Goal: Task Accomplishment & Management: Manage account settings

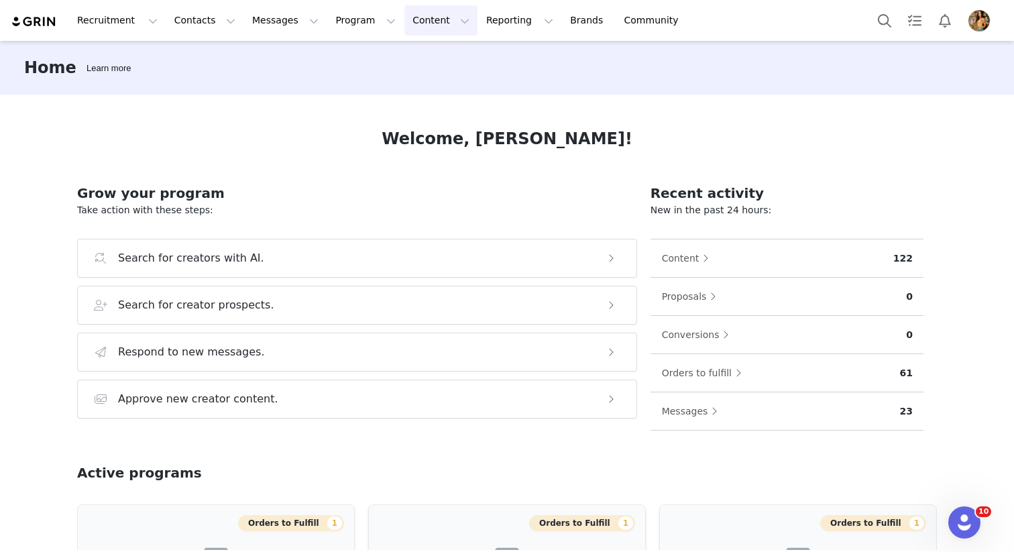
click at [414, 14] on button "Content Content" at bounding box center [440, 20] width 73 height 30
click at [417, 62] on p "Creator Content" at bounding box center [424, 59] width 75 height 14
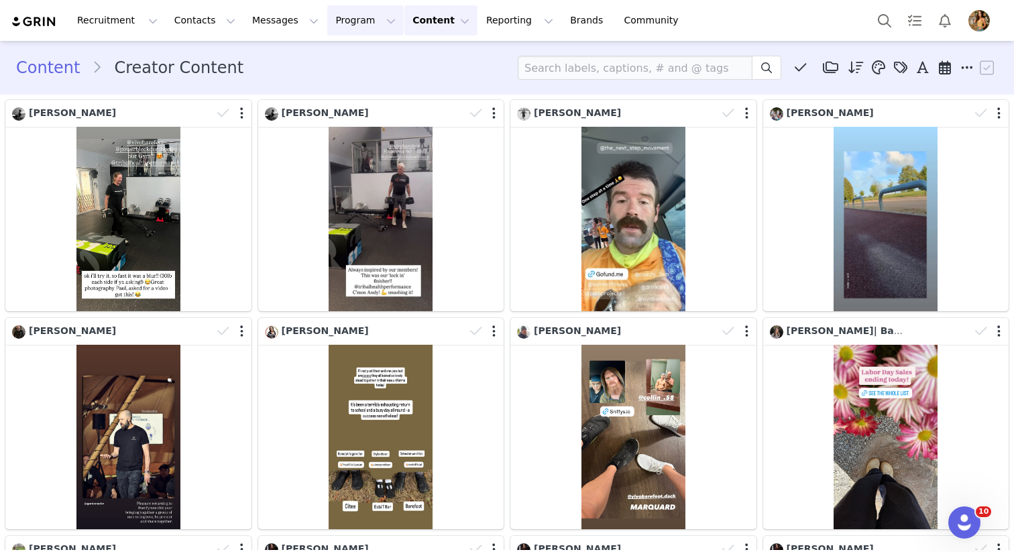
click at [362, 20] on button "Program Program" at bounding box center [365, 20] width 76 height 30
click at [336, 62] on p "Activations" at bounding box center [343, 59] width 52 height 14
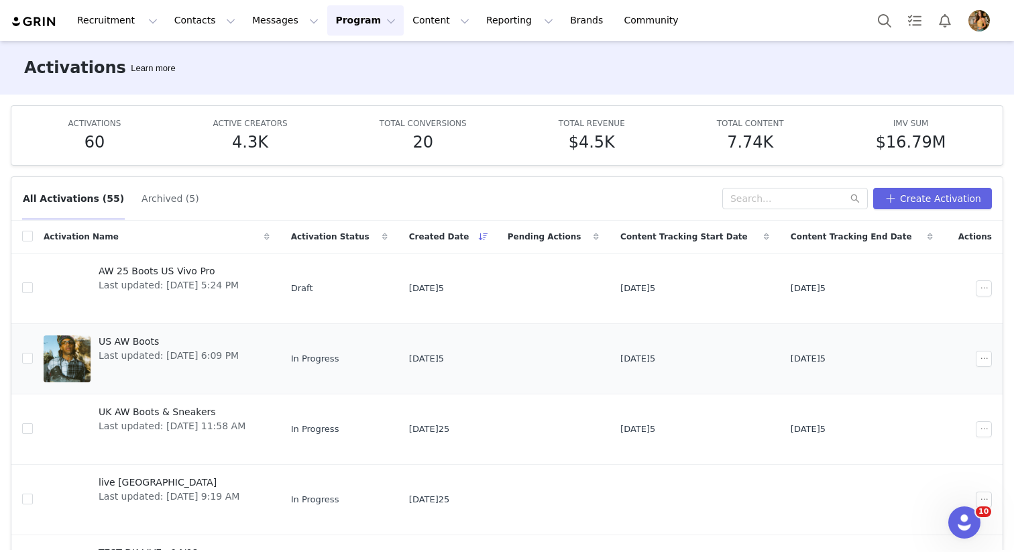
click at [163, 345] on span "US AW Boots" at bounding box center [169, 342] width 140 height 14
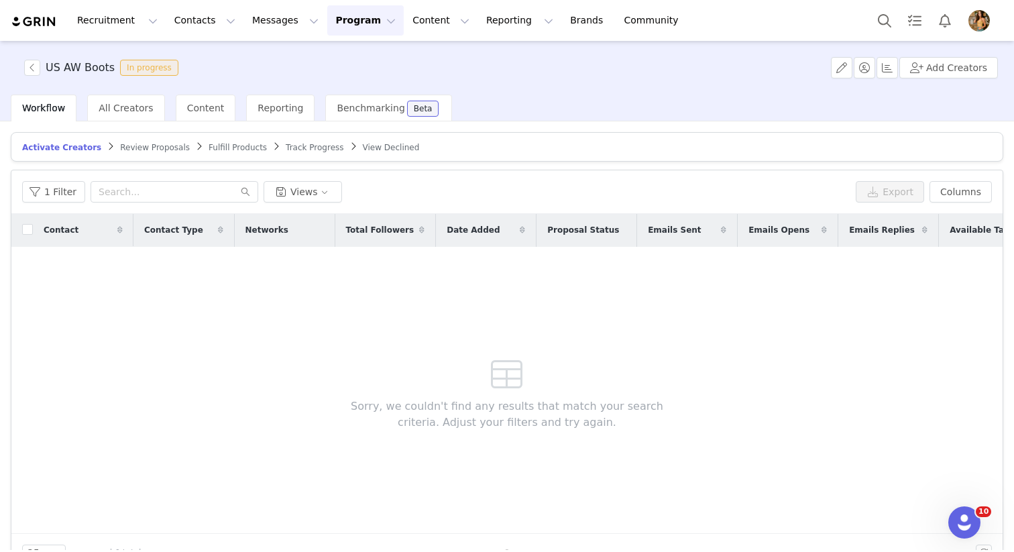
click at [359, 22] on button "Program Program" at bounding box center [365, 20] width 76 height 30
click at [352, 57] on p "Activations" at bounding box center [343, 59] width 52 height 14
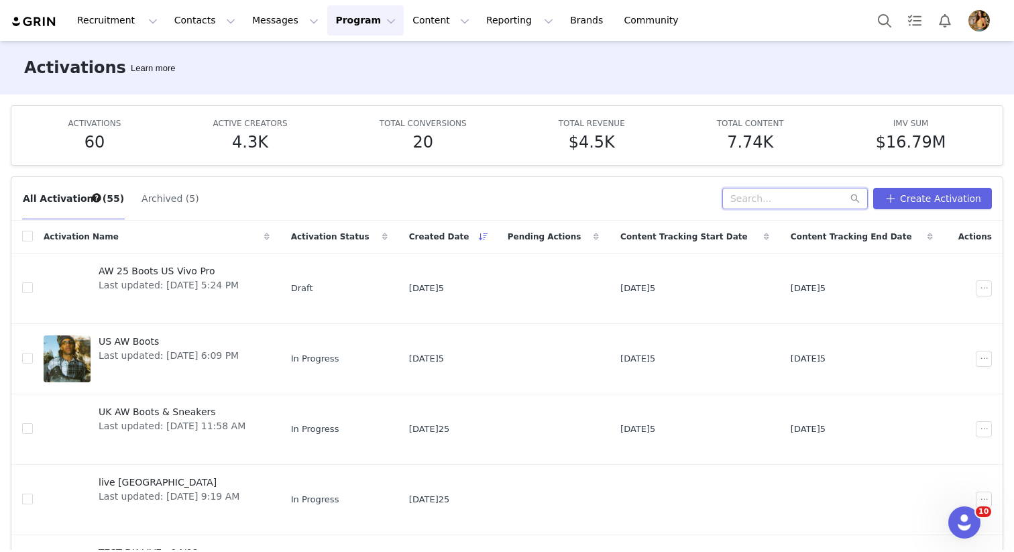
click at [774, 196] on input "text" at bounding box center [794, 198] width 145 height 21
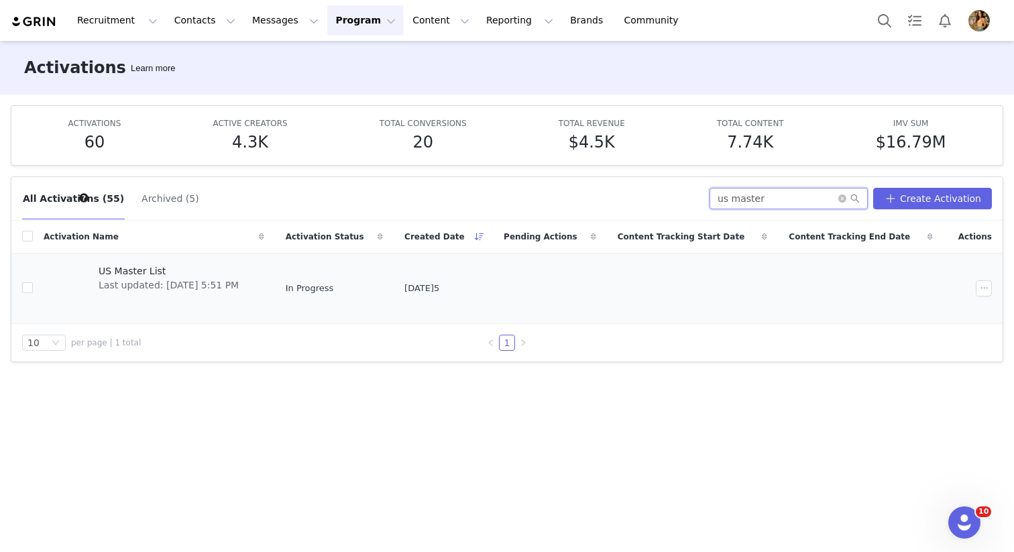
type input "us master"
click at [145, 276] on span "US Master List" at bounding box center [169, 271] width 140 height 14
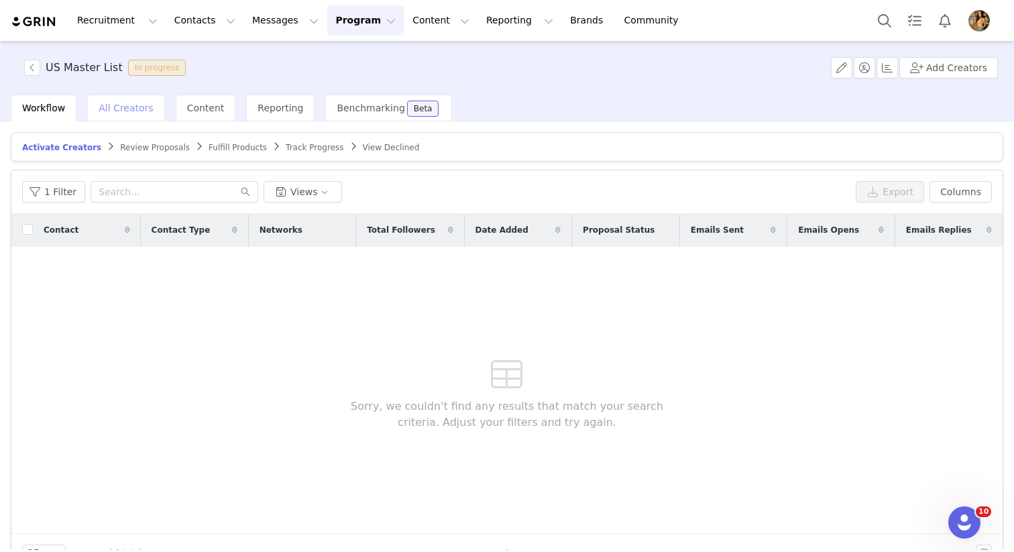
click at [111, 111] on span "All Creators" at bounding box center [126, 108] width 54 height 11
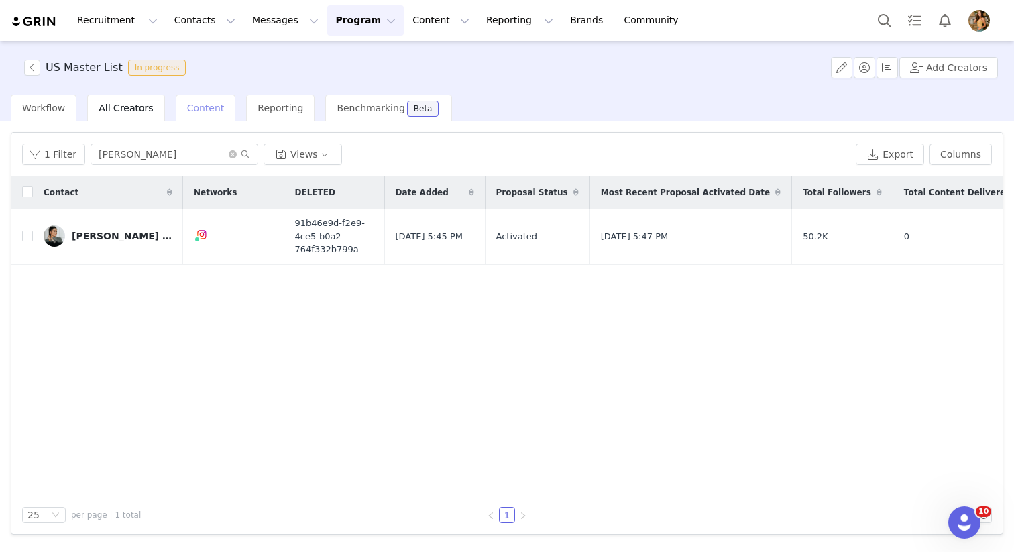
click at [211, 98] on div "Content" at bounding box center [206, 108] width 60 height 27
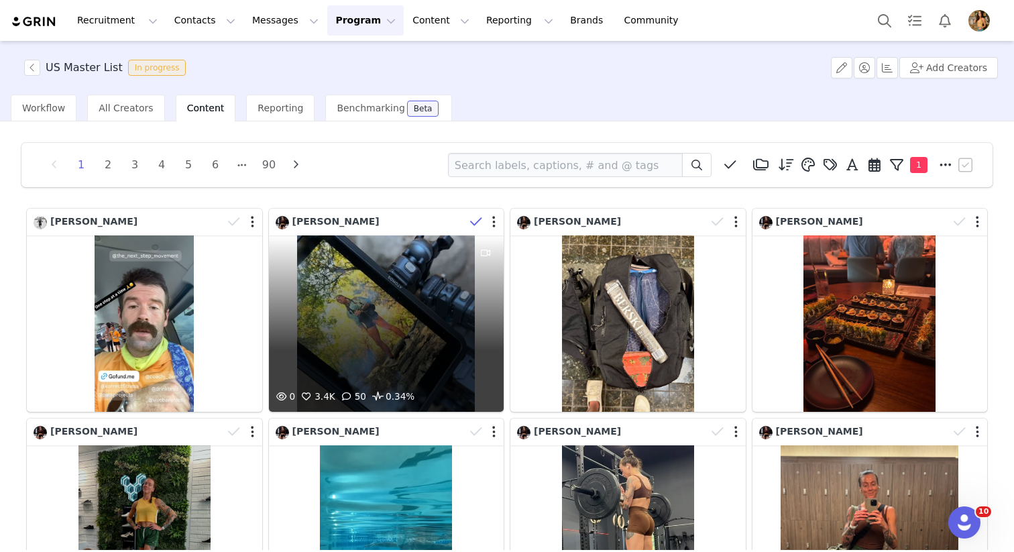
click at [480, 220] on icon at bounding box center [476, 221] width 12 height 13
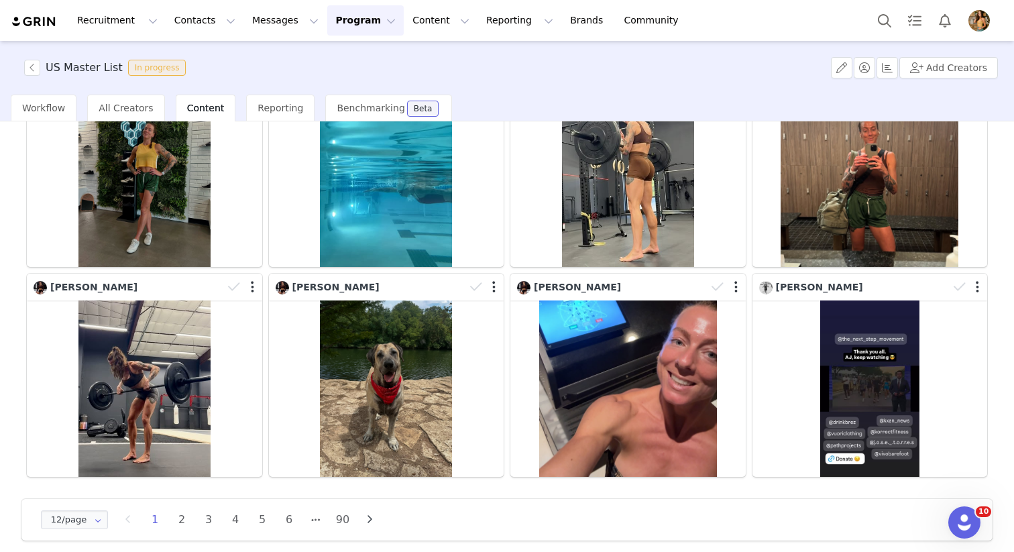
scroll to position [357, 0]
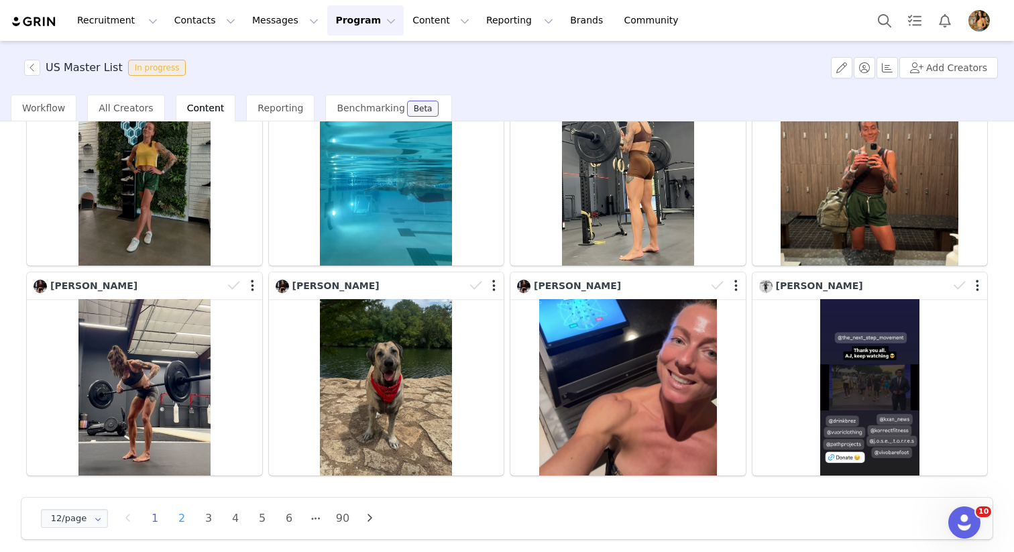
click at [184, 517] on li "2" at bounding box center [182, 518] width 20 height 19
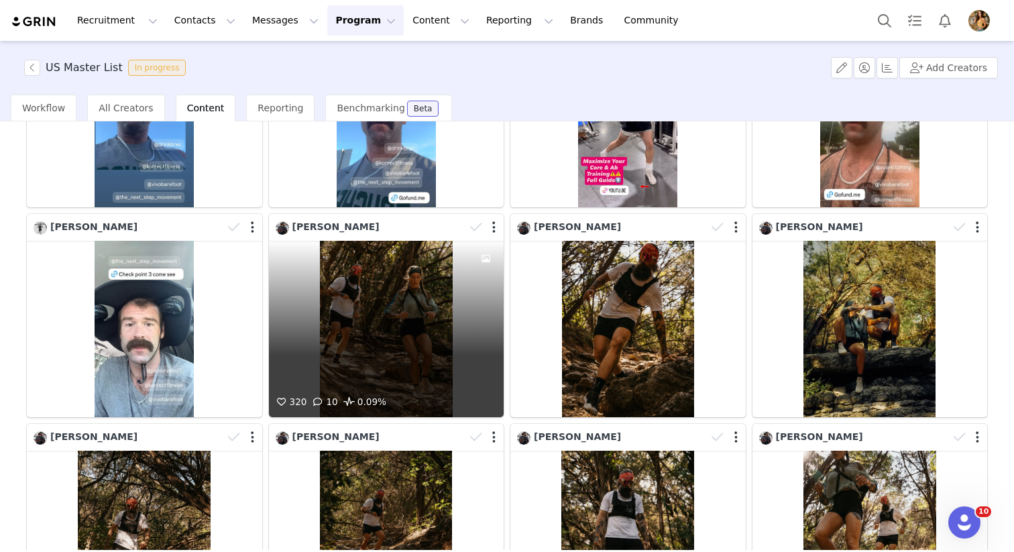
scroll to position [229, 0]
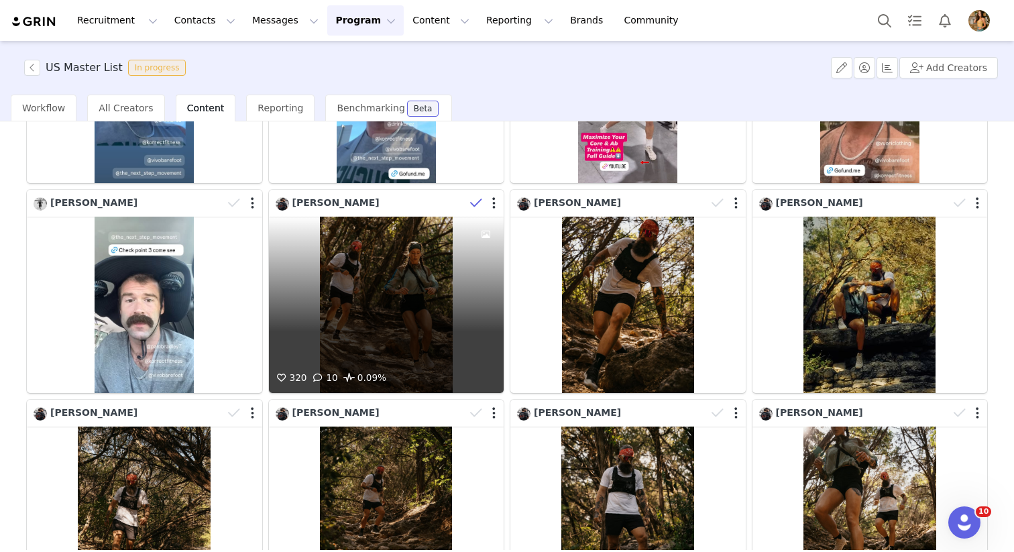
click at [474, 202] on icon at bounding box center [476, 202] width 12 height 13
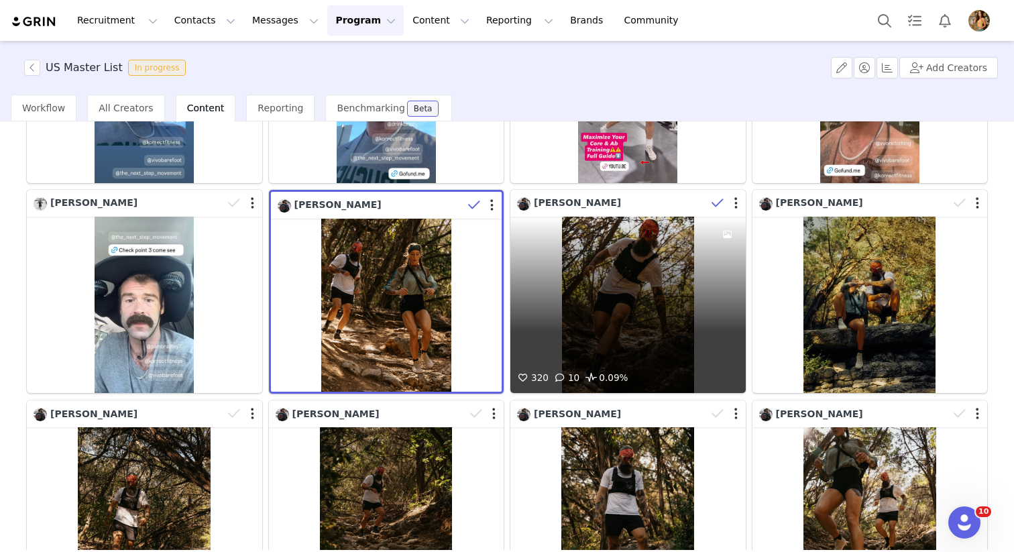
click at [716, 204] on icon at bounding box center [717, 202] width 12 height 13
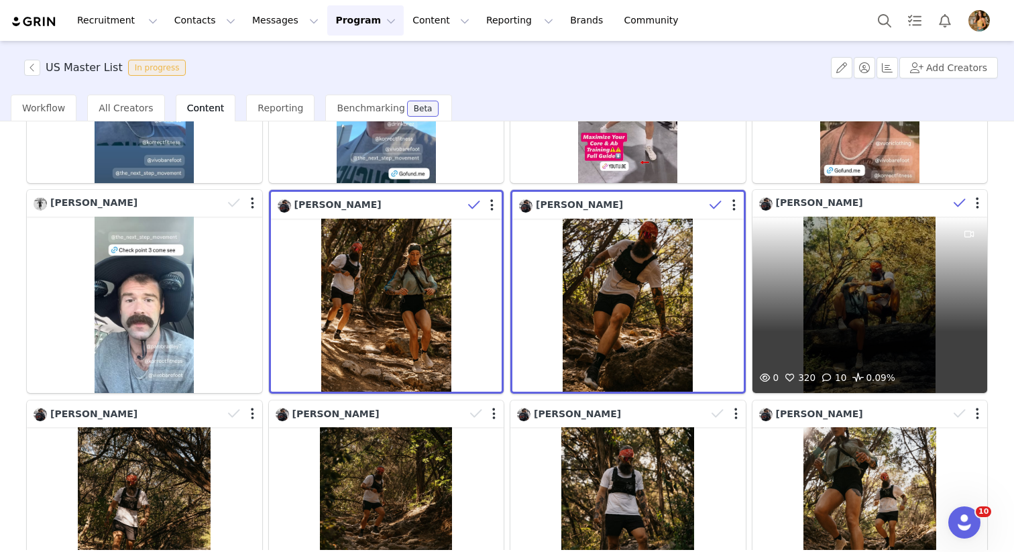
click at [959, 204] on icon at bounding box center [959, 202] width 12 height 13
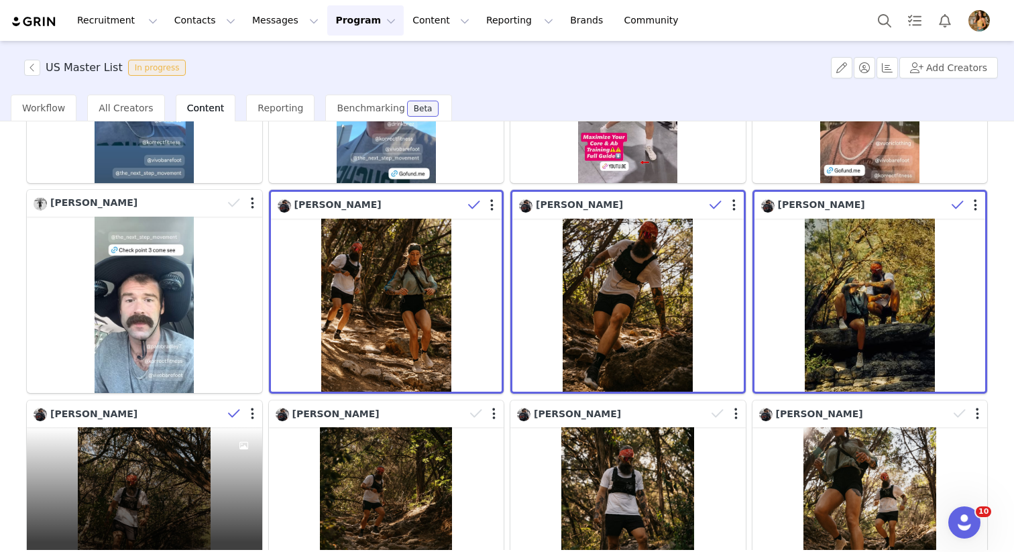
click at [231, 418] on icon at bounding box center [234, 413] width 12 height 13
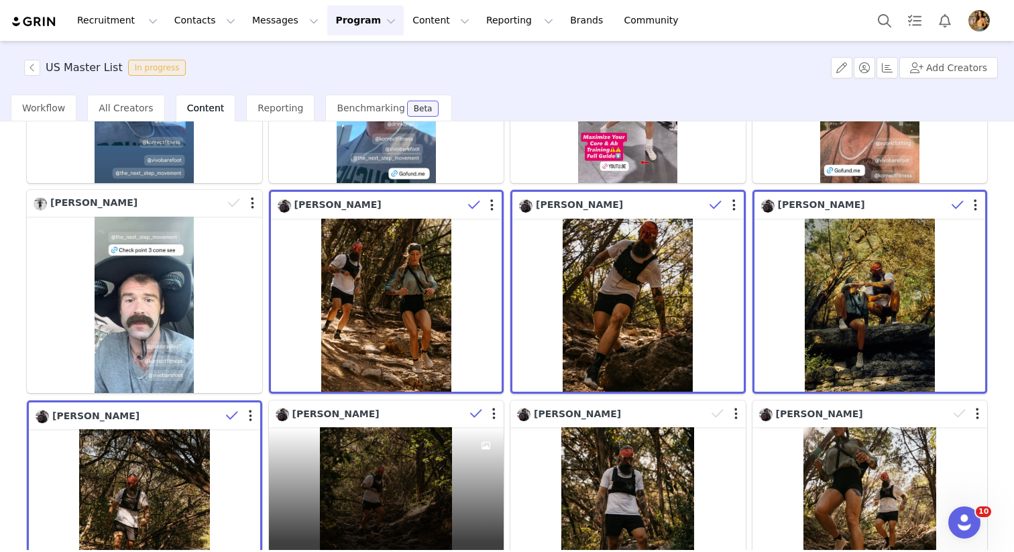
click at [478, 416] on icon at bounding box center [476, 413] width 12 height 13
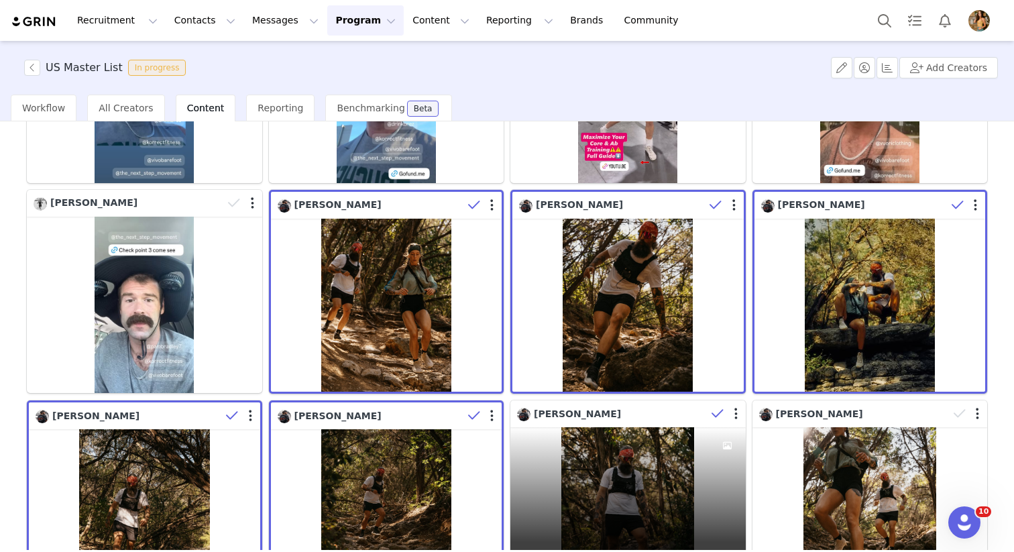
click at [720, 415] on icon at bounding box center [717, 413] width 12 height 13
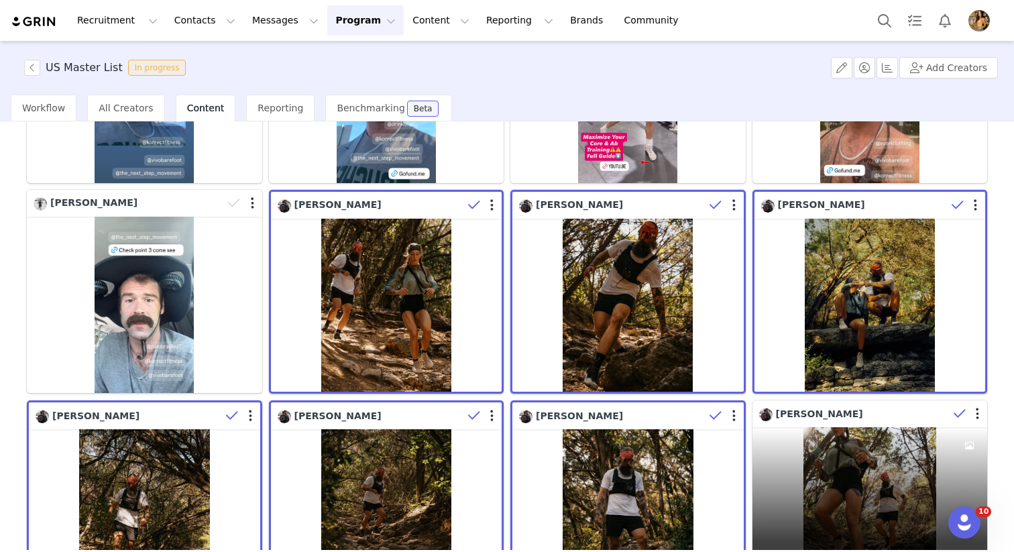
click at [961, 414] on icon at bounding box center [959, 413] width 12 height 13
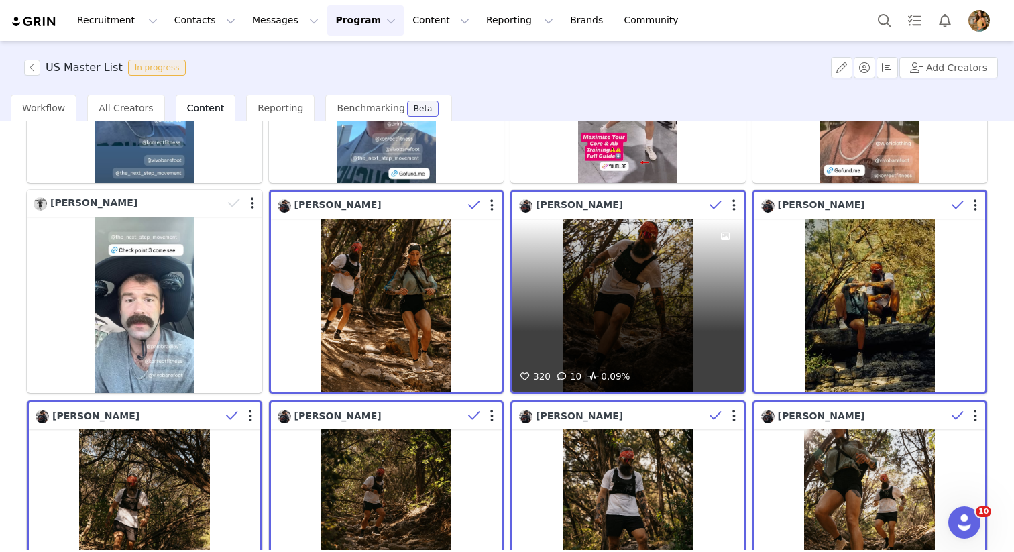
scroll to position [368, 0]
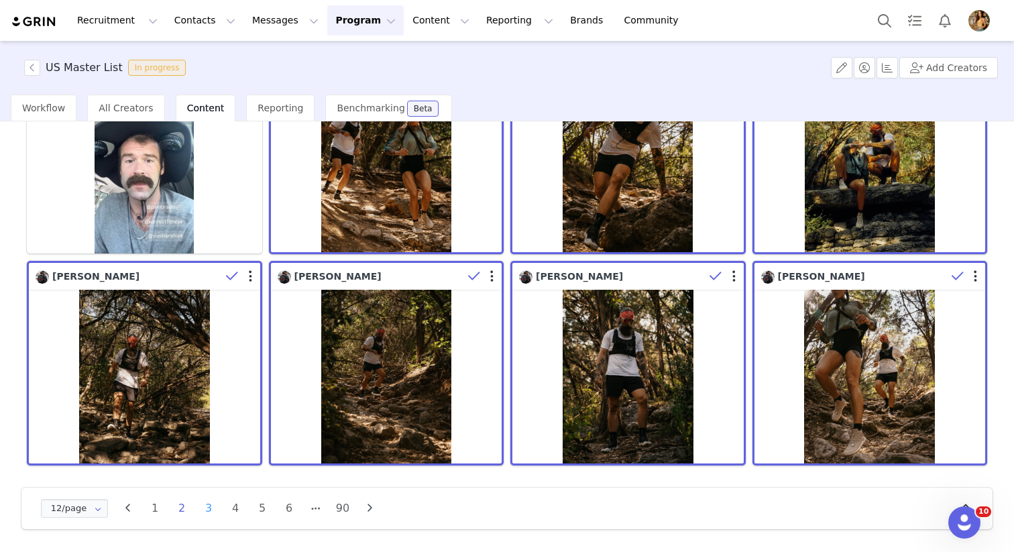
click at [211, 509] on li "3" at bounding box center [208, 508] width 20 height 19
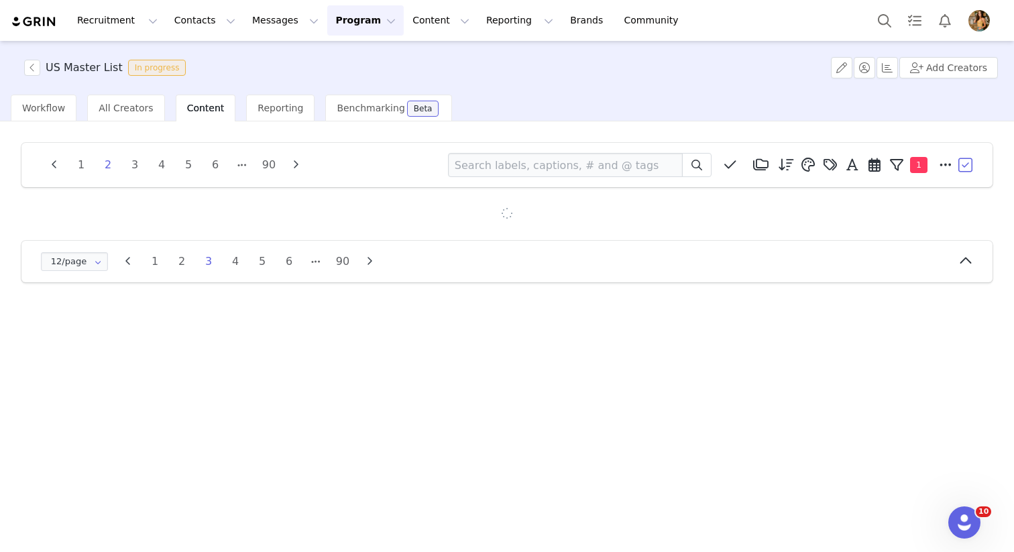
scroll to position [0, 0]
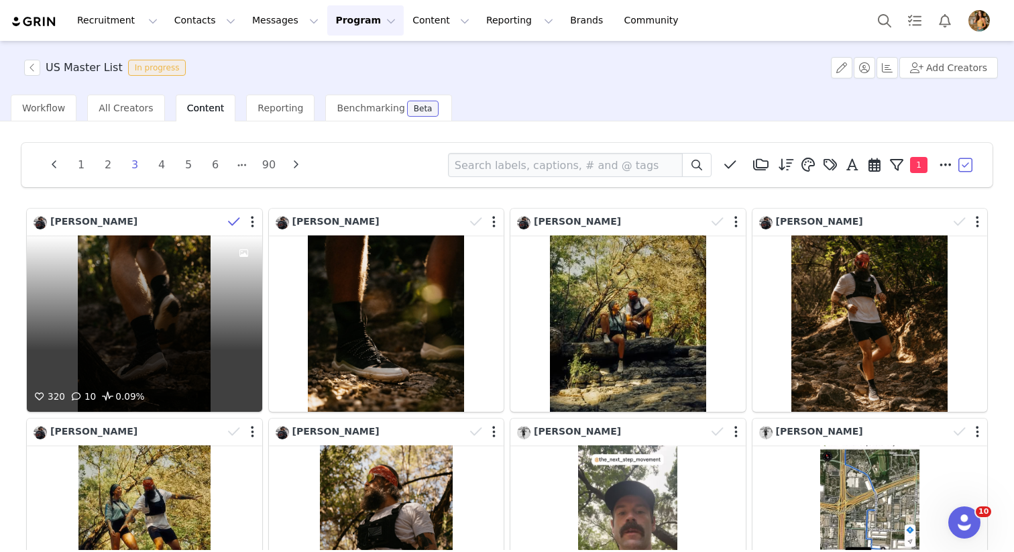
click at [227, 225] on span at bounding box center [234, 222] width 20 height 20
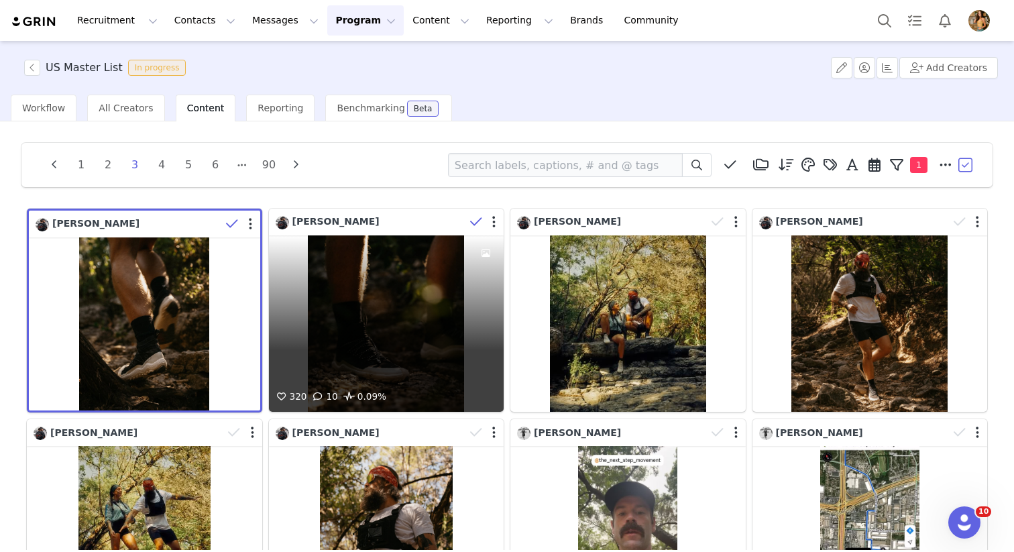
click at [479, 218] on icon at bounding box center [476, 221] width 12 height 13
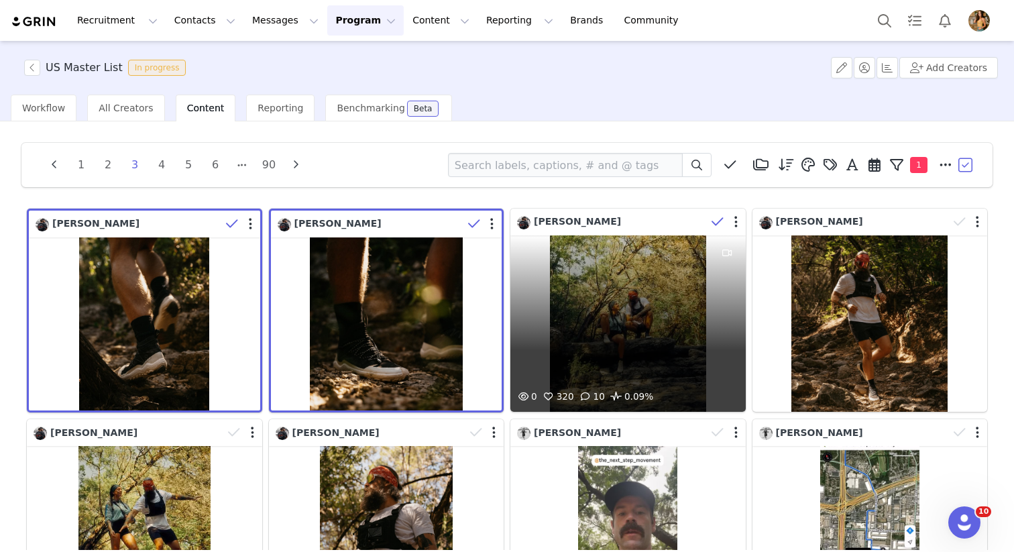
click at [713, 222] on icon at bounding box center [717, 221] width 12 height 13
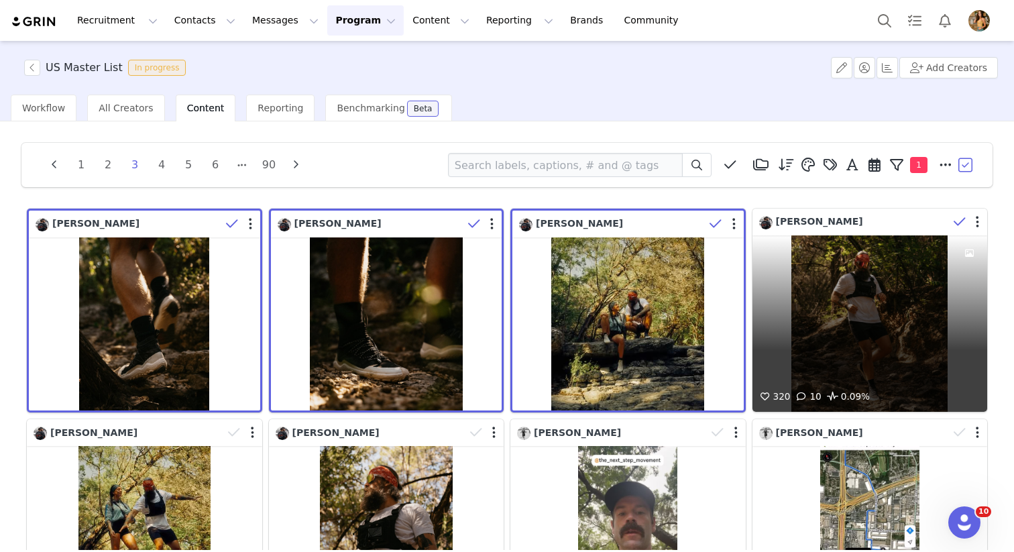
click at [961, 221] on icon at bounding box center [959, 221] width 12 height 13
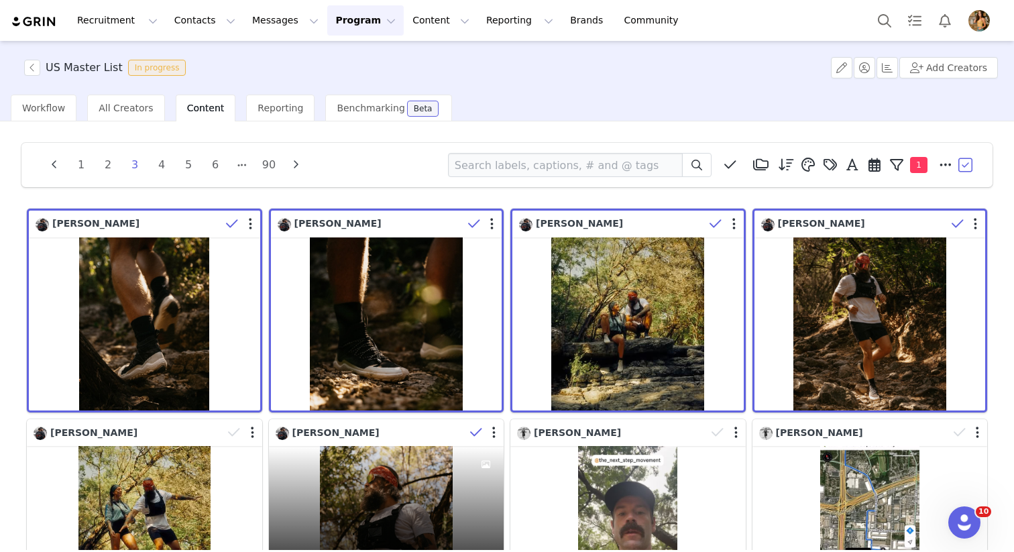
click at [472, 432] on icon at bounding box center [476, 432] width 12 height 13
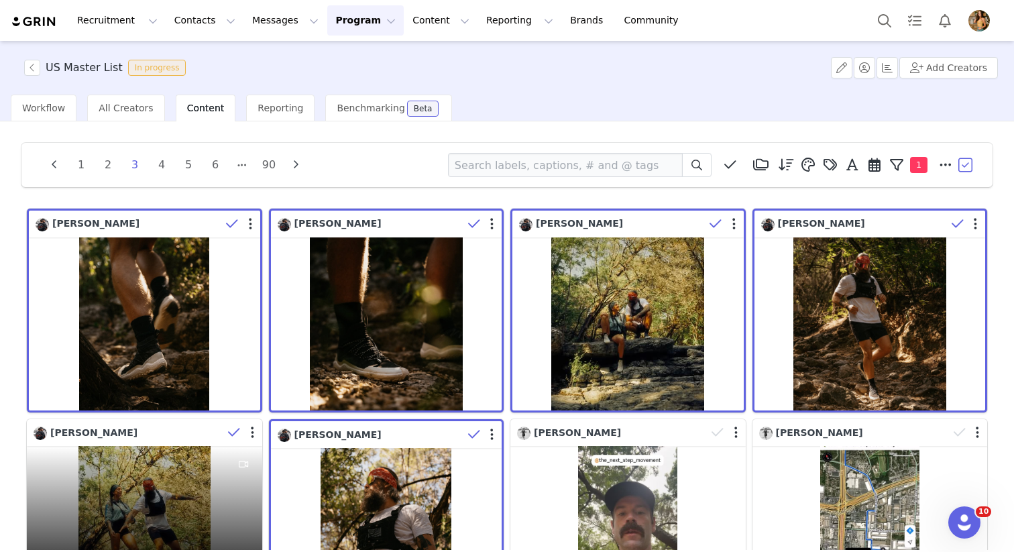
click at [231, 438] on icon at bounding box center [234, 432] width 12 height 13
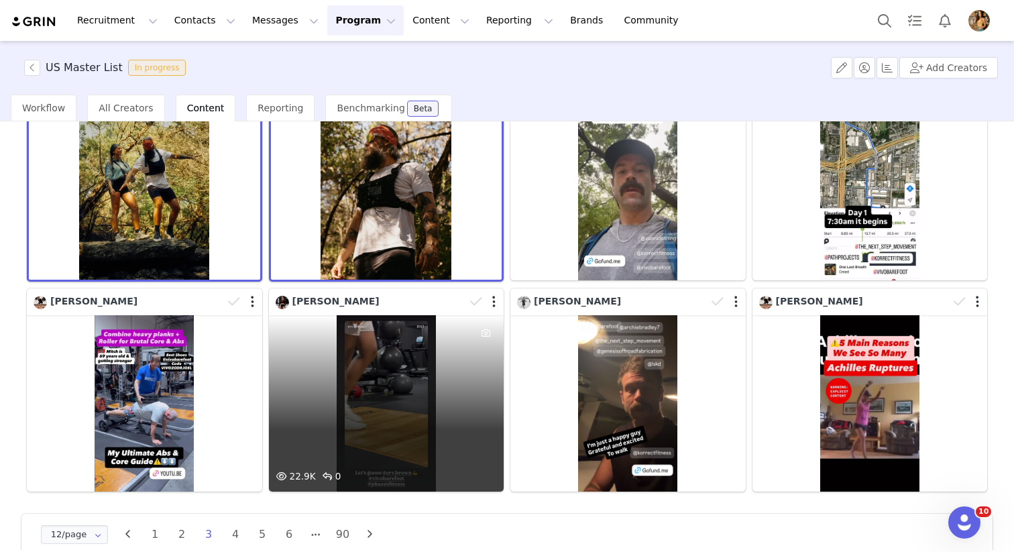
scroll to position [368, 0]
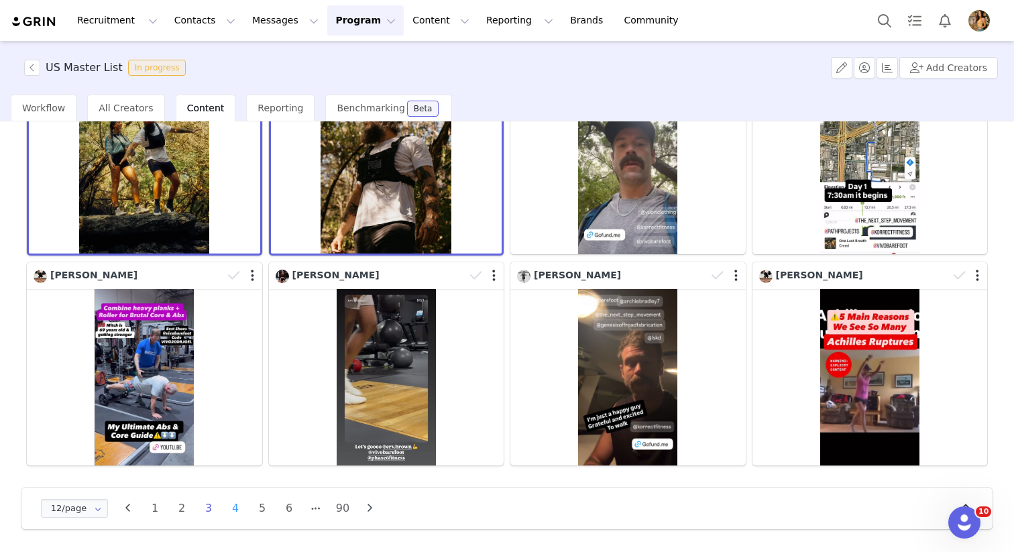
click at [233, 515] on li "4" at bounding box center [235, 508] width 20 height 19
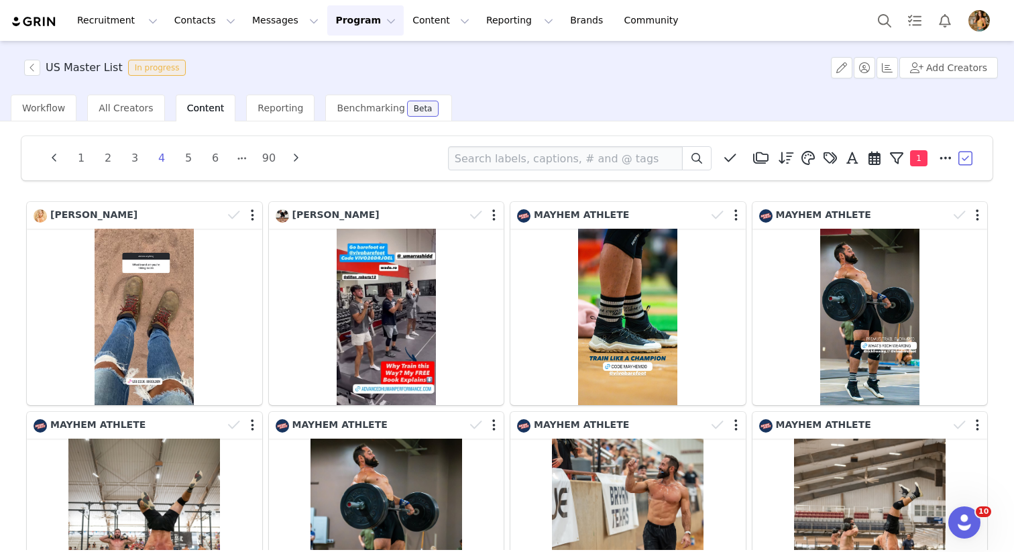
scroll to position [4, 0]
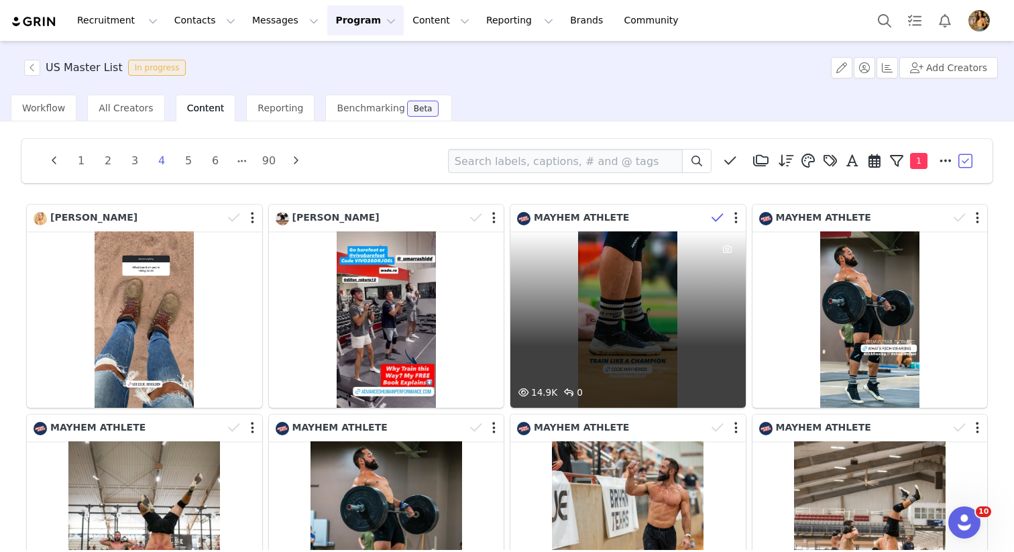
click at [717, 217] on icon at bounding box center [717, 217] width 12 height 13
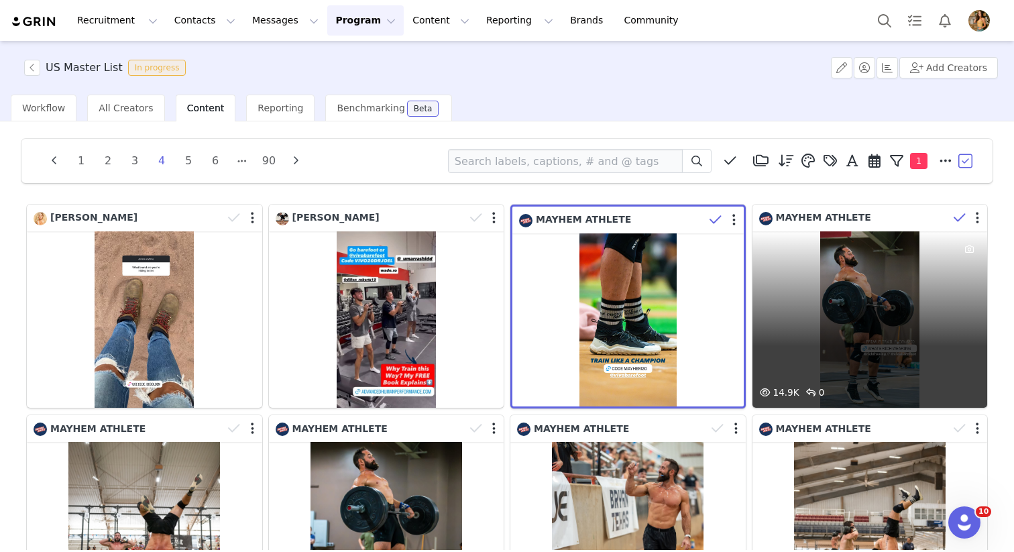
click at [959, 218] on icon at bounding box center [959, 217] width 12 height 13
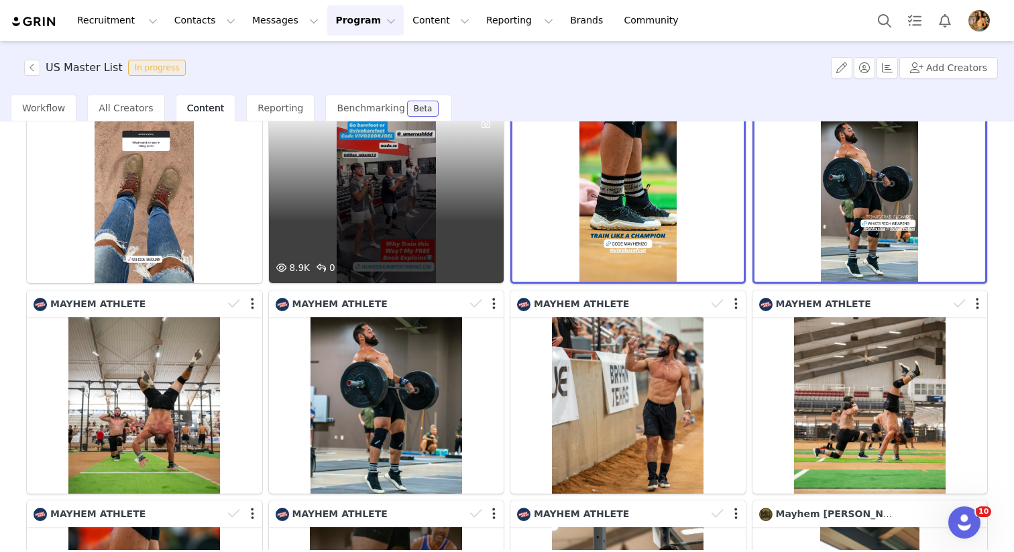
scroll to position [137, 0]
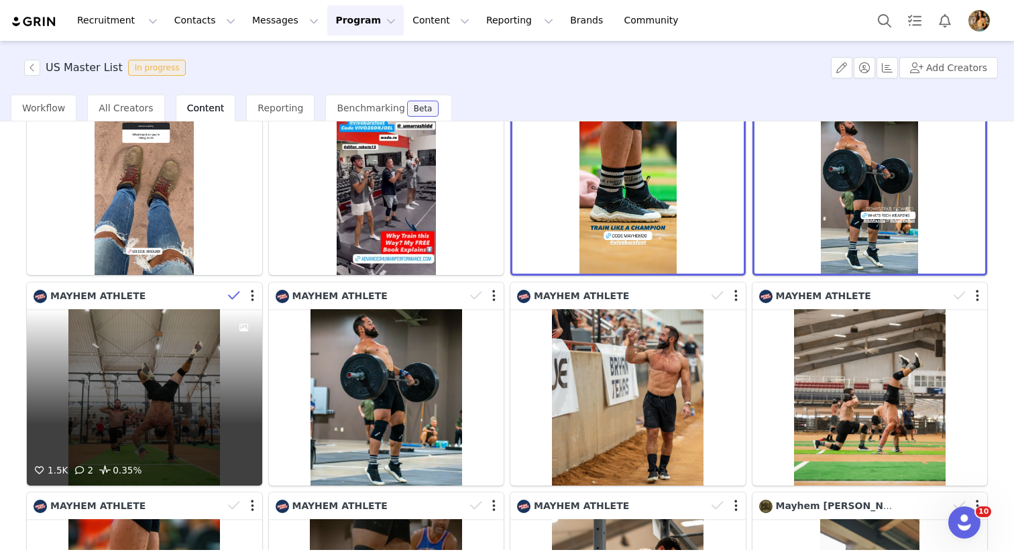
click at [231, 295] on icon at bounding box center [234, 295] width 12 height 13
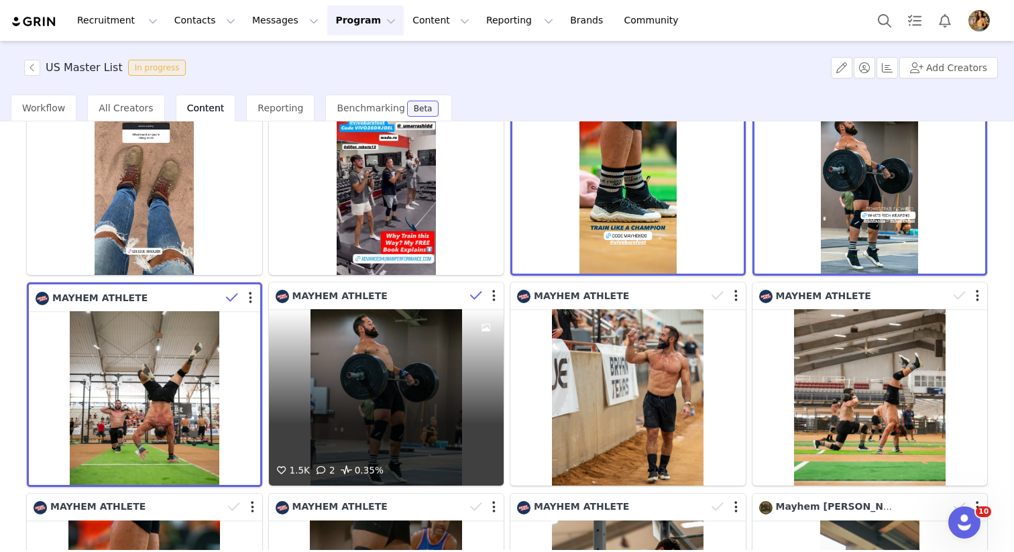
click at [473, 289] on icon at bounding box center [476, 295] width 12 height 13
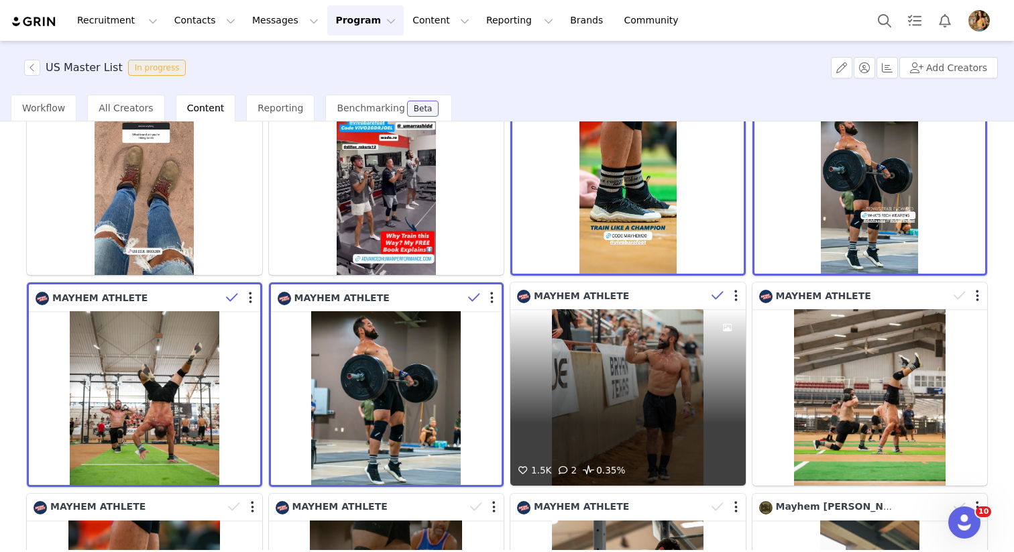
click at [721, 298] on icon at bounding box center [717, 295] width 12 height 13
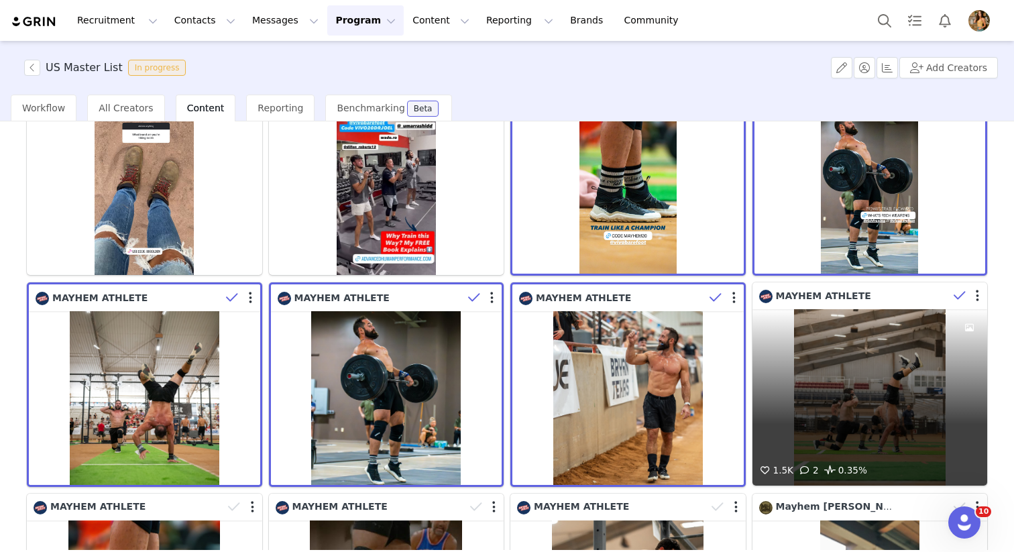
click at [949, 291] on span at bounding box center [959, 296] width 20 height 20
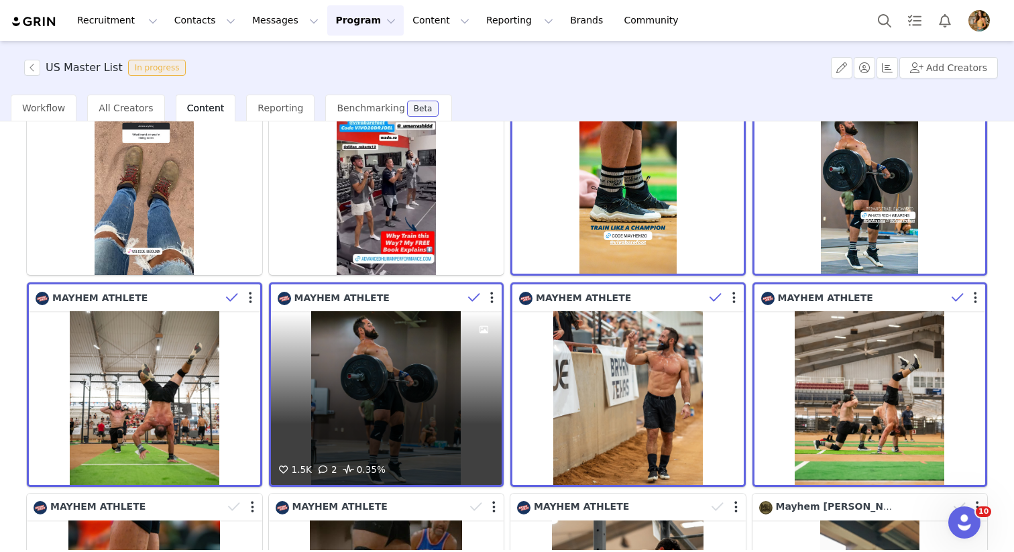
scroll to position [368, 0]
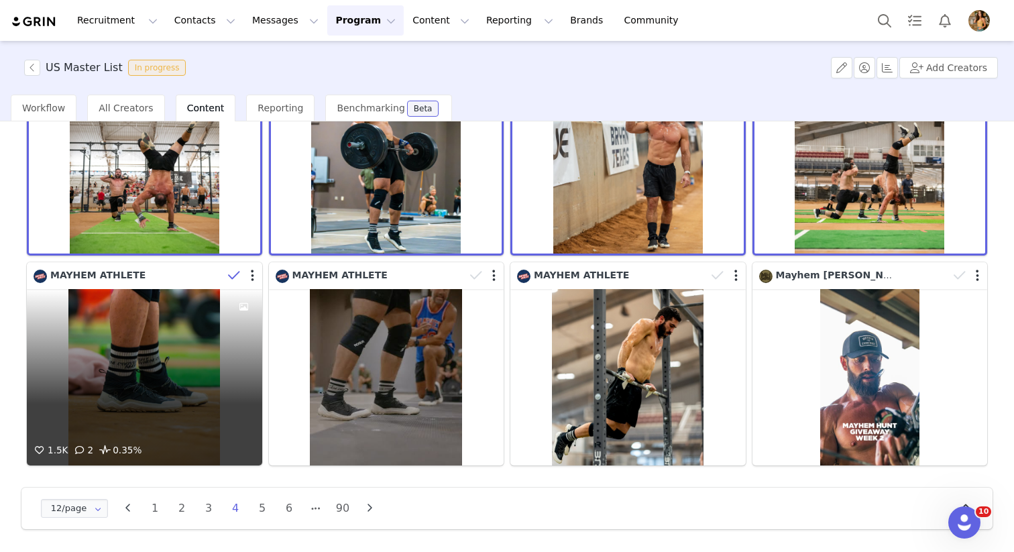
click at [235, 272] on icon at bounding box center [234, 275] width 12 height 13
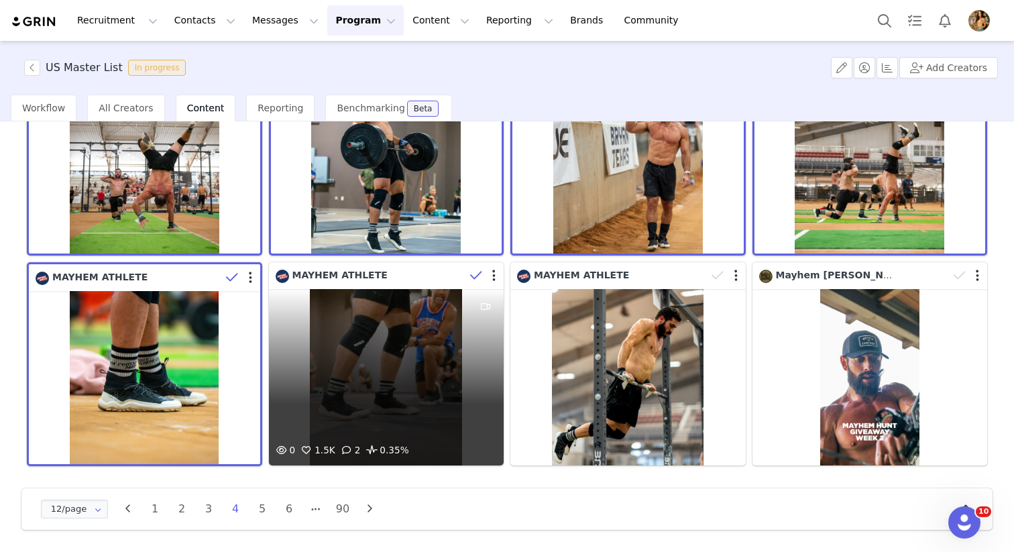
click at [467, 272] on span at bounding box center [476, 275] width 20 height 20
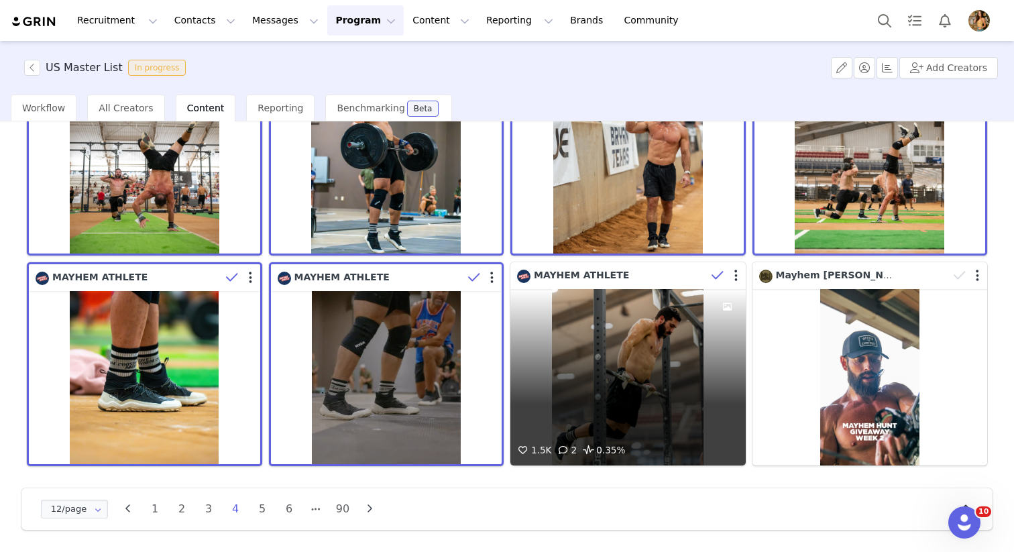
click at [716, 278] on icon at bounding box center [717, 275] width 12 height 13
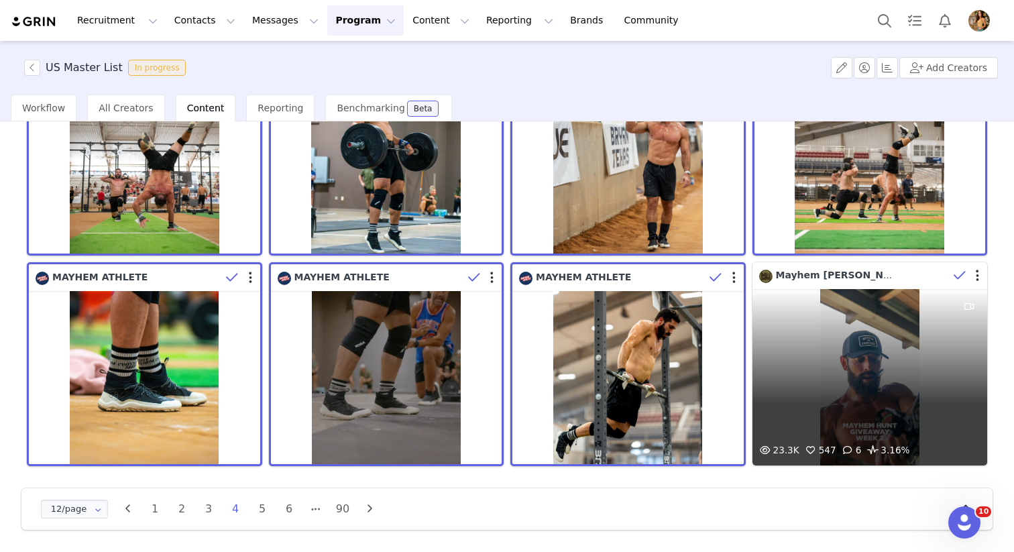
click at [961, 277] on icon at bounding box center [959, 275] width 12 height 13
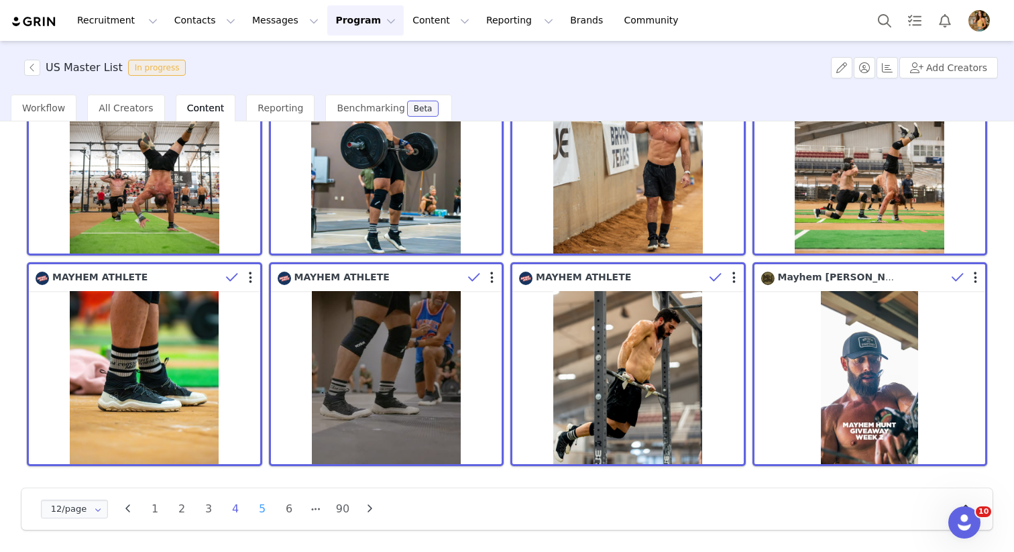
click at [262, 513] on li "5" at bounding box center [262, 508] width 20 height 19
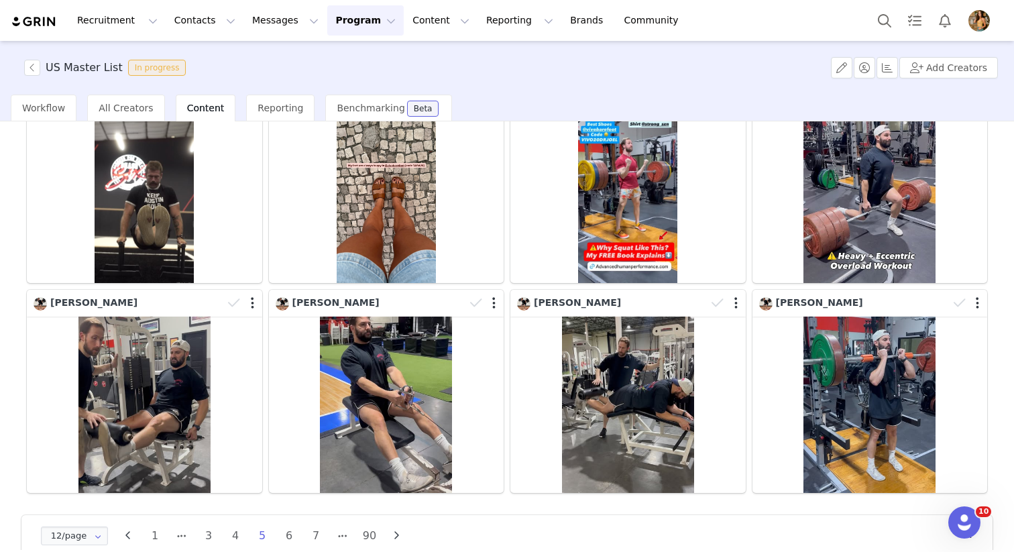
scroll to position [366, 0]
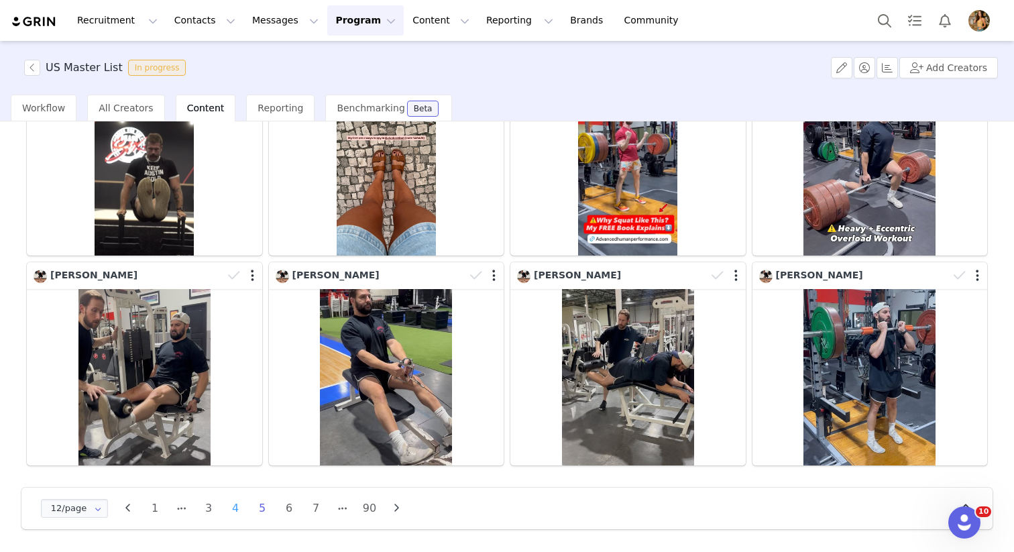
click at [242, 507] on li "4" at bounding box center [235, 508] width 20 height 19
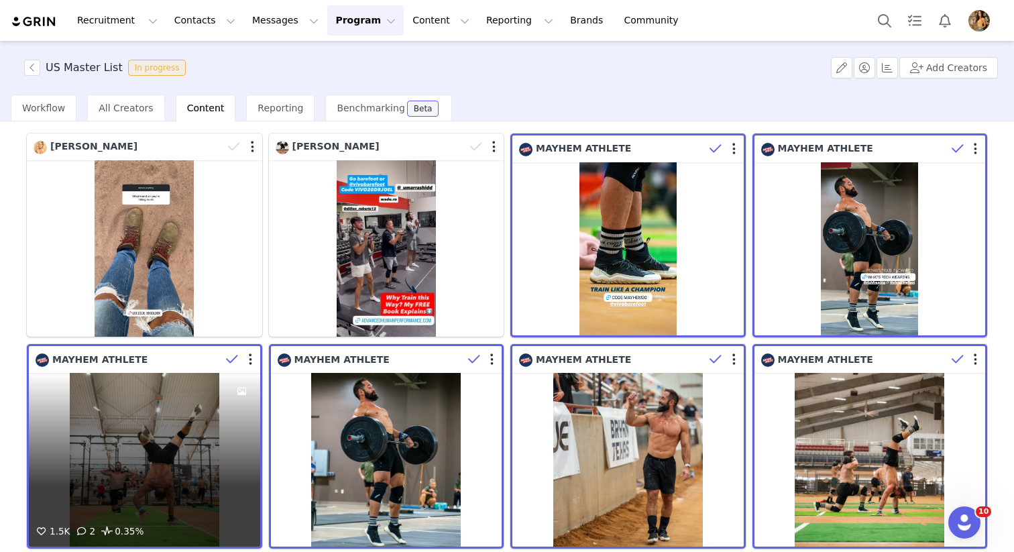
scroll to position [76, 0]
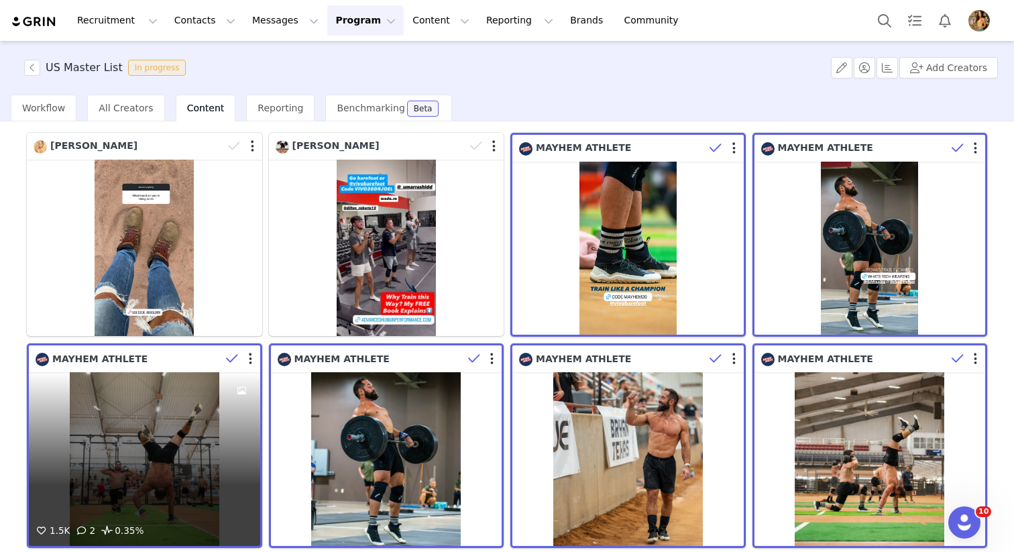
click at [252, 357] on div at bounding box center [240, 359] width 39 height 20
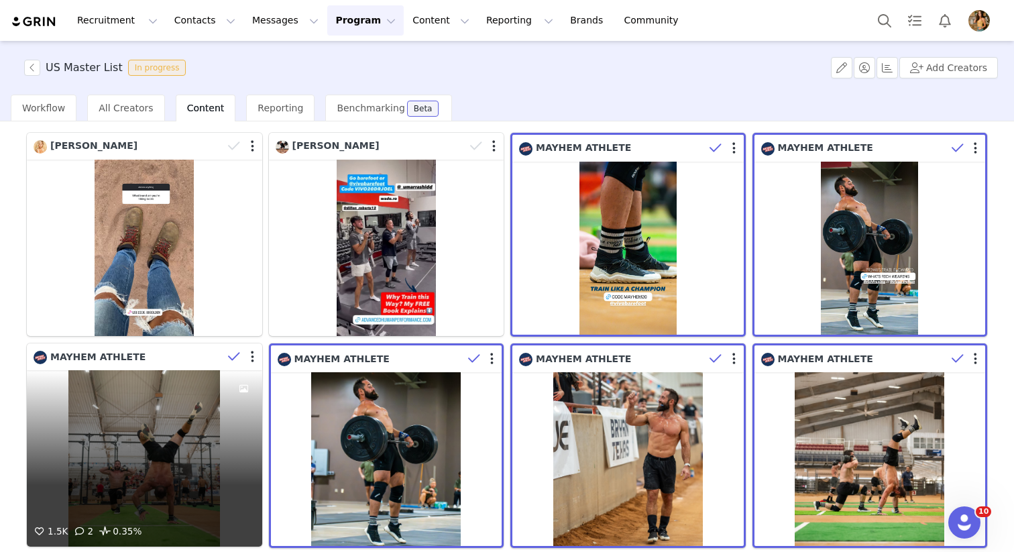
click at [234, 357] on icon at bounding box center [234, 356] width 12 height 13
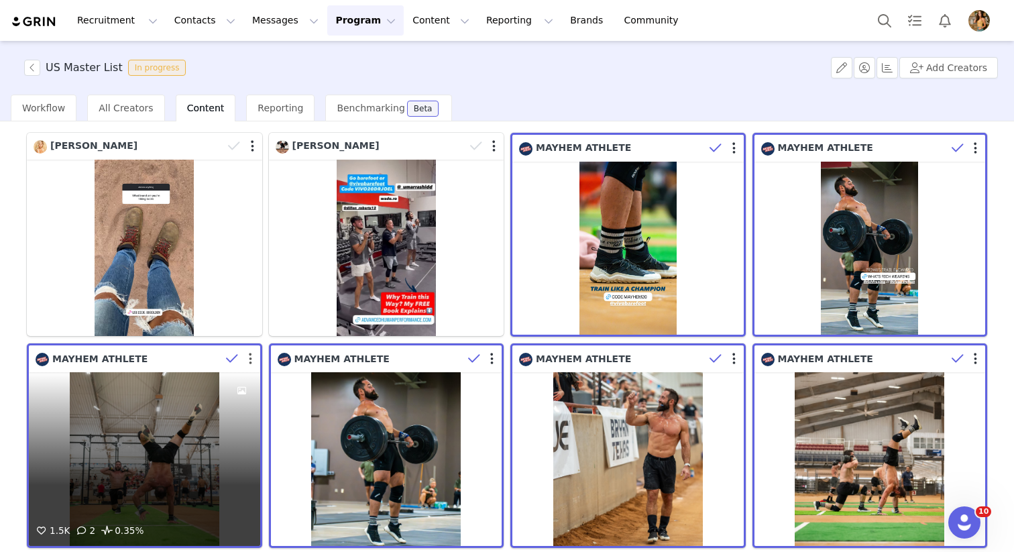
click at [250, 359] on button "button" at bounding box center [250, 358] width 3 height 13
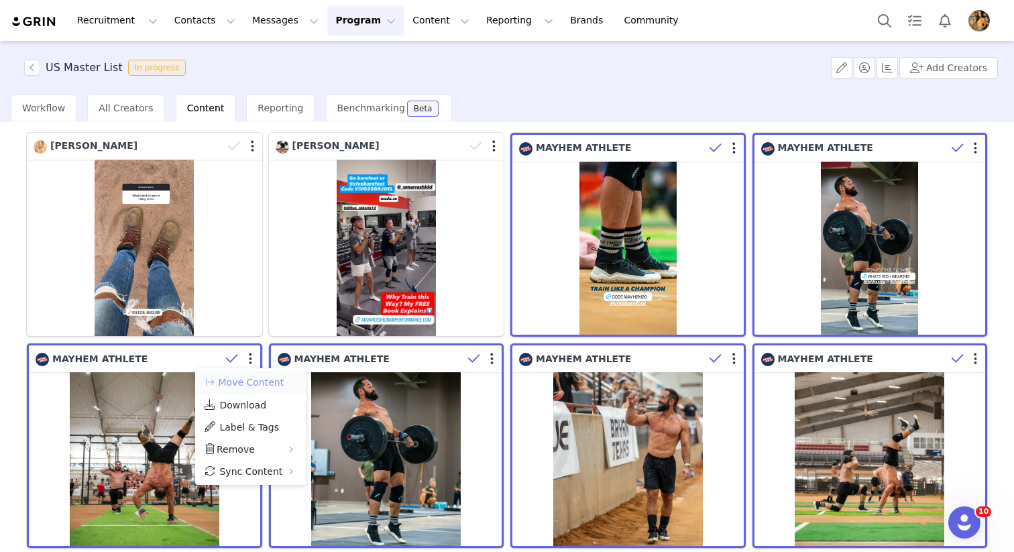
click at [255, 385] on button "Move Content" at bounding box center [243, 382] width 81 height 16
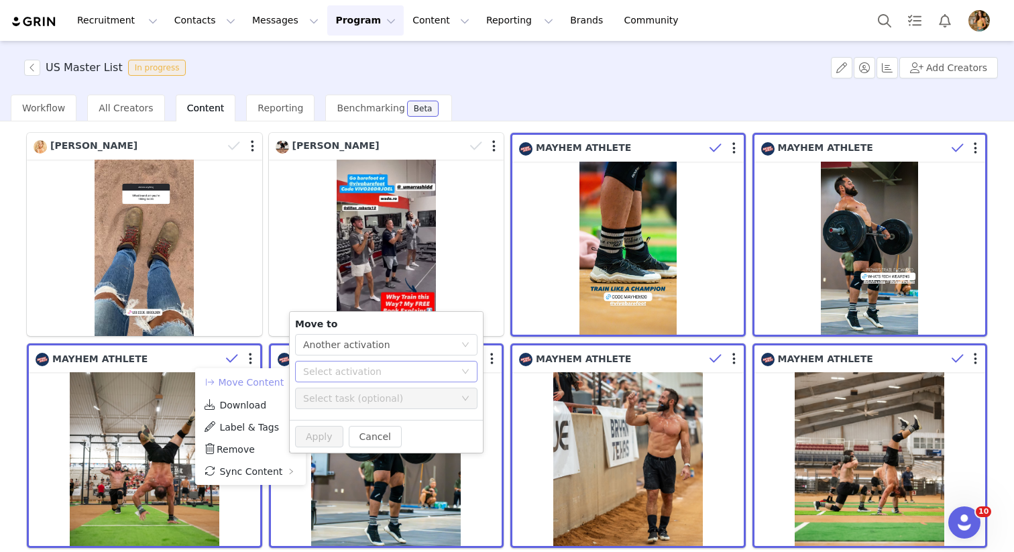
click at [426, 375] on div "Select activation" at bounding box center [379, 371] width 152 height 13
click at [379, 437] on button "Cancel" at bounding box center [375, 436] width 53 height 21
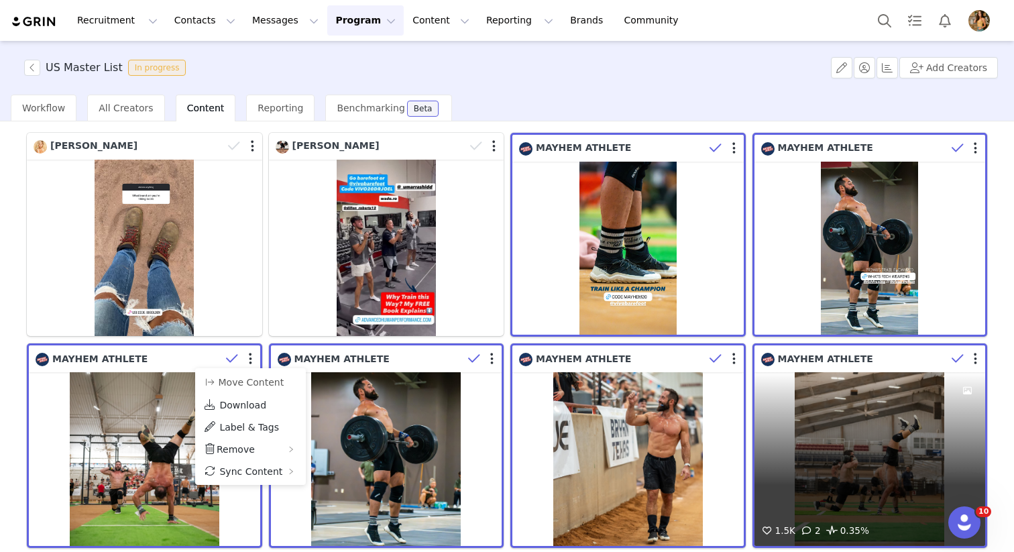
scroll to position [369, 0]
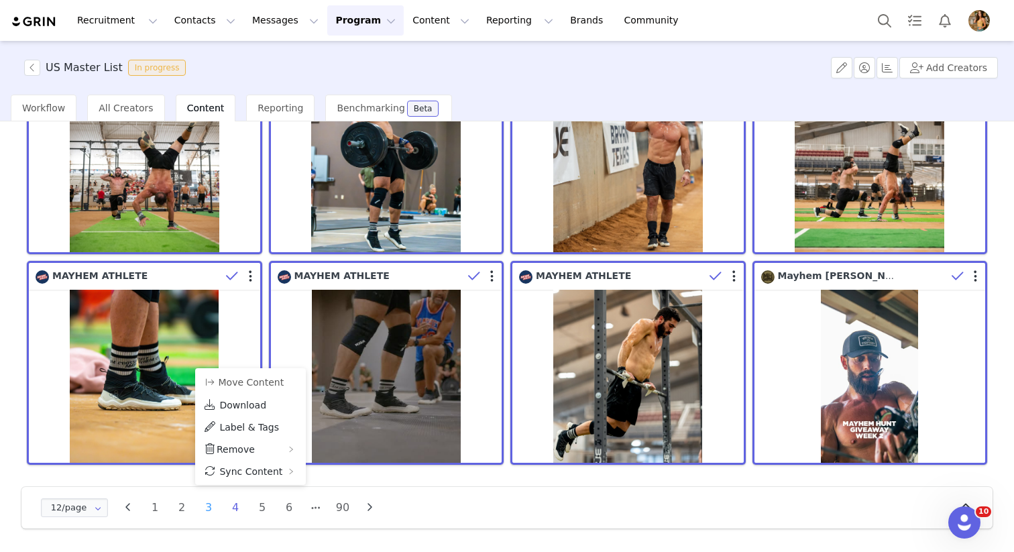
click at [208, 506] on li "3" at bounding box center [208, 507] width 20 height 19
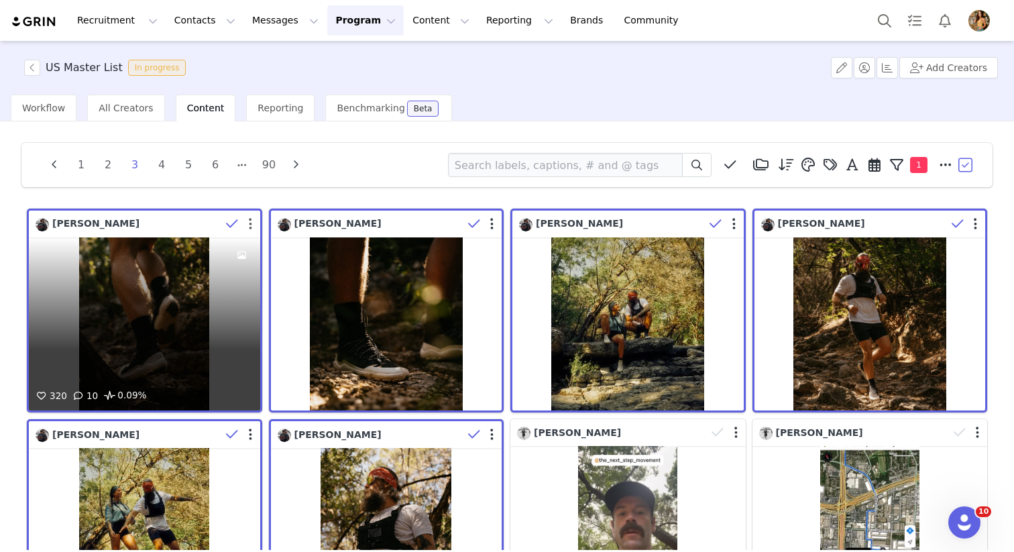
click at [249, 223] on button "button" at bounding box center [250, 223] width 3 height 13
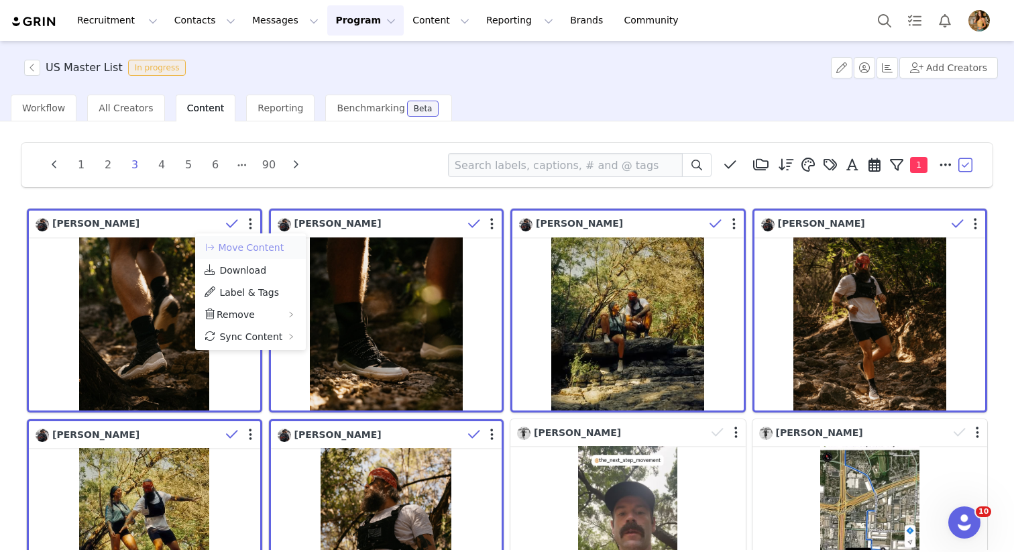
click at [246, 248] on button "Move Content" at bounding box center [243, 247] width 81 height 16
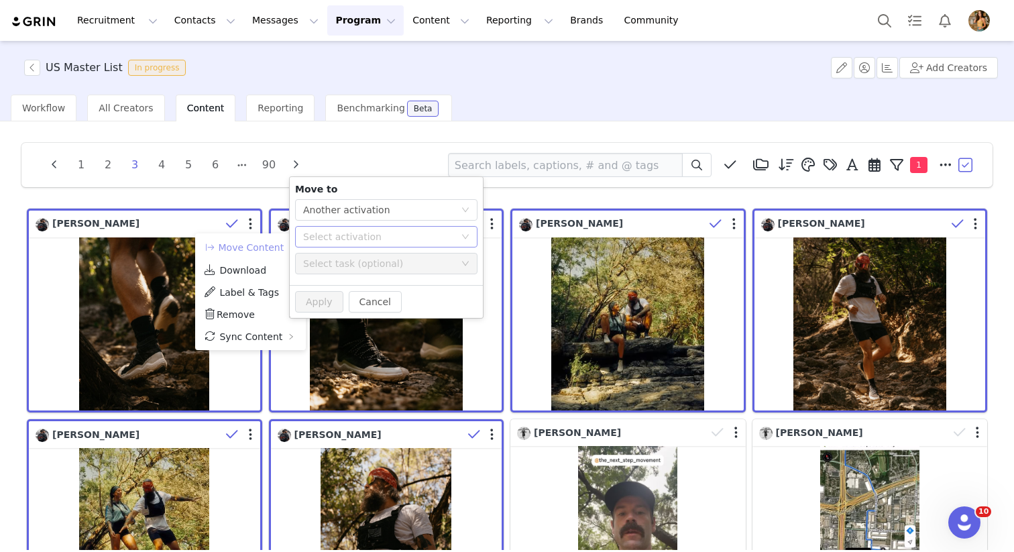
click at [391, 232] on div "Select activation" at bounding box center [379, 236] width 152 height 13
click at [314, 286] on li "US SS25 Activated" at bounding box center [386, 287] width 182 height 23
click at [318, 298] on button "Apply" at bounding box center [319, 301] width 48 height 21
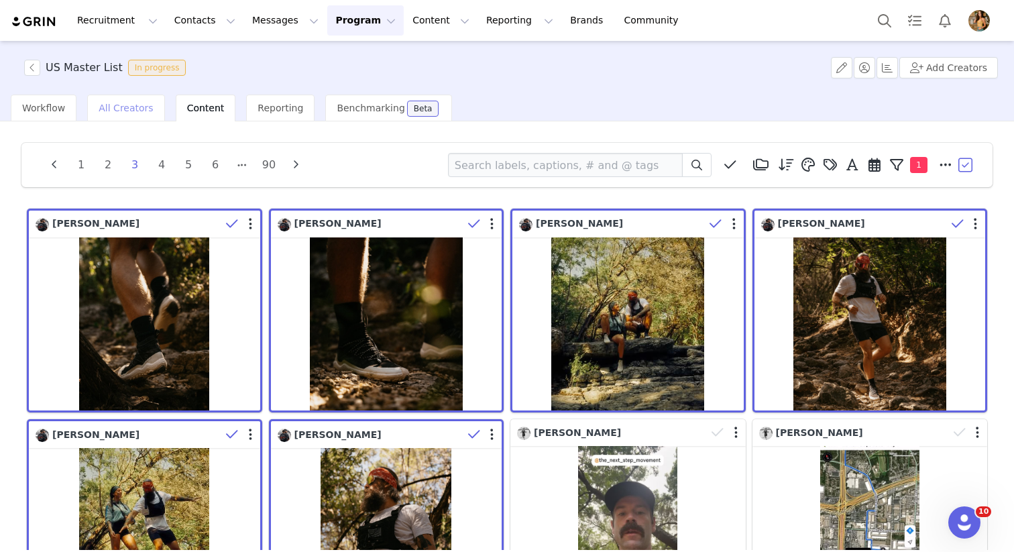
click at [134, 97] on div "All Creators" at bounding box center [125, 108] width 77 height 27
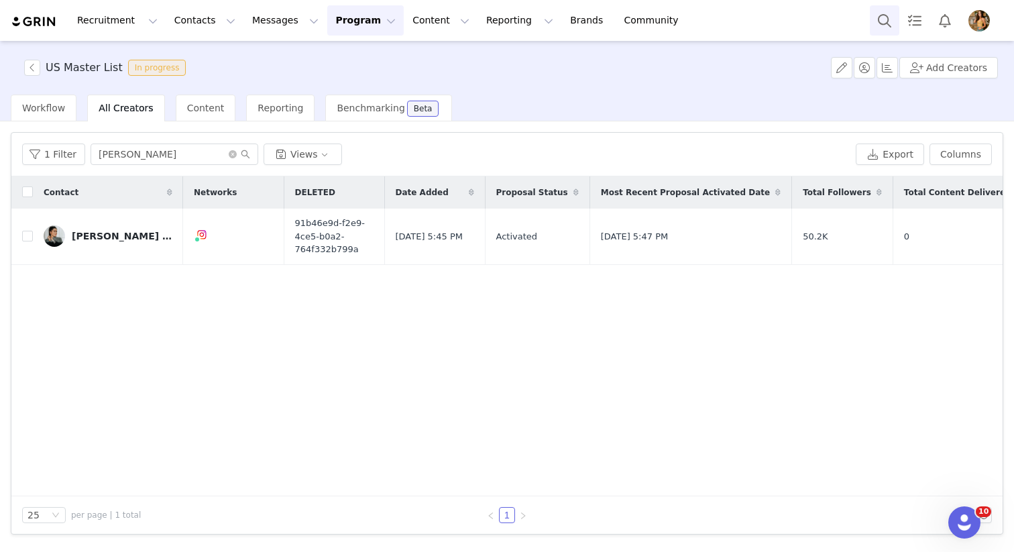
click at [886, 22] on button "Search" at bounding box center [884, 20] width 29 height 30
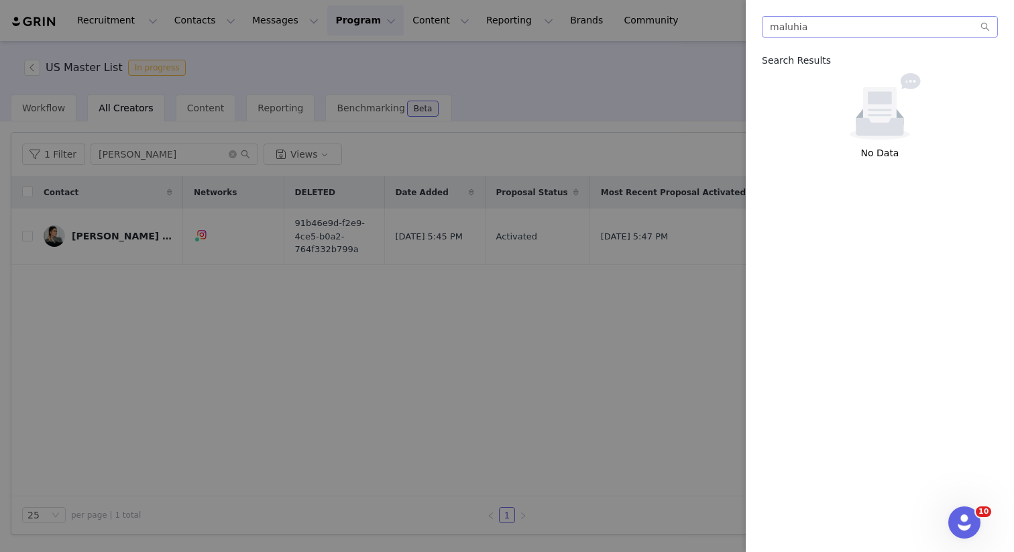
click at [811, 27] on input "maluhia" at bounding box center [880, 26] width 236 height 21
type input "maluhia"
click at [811, 27] on input "maluhia" at bounding box center [880, 26] width 236 height 21
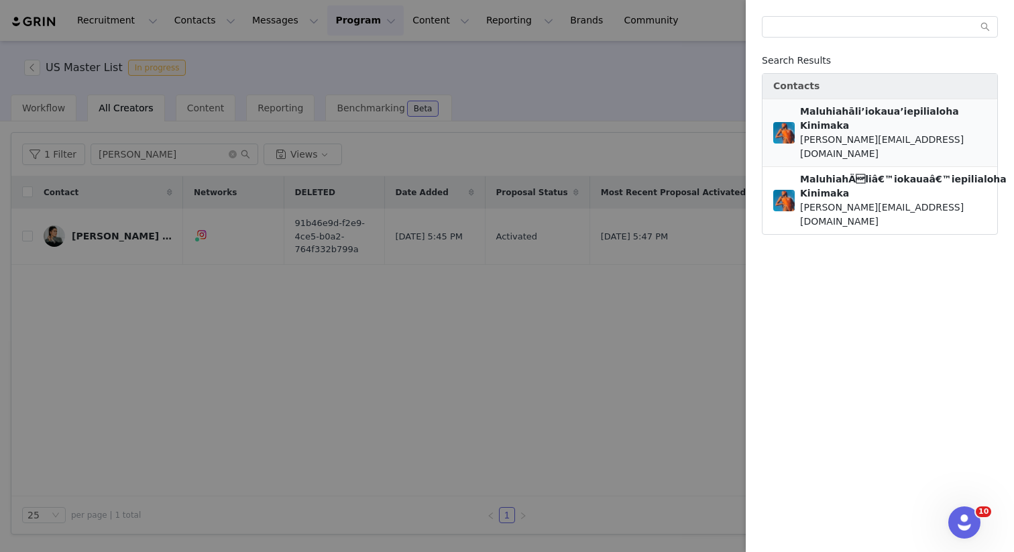
click at [866, 133] on div "jenna@fubusportsmgmt.com" at bounding box center [893, 147] width 186 height 28
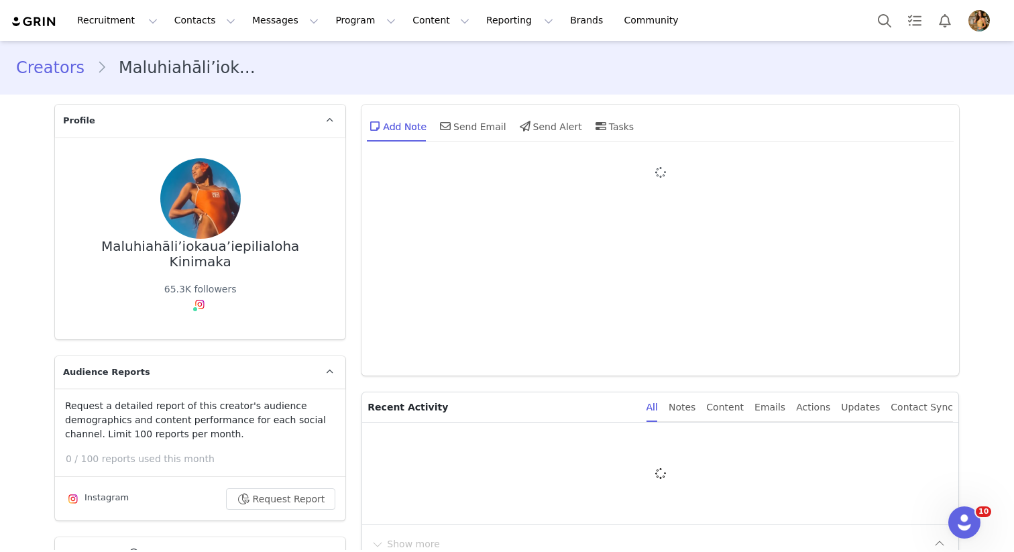
type input "+1 ([GEOGRAPHIC_DATA])"
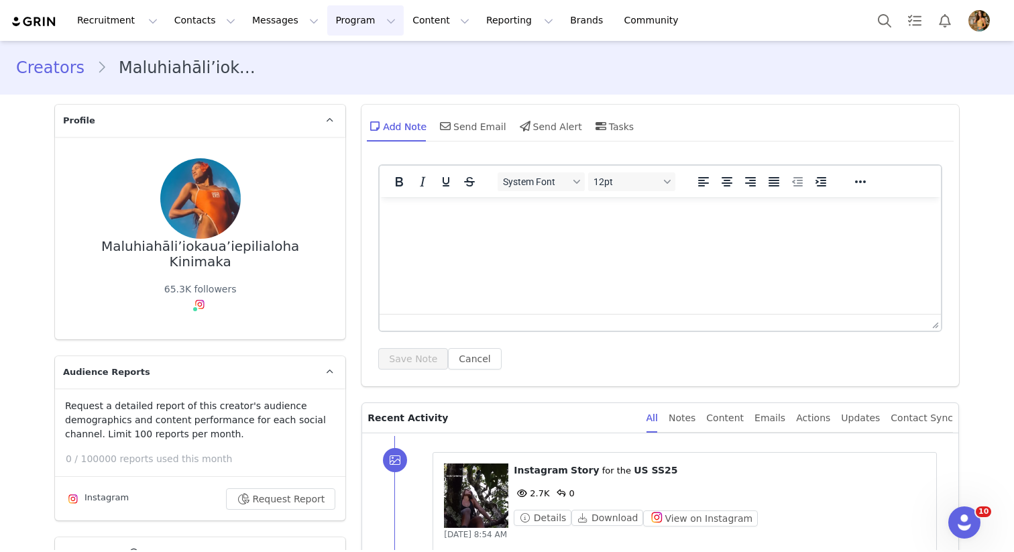
click at [335, 24] on button "Program Program" at bounding box center [365, 20] width 76 height 30
click at [346, 63] on p "Activations" at bounding box center [343, 59] width 52 height 14
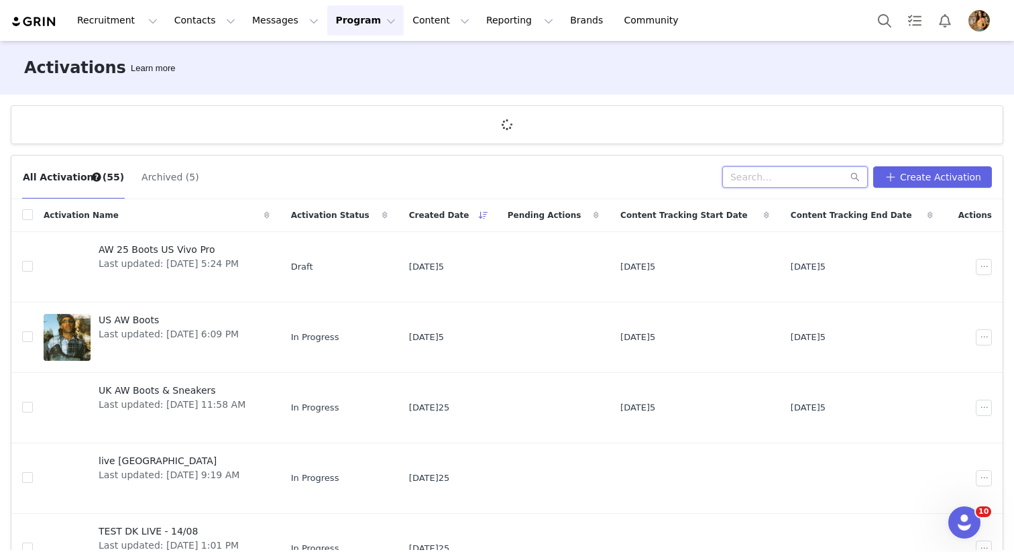
click at [770, 178] on input "text" at bounding box center [794, 176] width 145 height 21
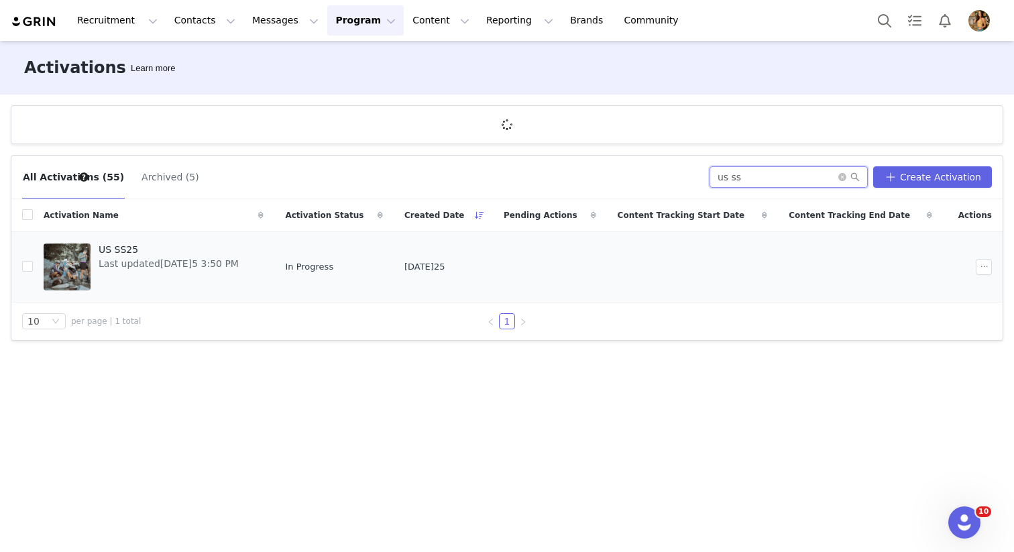
type input "us ss"
click at [147, 247] on span "US SS25" at bounding box center [169, 250] width 140 height 14
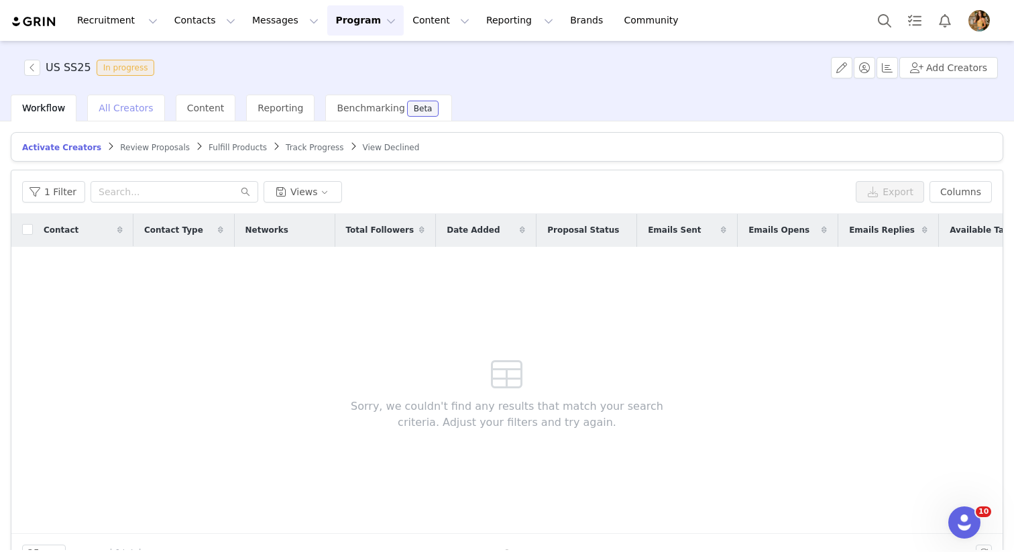
click at [120, 107] on span "All Creators" at bounding box center [126, 108] width 54 height 11
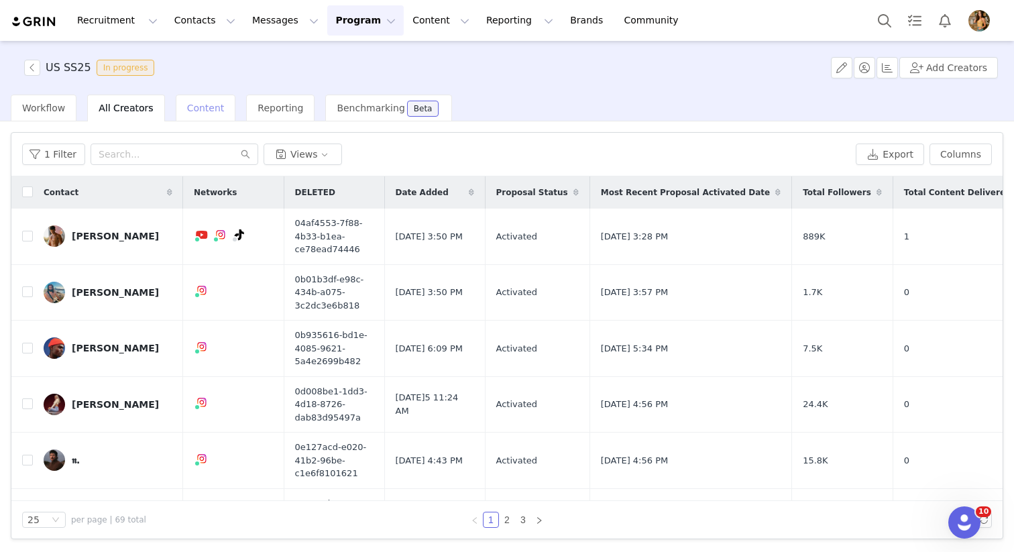
click at [208, 119] on div "Content" at bounding box center [206, 108] width 60 height 27
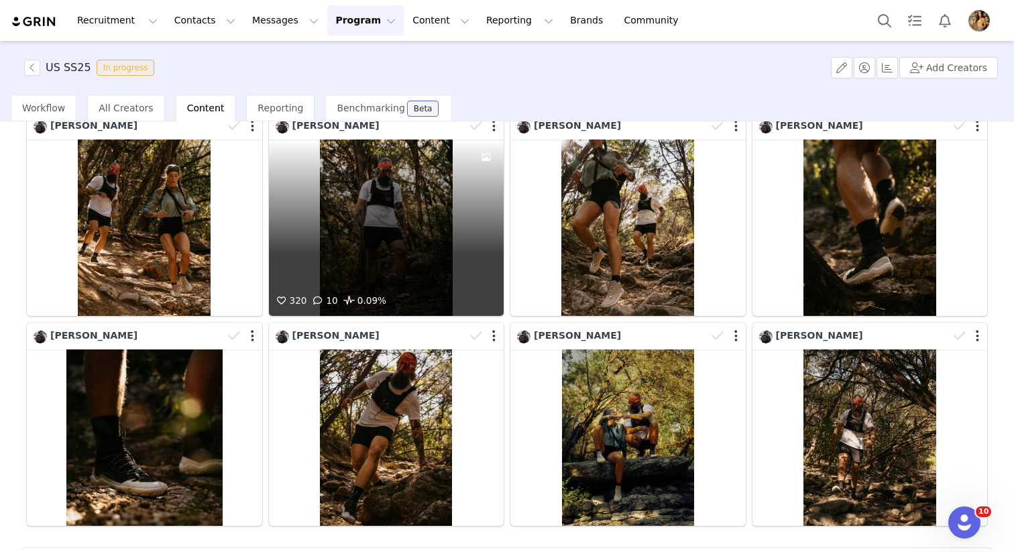
scroll to position [366, 0]
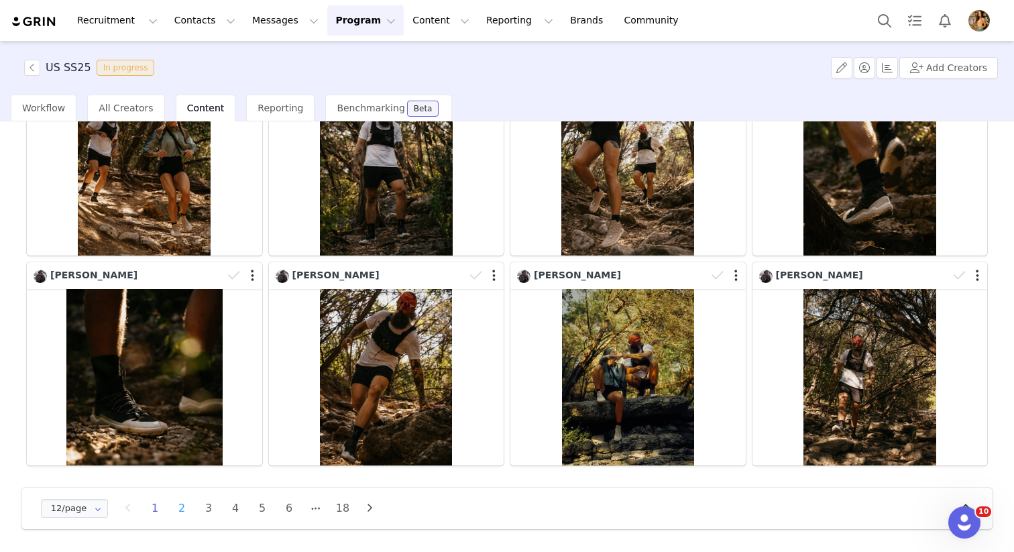
click at [185, 507] on li "2" at bounding box center [182, 508] width 20 height 19
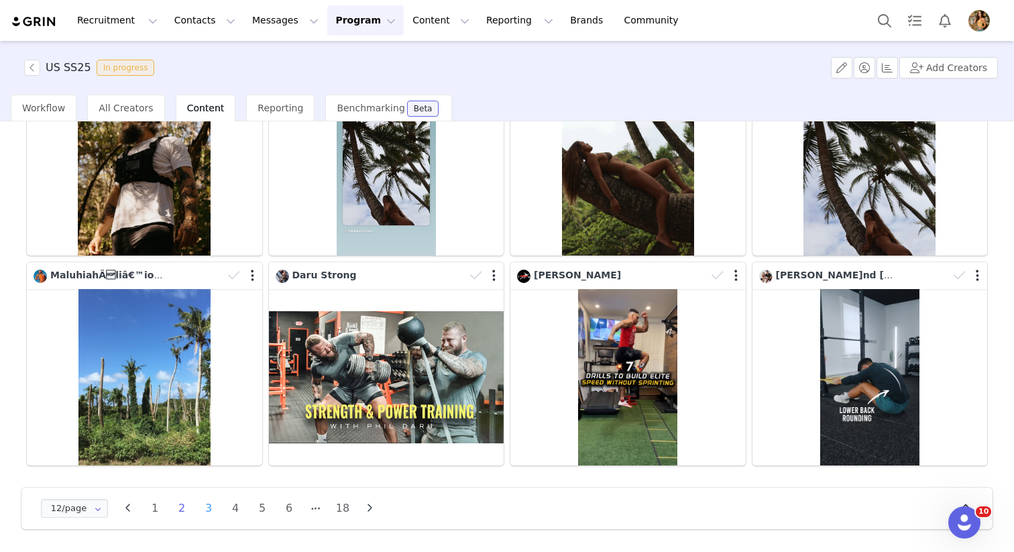
click at [208, 507] on li "3" at bounding box center [208, 508] width 20 height 19
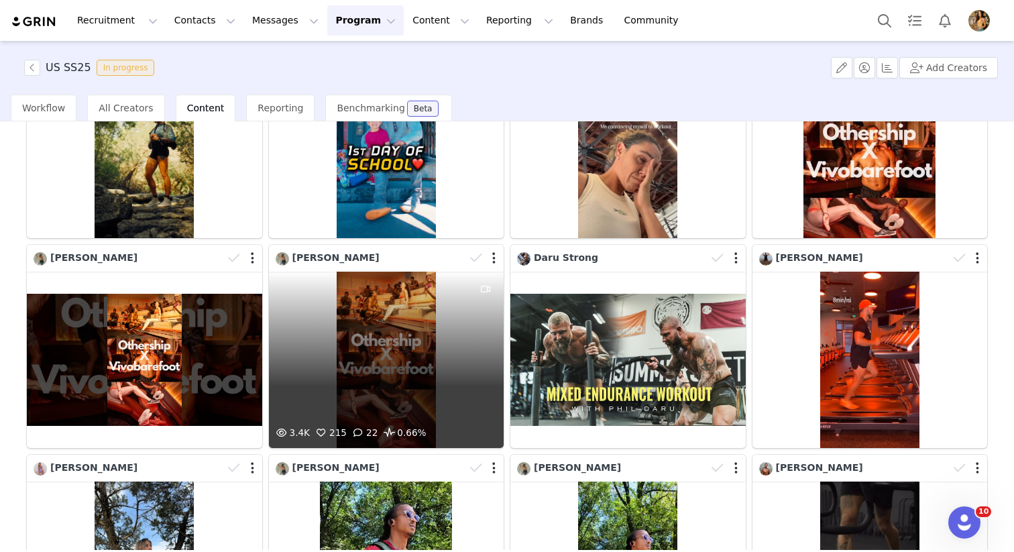
scroll to position [0, 0]
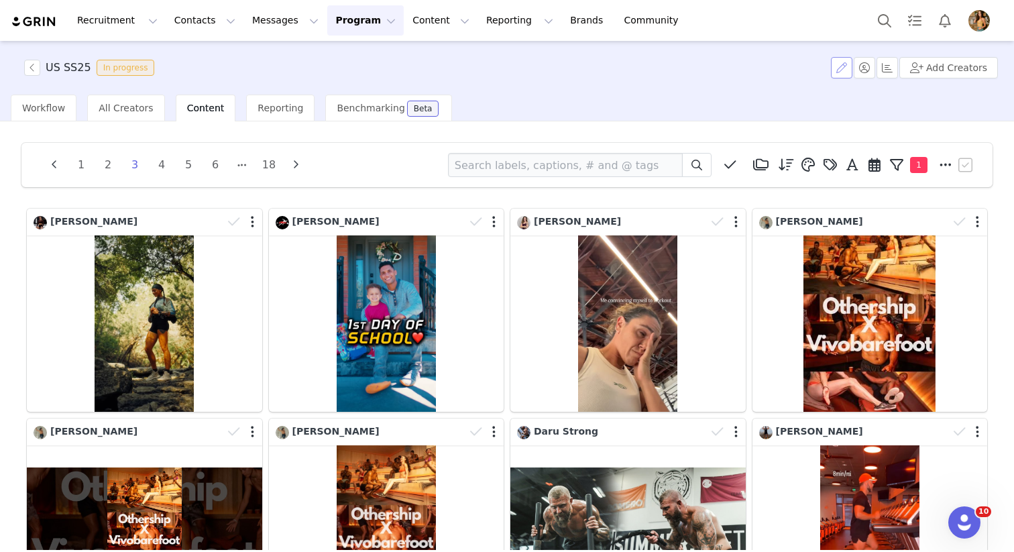
click at [847, 64] on button "button" at bounding box center [841, 67] width 21 height 21
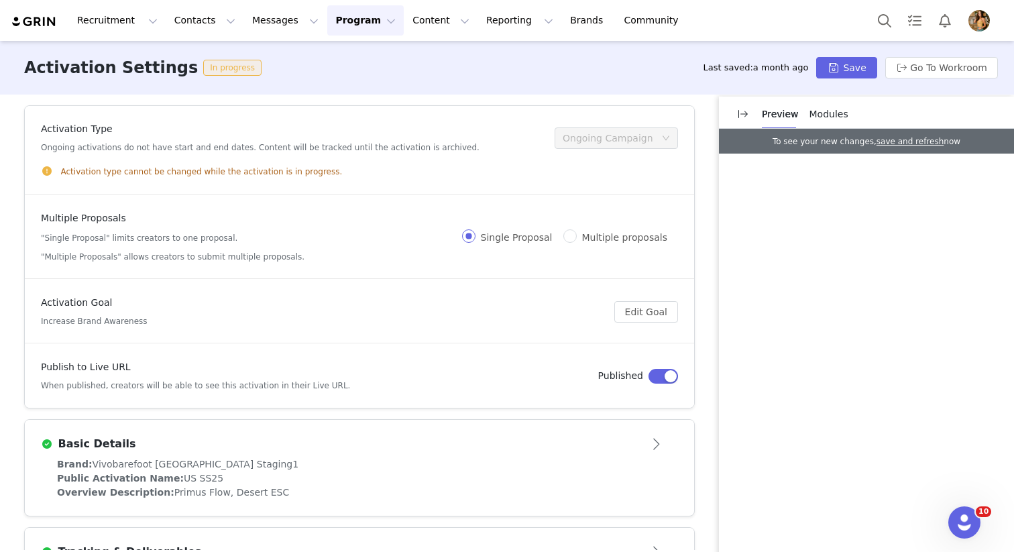
click at [619, 133] on div "Ongoing Campaign" at bounding box center [607, 138] width 91 height 20
click at [60, 174] on div "Activation type cannot be changed while the activation is in progress." at bounding box center [359, 171] width 637 height 14
click at [823, 66] on button "Save" at bounding box center [846, 67] width 60 height 21
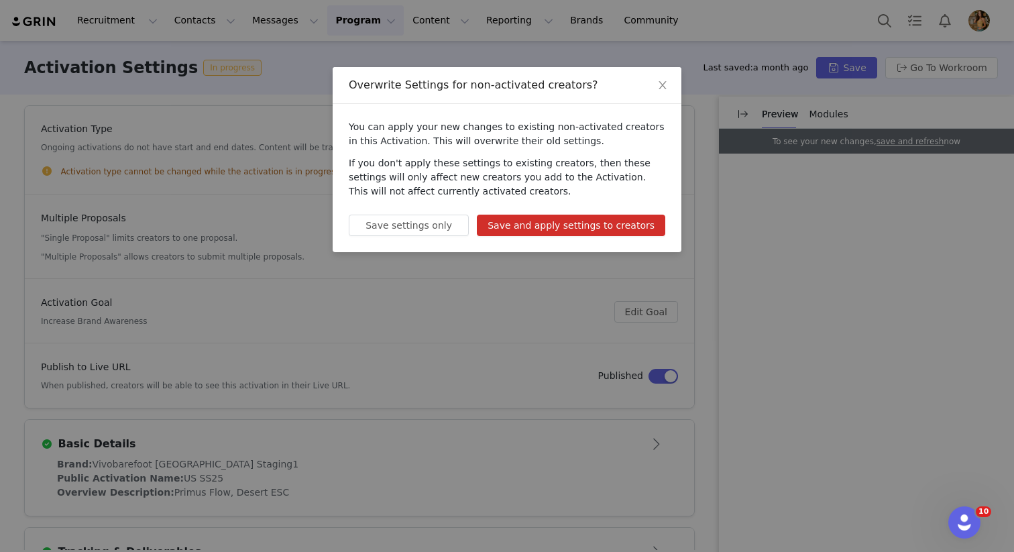
click at [612, 229] on button "Save and apply settings to creators" at bounding box center [571, 225] width 188 height 21
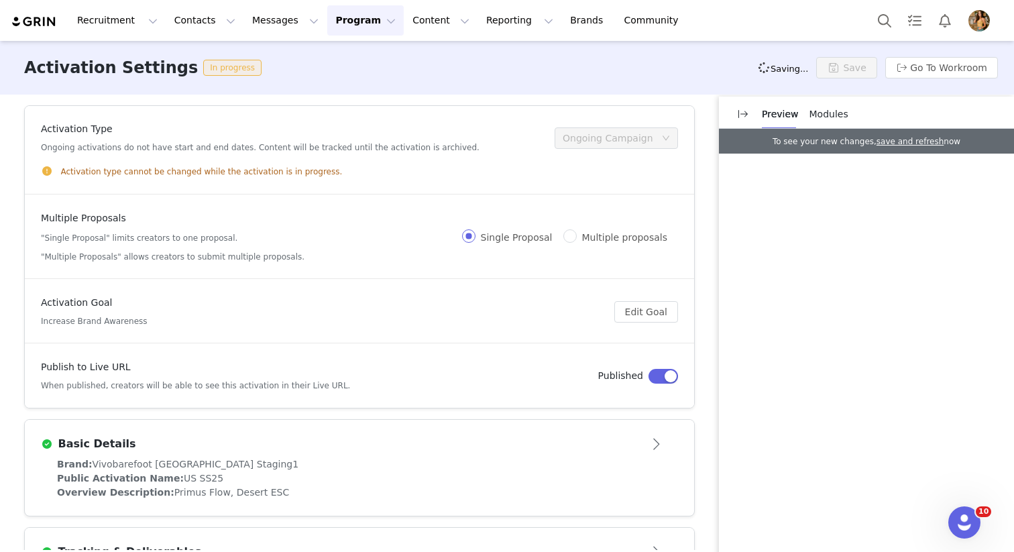
click at [346, 36] on div "Recruitment Recruitment Creator Search Curated Lists Landing Pages Web Extensio…" at bounding box center [507, 20] width 1014 height 41
click at [337, 18] on span at bounding box center [329, 25] width 13 height 16
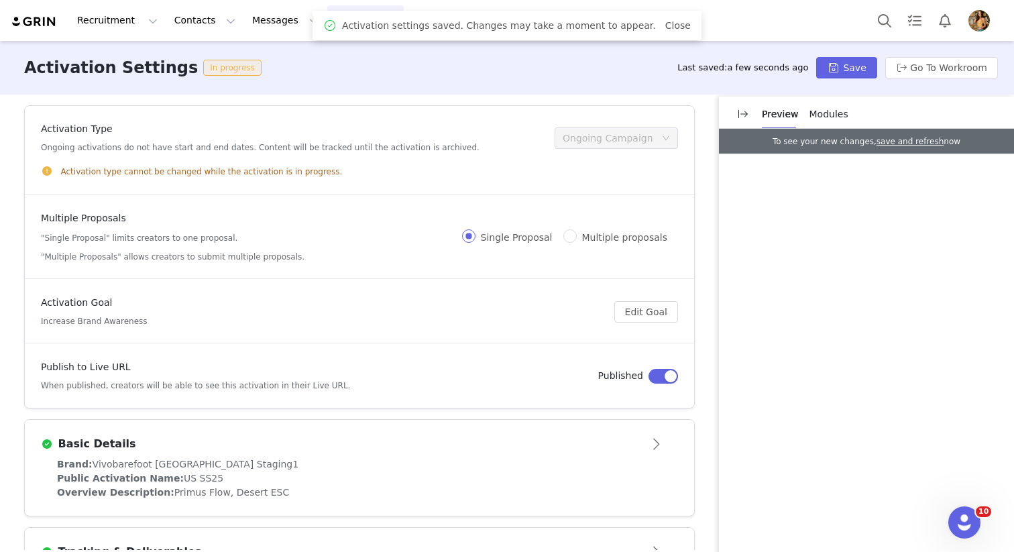
click at [327, 24] on button "Program Program" at bounding box center [365, 20] width 76 height 30
click at [208, 101] on div "Activation Type Ongoing activations do not have start and end dates. Content wi…" at bounding box center [359, 322] width 670 height 455
click at [911, 66] on button "Go To Workroom" at bounding box center [941, 67] width 113 height 21
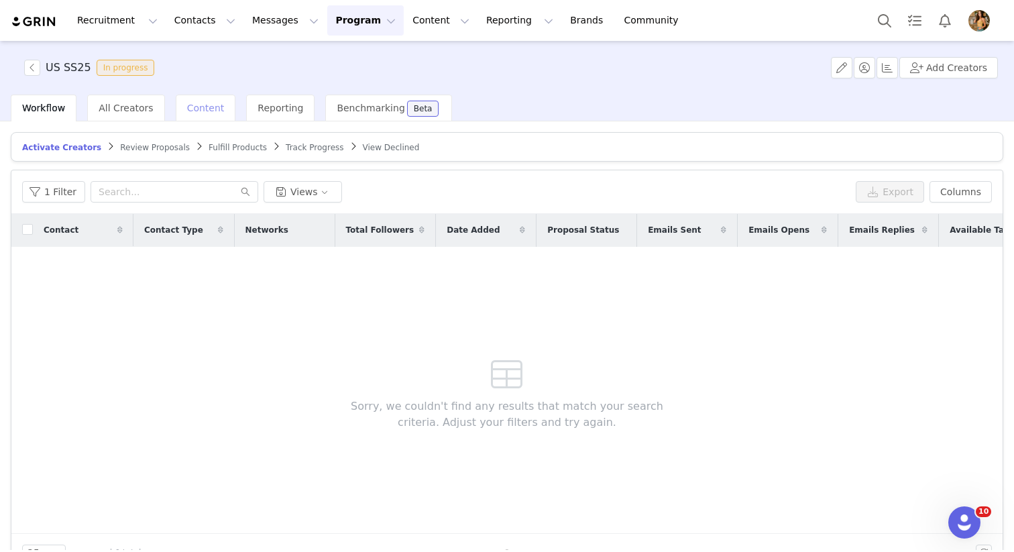
click at [195, 119] on div "Content" at bounding box center [206, 108] width 60 height 27
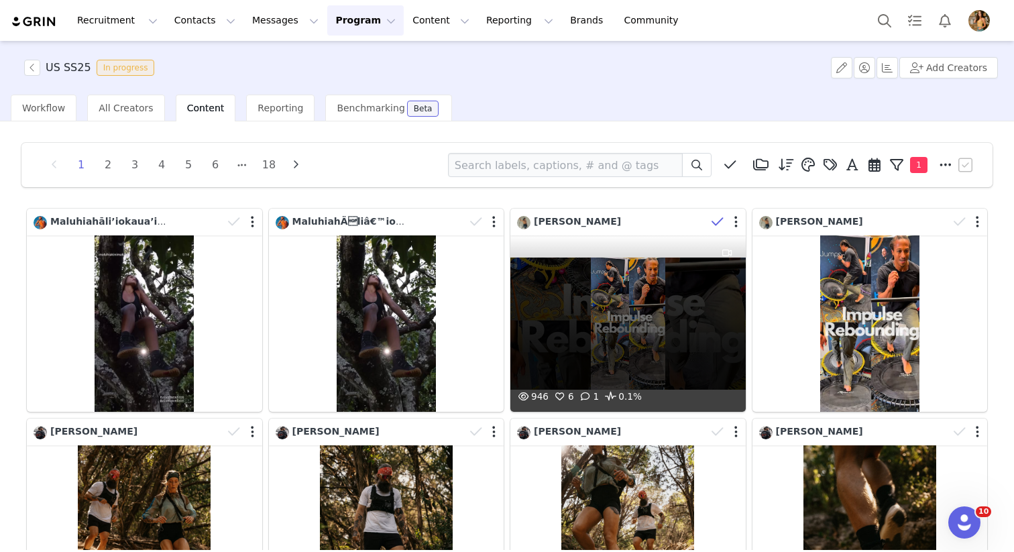
click at [716, 224] on icon at bounding box center [717, 221] width 12 height 13
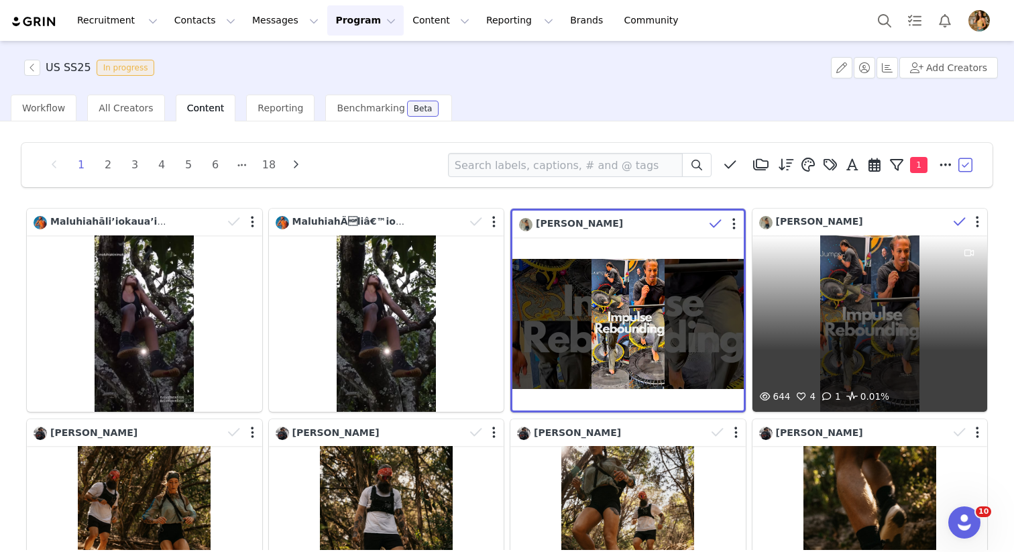
click at [957, 226] on icon at bounding box center [959, 221] width 12 height 13
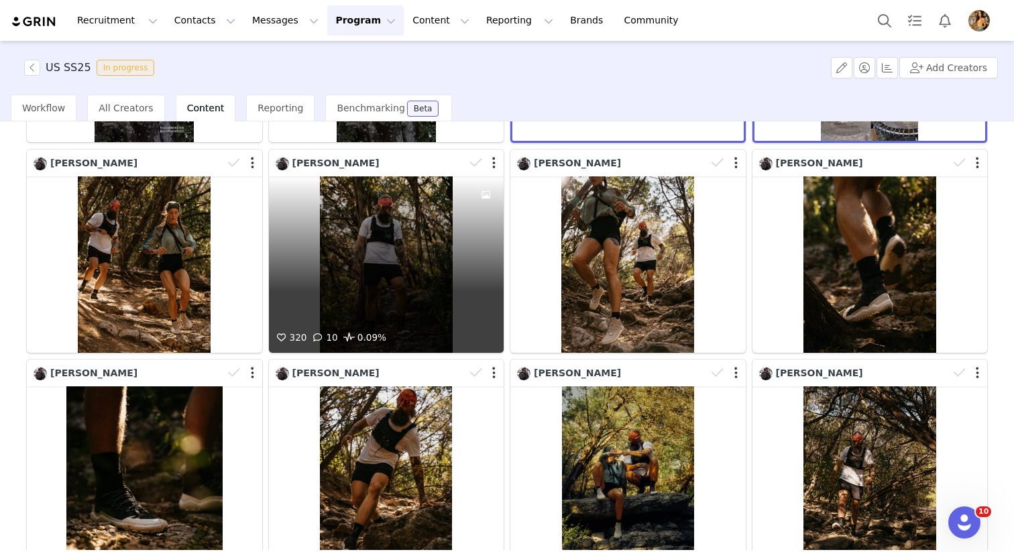
scroll to position [367, 0]
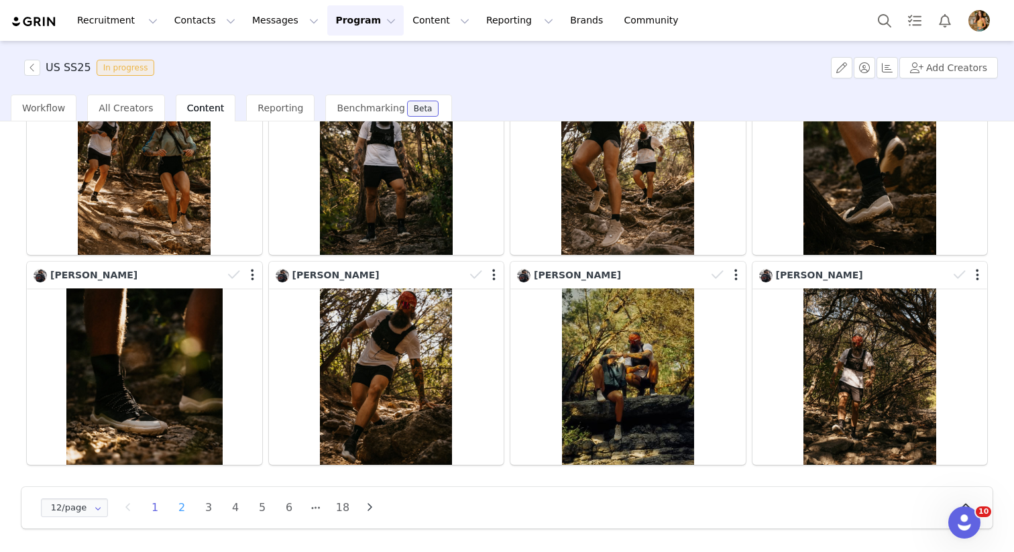
click at [184, 510] on li "2" at bounding box center [182, 507] width 20 height 19
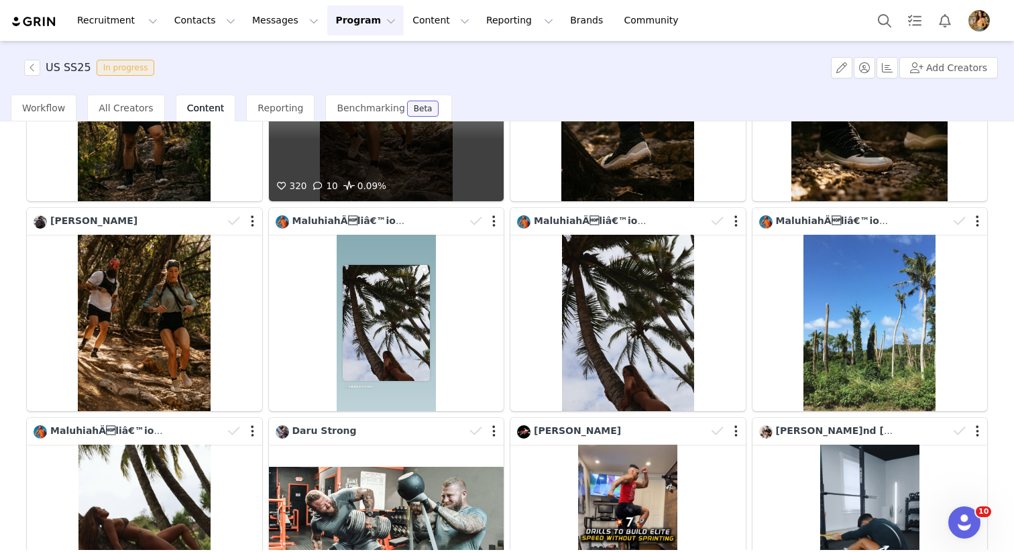
scroll to position [211, 0]
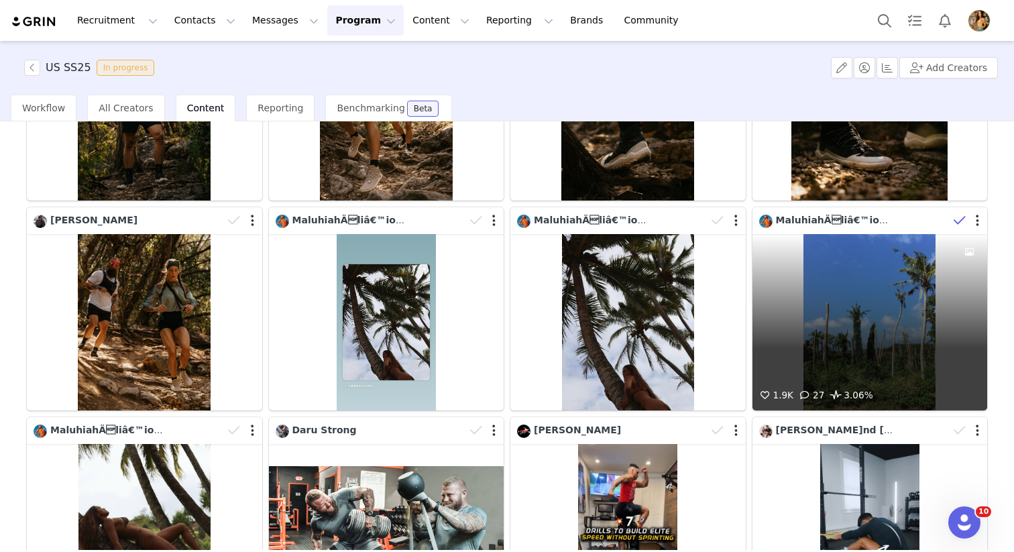
click at [959, 221] on icon at bounding box center [959, 220] width 12 height 13
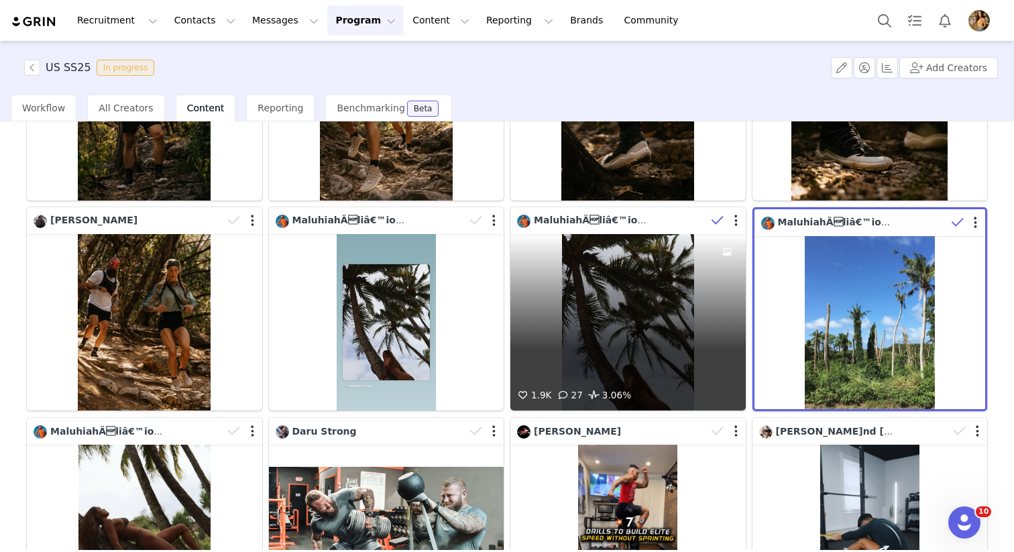
click at [711, 221] on icon at bounding box center [717, 220] width 12 height 13
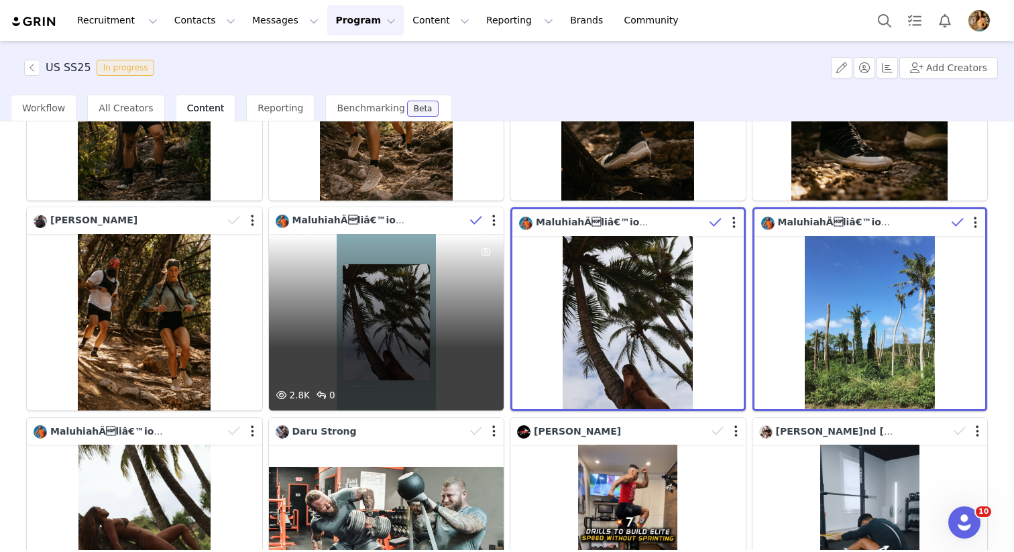
click at [471, 222] on icon at bounding box center [476, 220] width 12 height 13
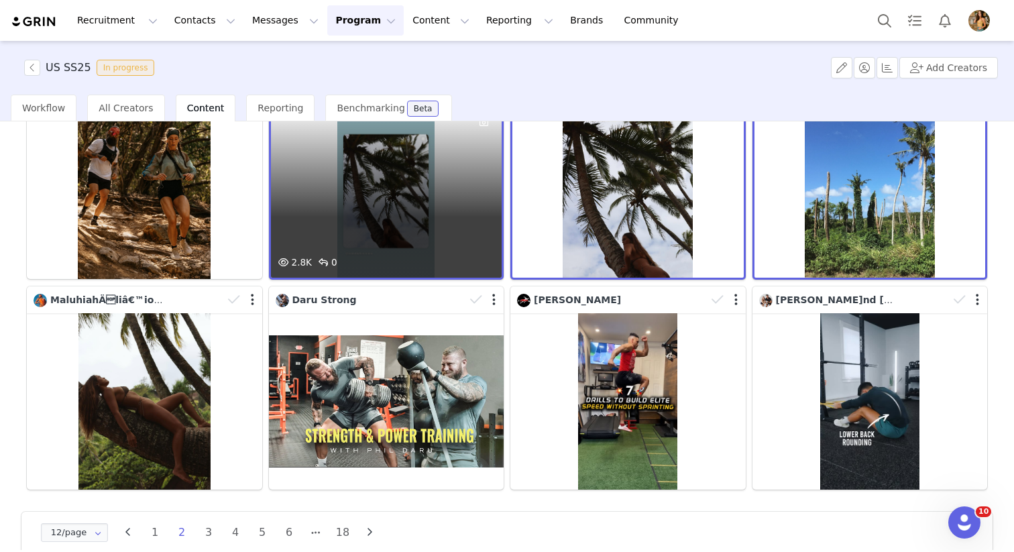
scroll to position [367, 0]
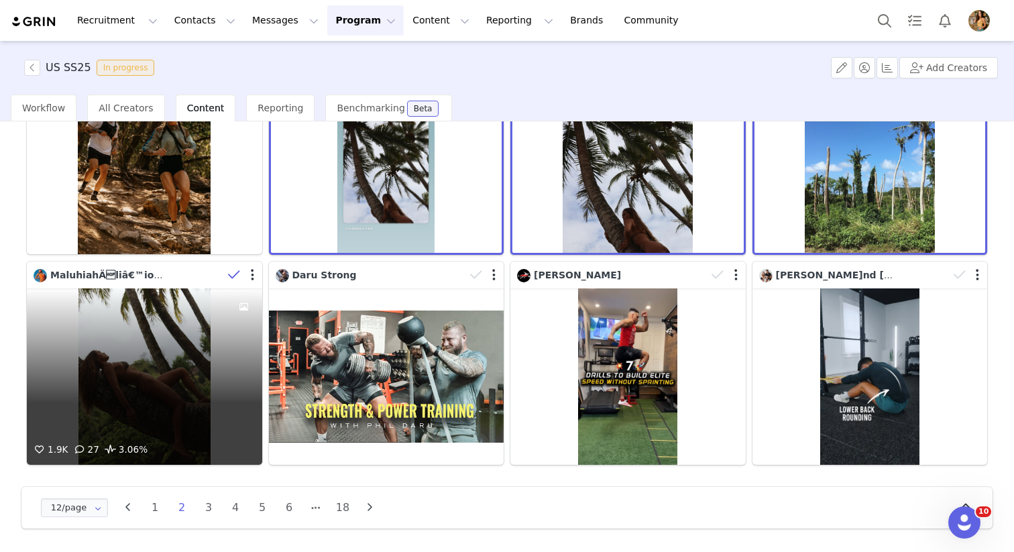
click at [231, 276] on icon at bounding box center [234, 274] width 12 height 13
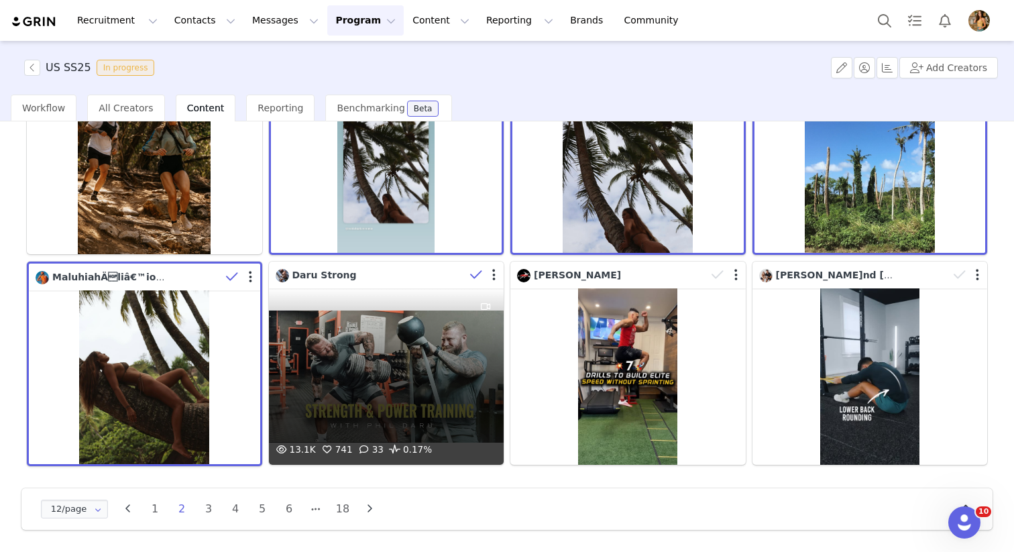
click at [474, 274] on icon at bounding box center [476, 274] width 12 height 13
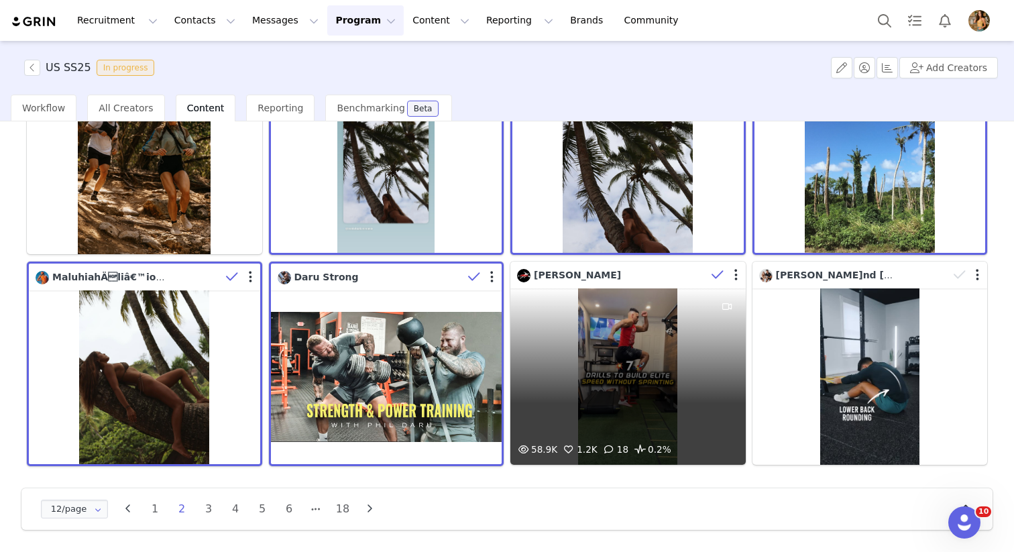
click at [724, 274] on span at bounding box center [717, 275] width 20 height 20
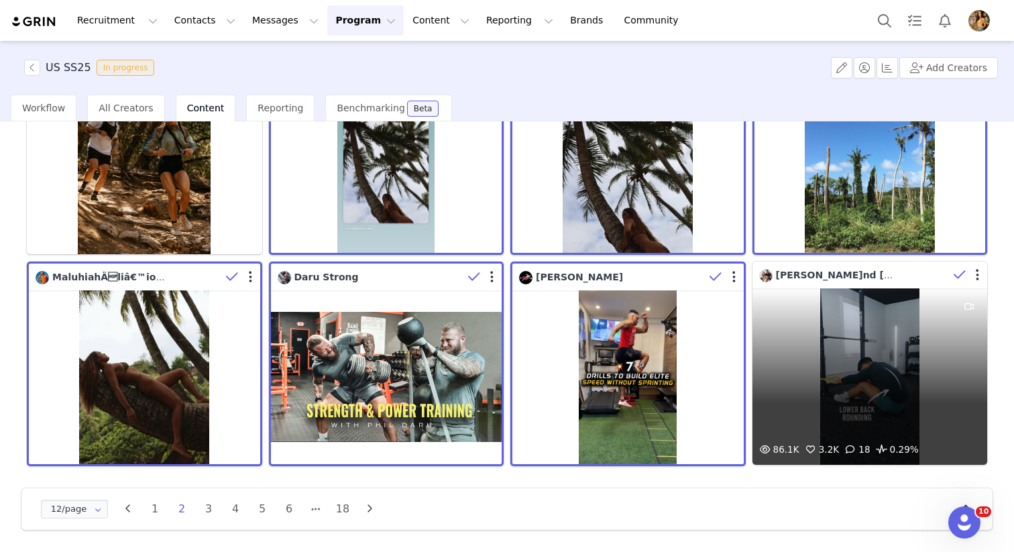
click at [957, 274] on icon at bounding box center [959, 274] width 12 height 13
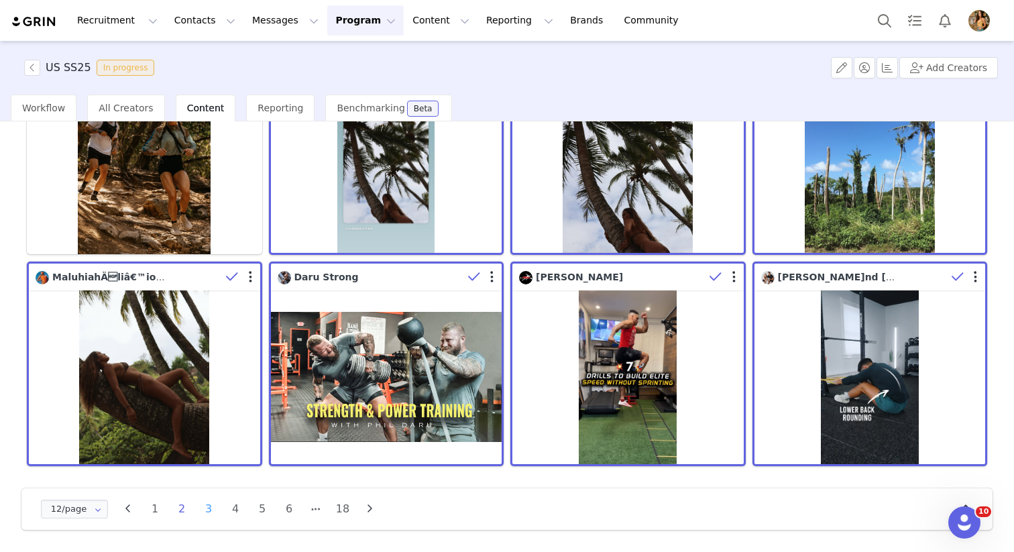
click at [211, 510] on li "3" at bounding box center [208, 508] width 20 height 19
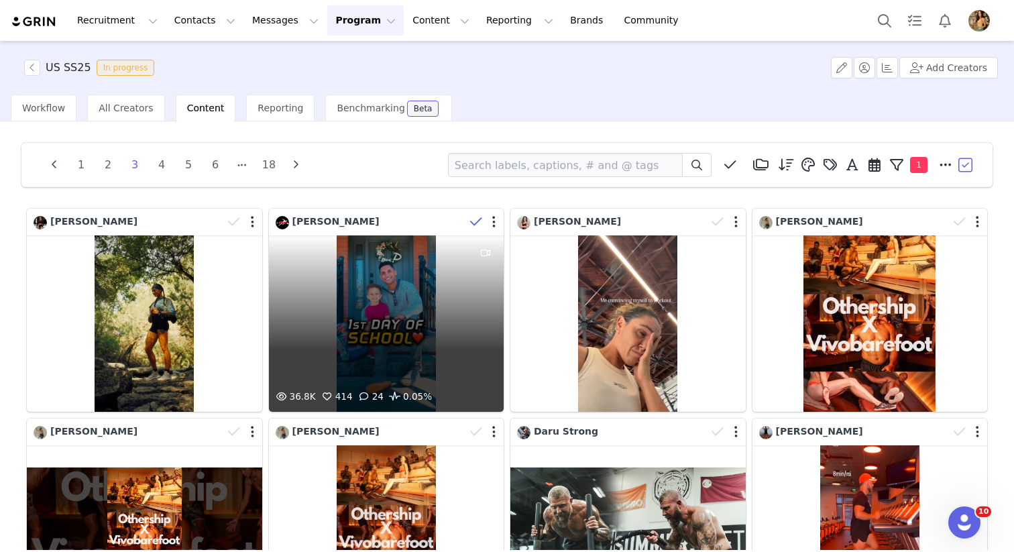
click at [472, 228] on icon at bounding box center [476, 221] width 12 height 13
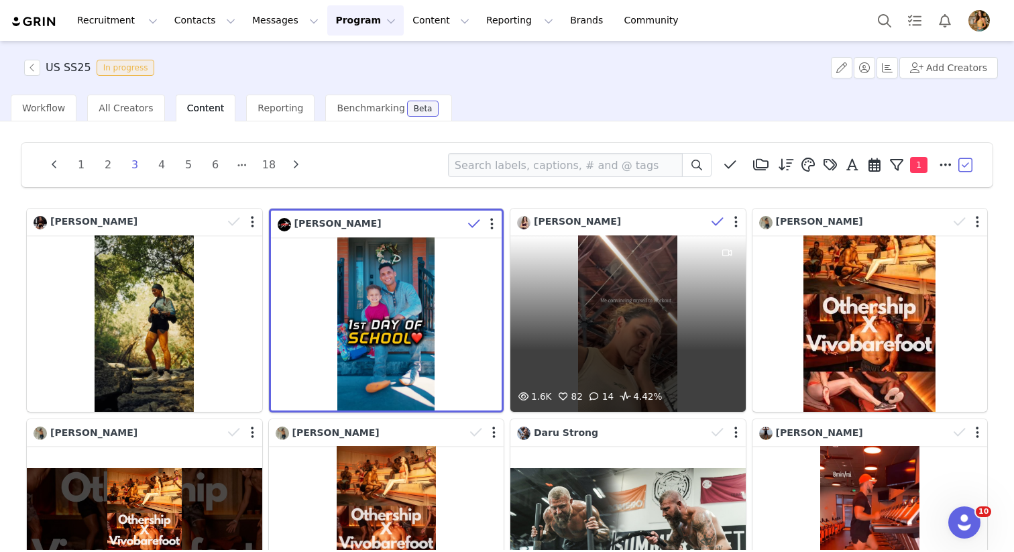
click at [713, 220] on icon at bounding box center [717, 221] width 12 height 13
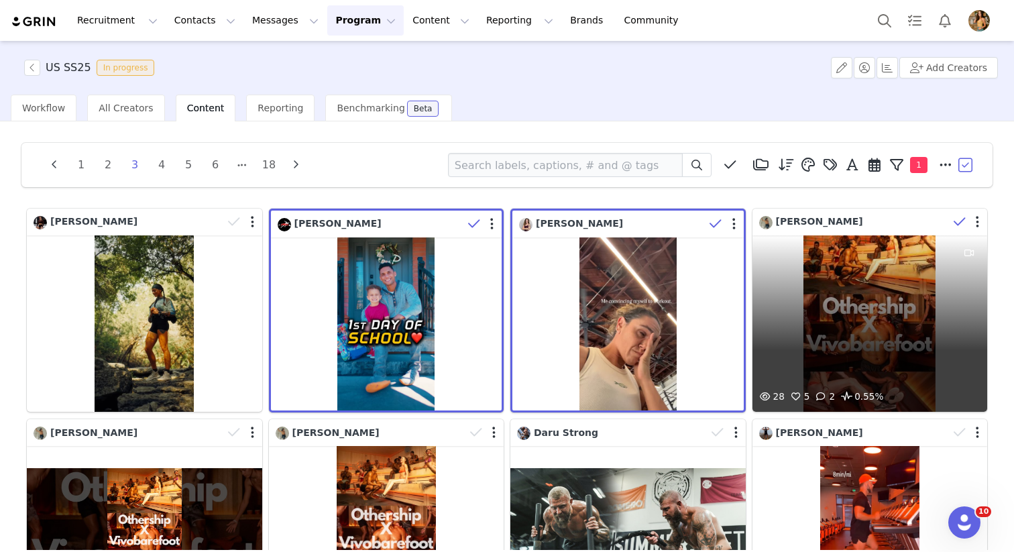
click at [959, 217] on icon at bounding box center [959, 221] width 12 height 13
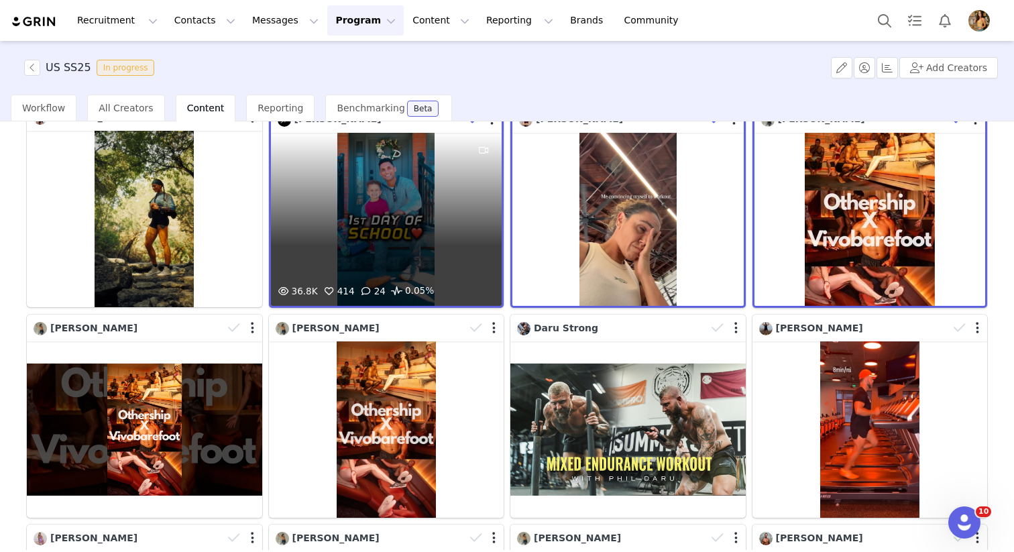
scroll to position [104, 0]
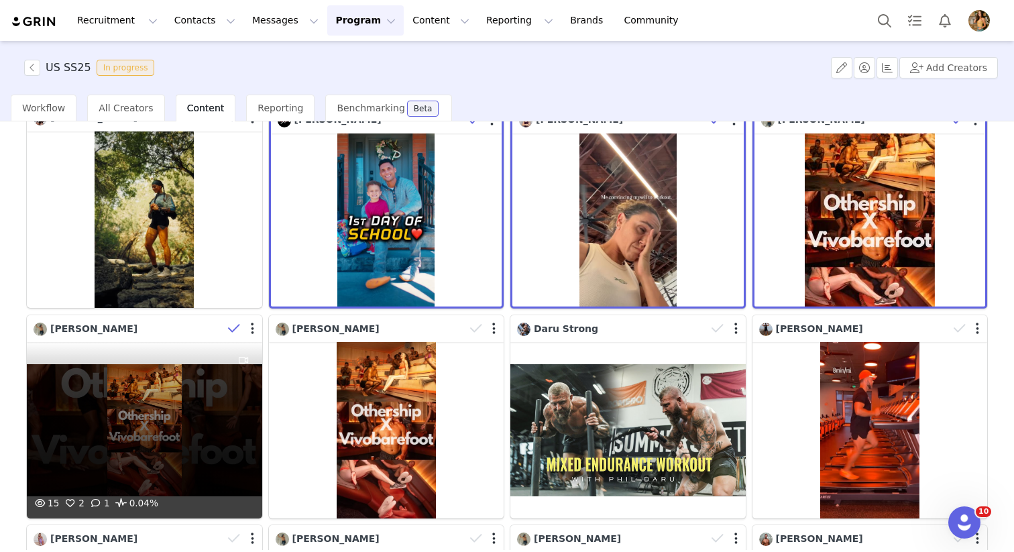
click at [233, 331] on icon at bounding box center [234, 328] width 12 height 13
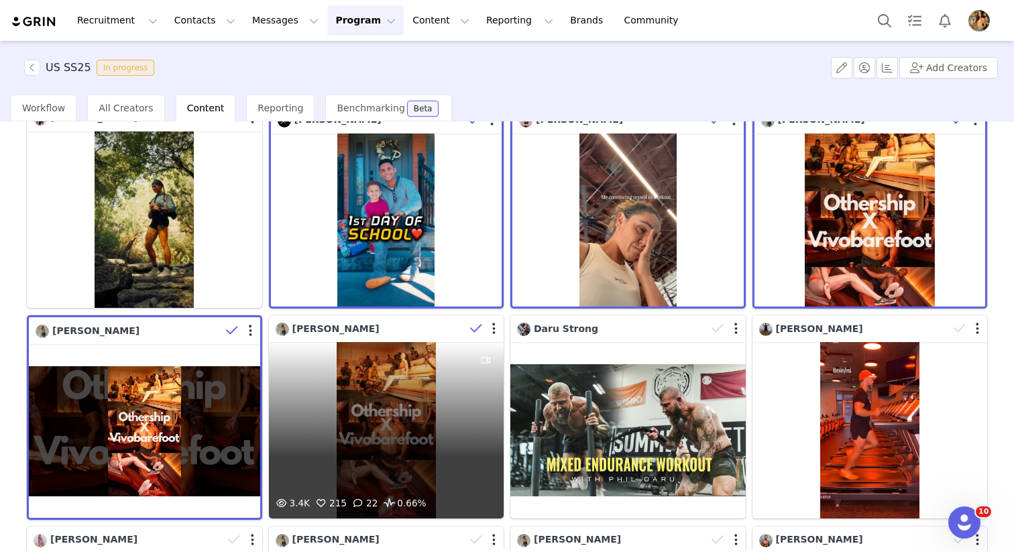
click at [478, 327] on icon at bounding box center [476, 328] width 12 height 13
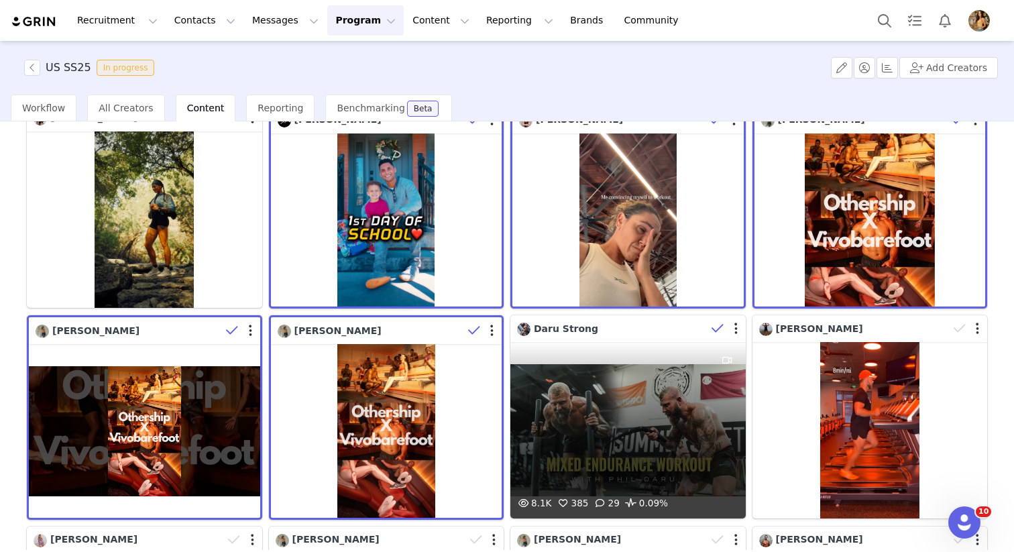
click at [711, 326] on icon at bounding box center [717, 328] width 12 height 13
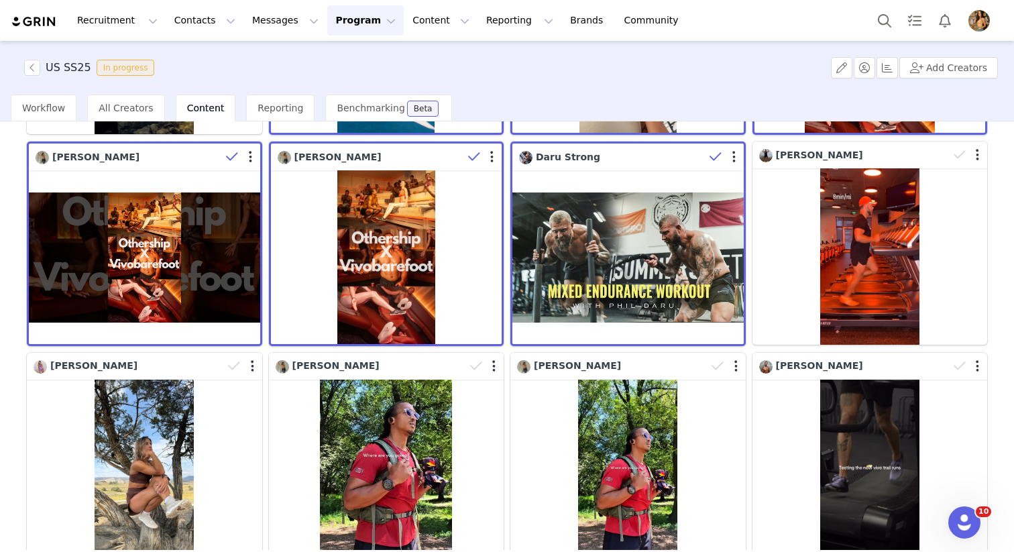
scroll to position [255, 0]
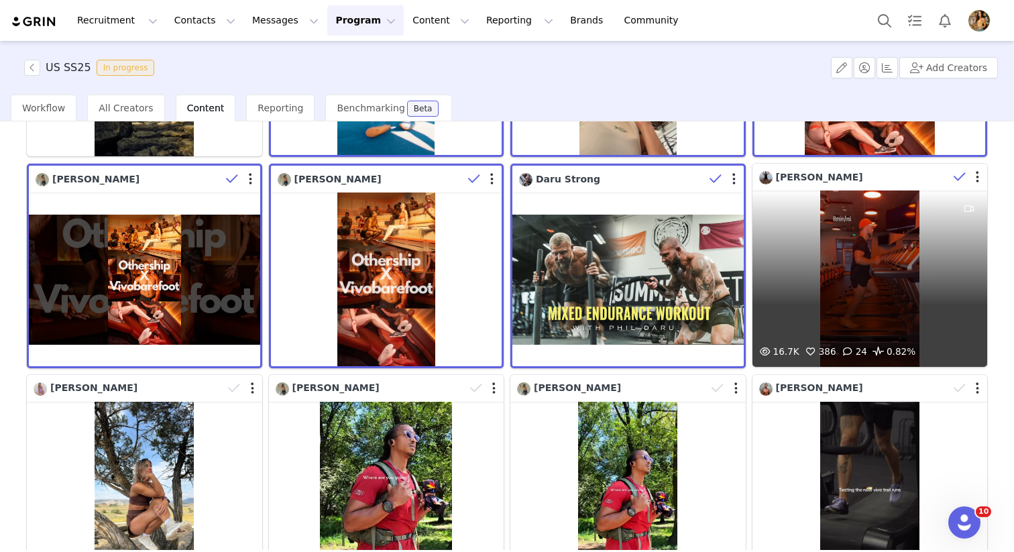
click at [957, 178] on icon at bounding box center [959, 176] width 12 height 13
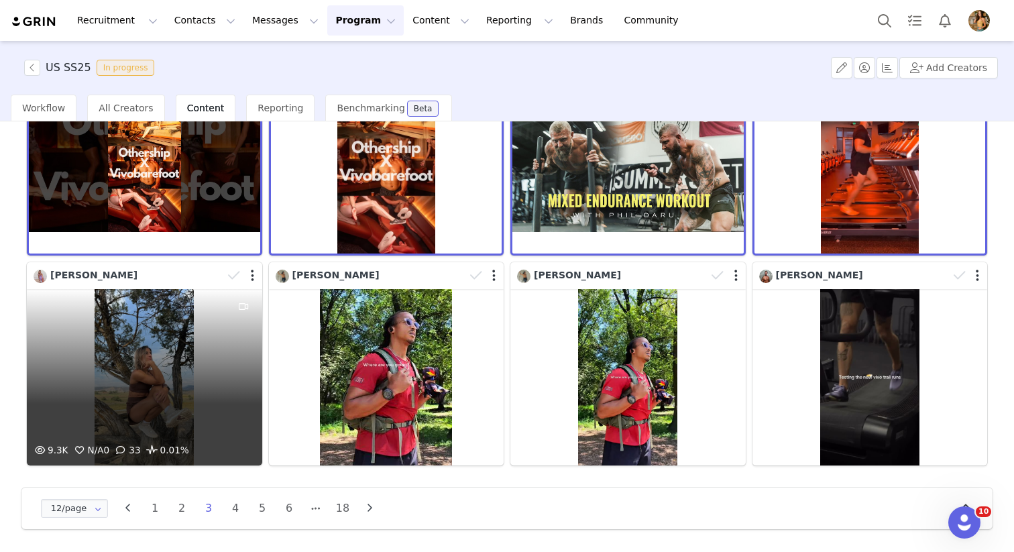
scroll to position [367, 0]
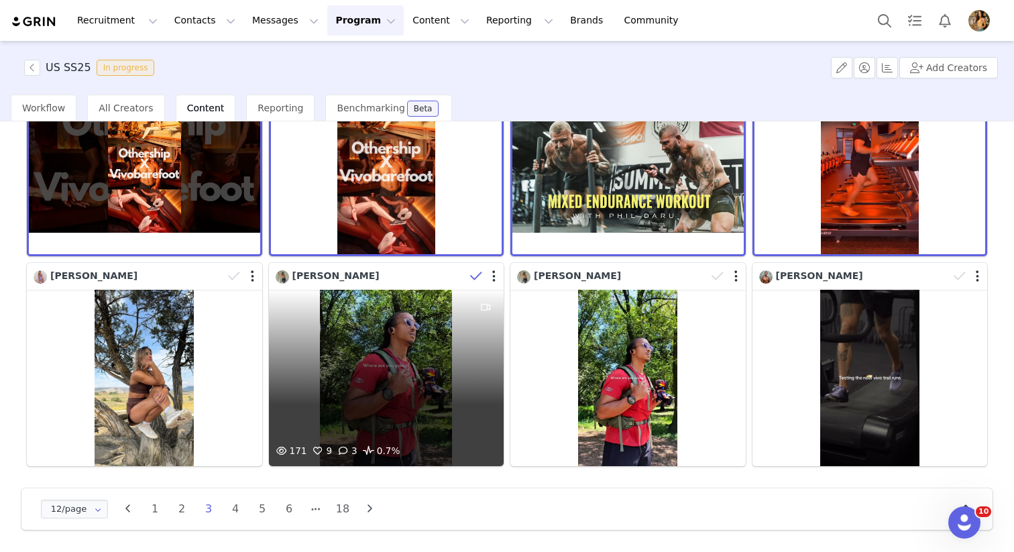
click at [474, 276] on icon at bounding box center [476, 275] width 12 height 13
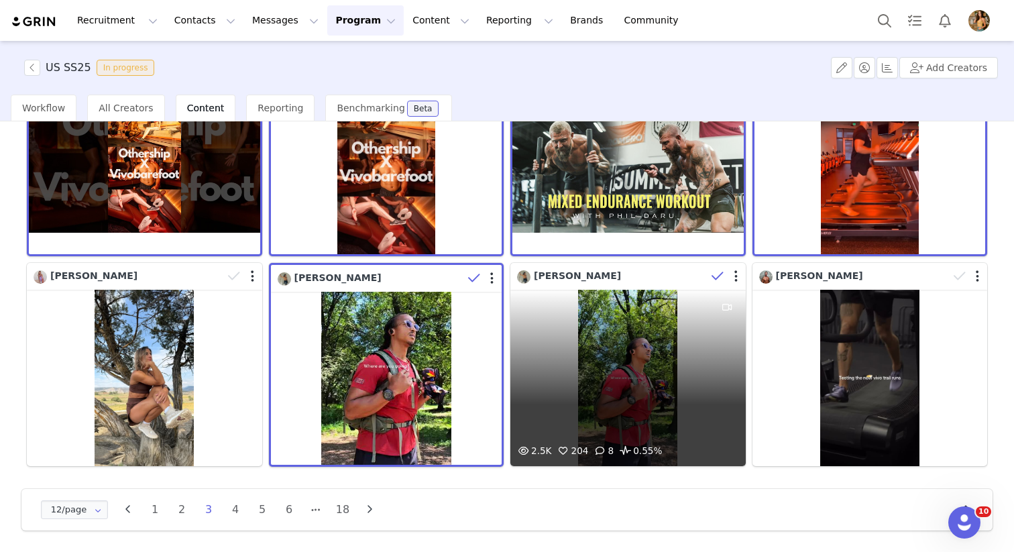
click at [715, 277] on icon at bounding box center [717, 275] width 12 height 13
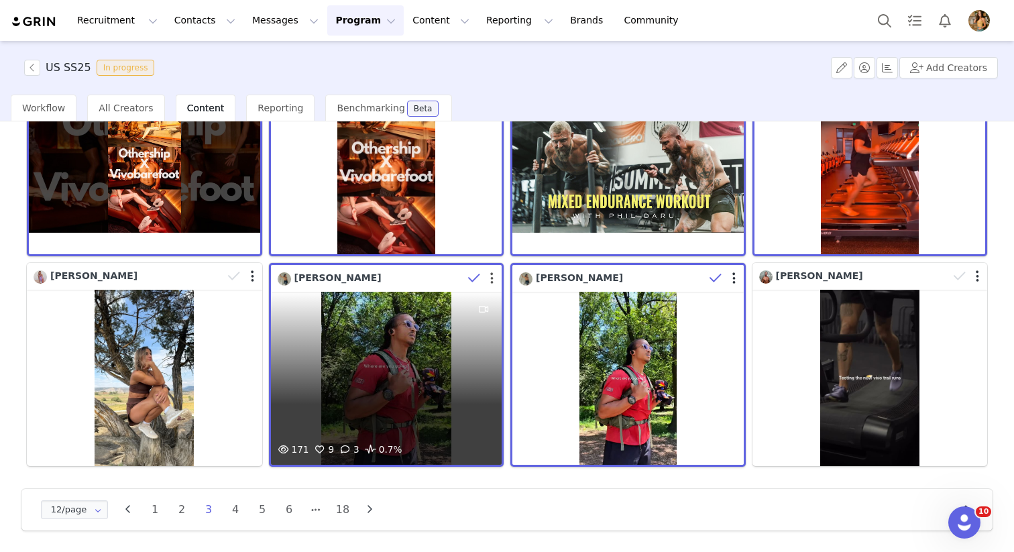
click at [490, 273] on button "button" at bounding box center [491, 278] width 3 height 13
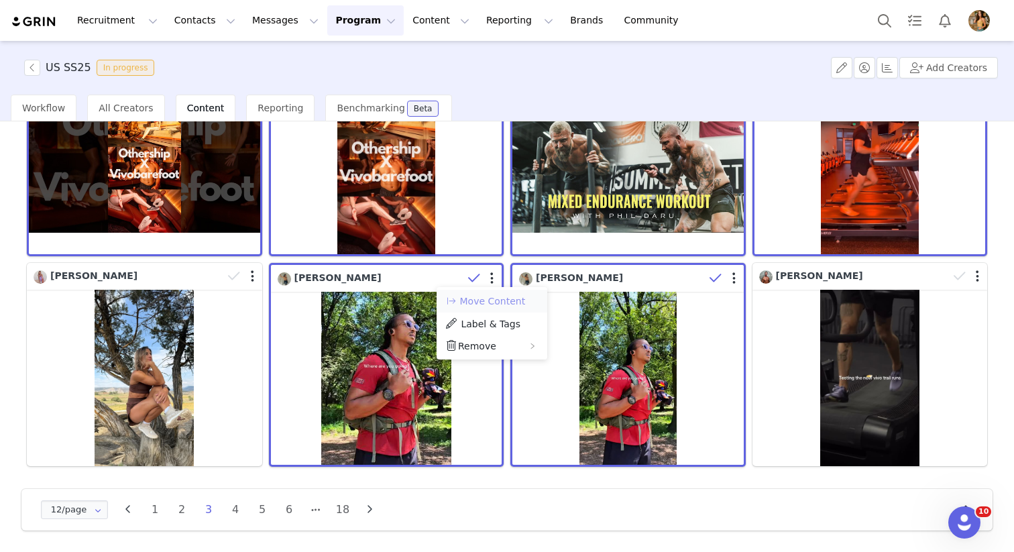
click at [490, 299] on button "Move Content" at bounding box center [484, 301] width 81 height 16
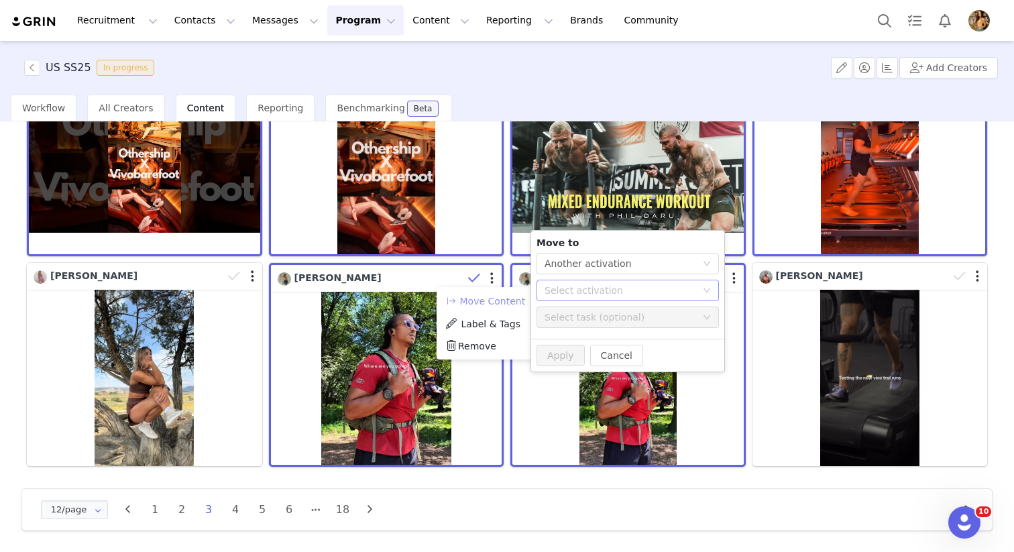
click at [595, 288] on div "Select activation" at bounding box center [620, 290] width 152 height 13
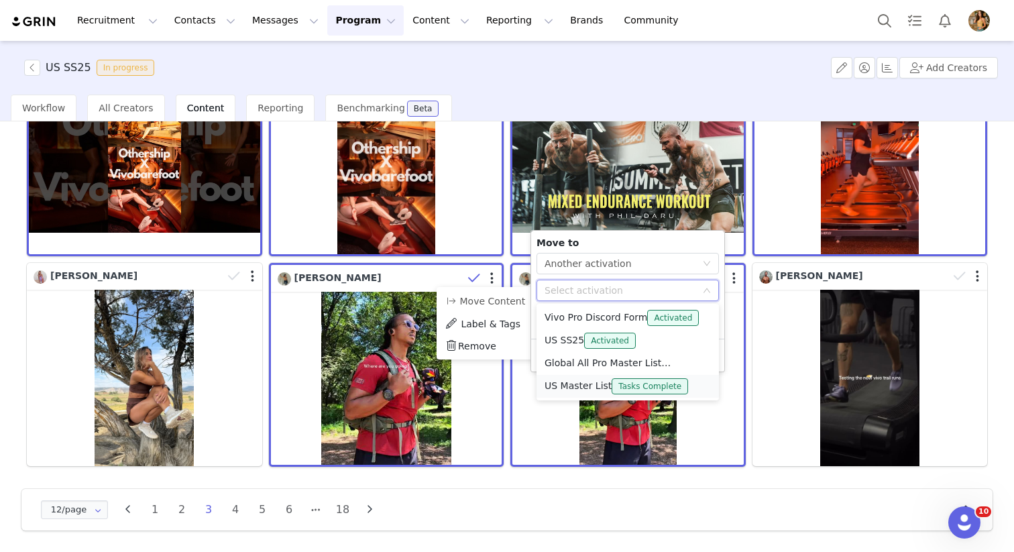
click at [566, 383] on li "US Master List Tasks Complete" at bounding box center [627, 386] width 182 height 23
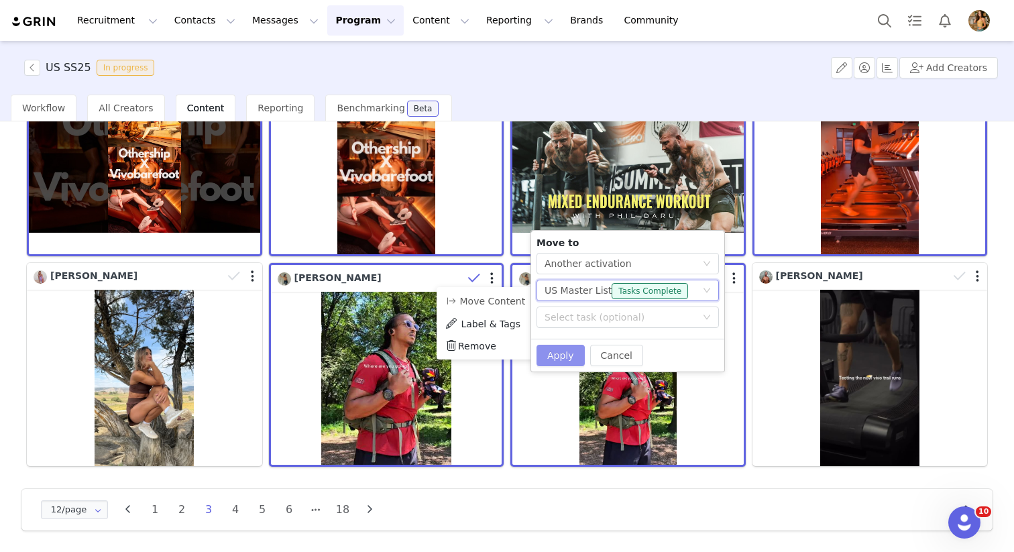
click at [564, 359] on button "Apply" at bounding box center [560, 355] width 48 height 21
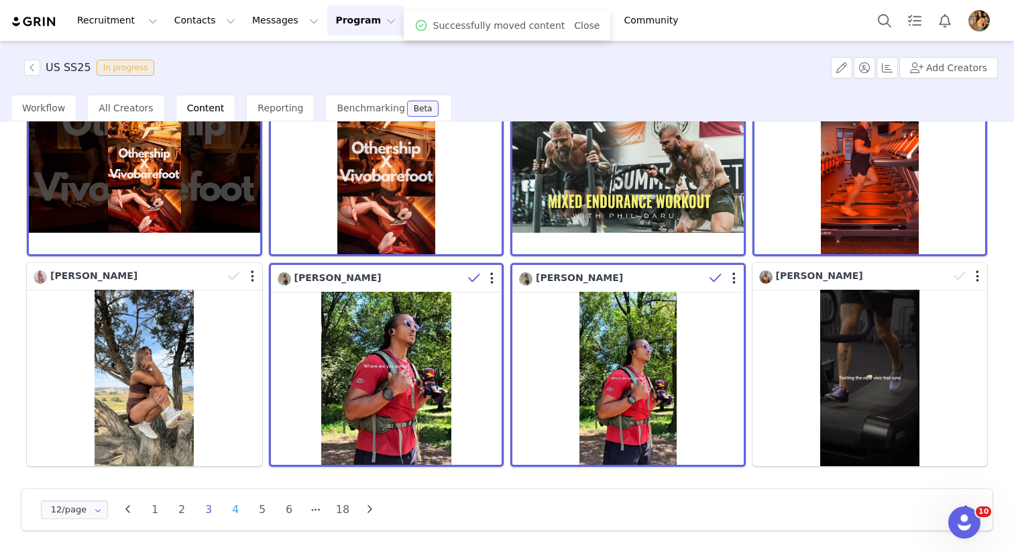
click at [233, 513] on li "4" at bounding box center [235, 509] width 20 height 19
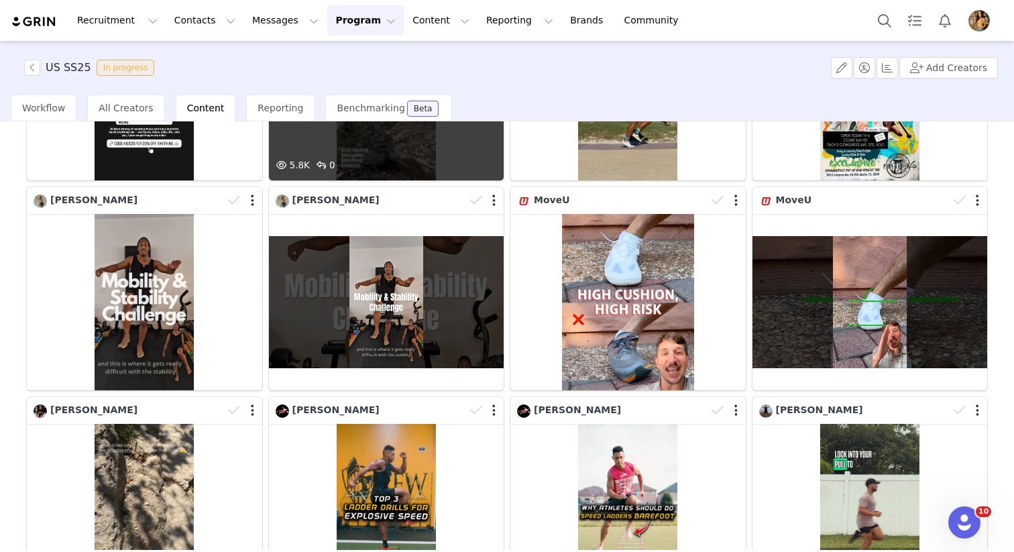
scroll to position [232, 0]
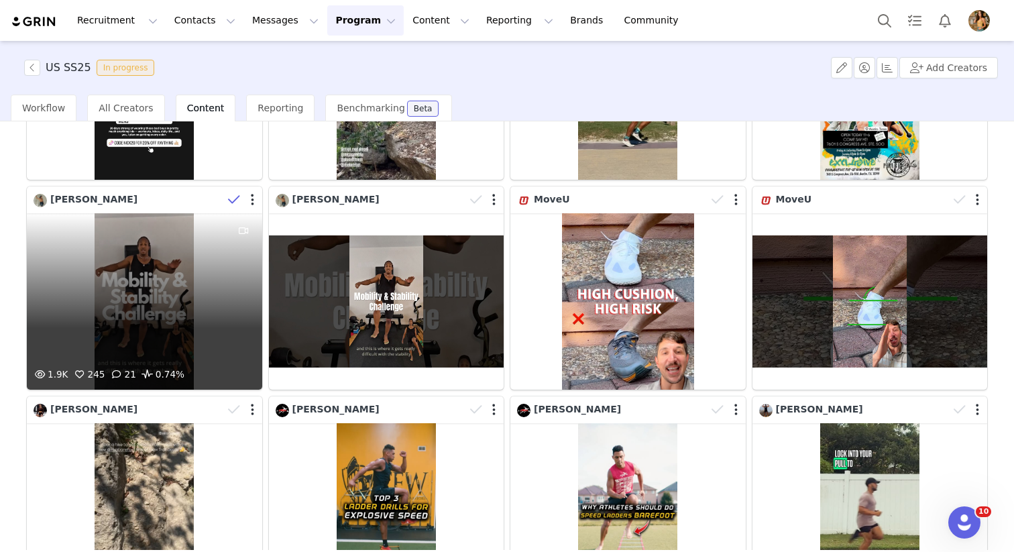
click at [232, 200] on icon at bounding box center [234, 199] width 12 height 13
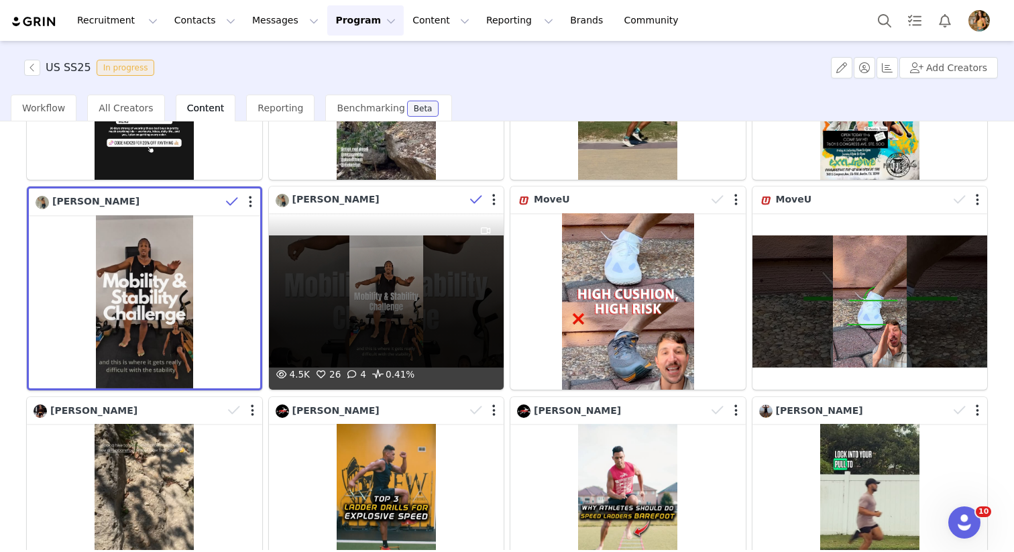
click at [472, 199] on icon at bounding box center [476, 199] width 12 height 13
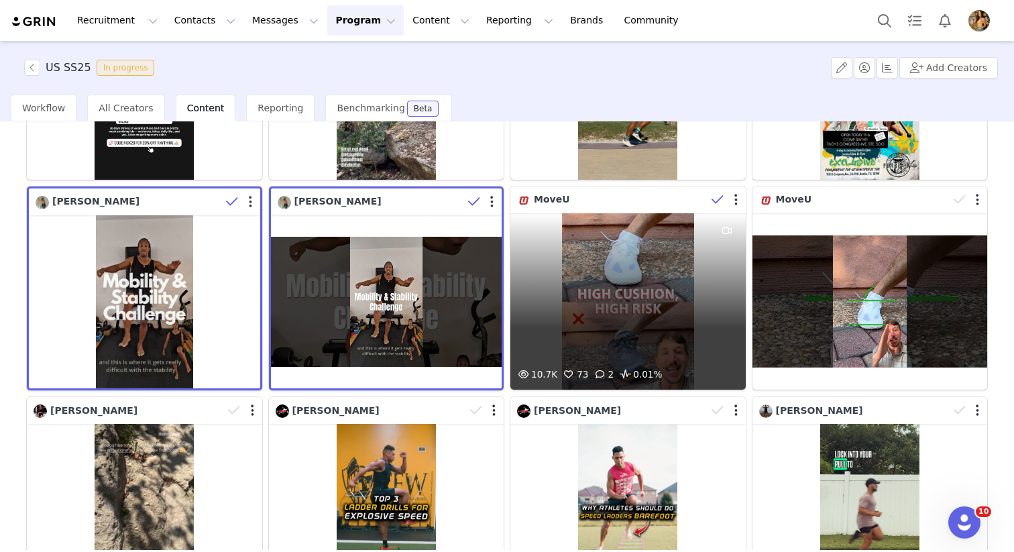
click at [712, 208] on span at bounding box center [717, 200] width 20 height 20
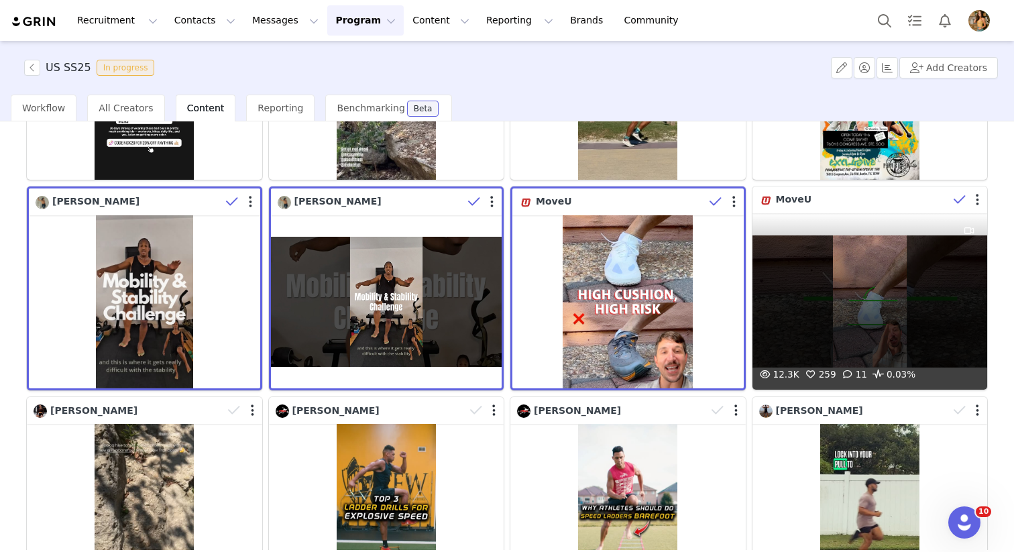
click at [959, 202] on icon at bounding box center [959, 199] width 12 height 13
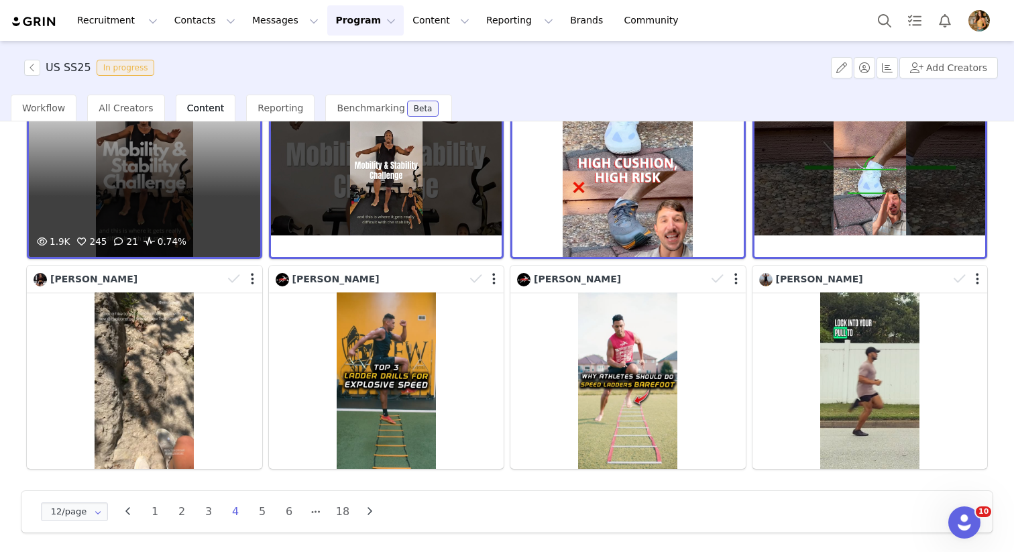
scroll to position [367, 0]
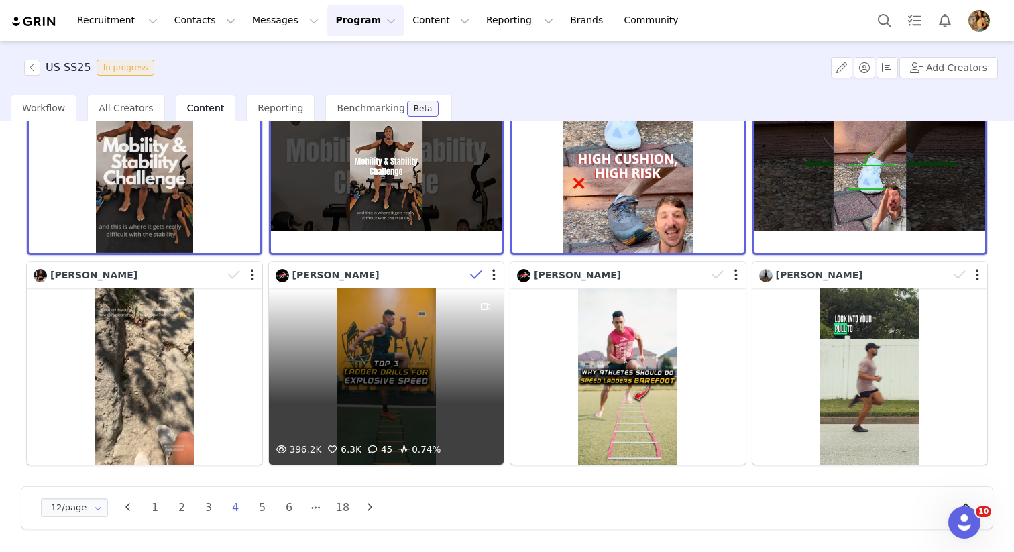
click at [478, 274] on icon at bounding box center [476, 274] width 12 height 13
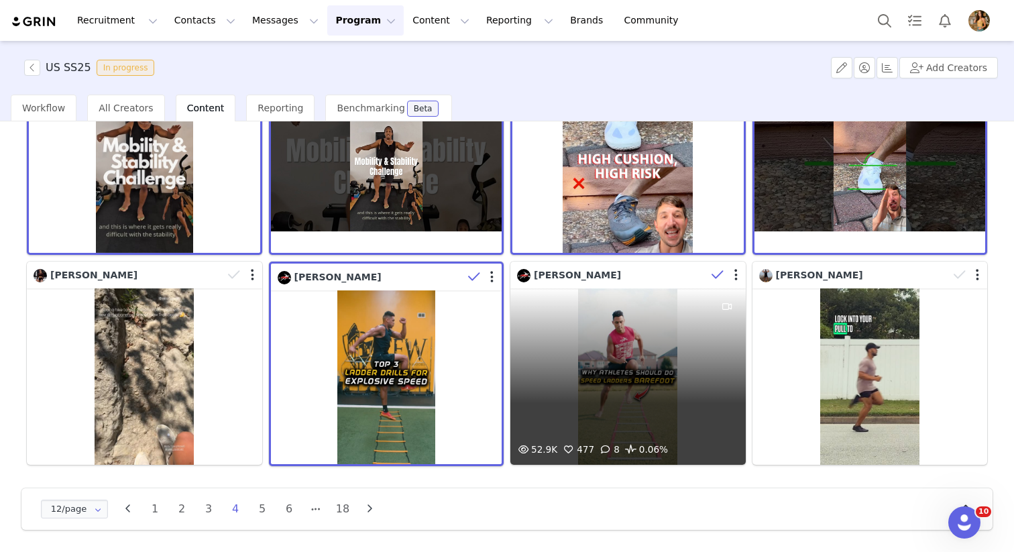
click at [717, 278] on icon at bounding box center [717, 274] width 12 height 13
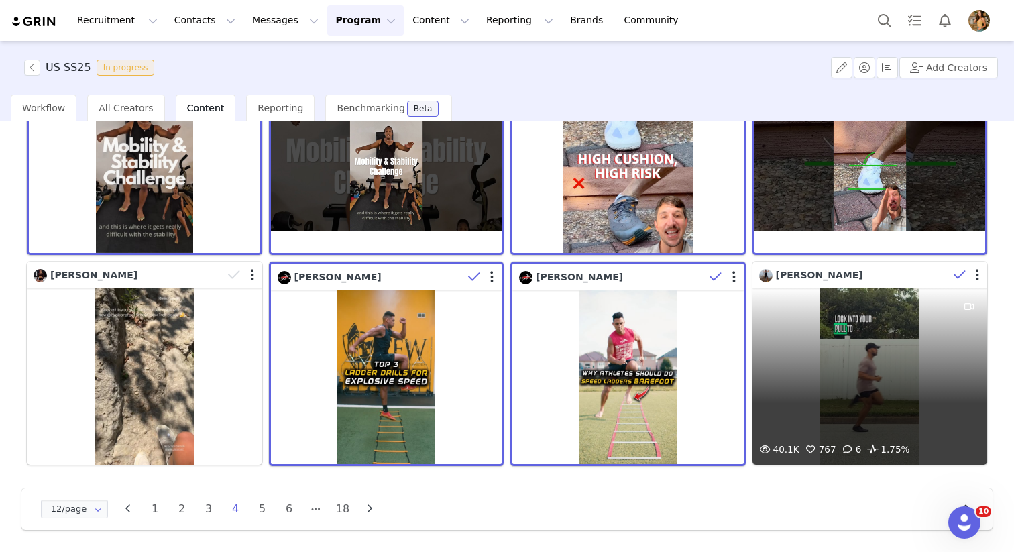
click at [958, 279] on icon at bounding box center [959, 274] width 12 height 13
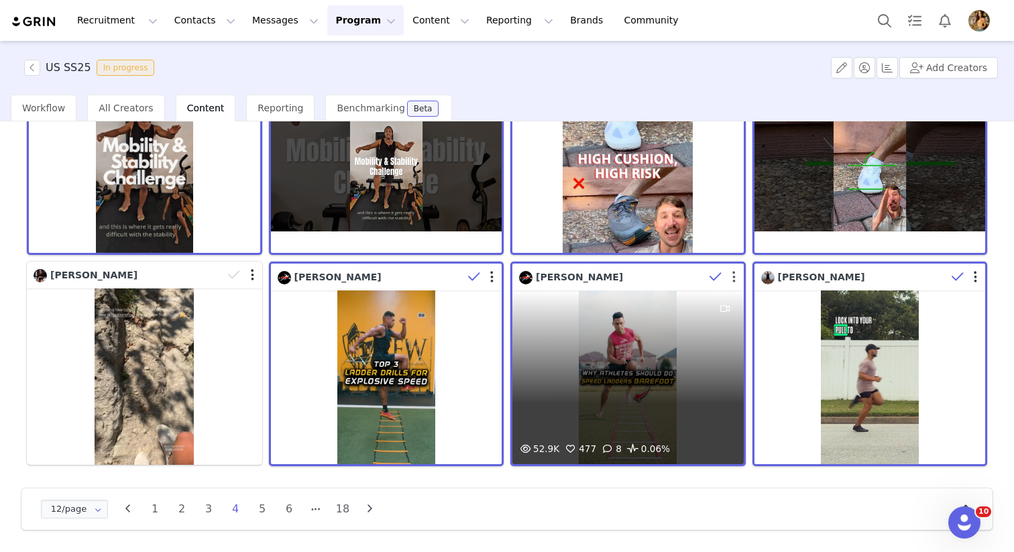
click at [733, 276] on button "button" at bounding box center [733, 276] width 3 height 13
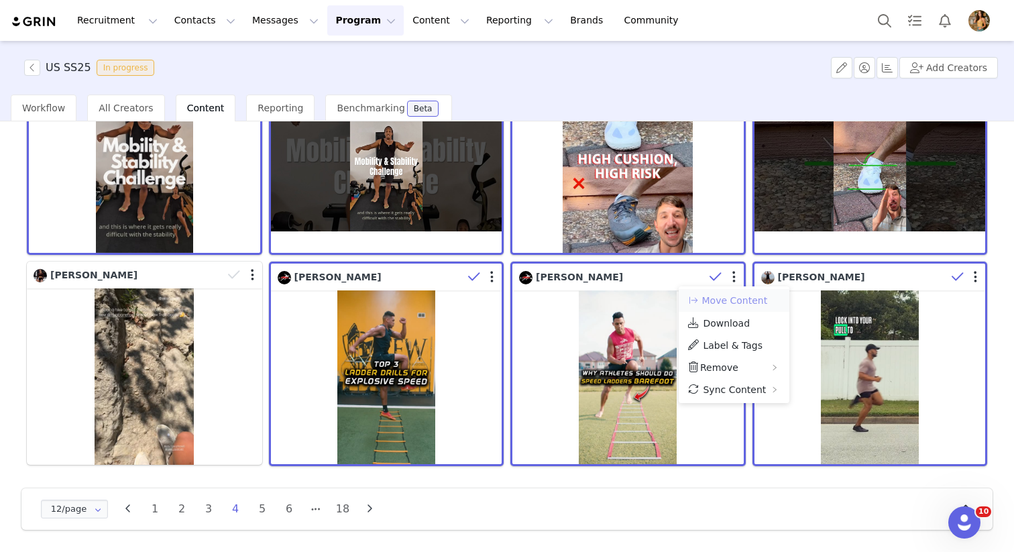
click at [733, 302] on button "Move Content" at bounding box center [726, 300] width 81 height 16
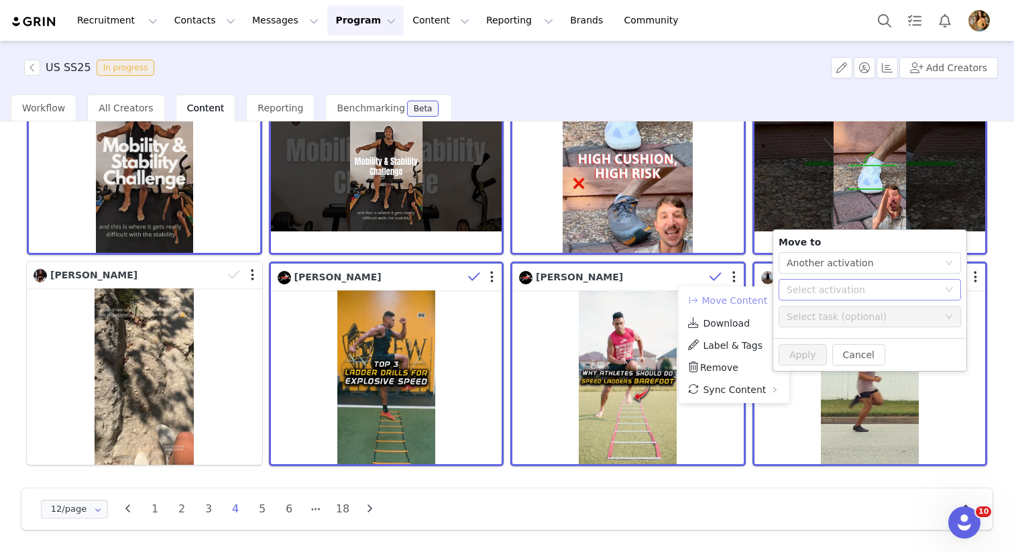
click at [818, 286] on div "Select activation" at bounding box center [862, 289] width 152 height 13
click at [806, 318] on li "US Master List Activated" at bounding box center [869, 317] width 182 height 23
click at [801, 353] on button "Apply" at bounding box center [802, 354] width 48 height 21
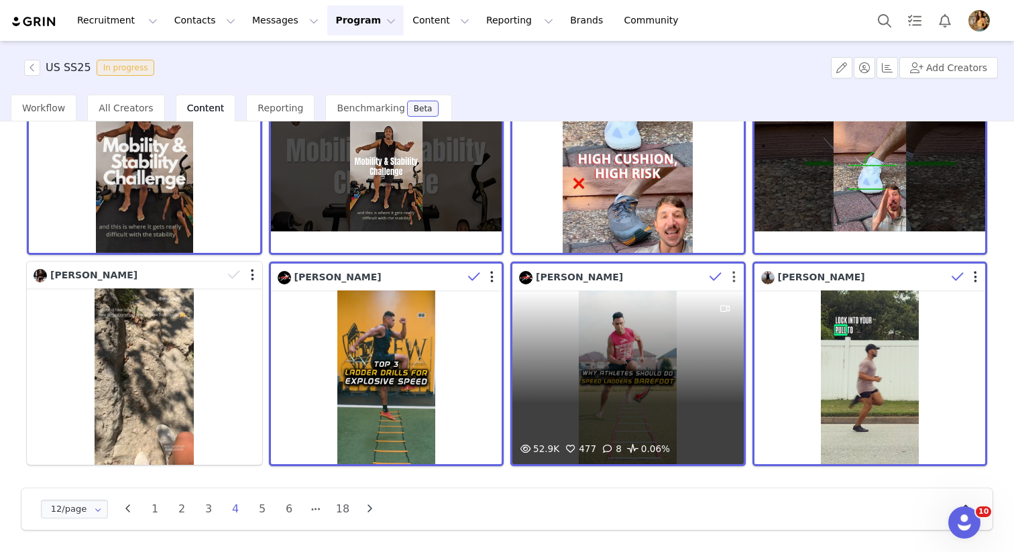
click at [733, 278] on button "button" at bounding box center [733, 276] width 3 height 13
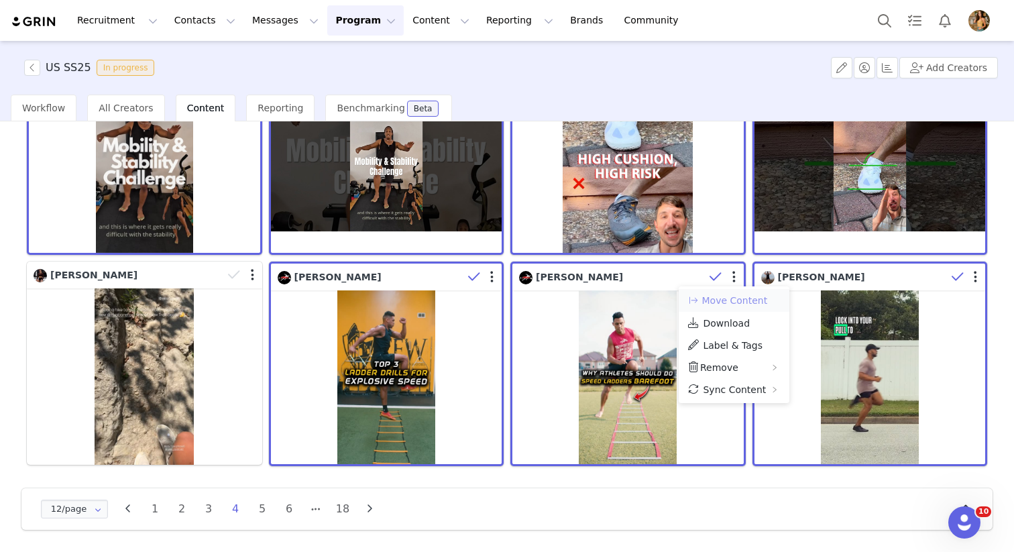
click at [729, 298] on button "Move Content" at bounding box center [726, 300] width 81 height 16
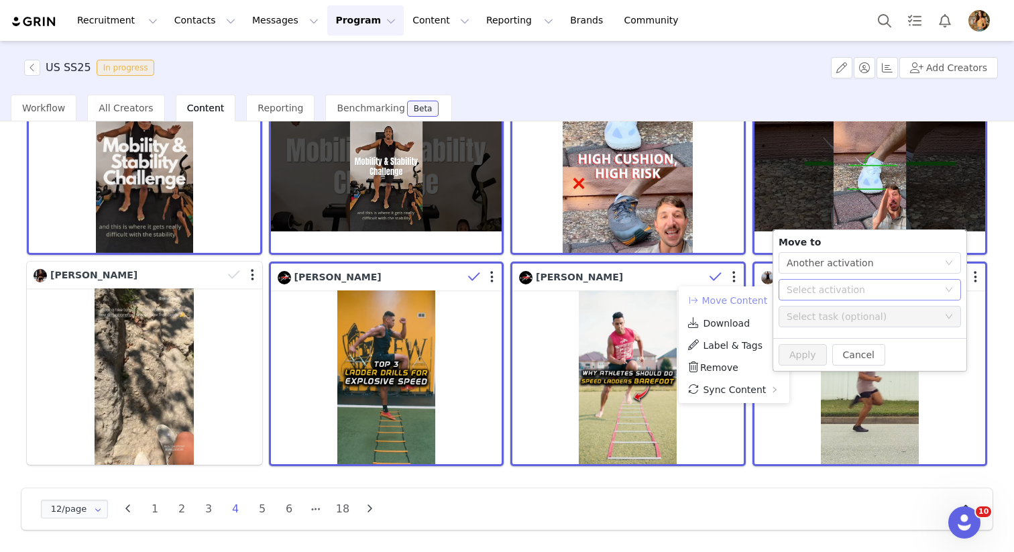
click at [788, 288] on div "Select activation" at bounding box center [862, 289] width 152 height 13
click at [788, 337] on li "US SS25 Activated" at bounding box center [869, 339] width 182 height 23
click at [805, 355] on button "Apply" at bounding box center [802, 354] width 48 height 21
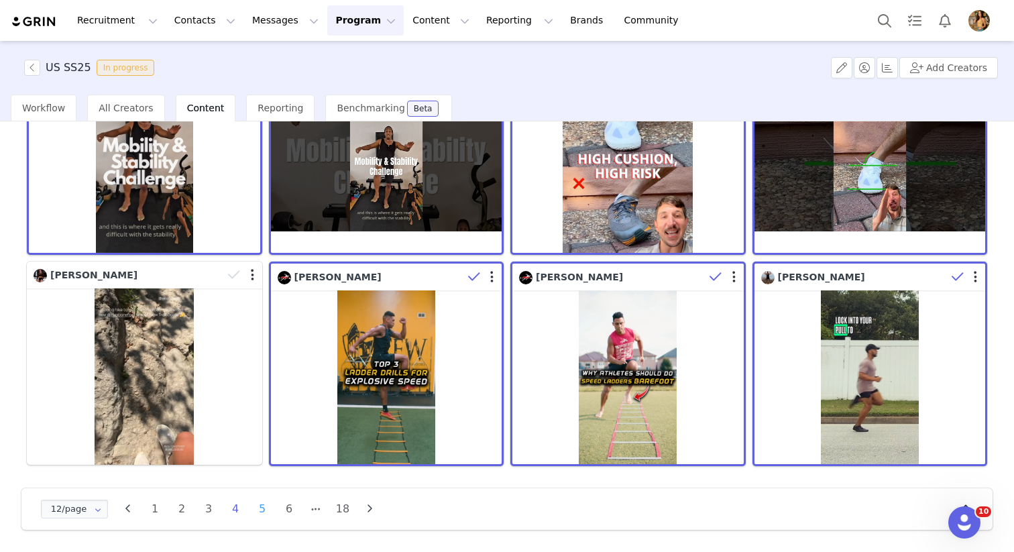
click at [259, 510] on li "5" at bounding box center [262, 508] width 20 height 19
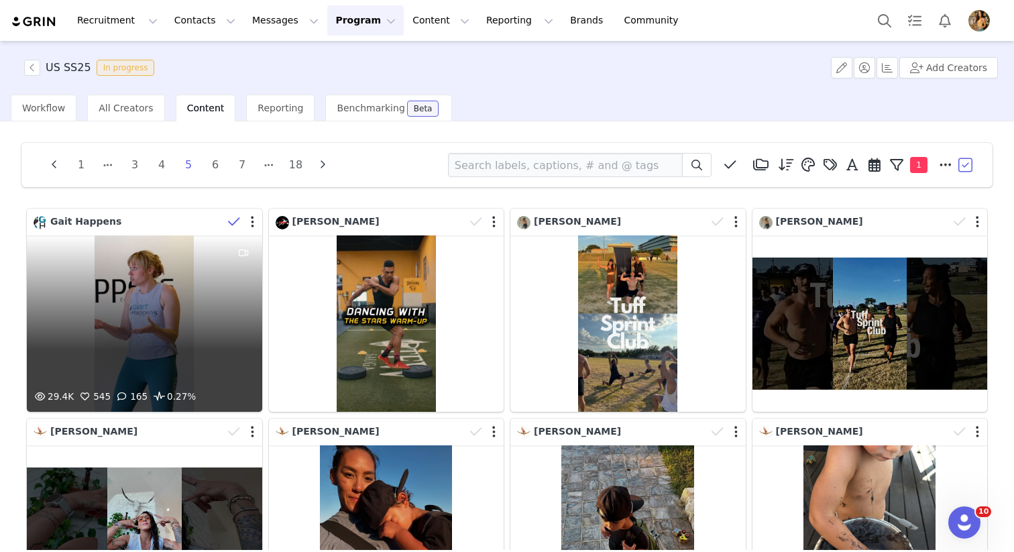
click at [230, 221] on icon at bounding box center [234, 221] width 12 height 13
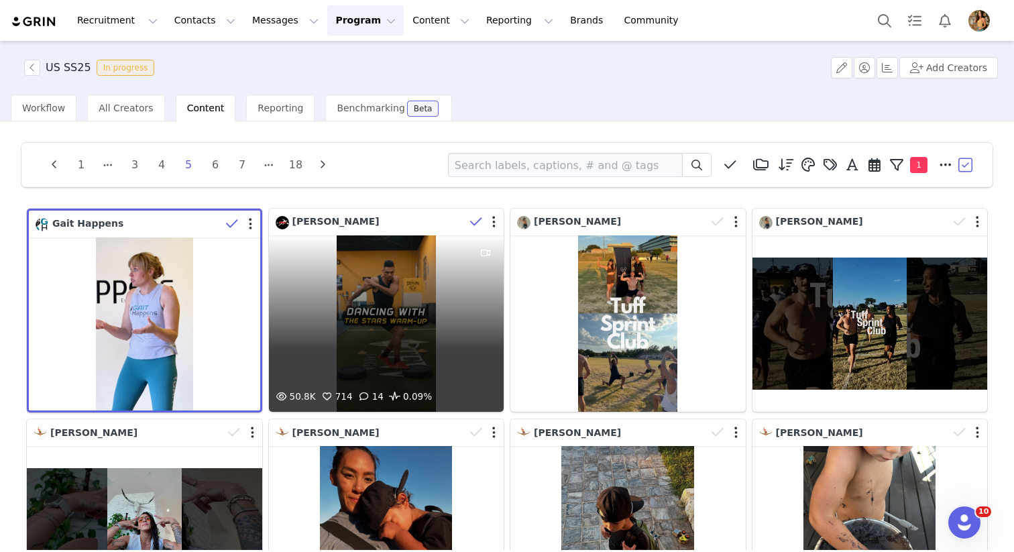
click at [472, 218] on icon at bounding box center [476, 221] width 12 height 13
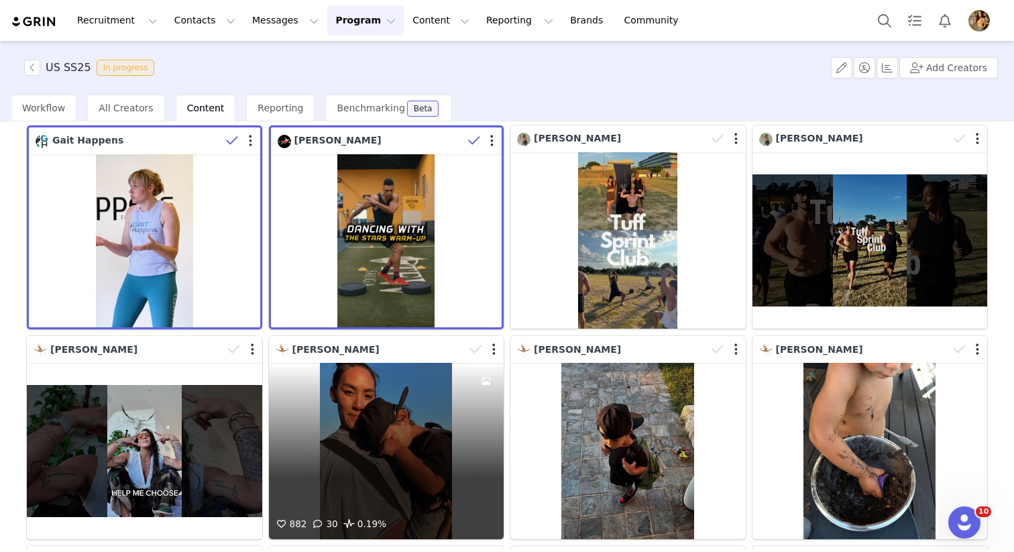
scroll to position [66, 0]
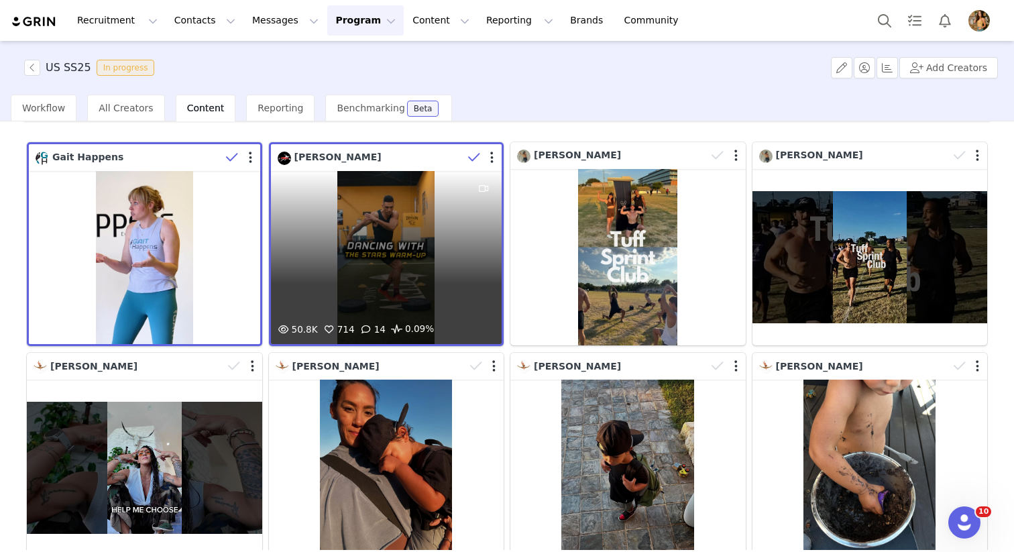
click at [496, 157] on div at bounding box center [482, 157] width 39 height 20
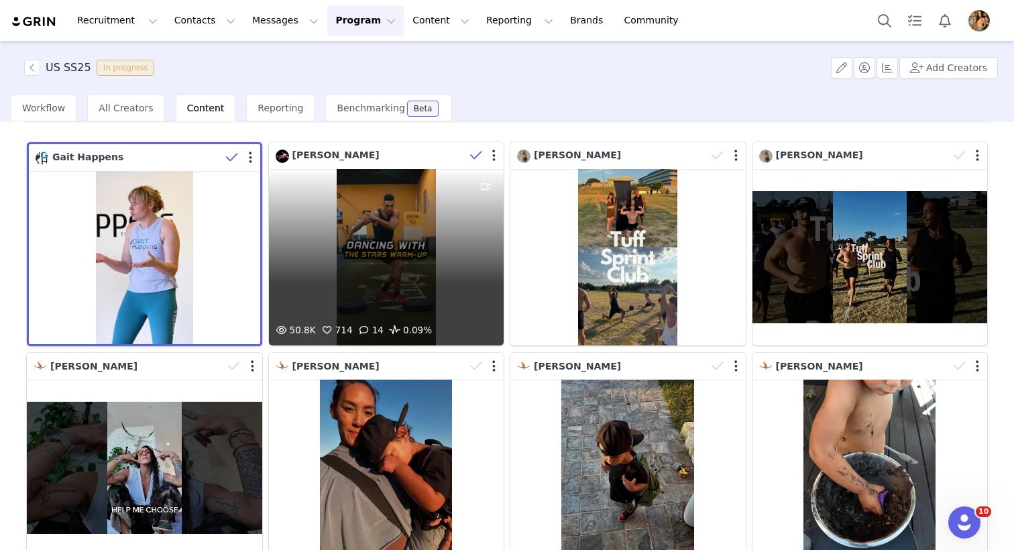
click at [477, 155] on icon at bounding box center [476, 155] width 12 height 13
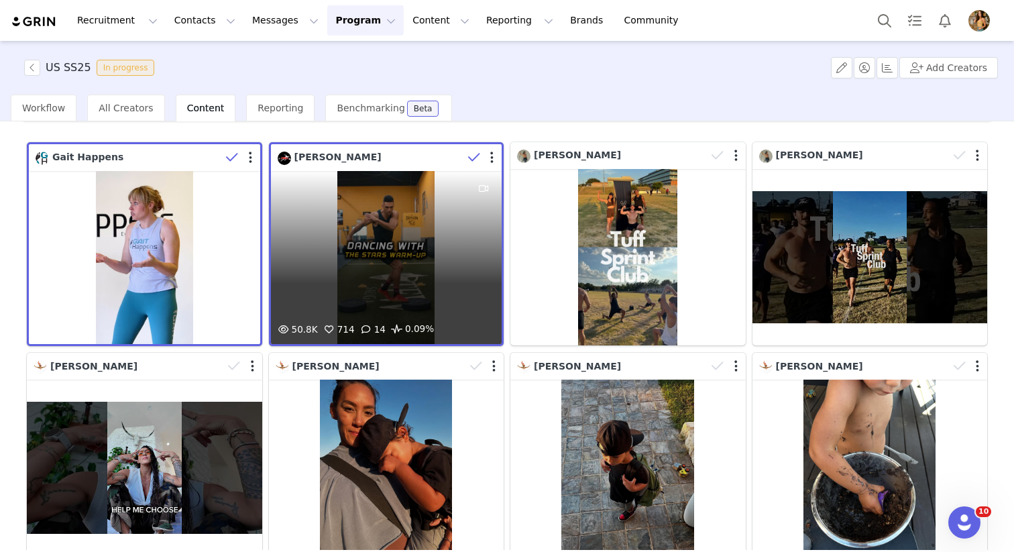
click at [489, 156] on div at bounding box center [482, 157] width 39 height 20
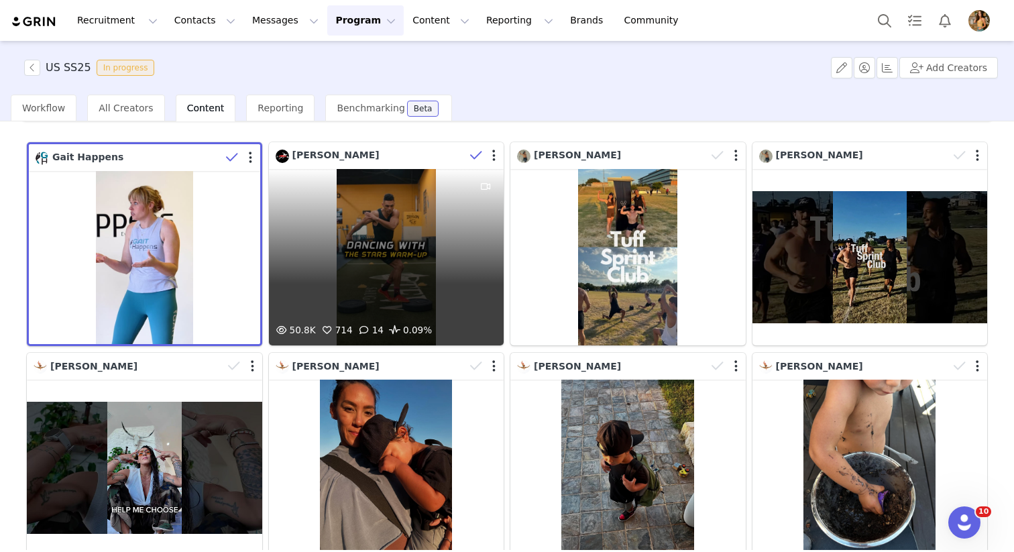
click at [471, 154] on icon at bounding box center [476, 155] width 12 height 13
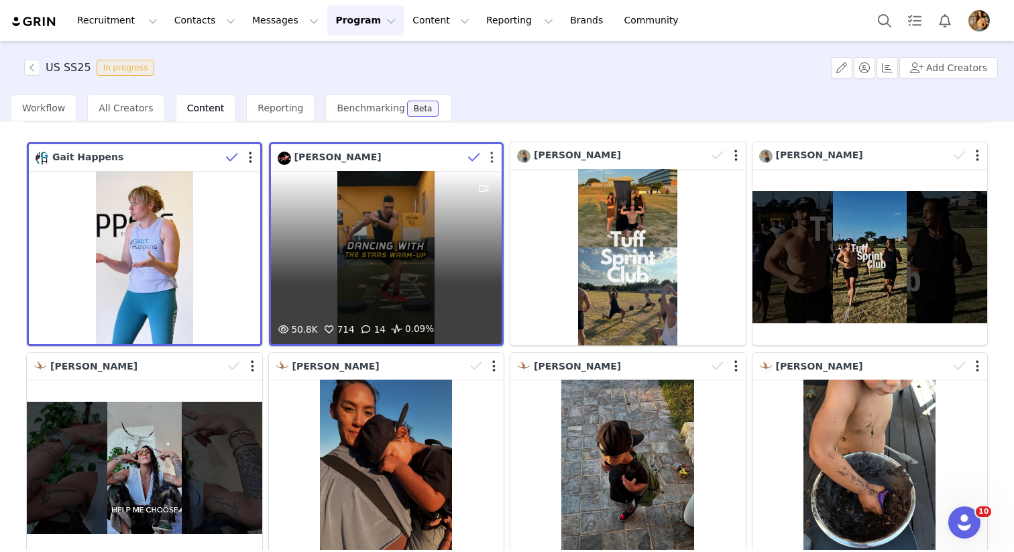
click at [491, 156] on button "button" at bounding box center [491, 157] width 3 height 13
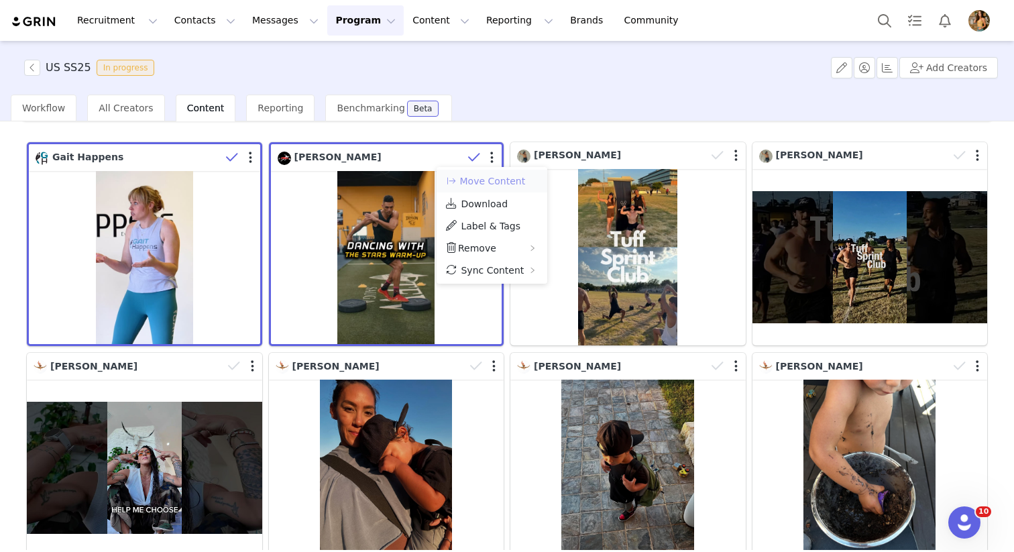
click at [520, 186] on button "Move Content" at bounding box center [484, 181] width 81 height 16
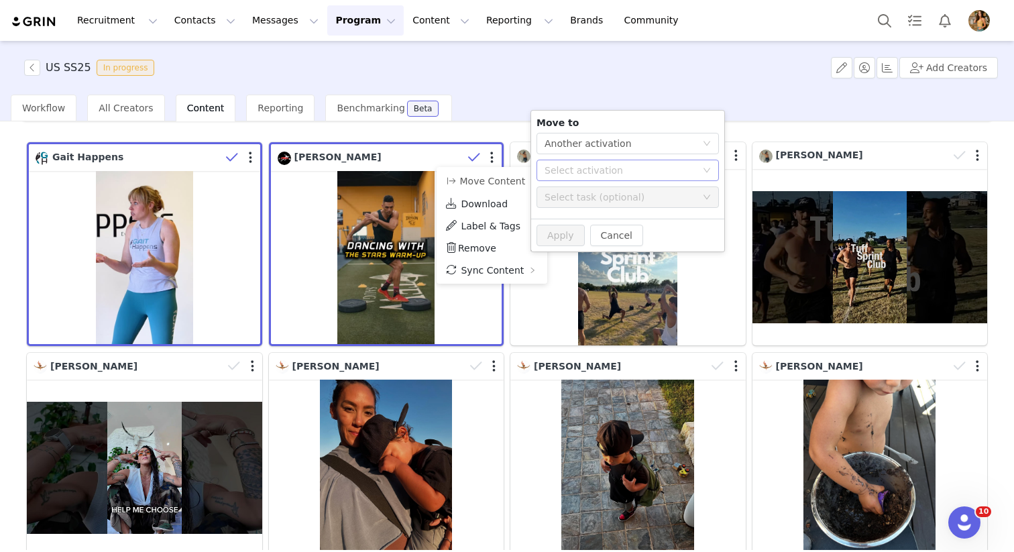
click at [600, 179] on div "Select activation" at bounding box center [623, 170] width 158 height 20
click at [576, 219] on li "US SS25 Activated" at bounding box center [627, 220] width 182 height 23
click at [569, 233] on button "Apply" at bounding box center [560, 235] width 48 height 21
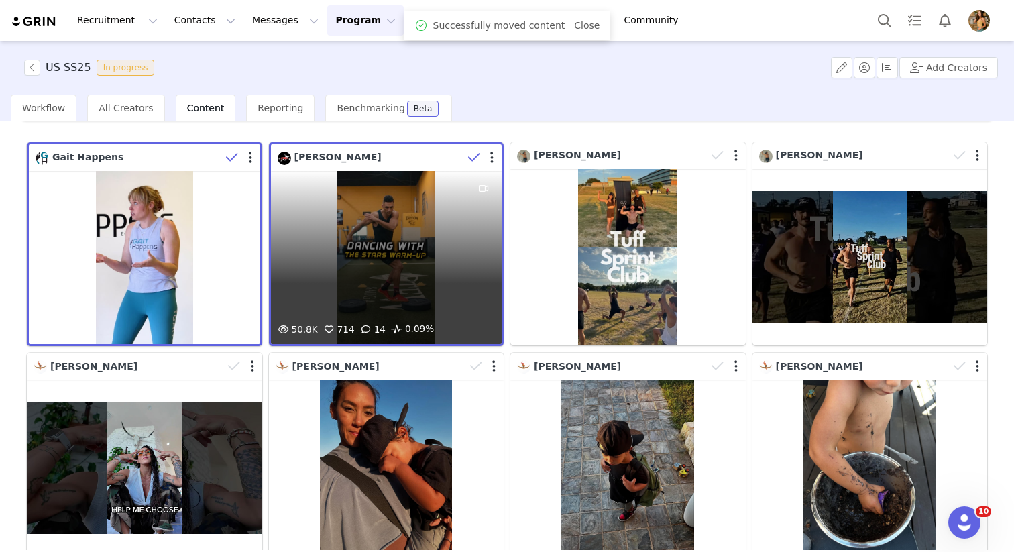
scroll to position [367, 0]
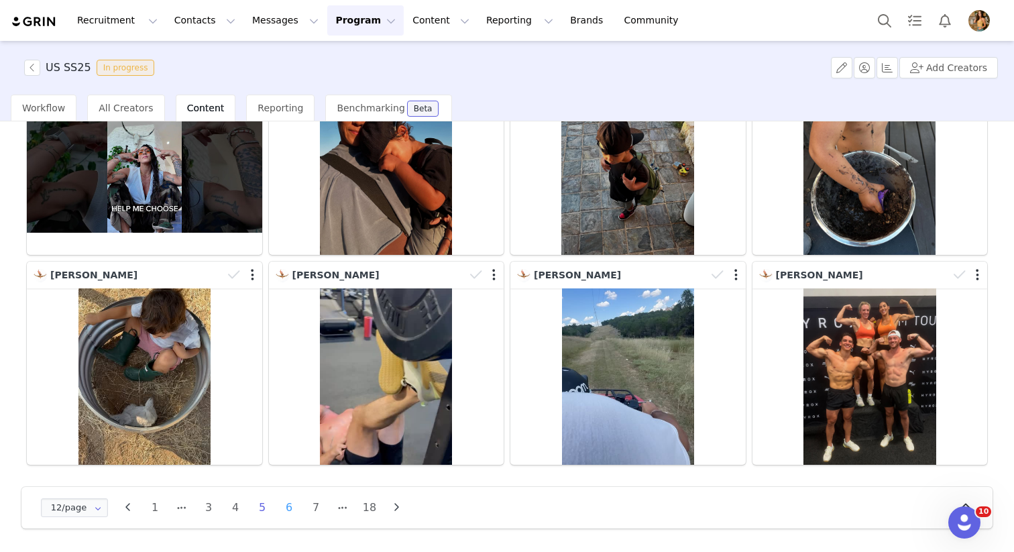
click at [290, 506] on li "6" at bounding box center [289, 507] width 20 height 19
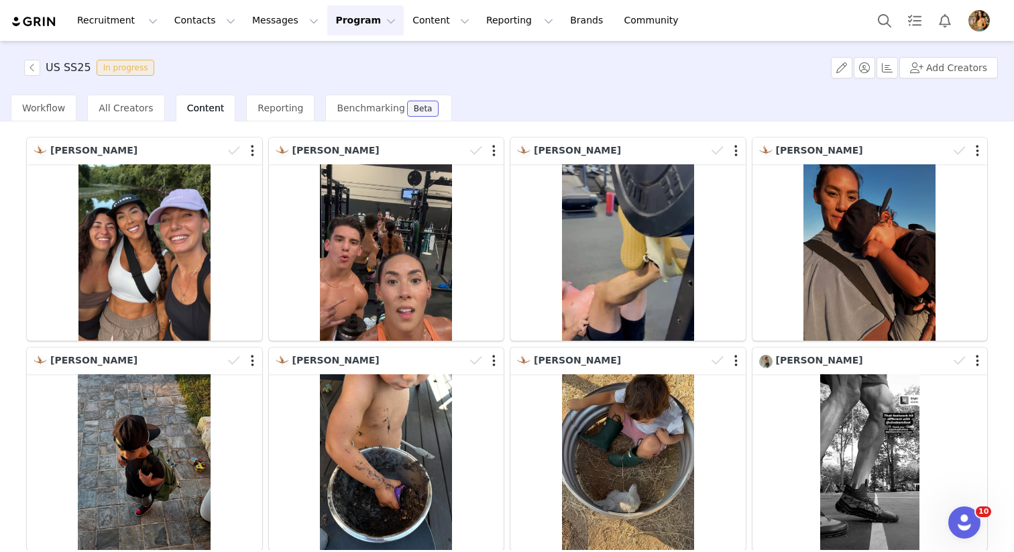
scroll to position [0, 0]
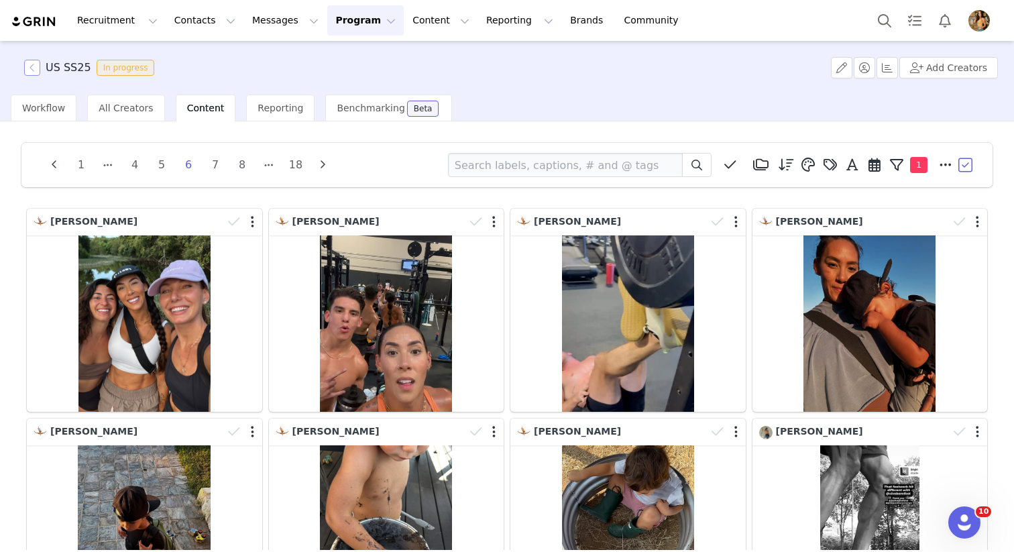
click at [36, 64] on button "button" at bounding box center [32, 68] width 16 height 16
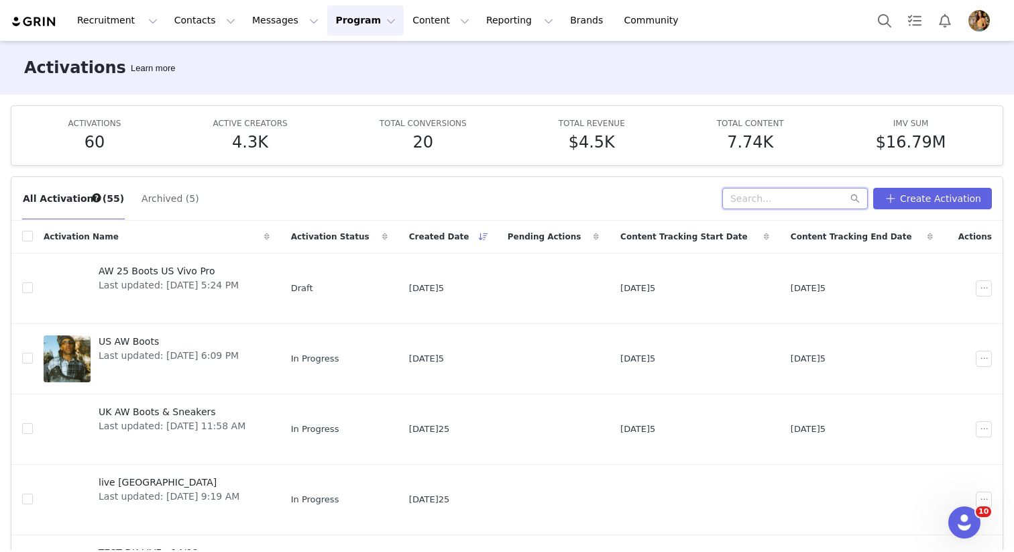
click at [807, 208] on input "text" at bounding box center [794, 198] width 145 height 21
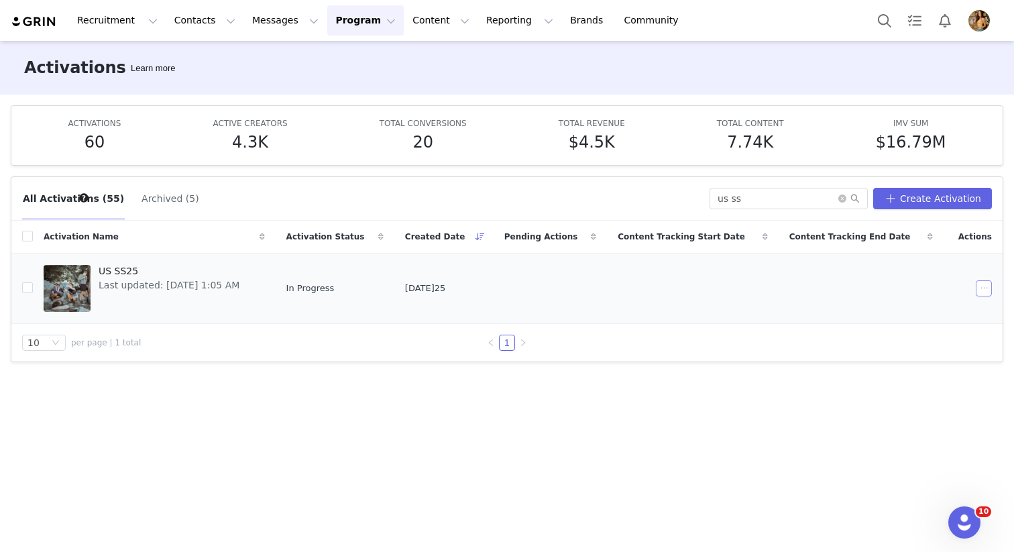
click at [981, 292] on button "button" at bounding box center [983, 288] width 16 height 16
click at [903, 377] on span "End" at bounding box center [899, 376] width 18 height 15
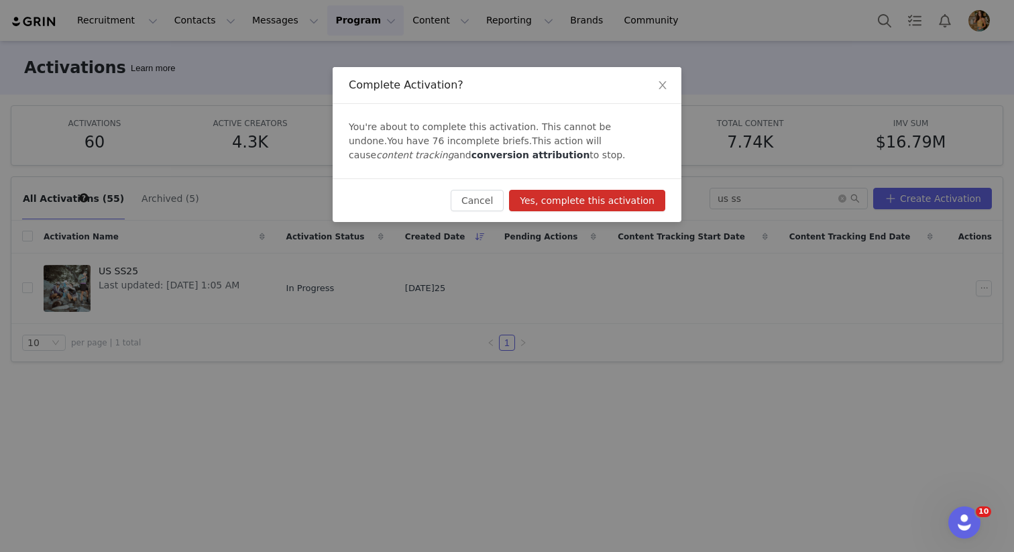
click at [621, 196] on button "Yes, complete this activation" at bounding box center [587, 200] width 156 height 21
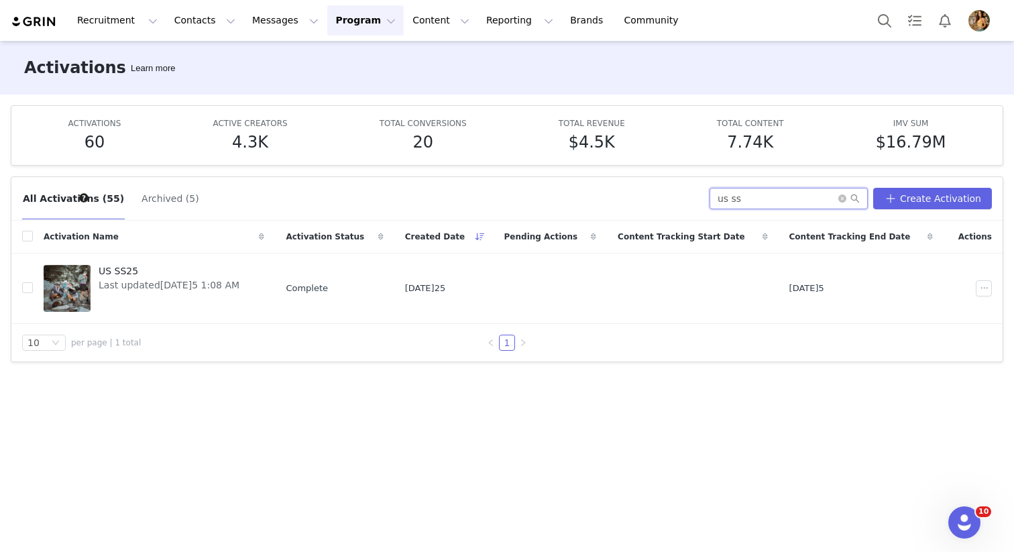
click at [745, 201] on input "us ss" at bounding box center [788, 198] width 158 height 21
type input "us master list"
click at [147, 269] on span "US Master List" at bounding box center [169, 271] width 140 height 14
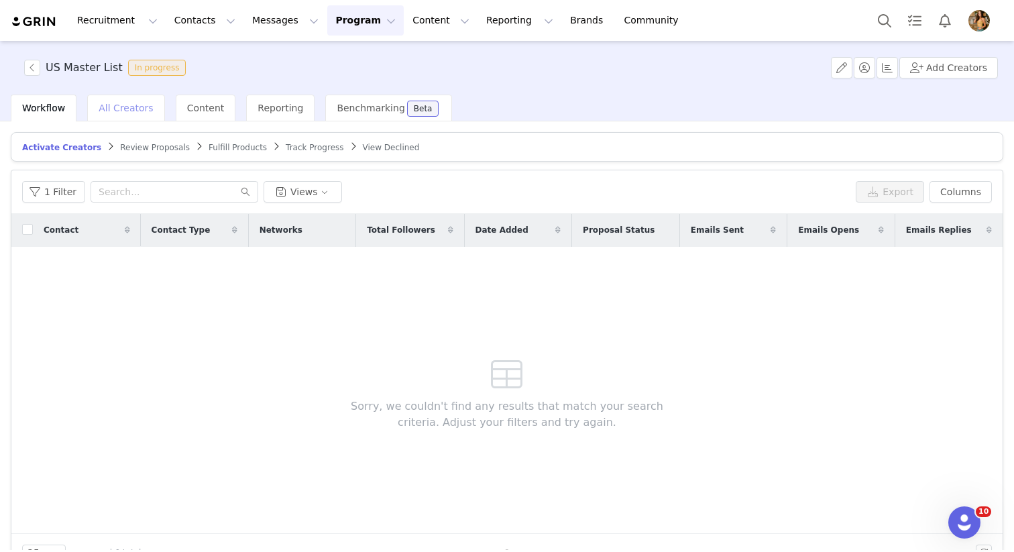
click at [108, 111] on span "All Creators" at bounding box center [126, 108] width 54 height 11
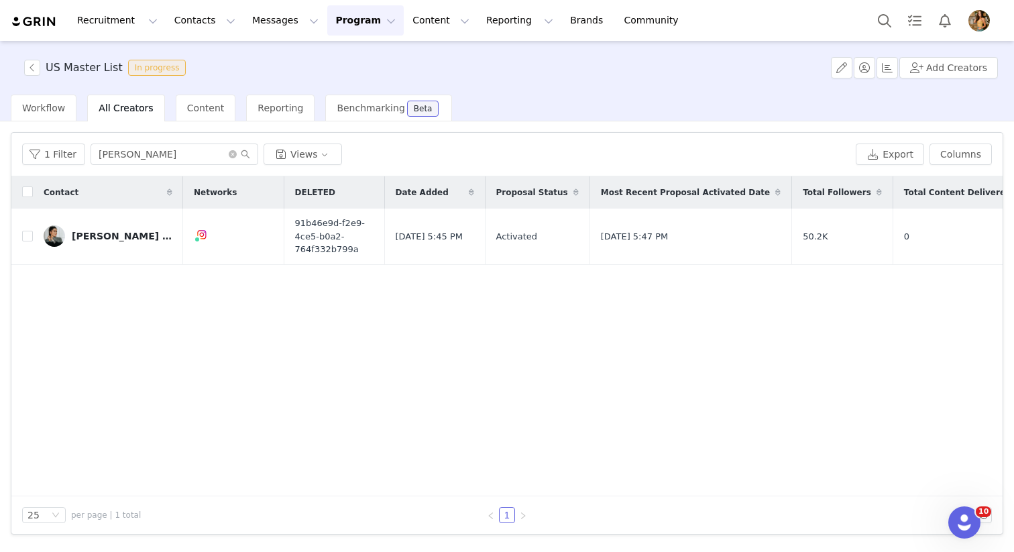
click at [123, 115] on div "All Creators" at bounding box center [125, 108] width 77 height 27
click at [232, 156] on icon "icon: close-circle" at bounding box center [233, 154] width 8 height 8
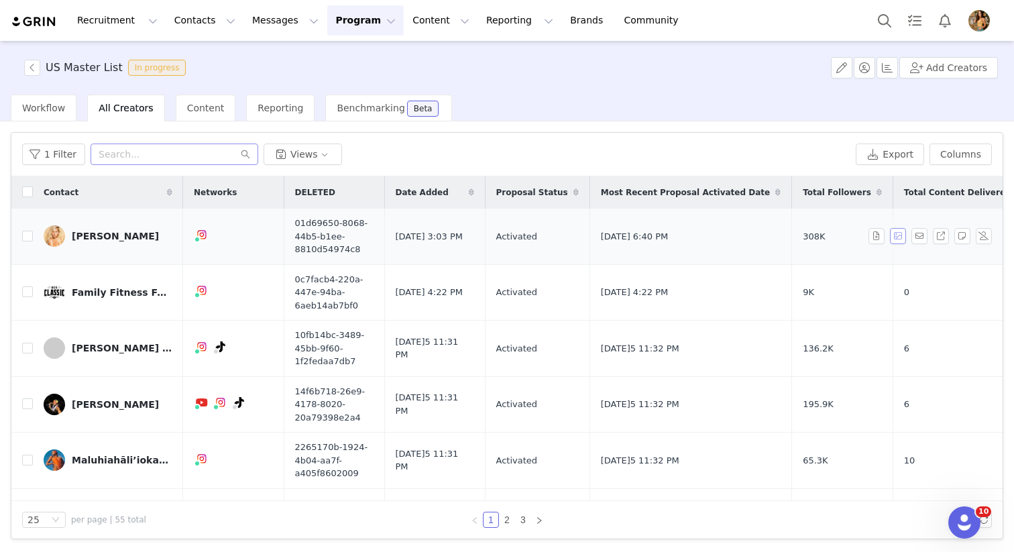
click at [899, 235] on button "button" at bounding box center [898, 236] width 16 height 16
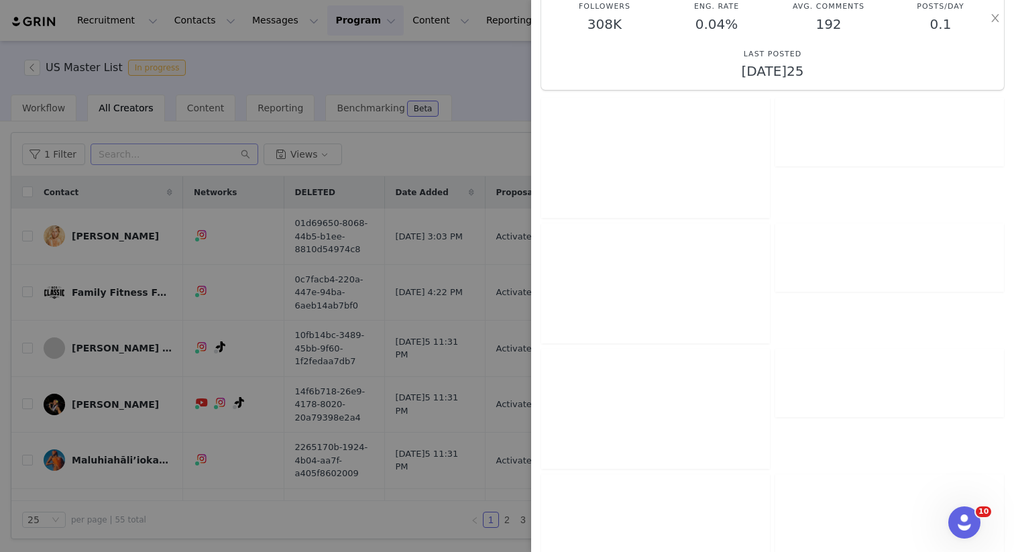
scroll to position [107, 0]
click at [500, 110] on div at bounding box center [507, 276] width 1014 height 552
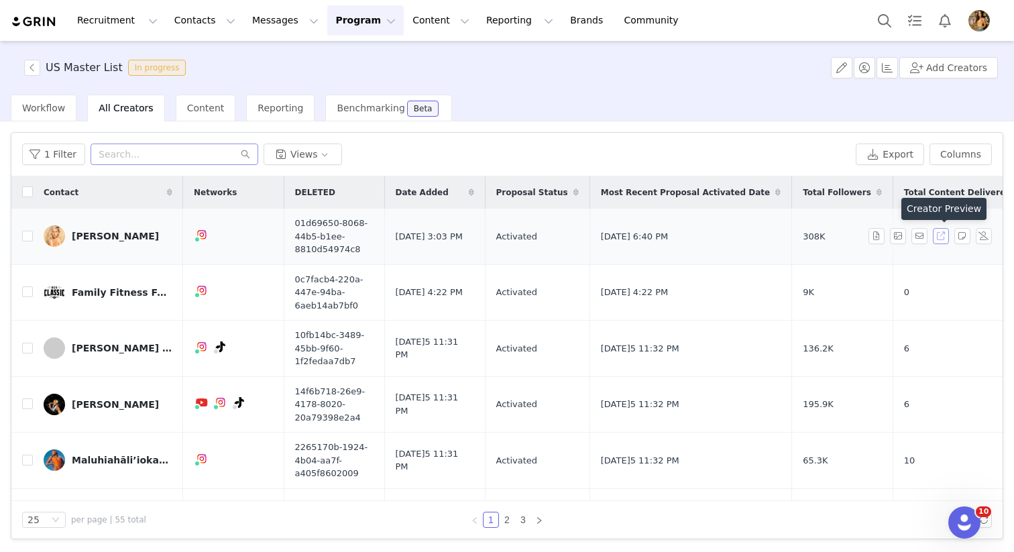
click at [943, 236] on button "button" at bounding box center [941, 236] width 16 height 16
click at [27, 237] on input "checkbox" at bounding box center [27, 236] width 11 height 11
checkbox input "true"
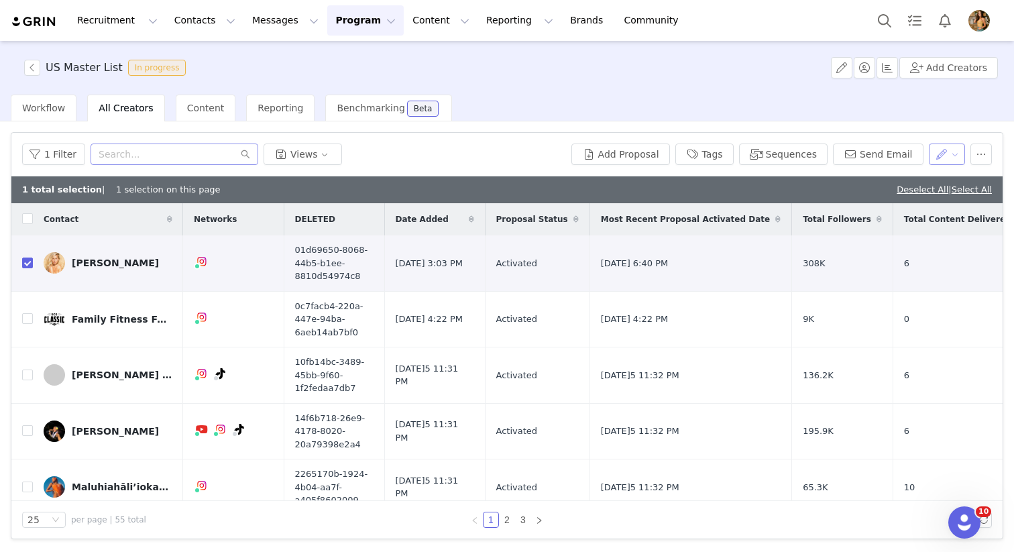
click at [952, 156] on button "button" at bounding box center [946, 153] width 37 height 21
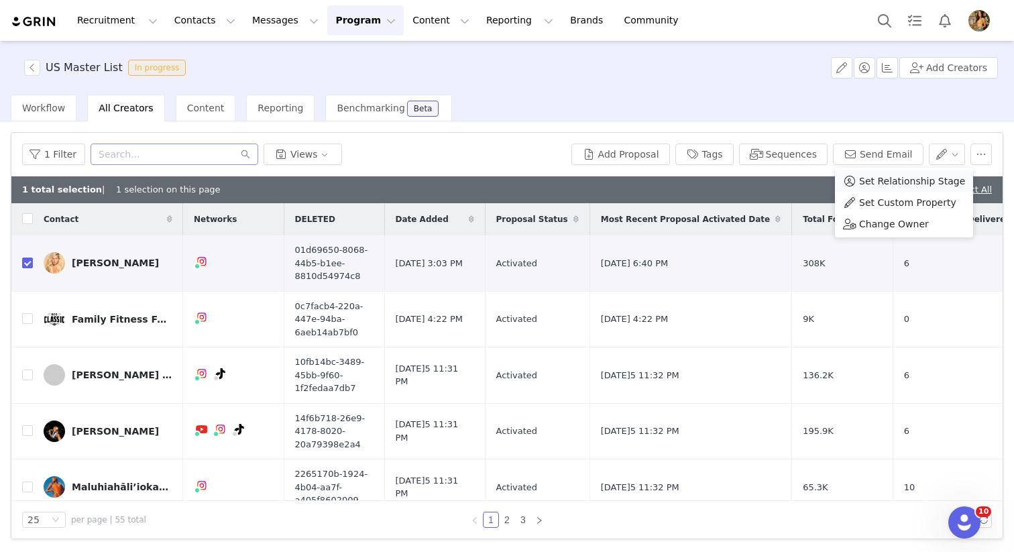
click at [916, 188] on span "Set Relationship Stage" at bounding box center [912, 181] width 106 height 15
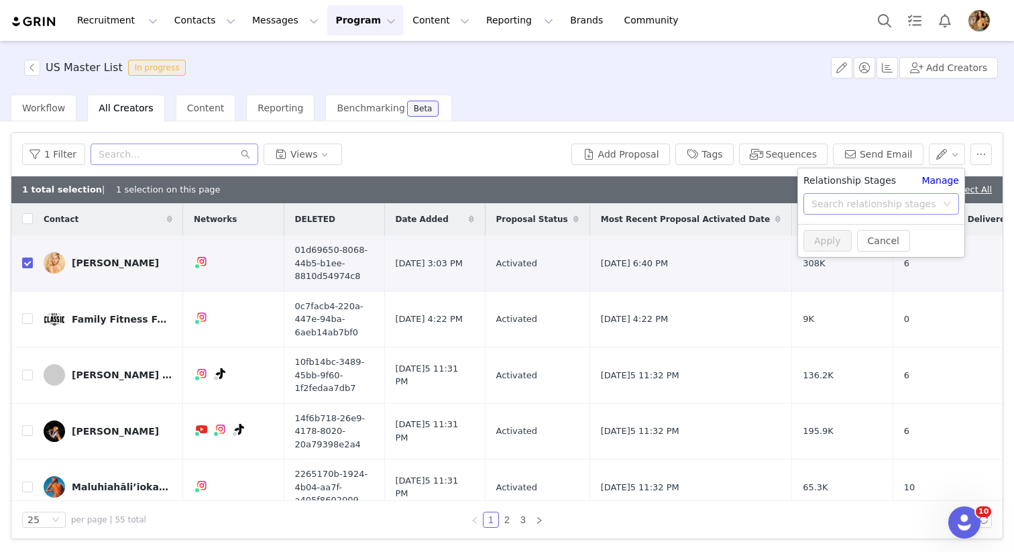
click at [918, 207] on div "Search relationship stages" at bounding box center [873, 203] width 125 height 13
click at [825, 298] on li "Ambassador" at bounding box center [881, 300] width 166 height 21
click at [837, 243] on button "Apply" at bounding box center [827, 240] width 48 height 21
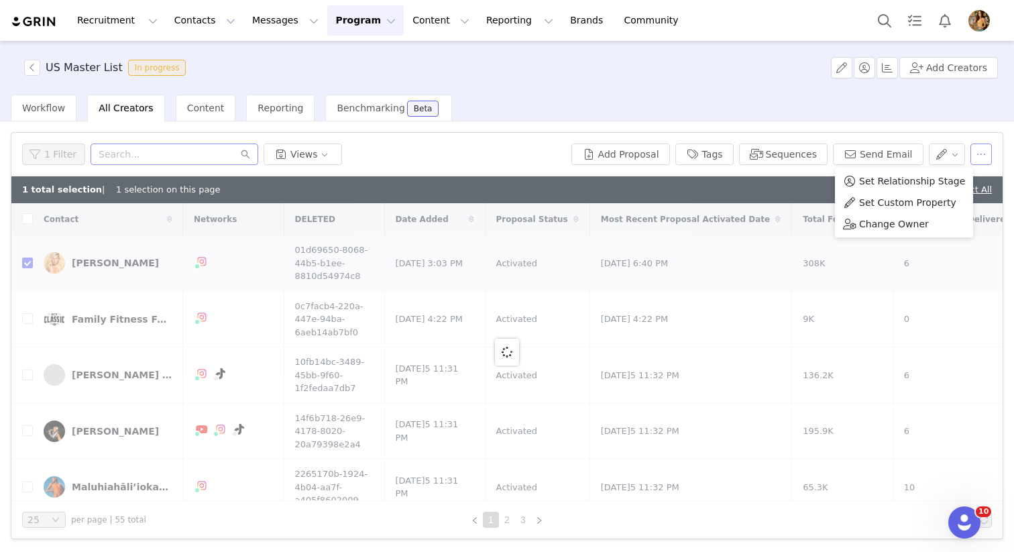
click at [984, 156] on button "button" at bounding box center [980, 153] width 21 height 21
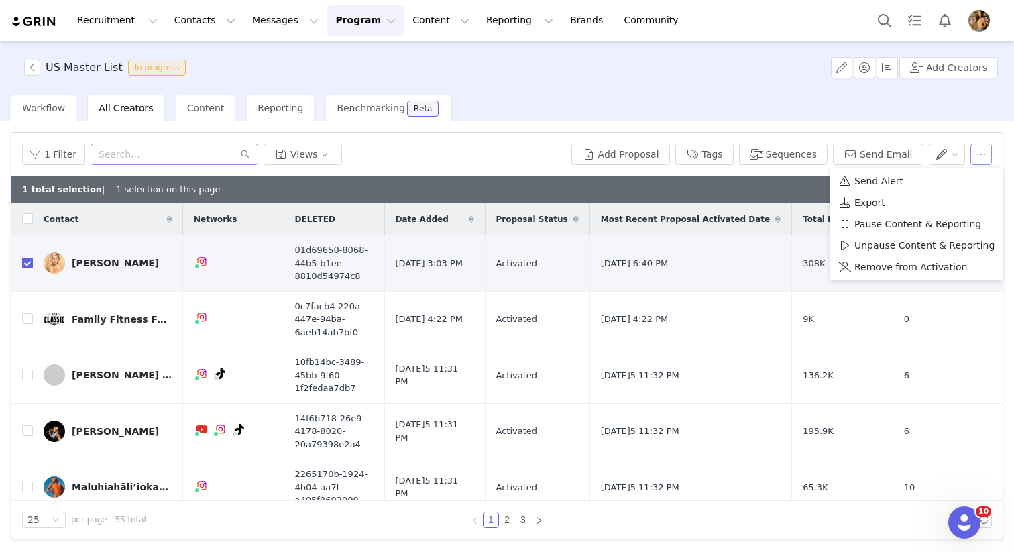
click at [984, 157] on button "button" at bounding box center [980, 153] width 21 height 21
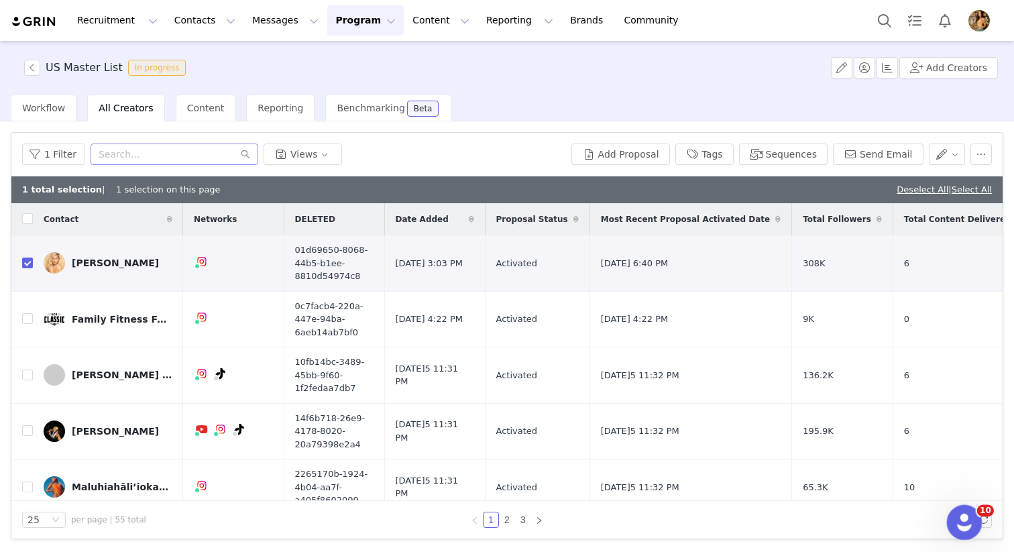
click at [965, 518] on icon "Open Intercom Messenger" at bounding box center [962, 521] width 22 height 22
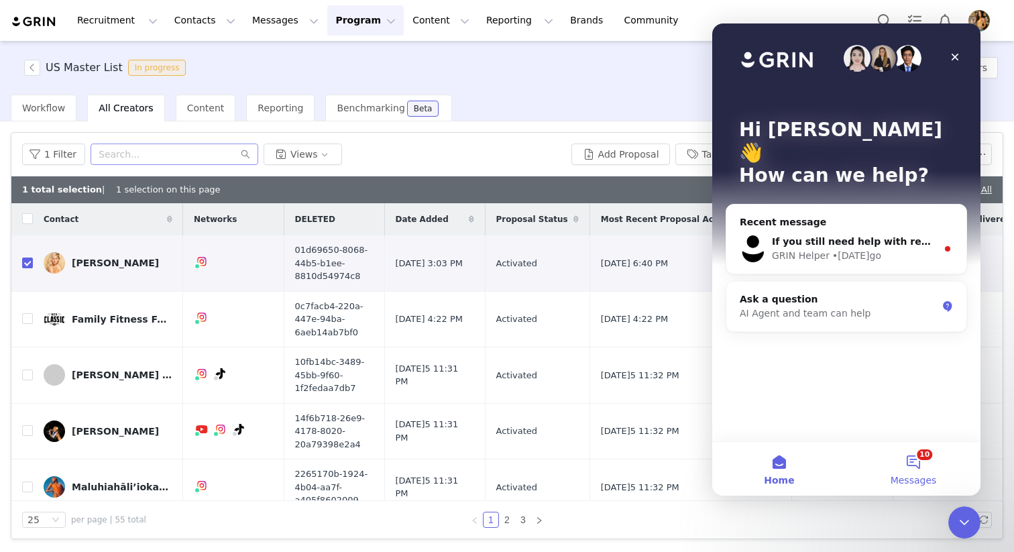
click at [930, 461] on button "10 Messages" at bounding box center [913, 469] width 134 height 54
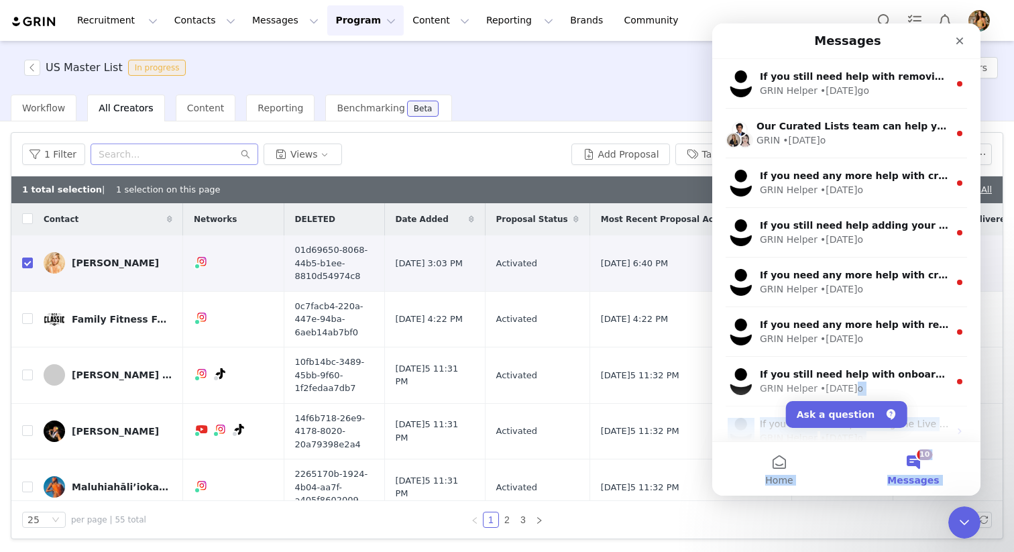
click at [851, 400] on main "Messages If you still need help with removing tags or managing creators, I'm he…" at bounding box center [846, 259] width 268 height 472
click at [851, 412] on button "Ask a question" at bounding box center [846, 414] width 121 height 27
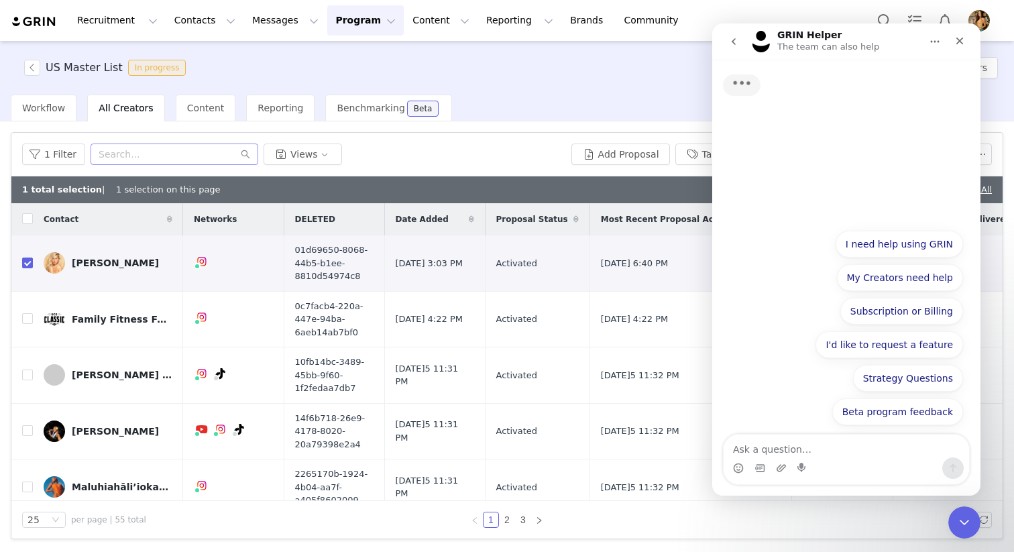
click at [778, 448] on textarea "Ask a question…" at bounding box center [845, 445] width 245 height 23
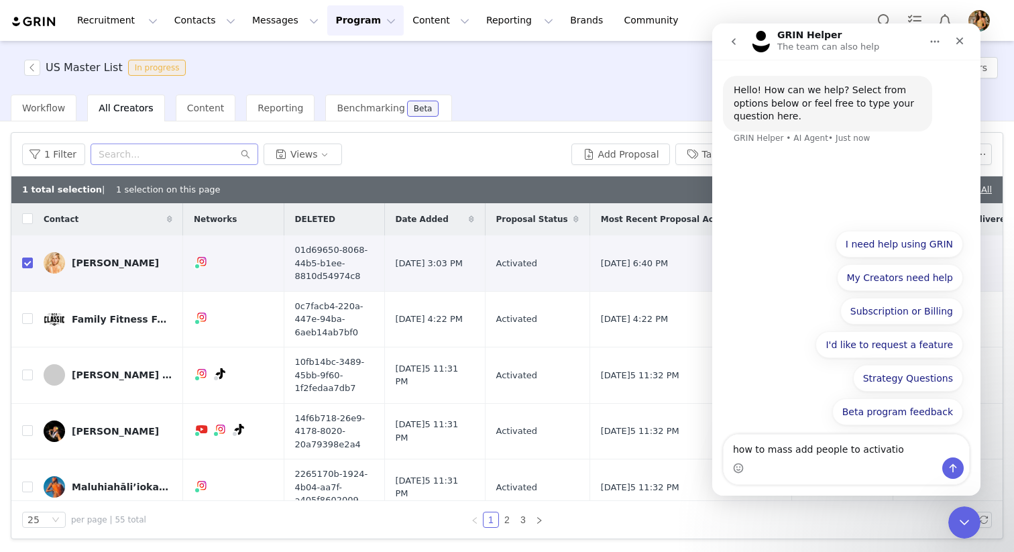
type textarea "how to mass add people to activation"
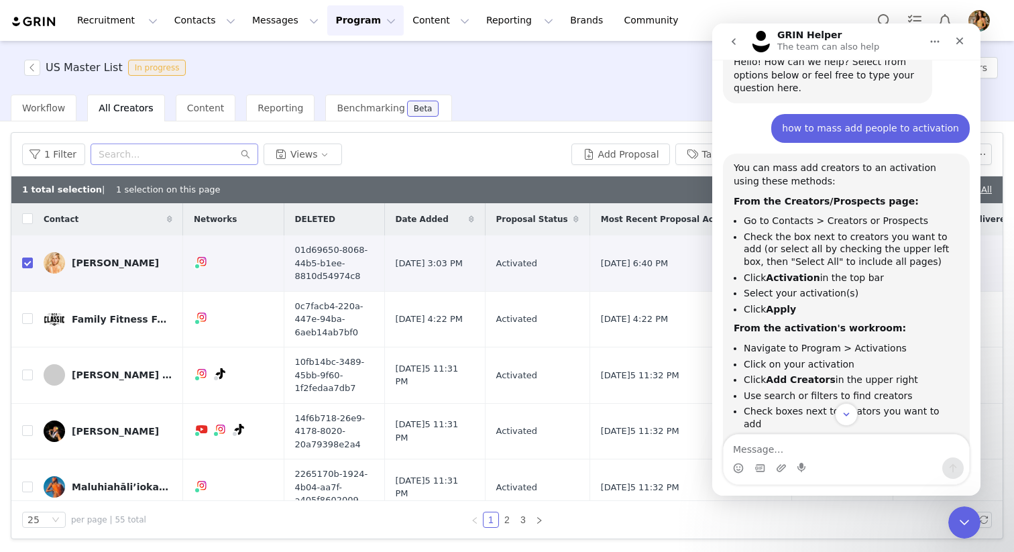
scroll to position [25, 0]
click at [484, 161] on div "1 Filter Views" at bounding box center [294, 153] width 544 height 21
click at [32, 72] on button "button" at bounding box center [32, 68] width 16 height 16
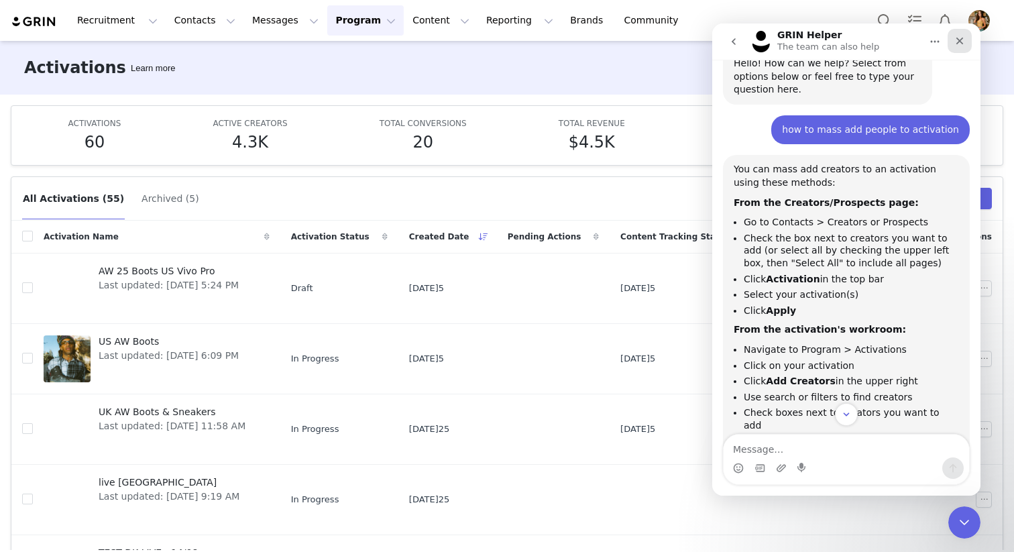
click at [959, 38] on icon "Close" at bounding box center [959, 41] width 11 height 11
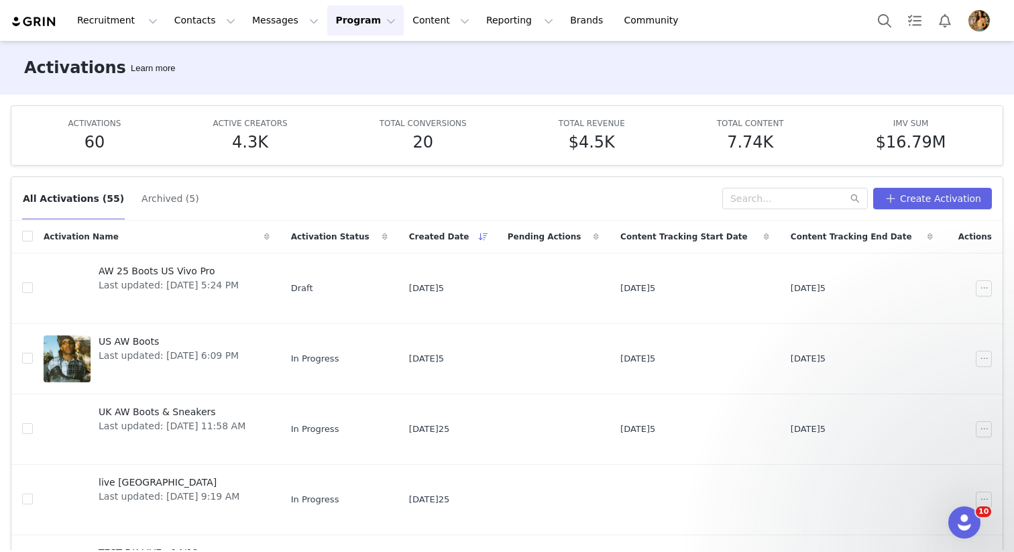
scroll to position [127, 0]
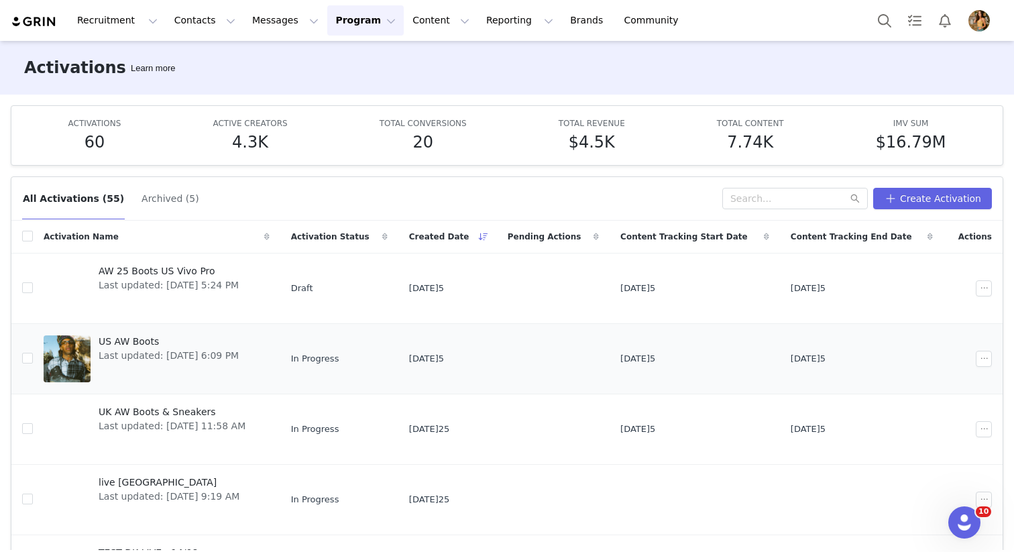
click at [171, 343] on span "US AW Boots" at bounding box center [169, 342] width 140 height 14
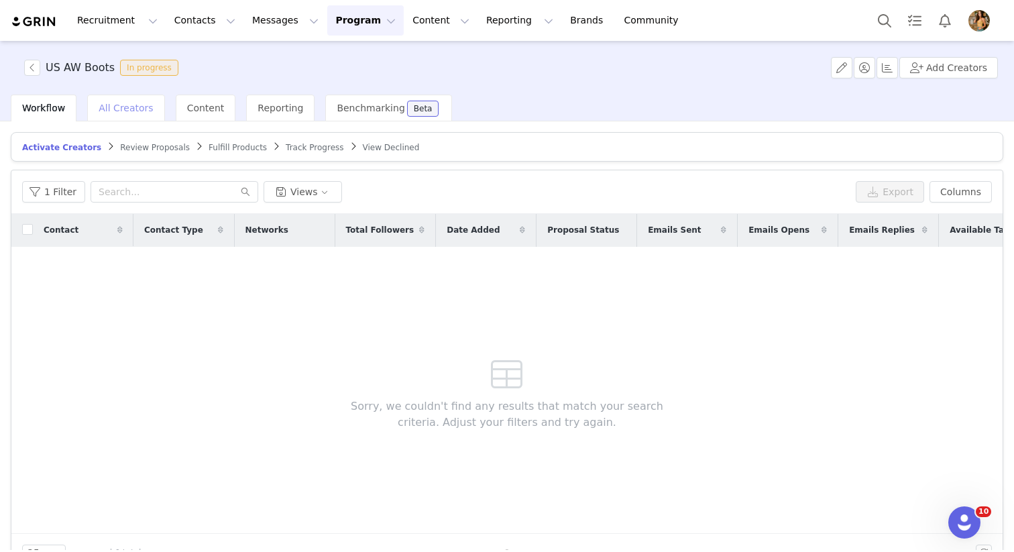
click at [153, 113] on div "All Creators" at bounding box center [125, 108] width 77 height 27
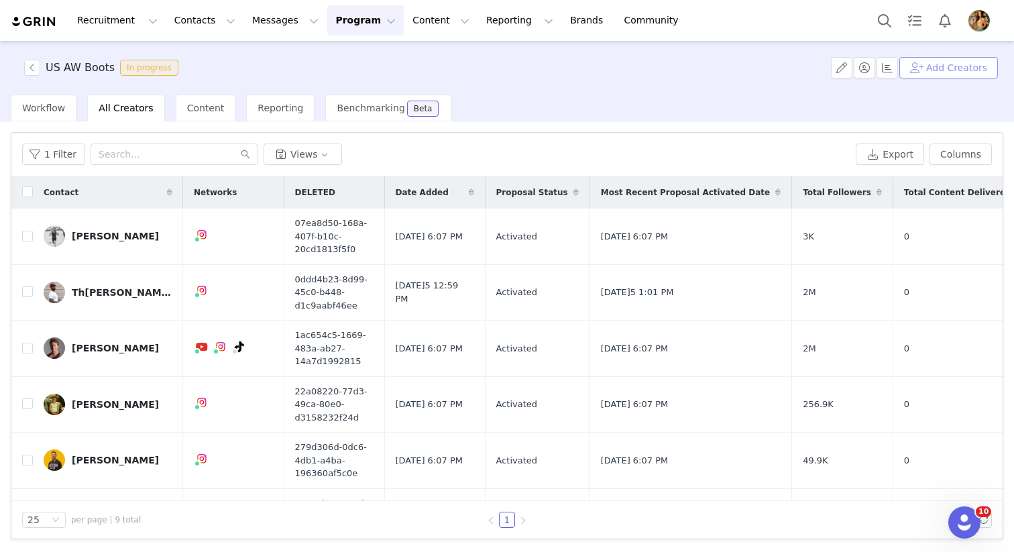
click at [969, 71] on button "Add Creators" at bounding box center [948, 67] width 99 height 21
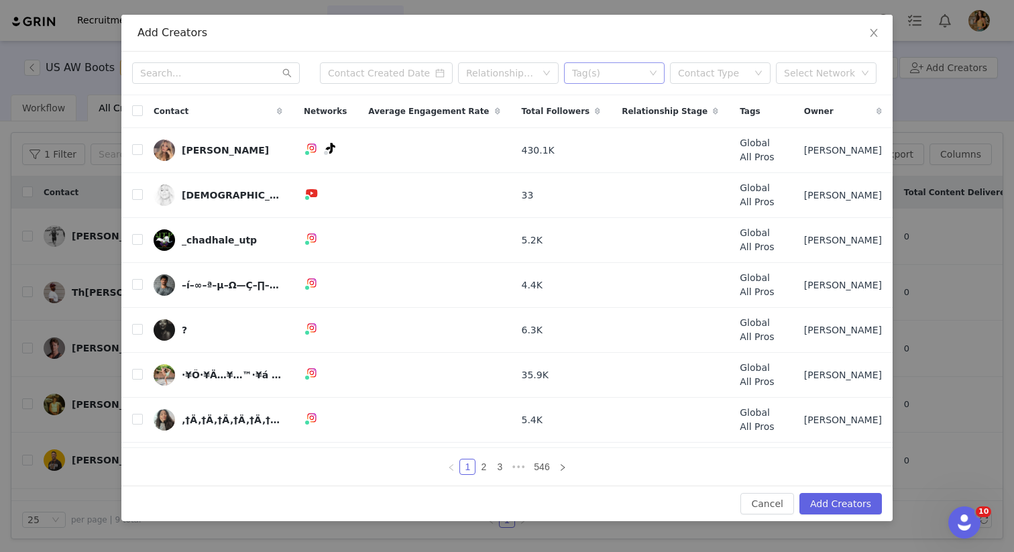
click at [622, 80] on div "Tag(s)" at bounding box center [608, 72] width 72 height 13
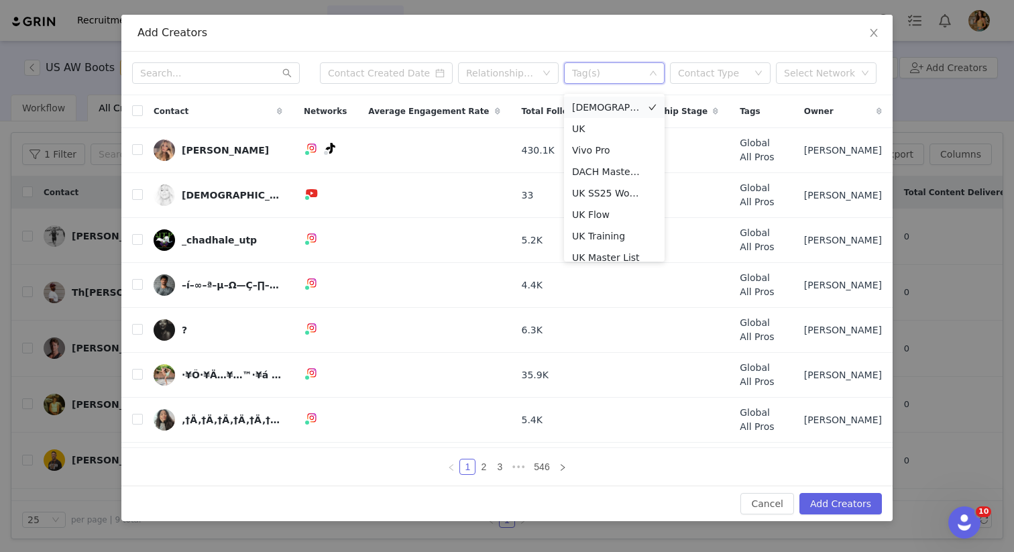
click at [623, 111] on li "[DEMOGRAPHIC_DATA] Ambassador" at bounding box center [614, 107] width 101 height 21
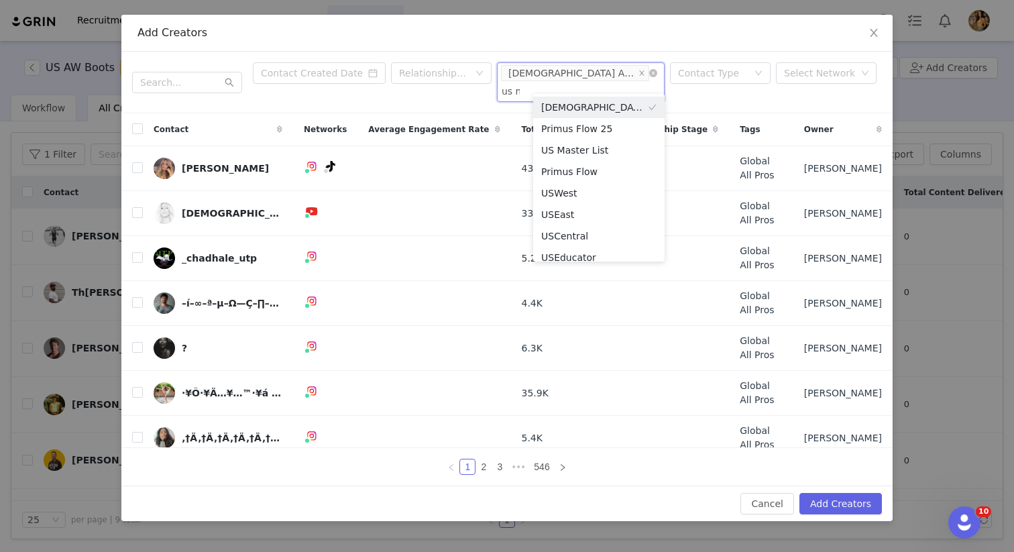
type input "us ma"
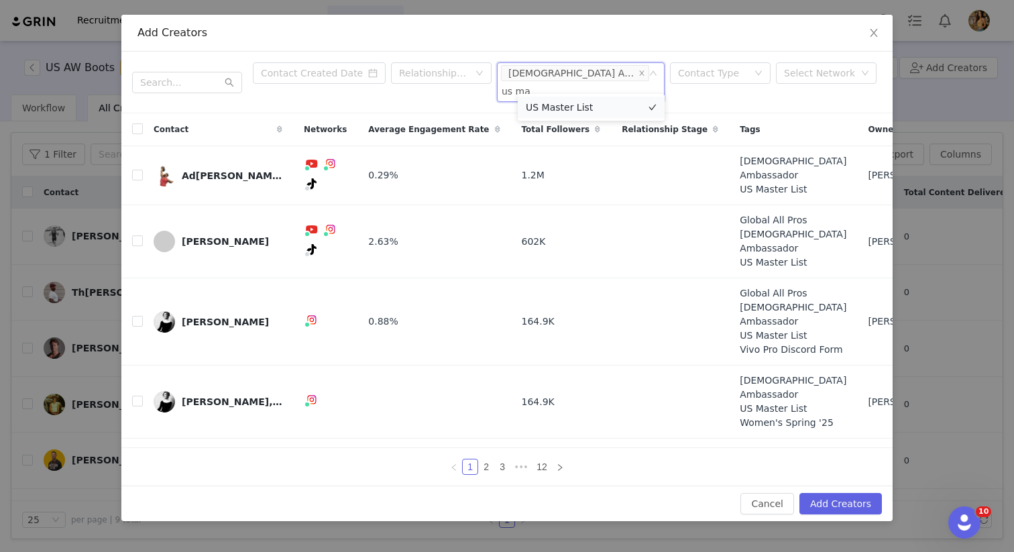
click at [566, 105] on li "US Master List" at bounding box center [591, 107] width 147 height 21
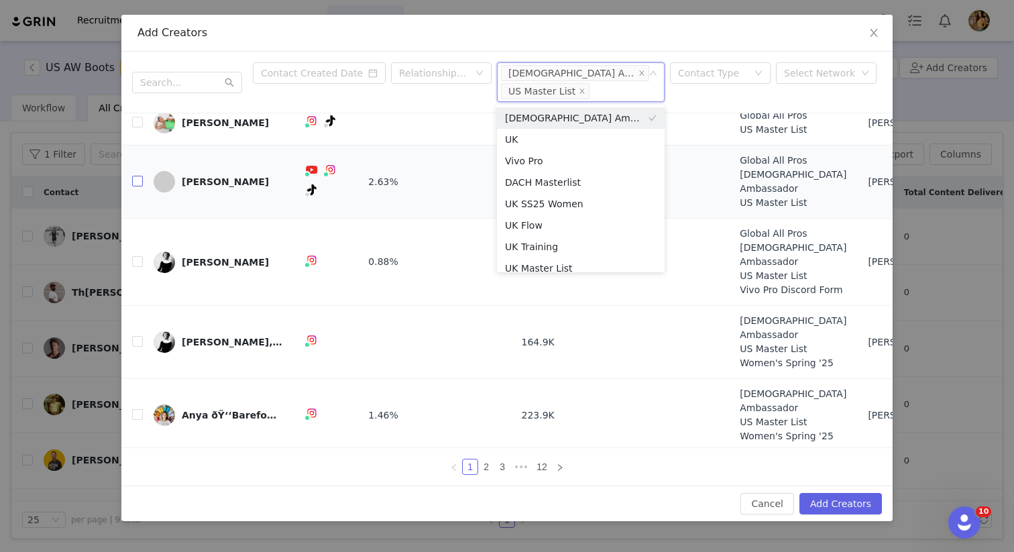
scroll to position [154, 0]
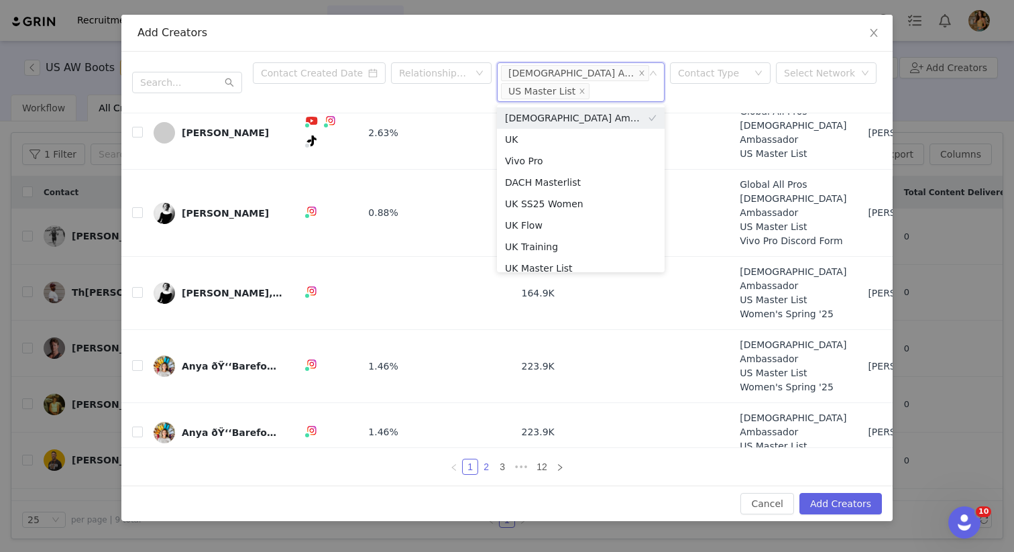
click at [487, 466] on link "2" at bounding box center [486, 466] width 15 height 15
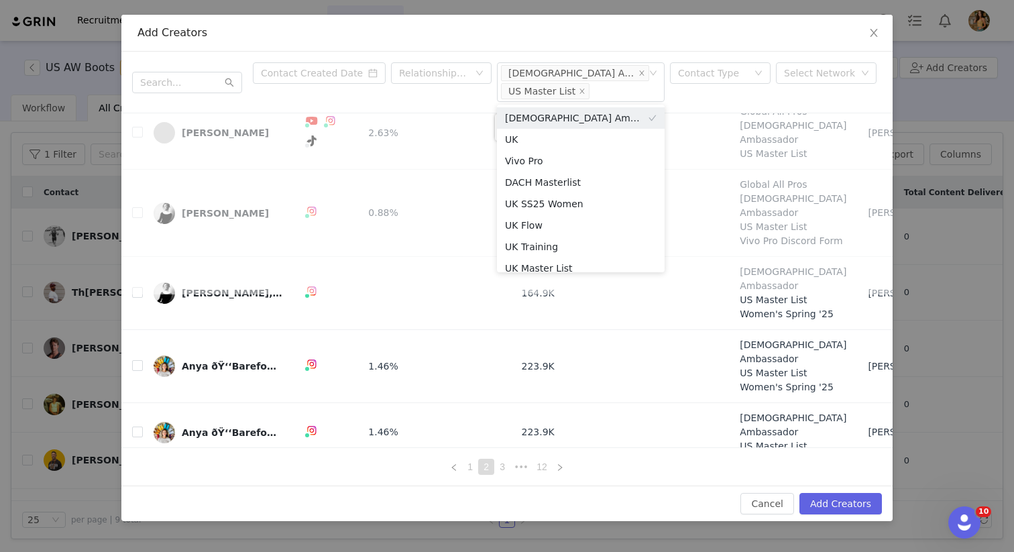
scroll to position [0, 0]
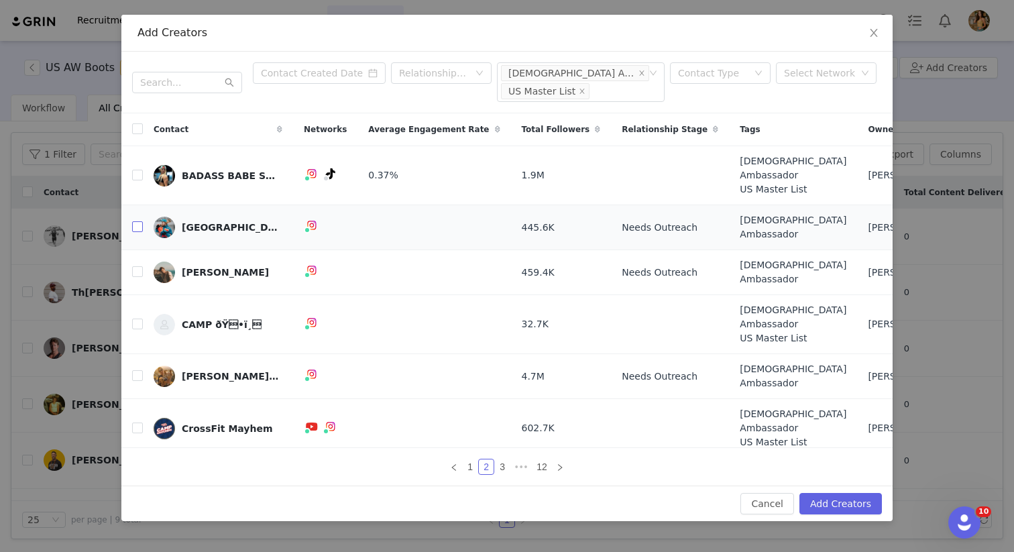
click at [139, 221] on input "checkbox" at bounding box center [137, 226] width 11 height 11
checkbox input "true"
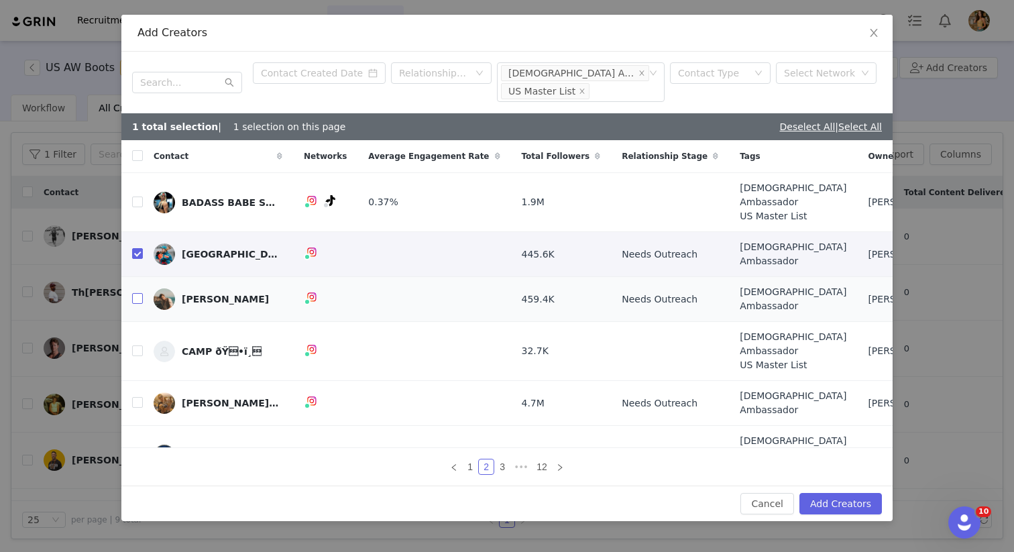
click at [137, 293] on input "checkbox" at bounding box center [137, 298] width 11 height 11
checkbox input "true"
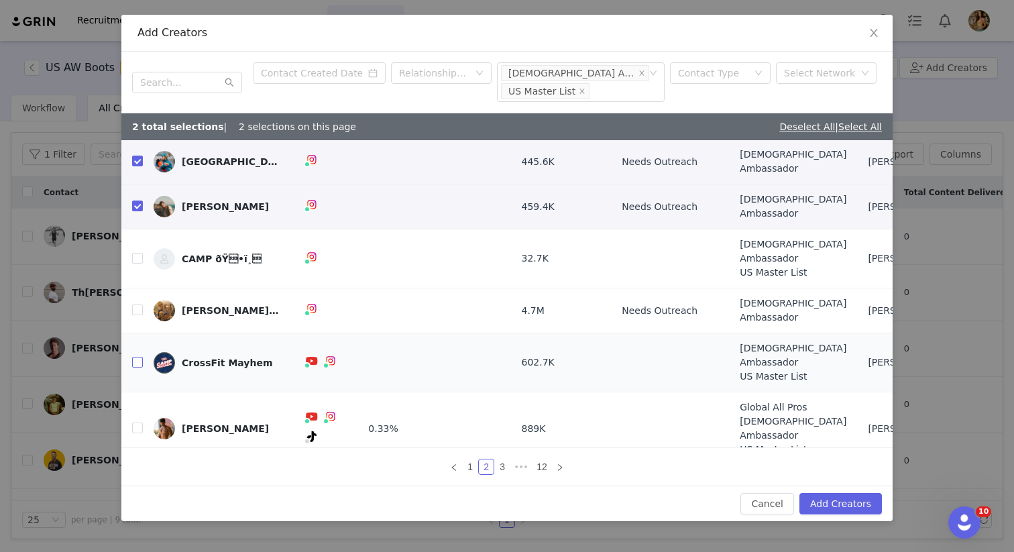
click at [137, 357] on input "checkbox" at bounding box center [137, 362] width 11 height 11
checkbox input "true"
click at [503, 464] on link "3" at bounding box center [502, 466] width 15 height 15
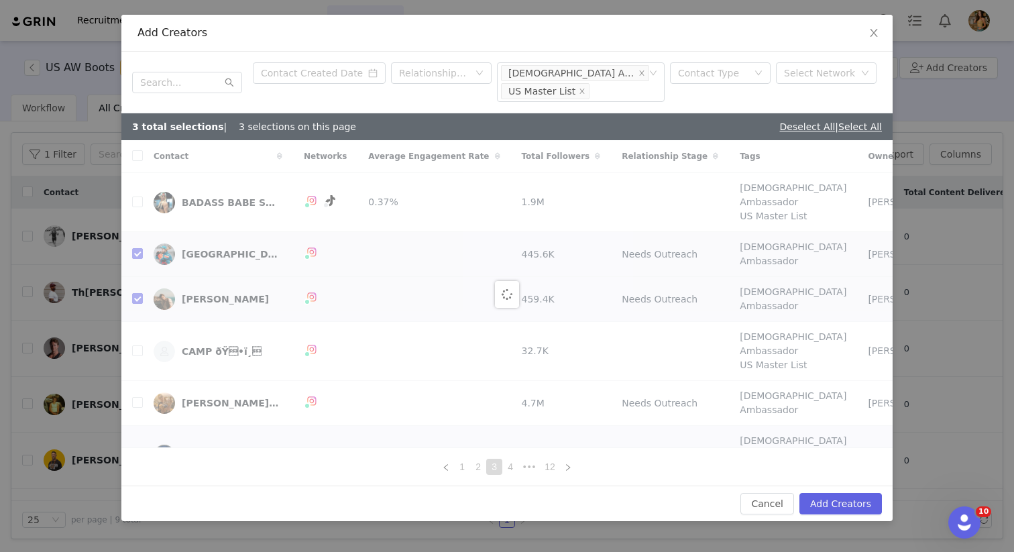
checkbox input "false"
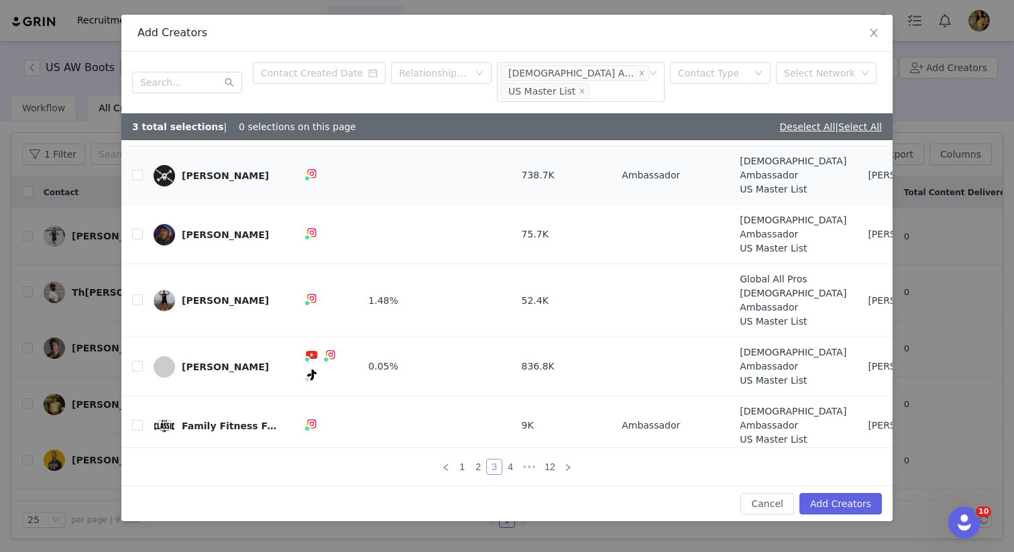
scroll to position [36, 0]
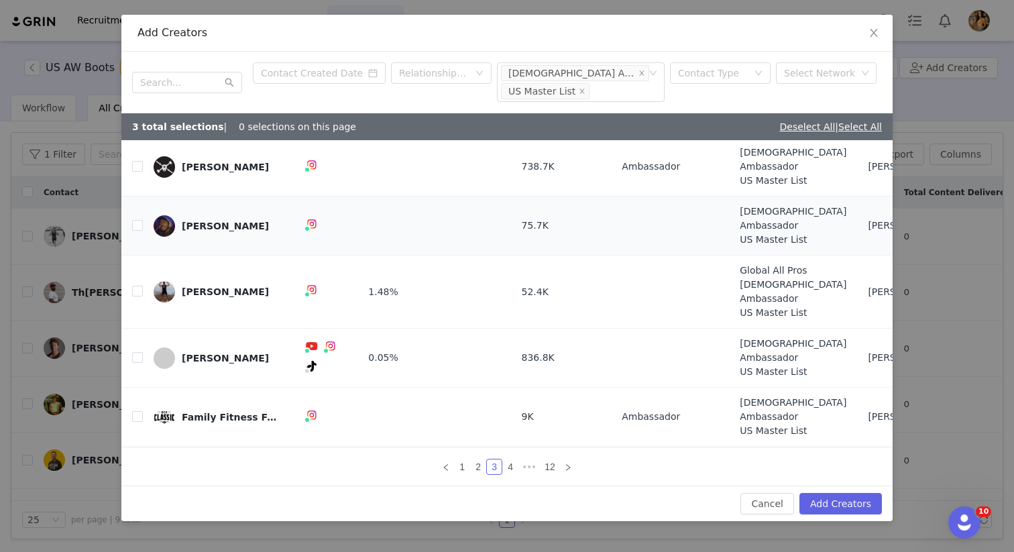
click at [143, 204] on td "dawson winslow" at bounding box center [218, 225] width 150 height 59
click at [139, 220] on input "checkbox" at bounding box center [137, 225] width 11 height 11
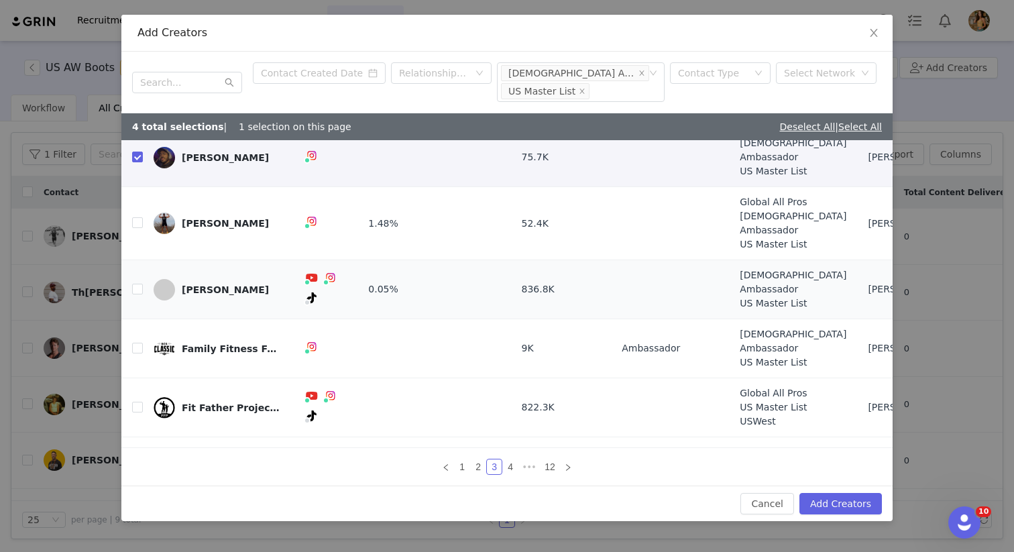
scroll to position [127, 0]
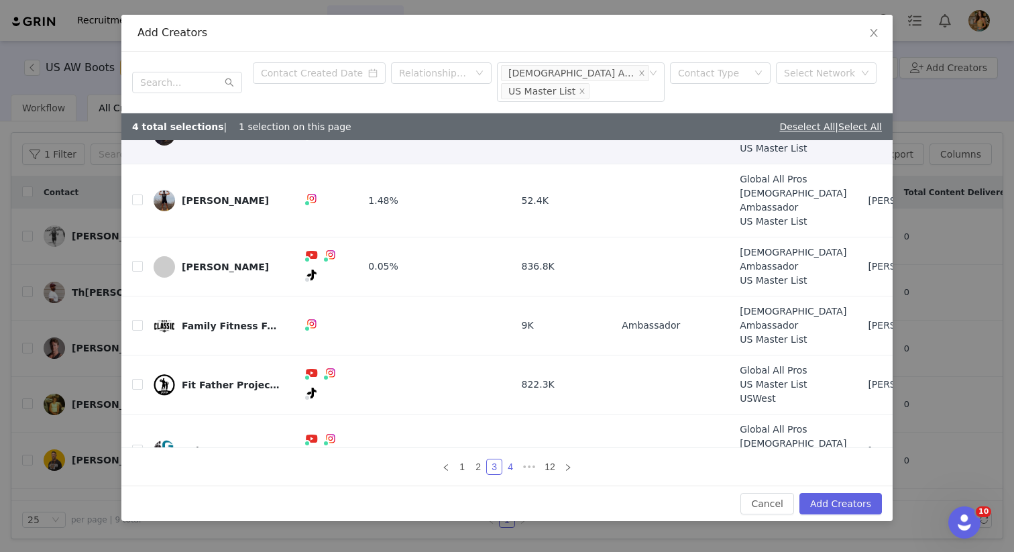
click at [513, 464] on link "4" at bounding box center [510, 466] width 15 height 15
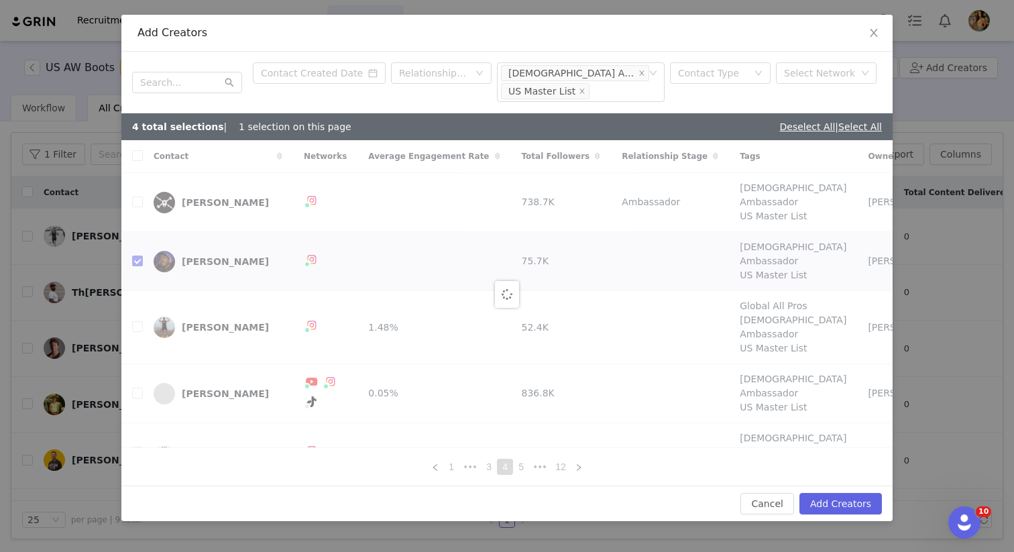
checkbox input "false"
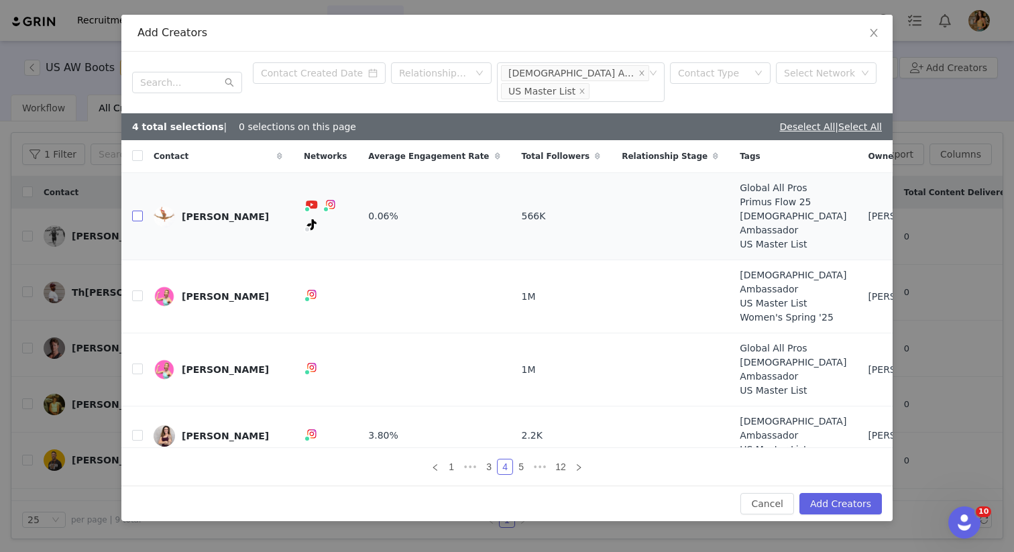
click at [136, 211] on input "checkbox" at bounding box center [137, 216] width 11 height 11
checkbox input "true"
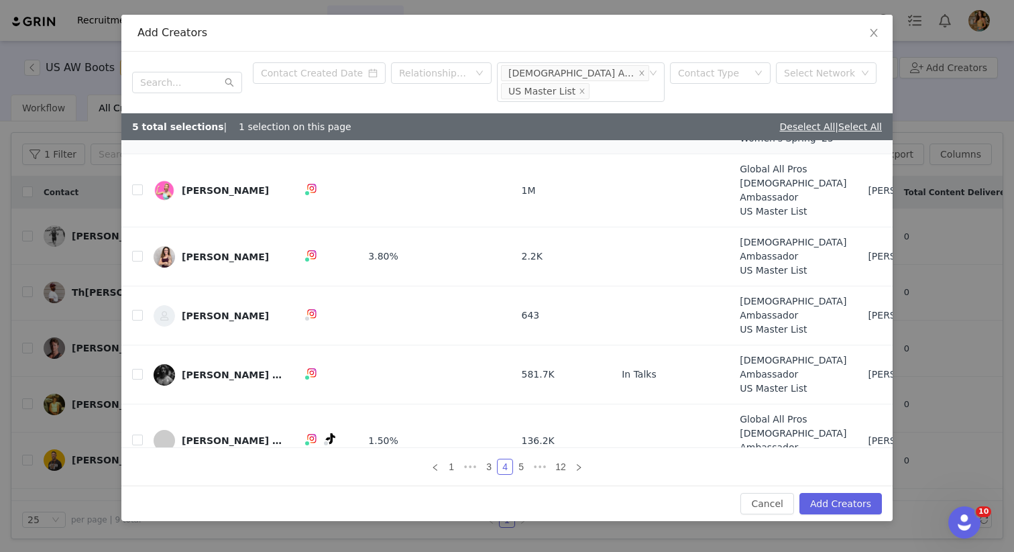
scroll to position [182, 0]
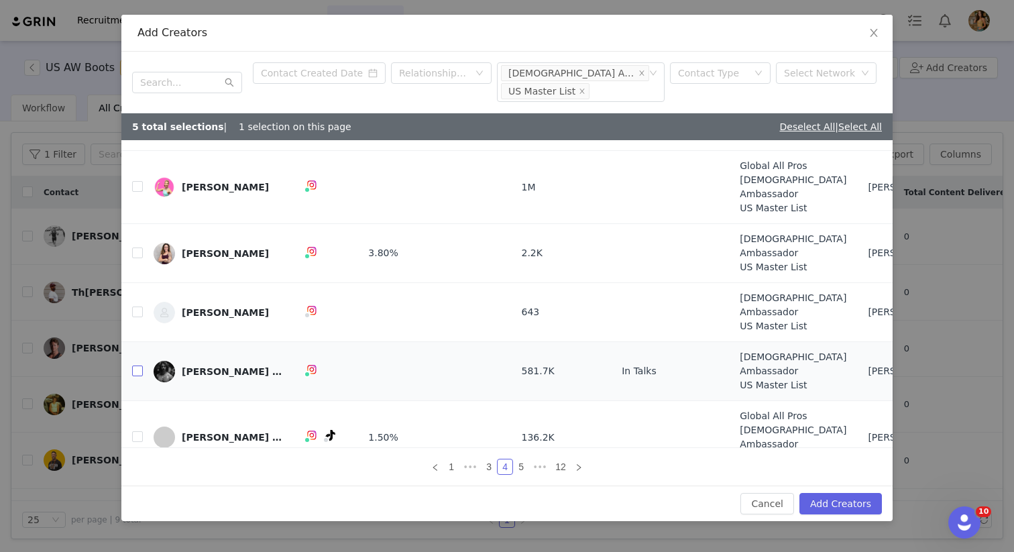
click at [136, 365] on input "checkbox" at bounding box center [137, 370] width 11 height 11
checkbox input "true"
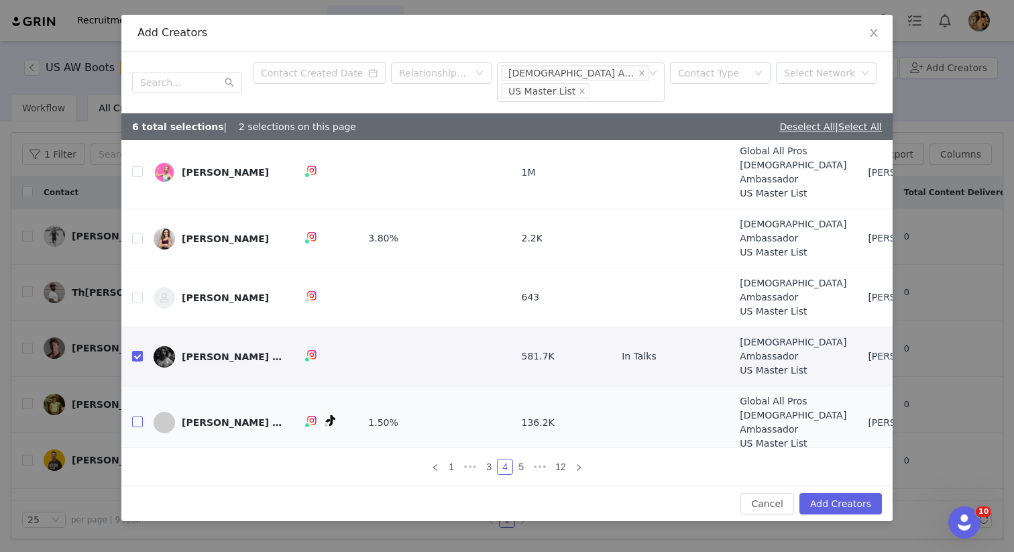
click at [139, 416] on input "checkbox" at bounding box center [137, 421] width 11 height 11
checkbox input "true"
click at [520, 465] on link "5" at bounding box center [521, 466] width 15 height 15
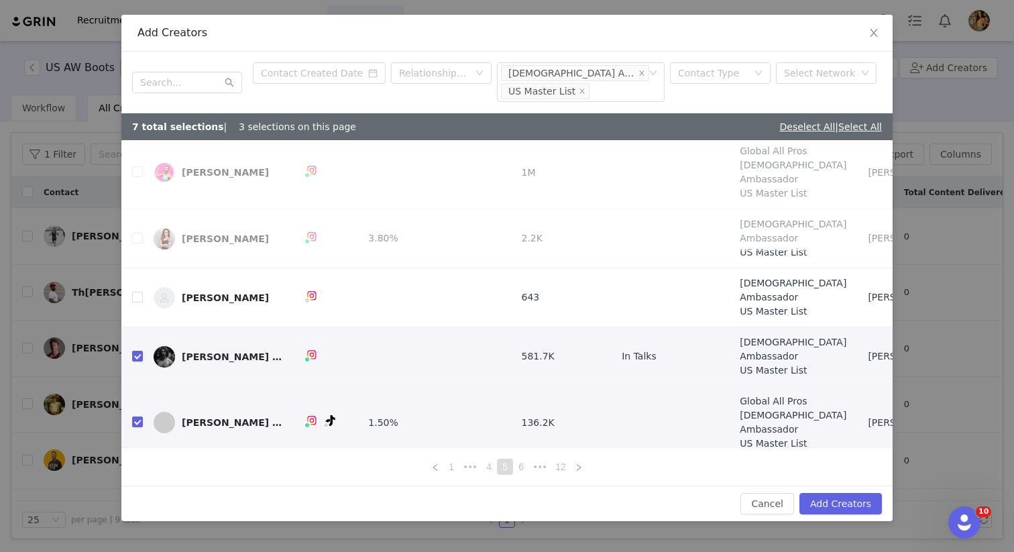
scroll to position [0, 0]
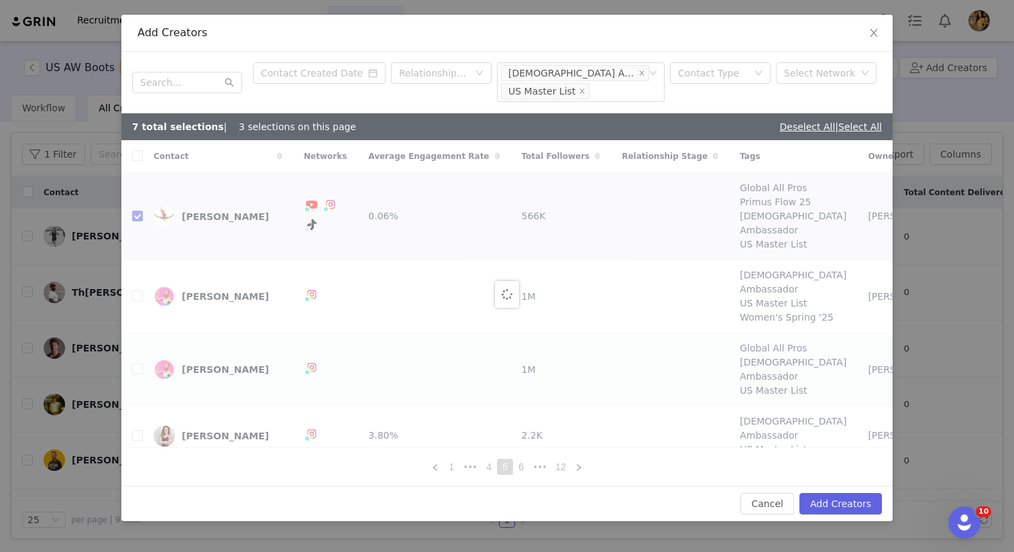
checkbox input "false"
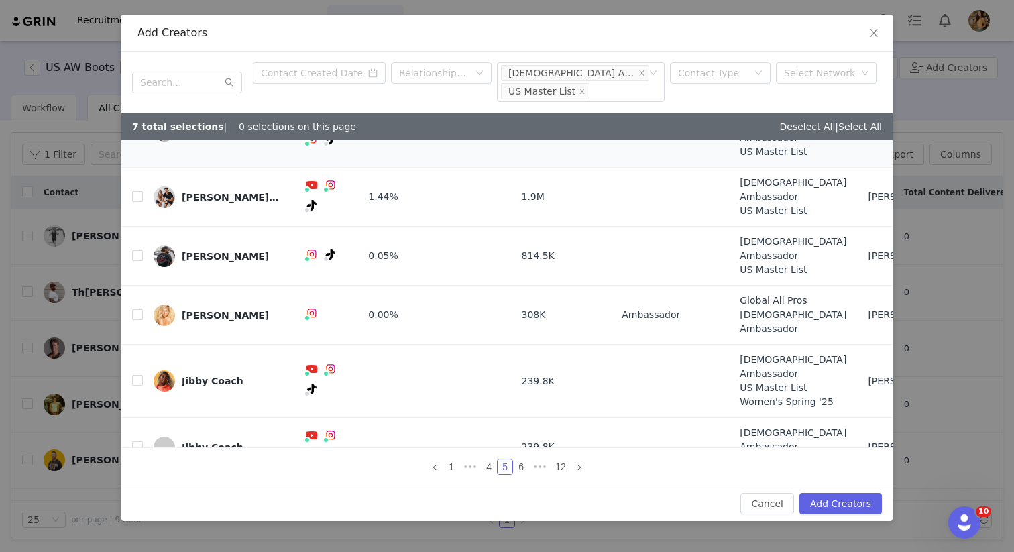
scroll to position [90, 0]
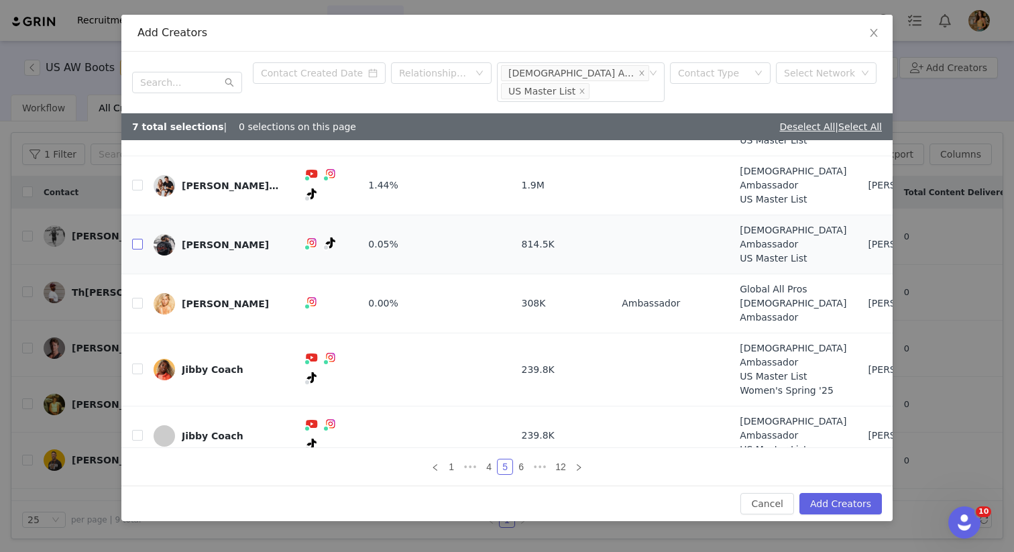
click at [138, 239] on input "checkbox" at bounding box center [137, 244] width 11 height 11
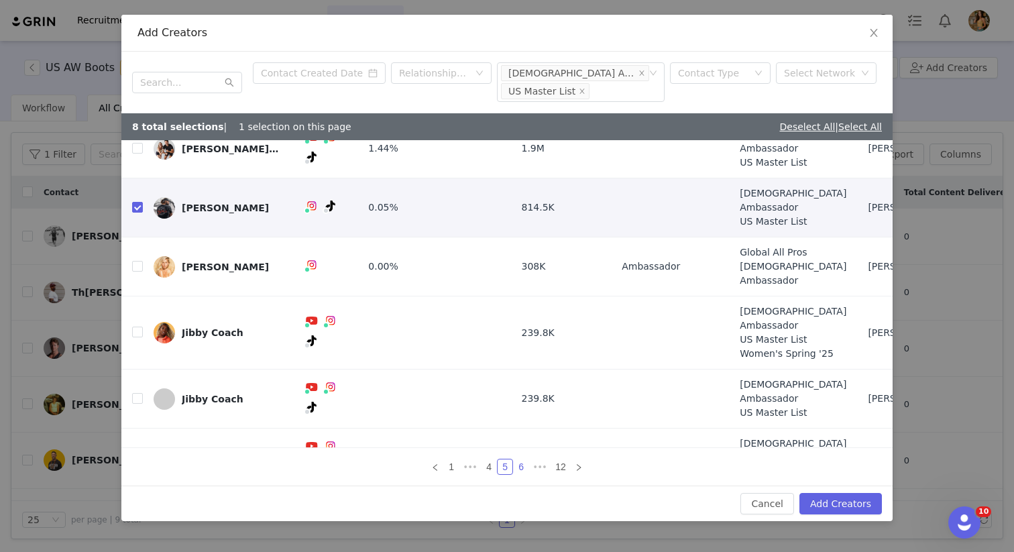
click at [522, 465] on link "6" at bounding box center [521, 466] width 15 height 15
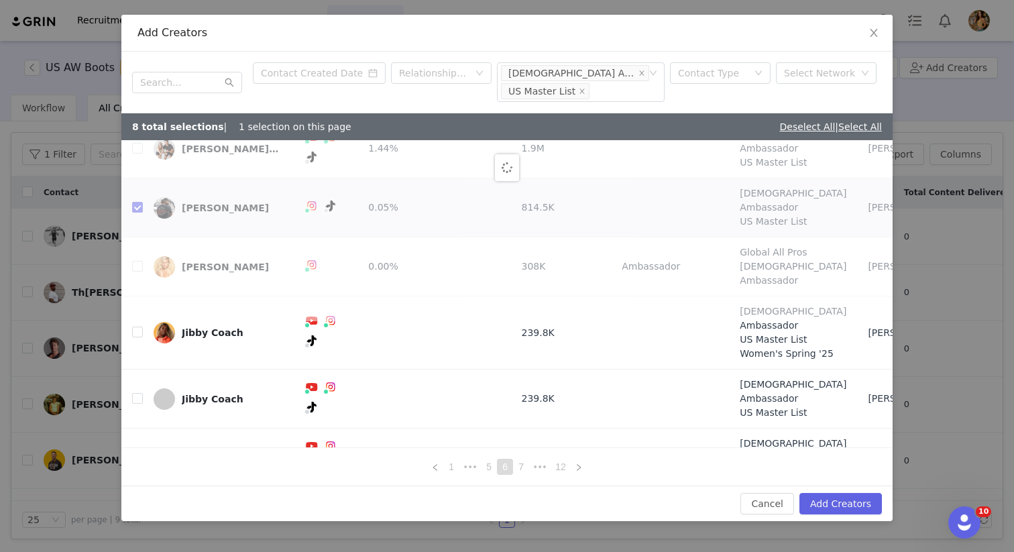
scroll to position [0, 0]
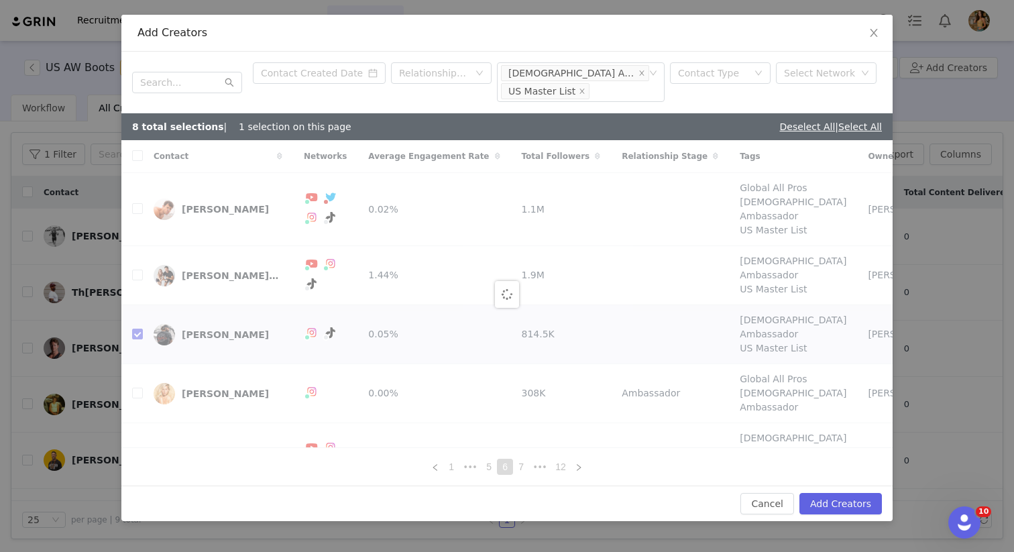
checkbox input "false"
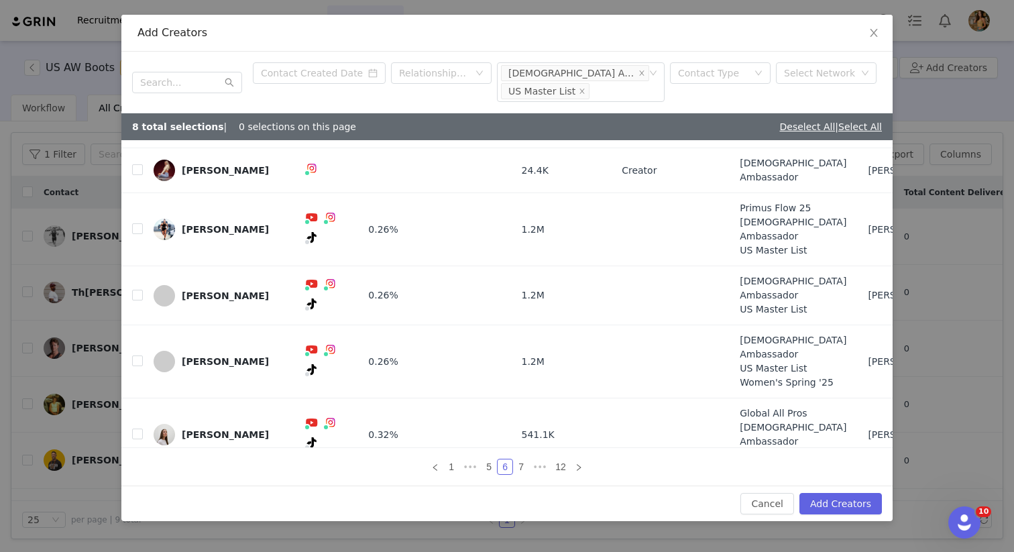
scroll to position [211, 0]
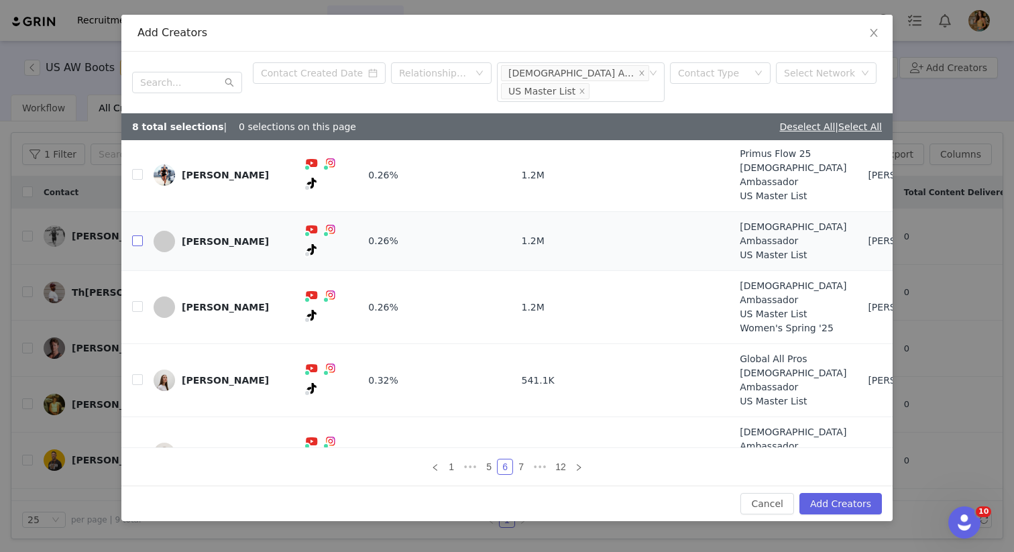
click at [136, 235] on input "checkbox" at bounding box center [137, 240] width 11 height 11
click at [521, 466] on link "7" at bounding box center [521, 466] width 15 height 15
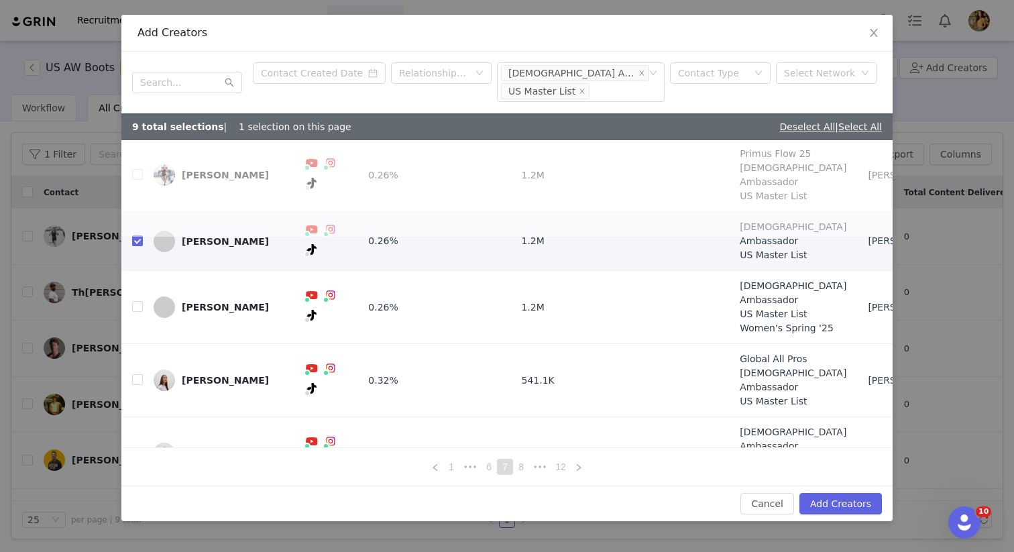
scroll to position [0, 0]
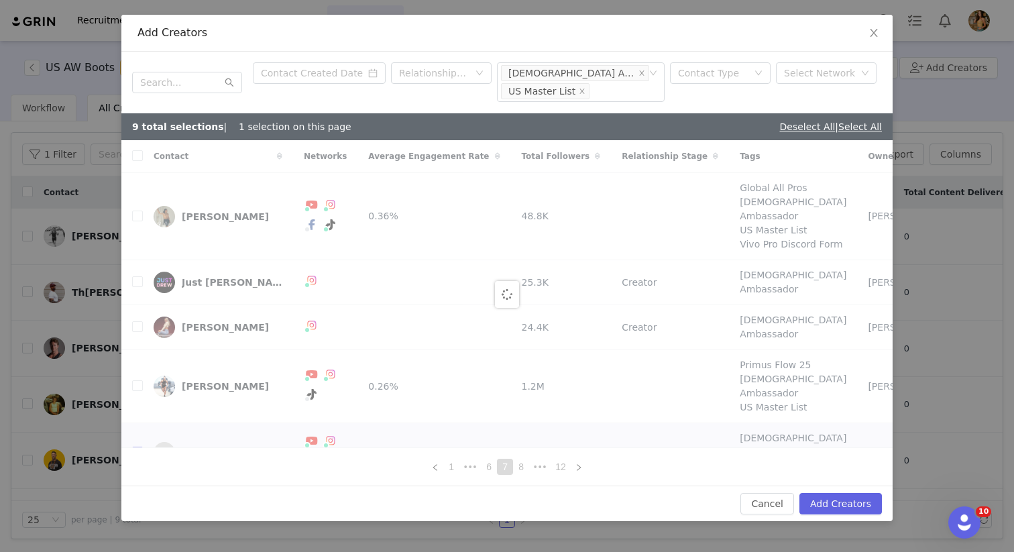
checkbox input "false"
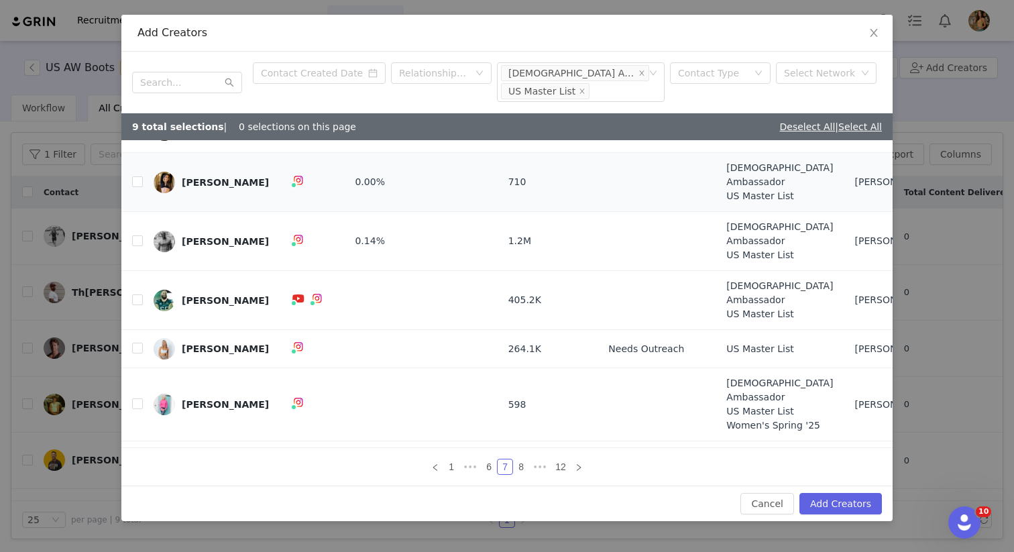
scroll to position [85, 0]
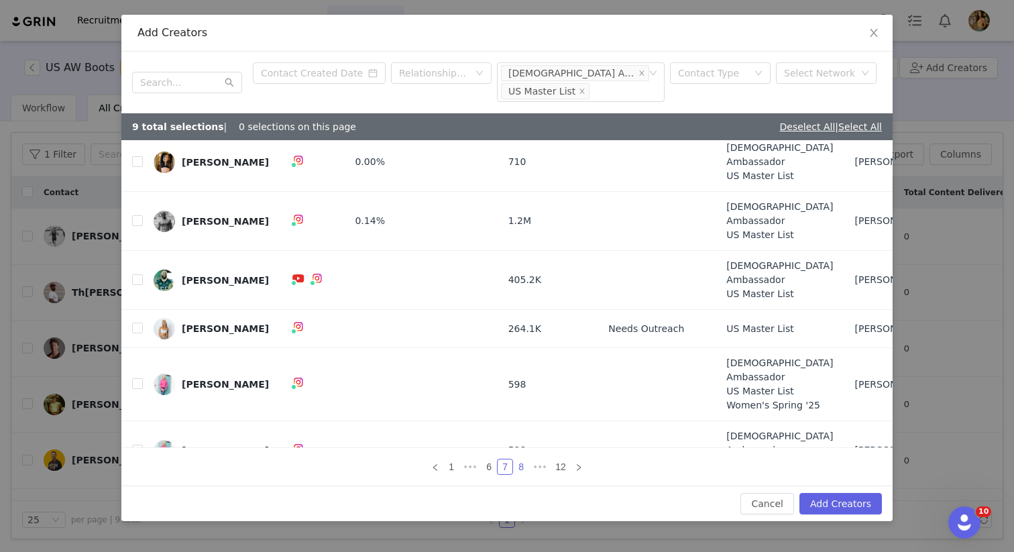
click at [521, 469] on link "8" at bounding box center [521, 466] width 15 height 15
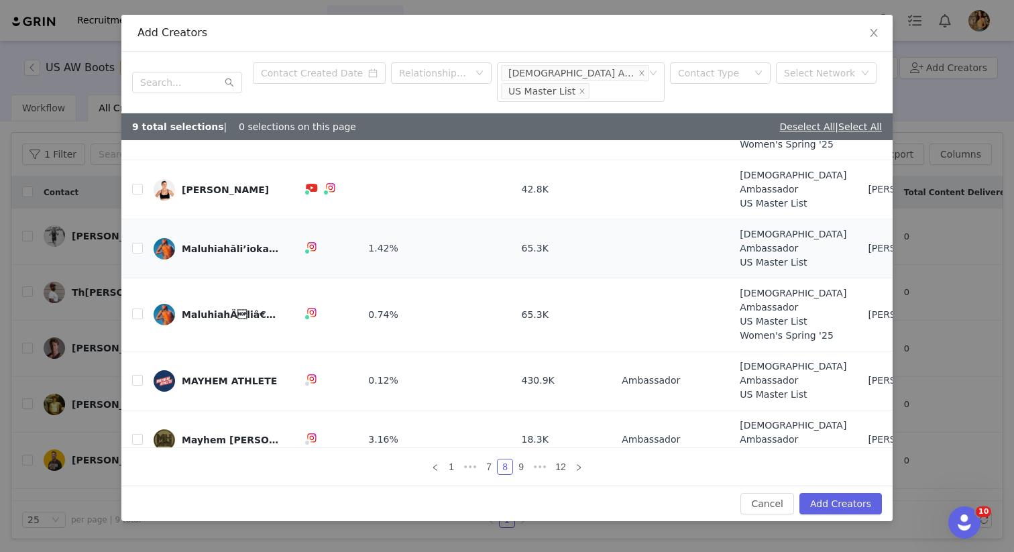
scroll to position [86, 0]
click at [136, 433] on input "checkbox" at bounding box center [137, 438] width 11 height 11
checkbox input "true"
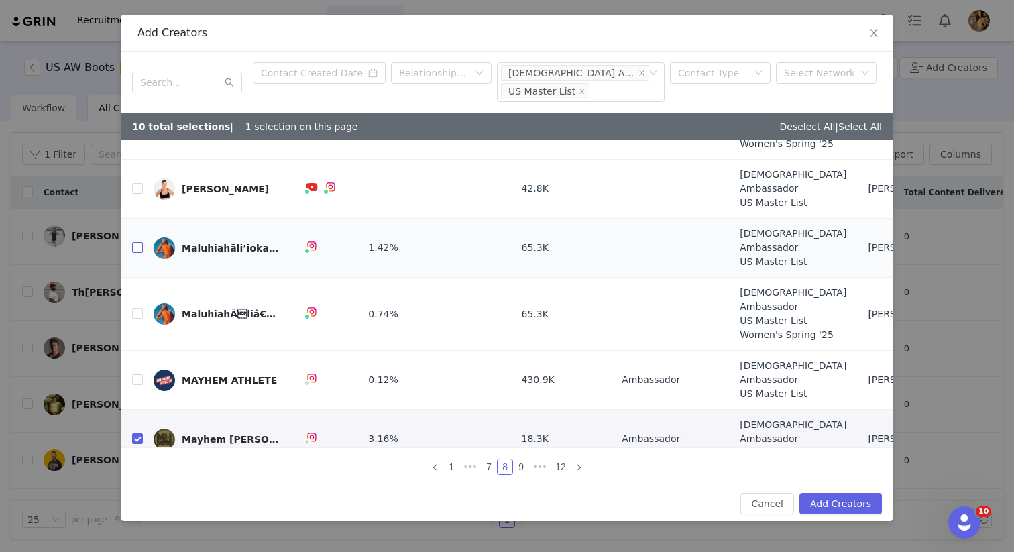
click at [137, 242] on input "checkbox" at bounding box center [137, 247] width 11 height 11
click at [582, 468] on link at bounding box center [579, 467] width 16 height 16
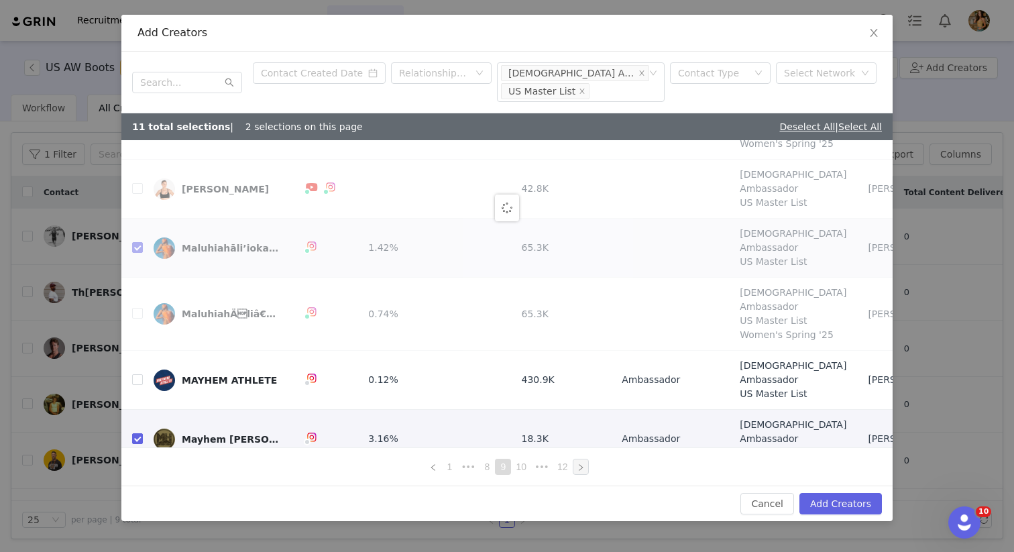
scroll to position [0, 0]
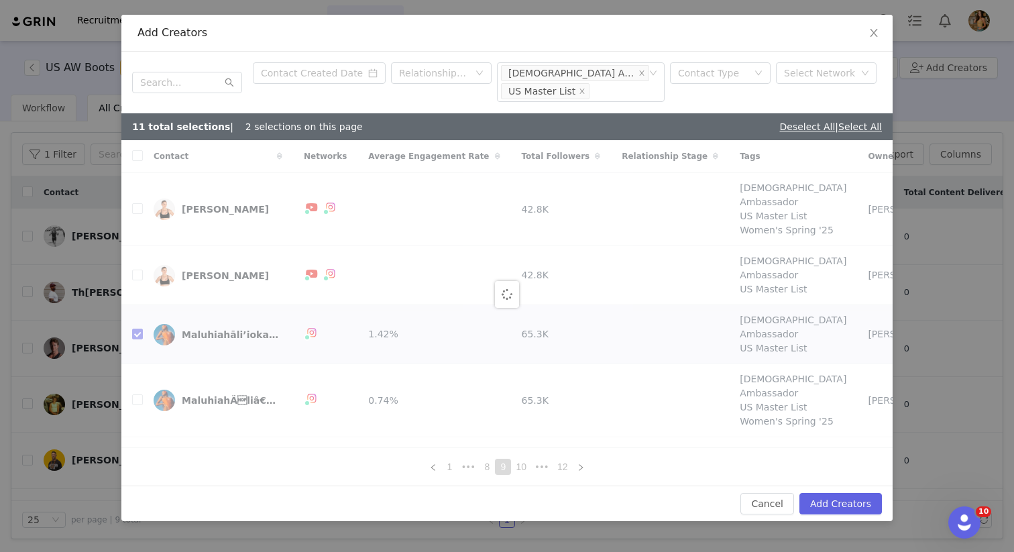
checkbox input "false"
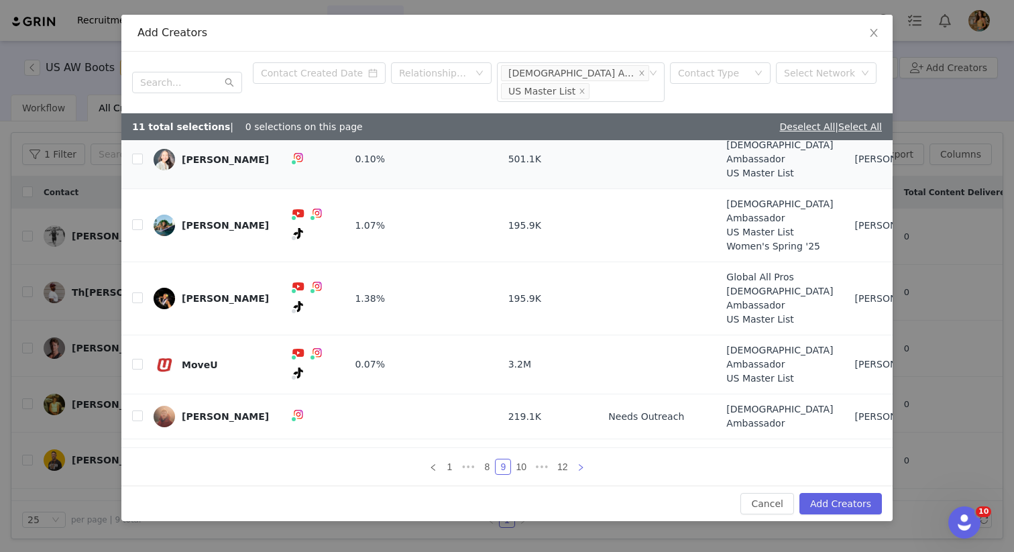
scroll to position [120, 0]
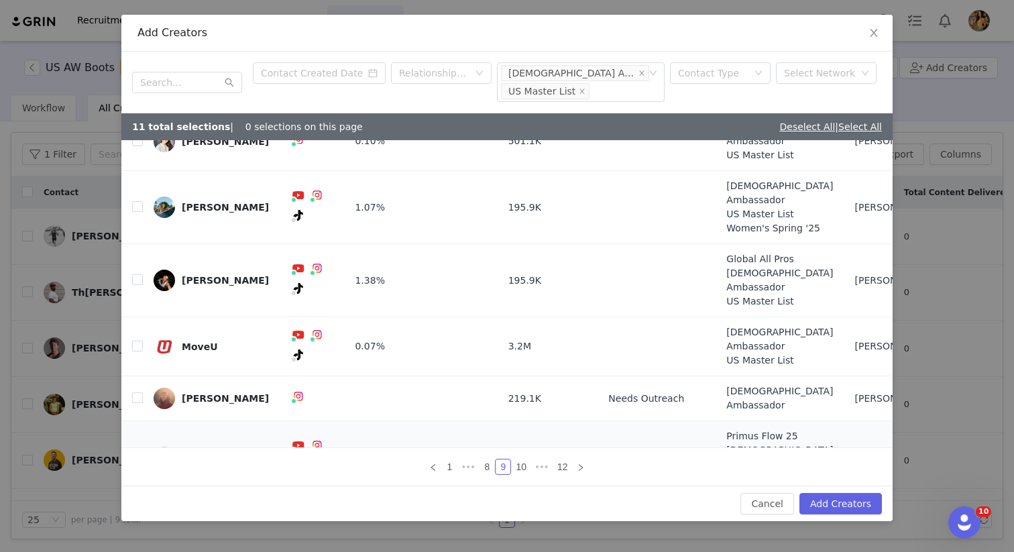
click at [136, 451] on input "checkbox" at bounding box center [137, 456] width 11 height 11
click at [579, 467] on icon "icon: right" at bounding box center [581, 467] width 8 height 8
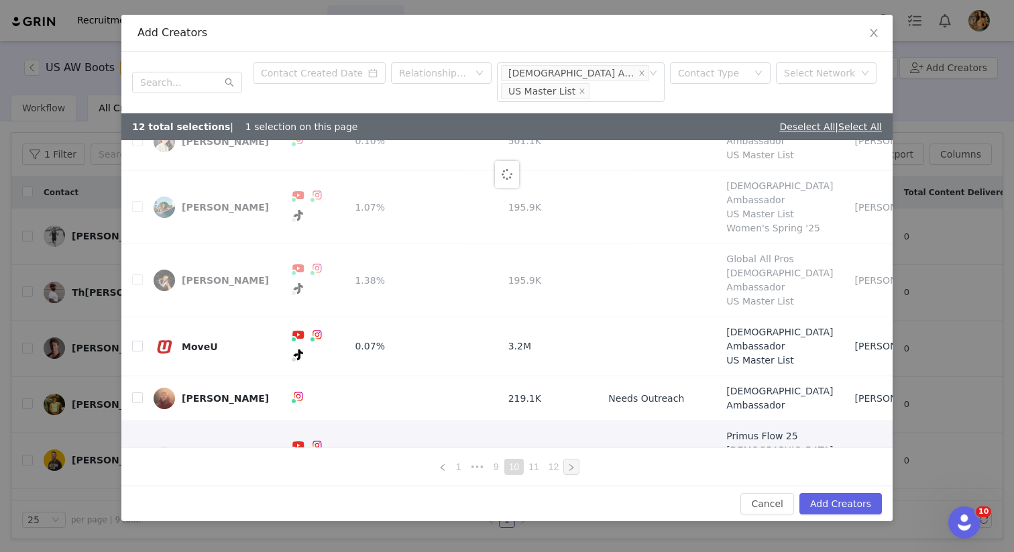
scroll to position [0, 0]
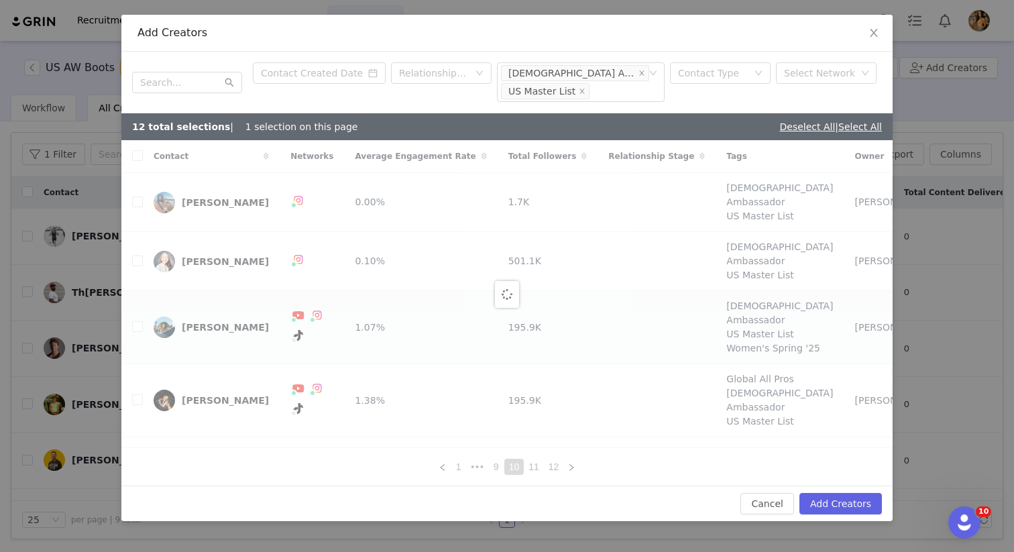
checkbox input "false"
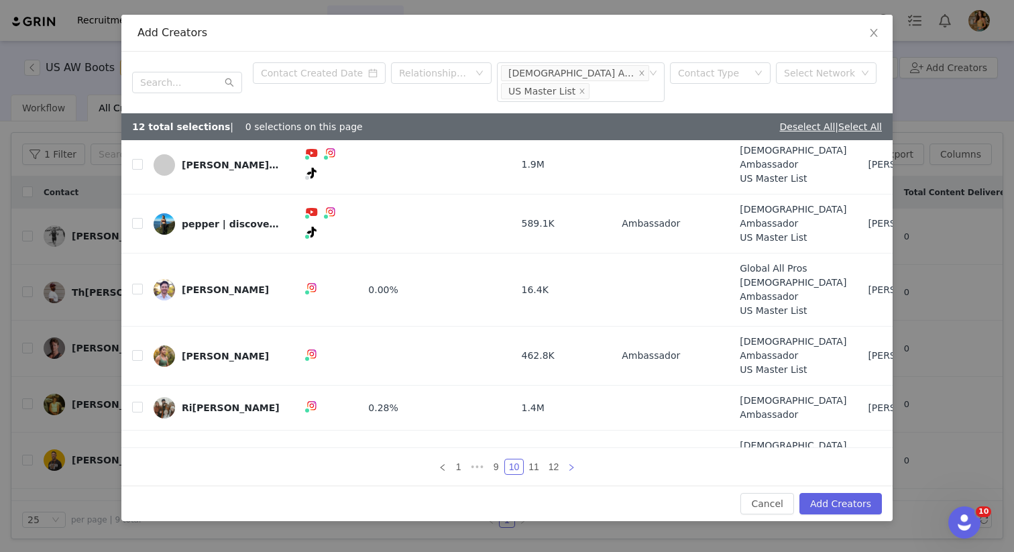
scroll to position [149, 0]
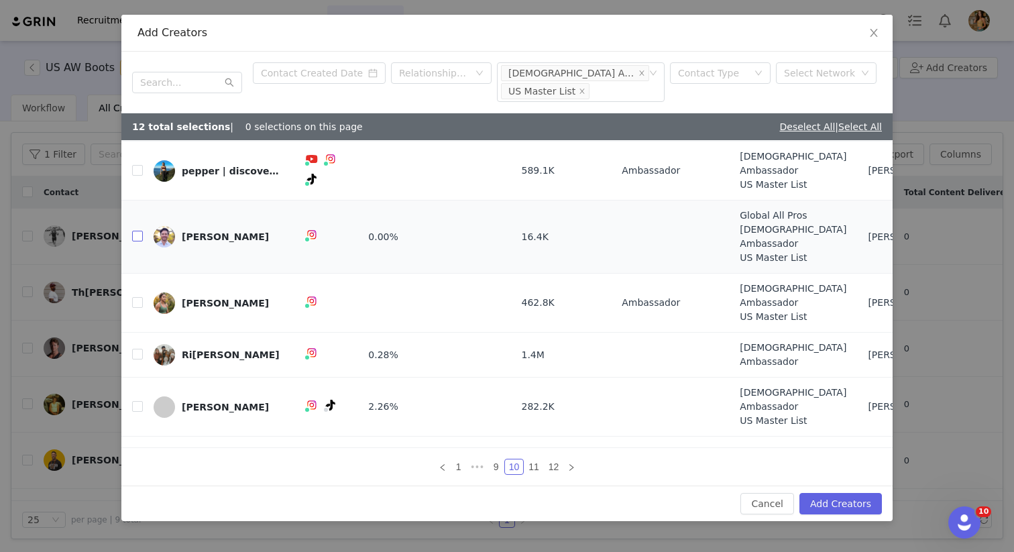
click at [135, 231] on input "checkbox" at bounding box center [137, 236] width 11 height 11
checkbox input "true"
click at [138, 349] on input "checkbox" at bounding box center [137, 354] width 11 height 11
checkbox input "true"
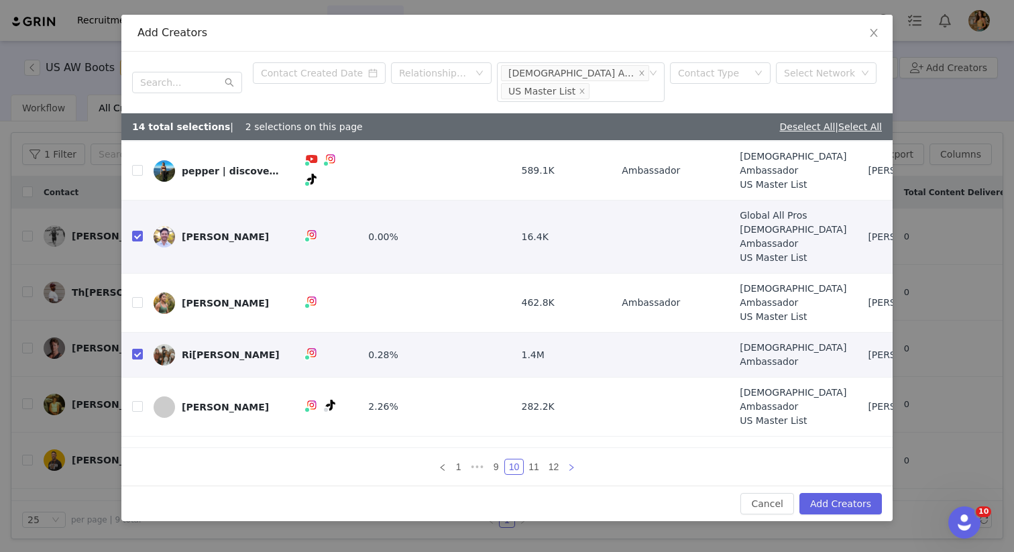
click at [571, 465] on icon "icon: right" at bounding box center [571, 467] width 8 height 8
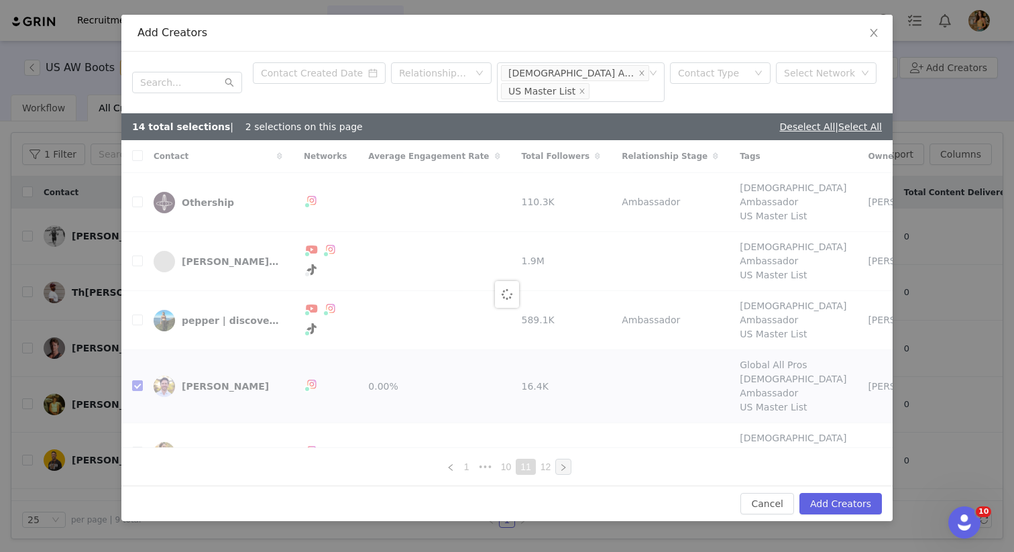
checkbox input "false"
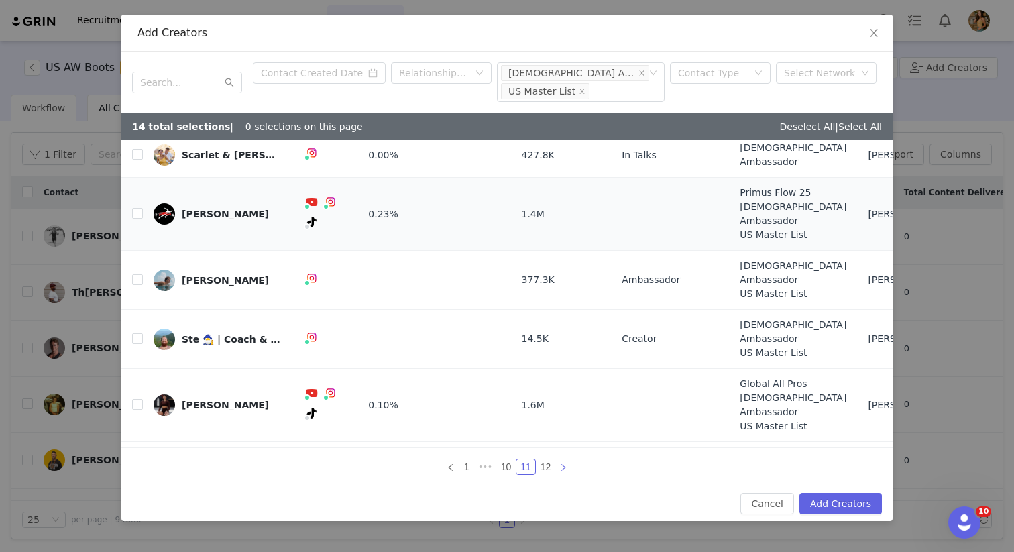
scroll to position [107, 0]
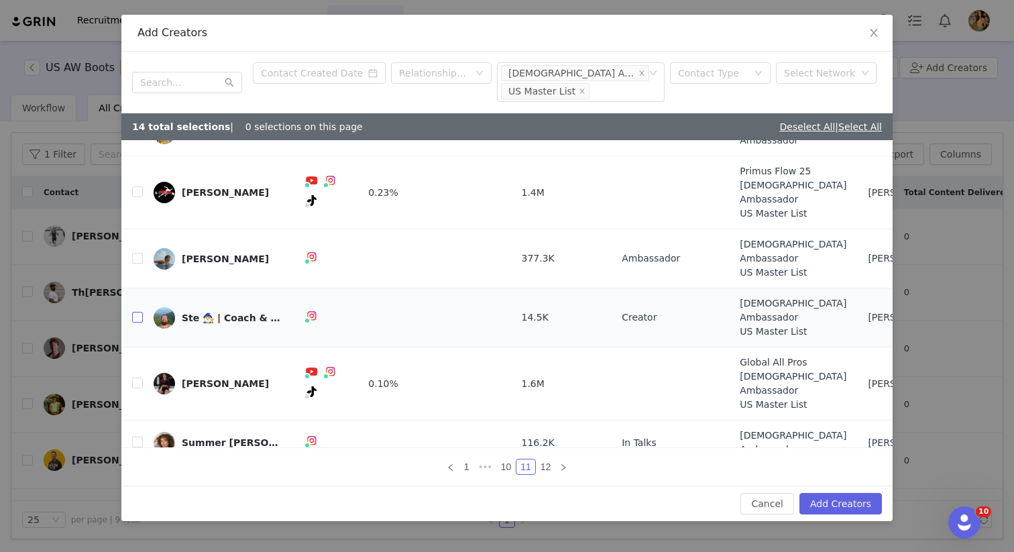
click at [135, 312] on input "checkbox" at bounding box center [137, 317] width 11 height 11
checkbox input "true"
click at [140, 377] on input "checkbox" at bounding box center [137, 382] width 11 height 11
checkbox input "true"
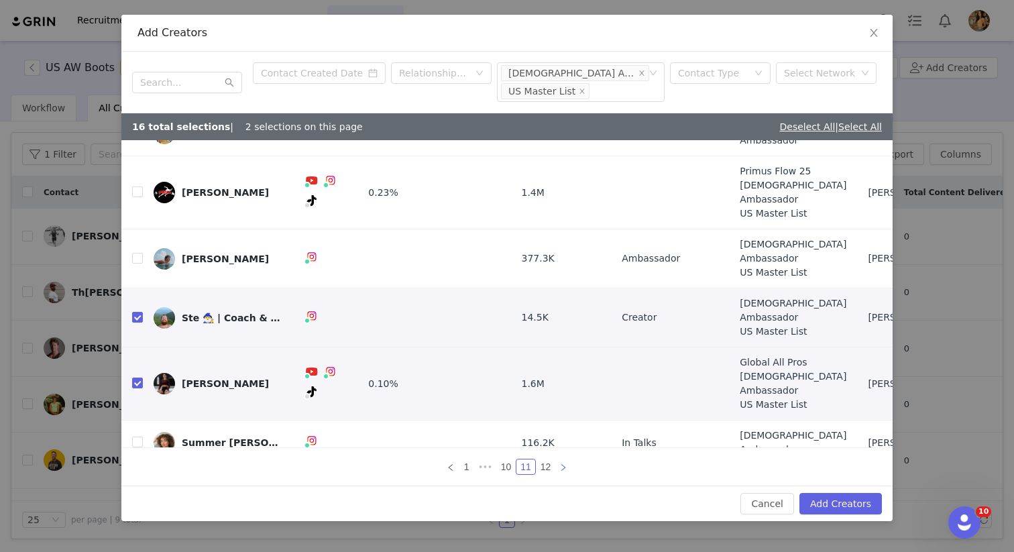
click at [566, 469] on icon "icon: right" at bounding box center [563, 467] width 8 height 8
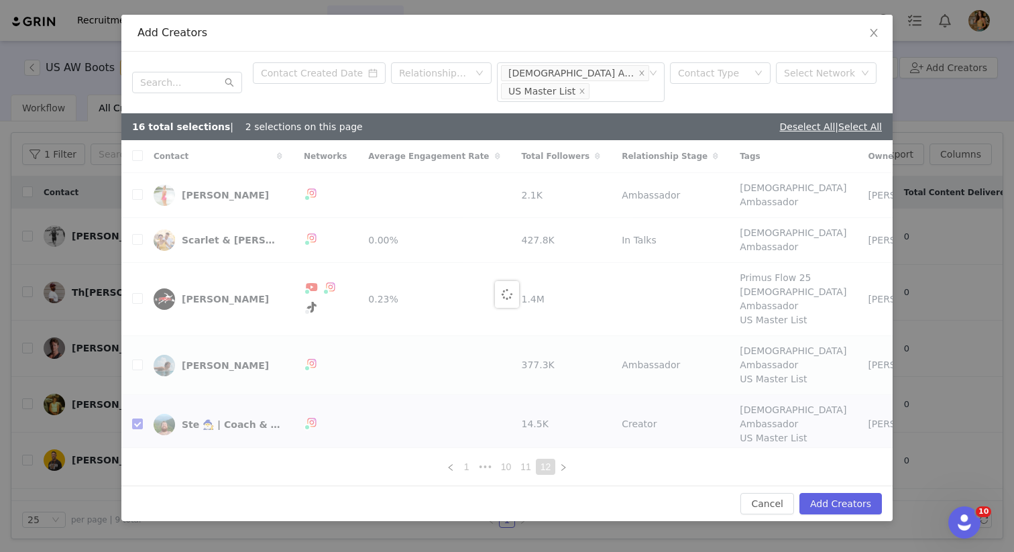
checkbox input "false"
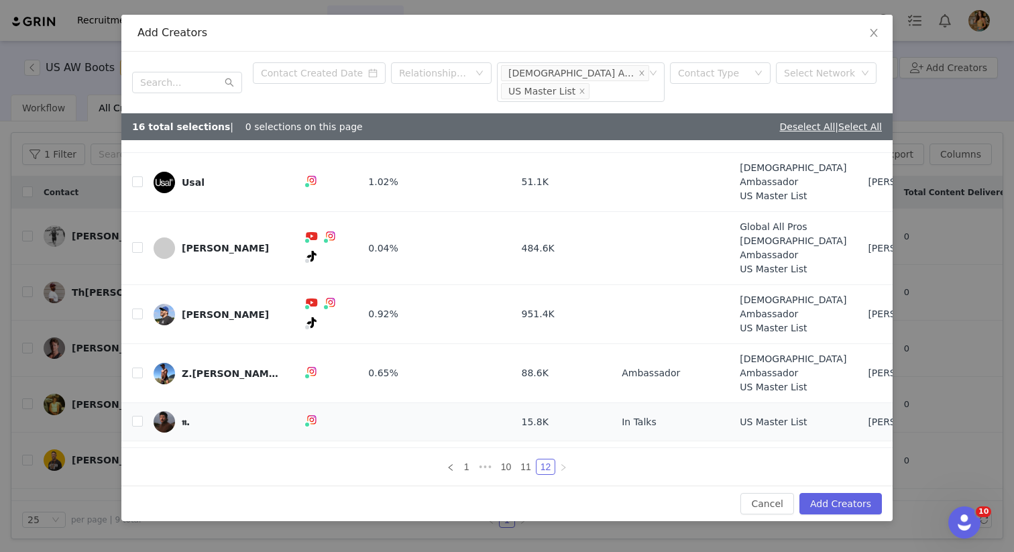
scroll to position [146, 0]
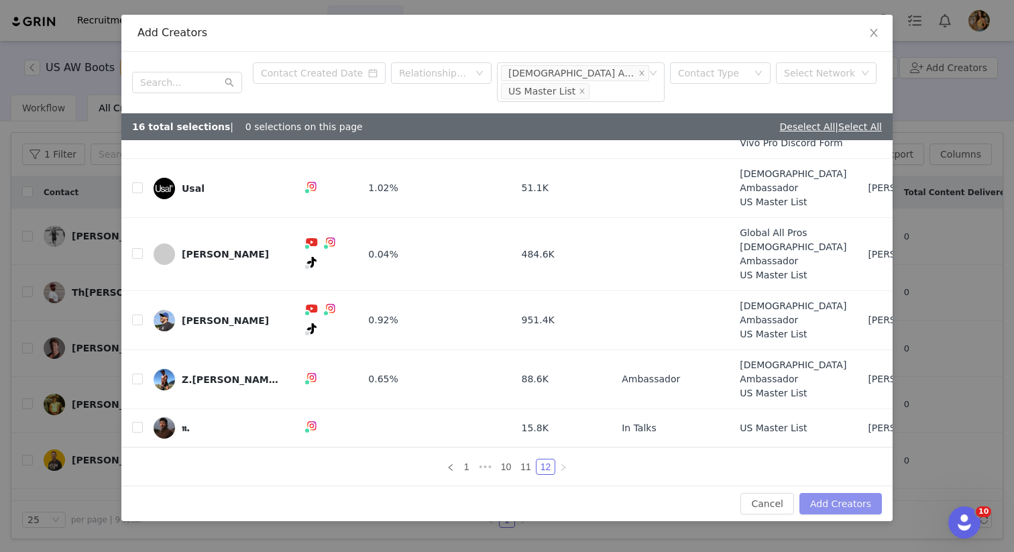
click at [860, 504] on button "Add Creators" at bounding box center [840, 503] width 82 height 21
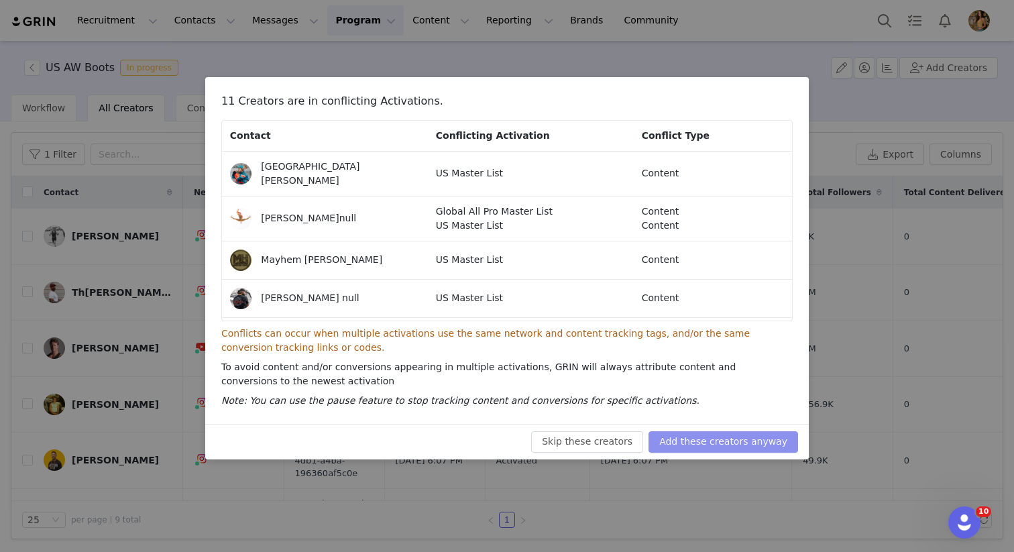
click at [697, 441] on button "Add these creators anyway" at bounding box center [722, 441] width 149 height 21
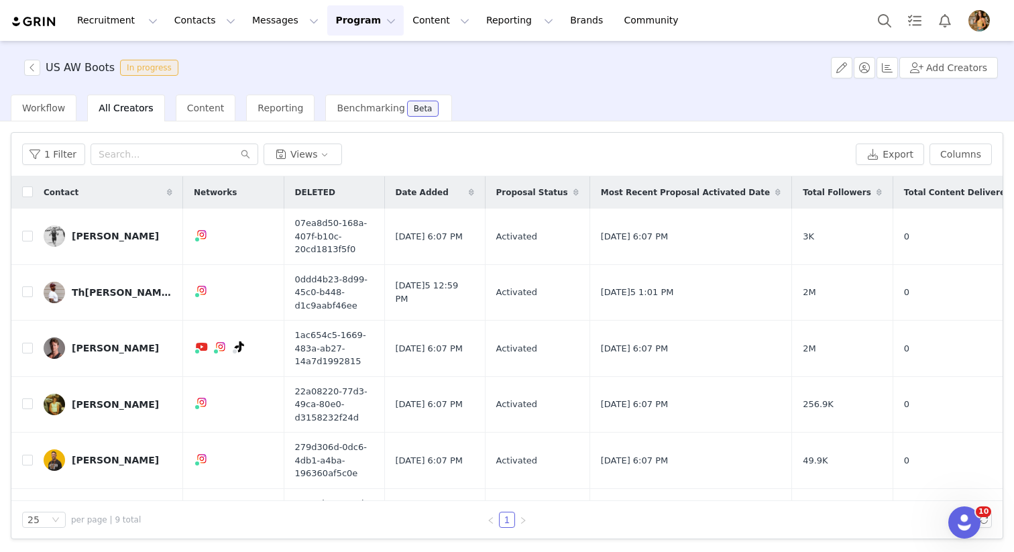
click at [359, 29] on button "Program Program" at bounding box center [365, 20] width 76 height 30
click at [354, 51] on link "Activations" at bounding box center [359, 59] width 106 height 25
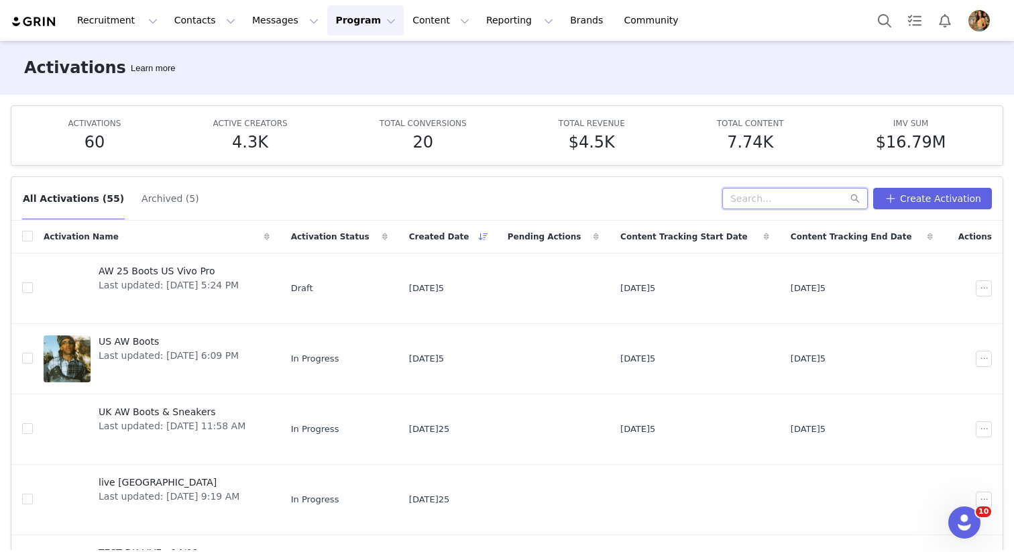
click at [775, 202] on input "text" at bounding box center [794, 198] width 145 height 21
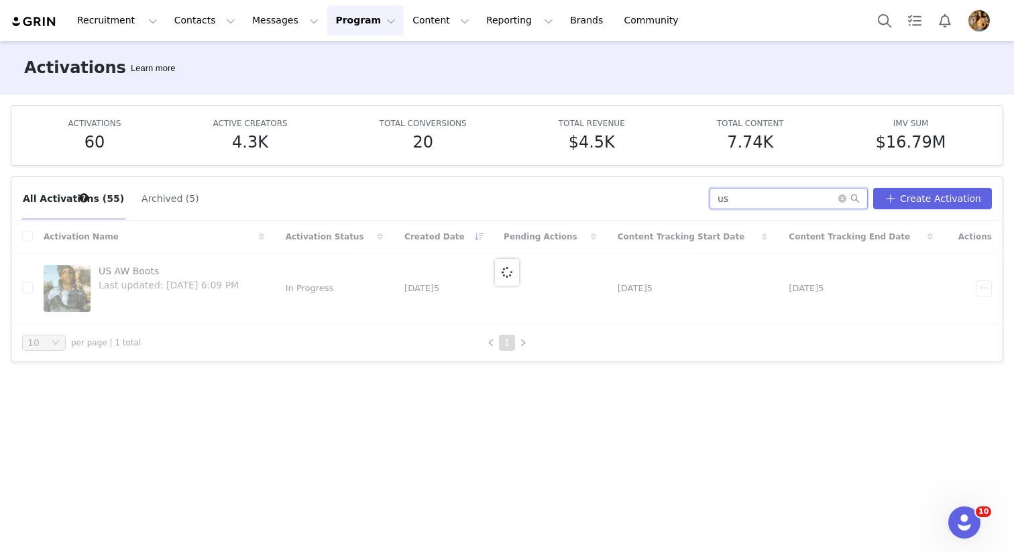
type input "u"
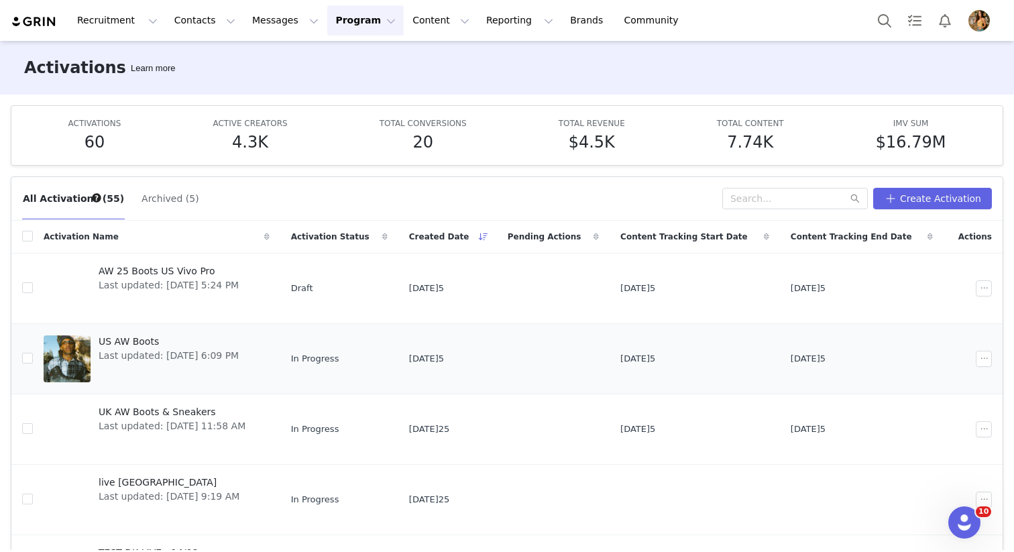
click at [143, 344] on span "US AW Boots" at bounding box center [169, 342] width 140 height 14
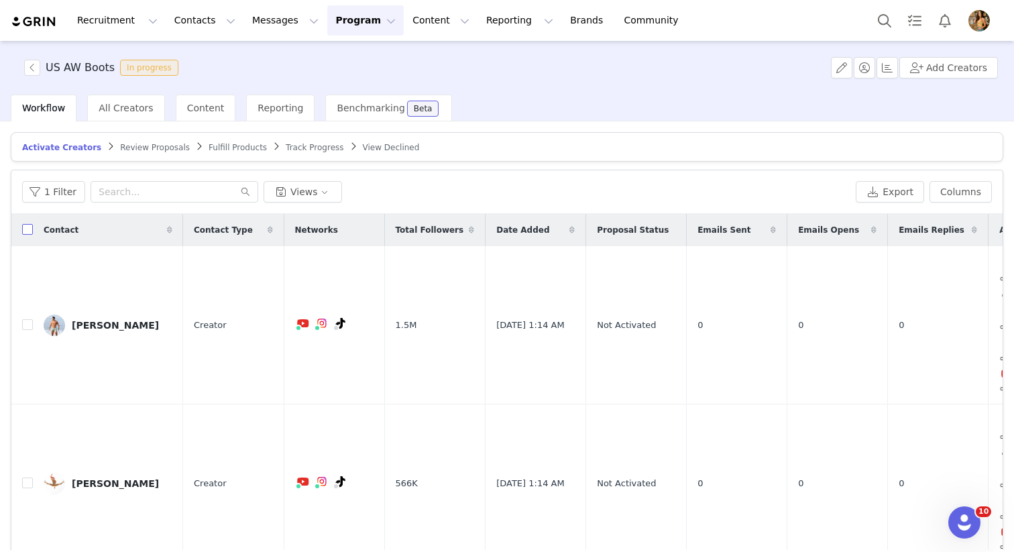
click at [25, 233] on input "checkbox" at bounding box center [27, 229] width 11 height 11
checkbox input "true"
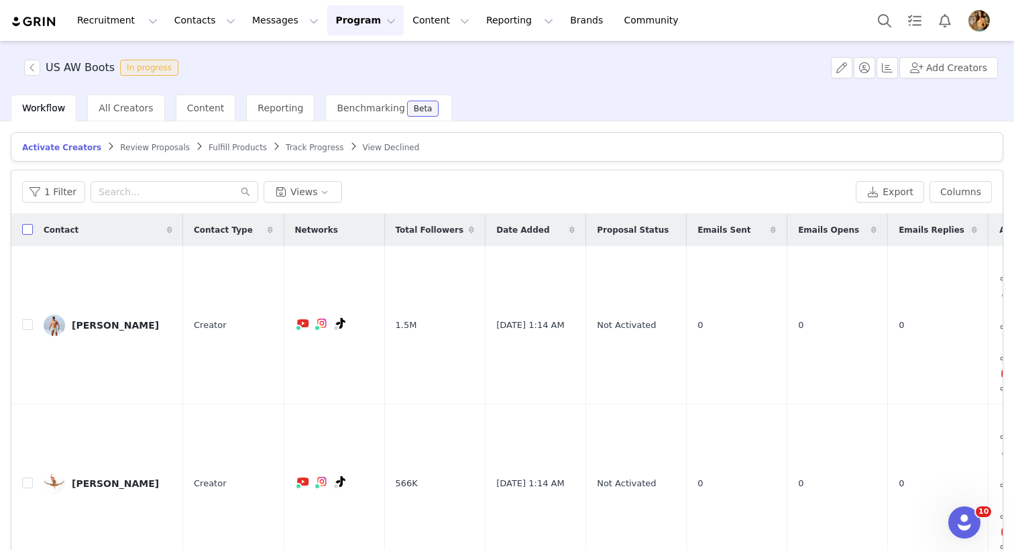
checkbox input "true"
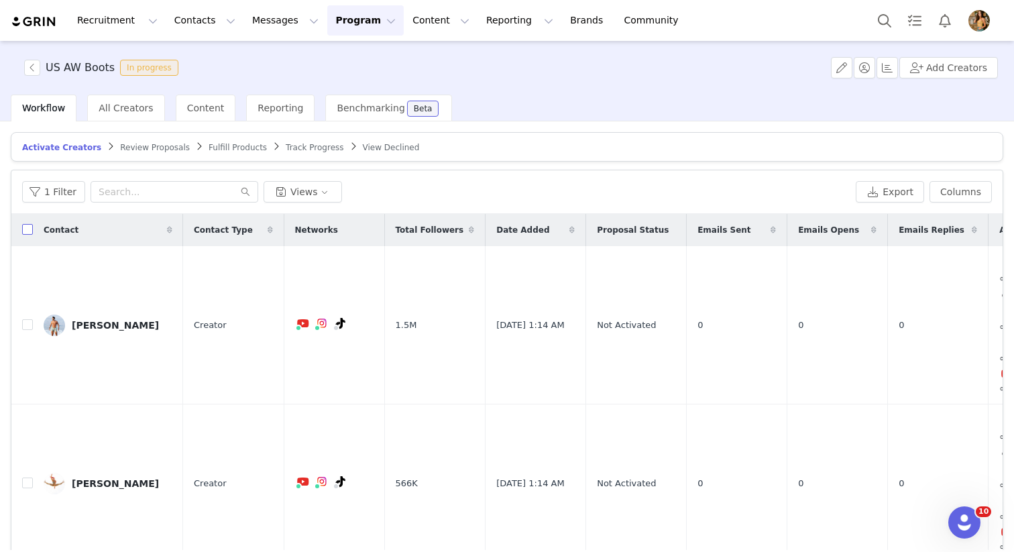
checkbox input "true"
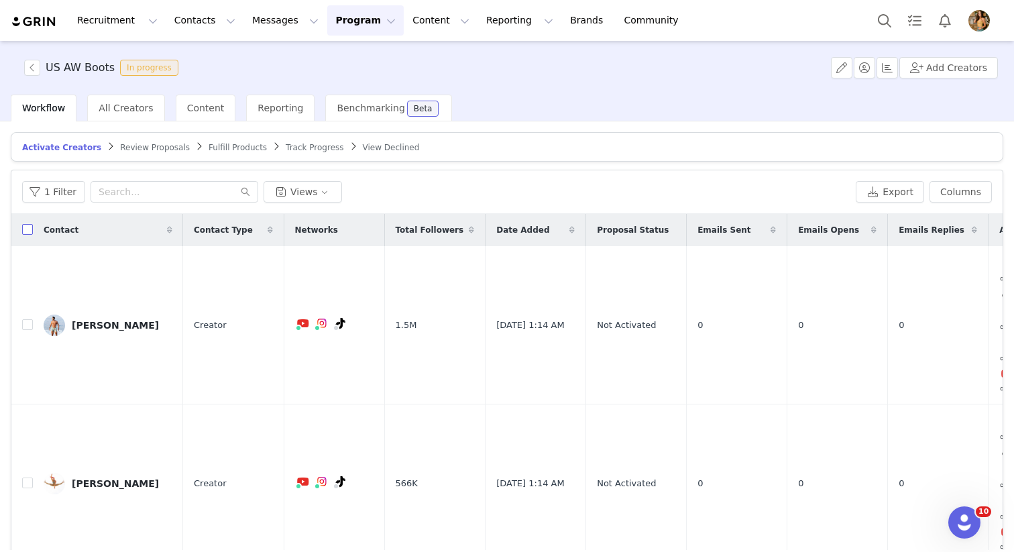
checkbox input "true"
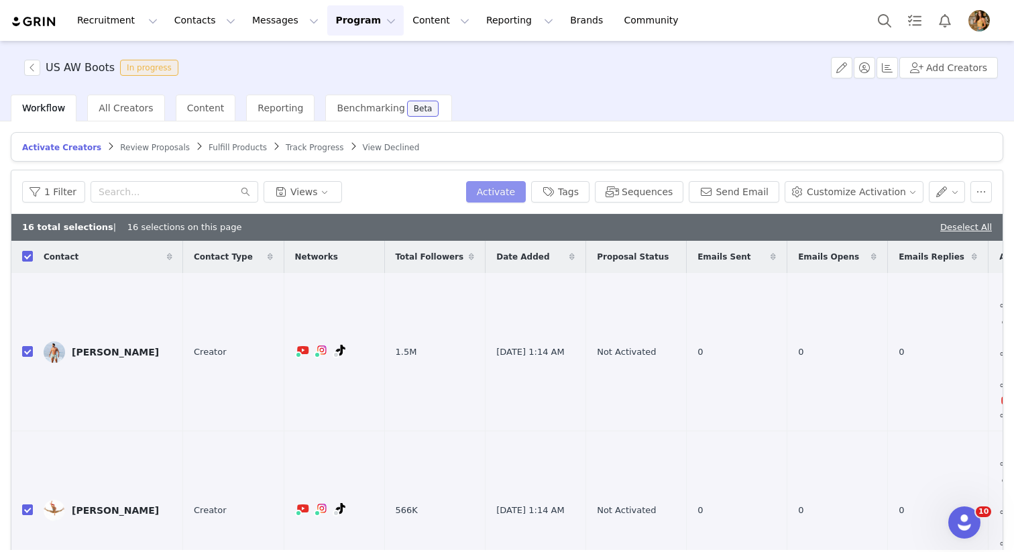
click at [522, 188] on button "Activate" at bounding box center [496, 191] width 60 height 21
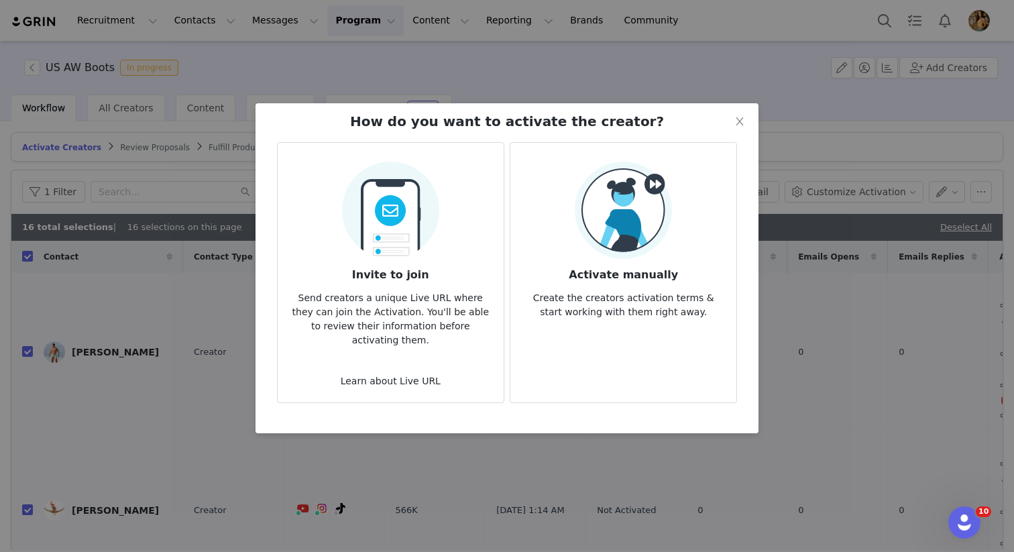
click at [640, 242] on img at bounding box center [623, 210] width 97 height 97
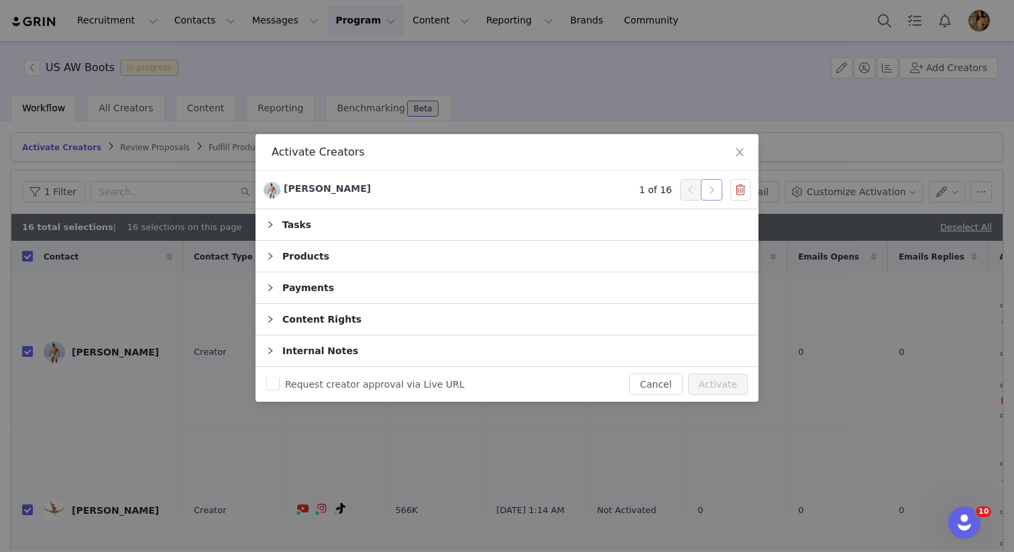
click at [705, 194] on button "button" at bounding box center [711, 189] width 21 height 21
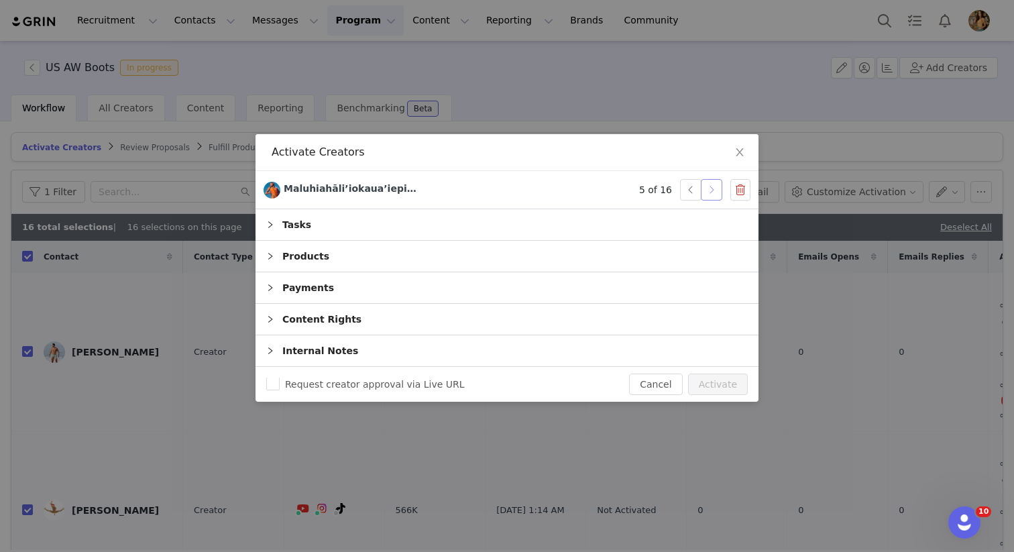
click at [705, 194] on button "button" at bounding box center [711, 189] width 21 height 21
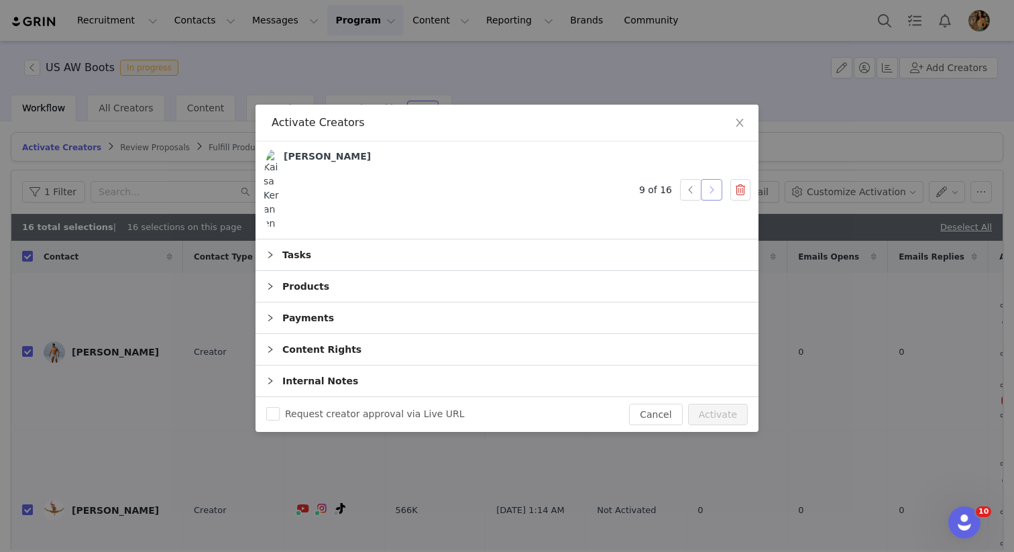
click at [705, 194] on button "button" at bounding box center [711, 189] width 21 height 21
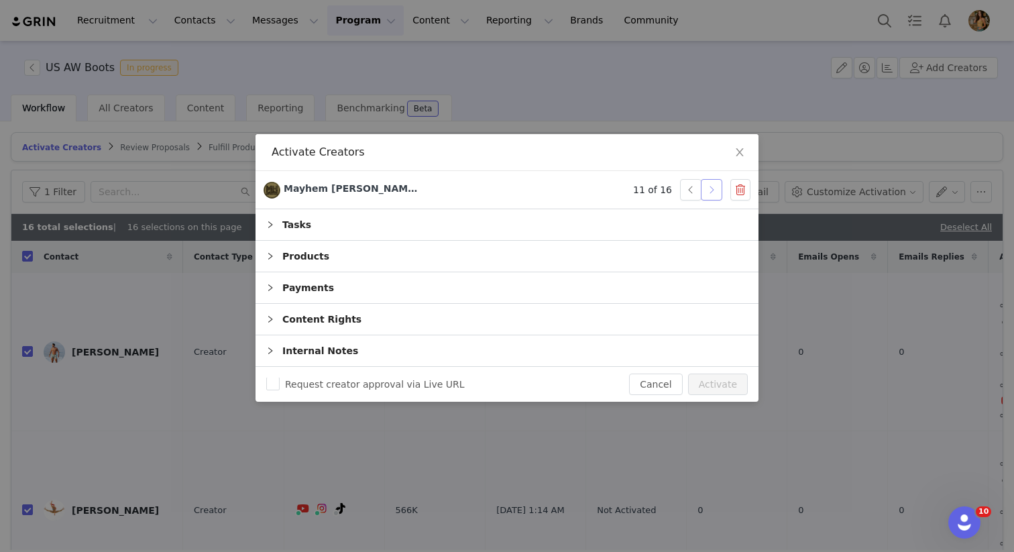
click at [705, 194] on button "button" at bounding box center [711, 189] width 21 height 21
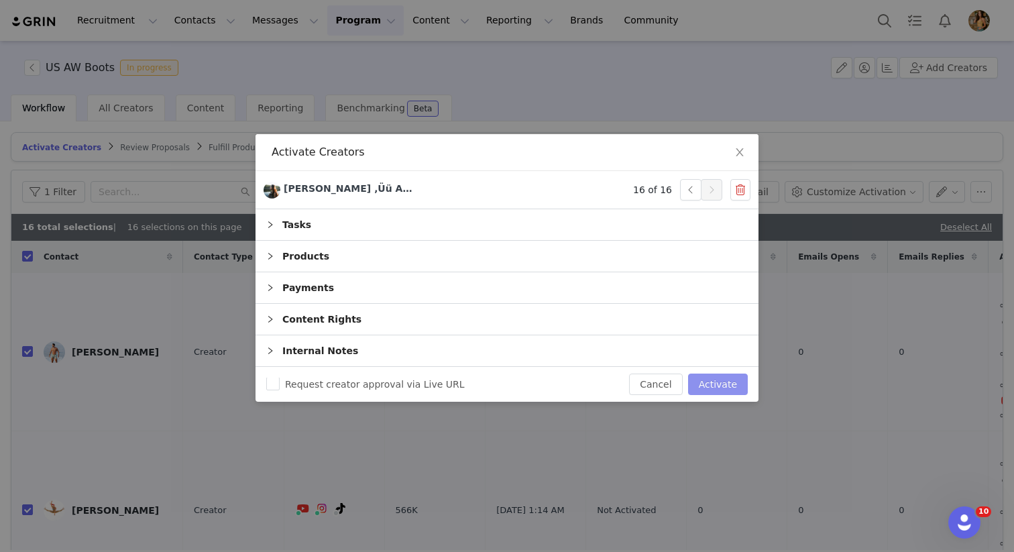
click at [707, 395] on button "Activate" at bounding box center [718, 383] width 60 height 21
checkbox input "false"
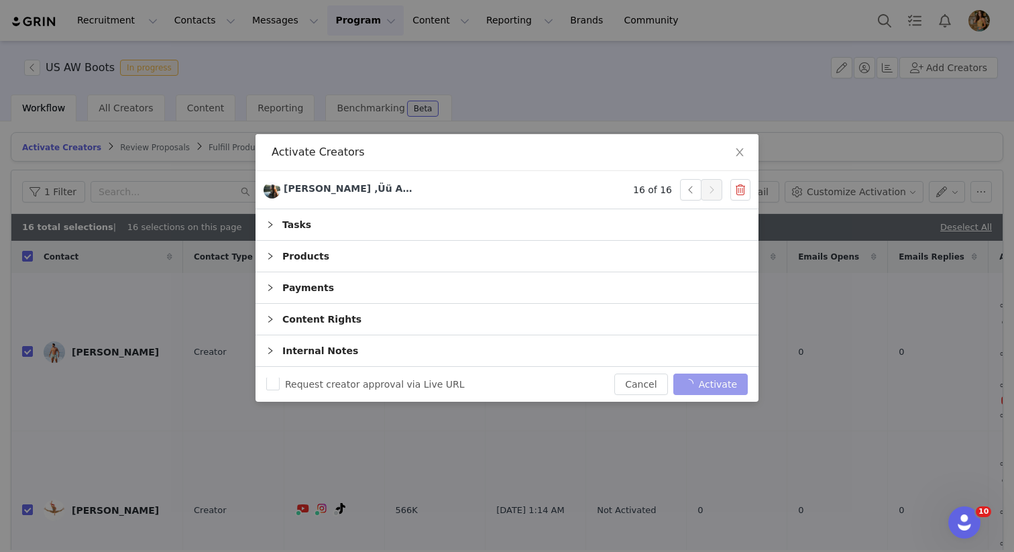
checkbox input "false"
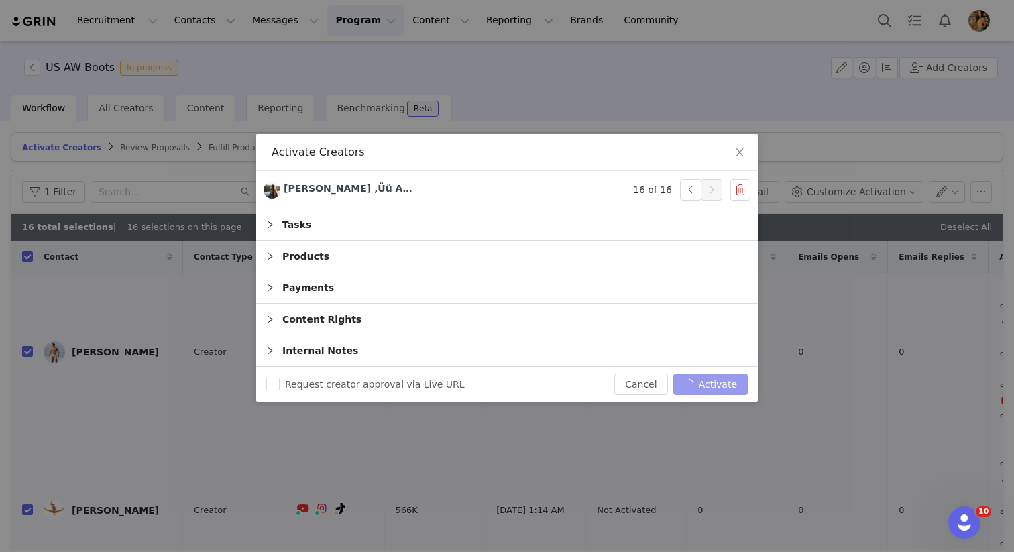
checkbox input "false"
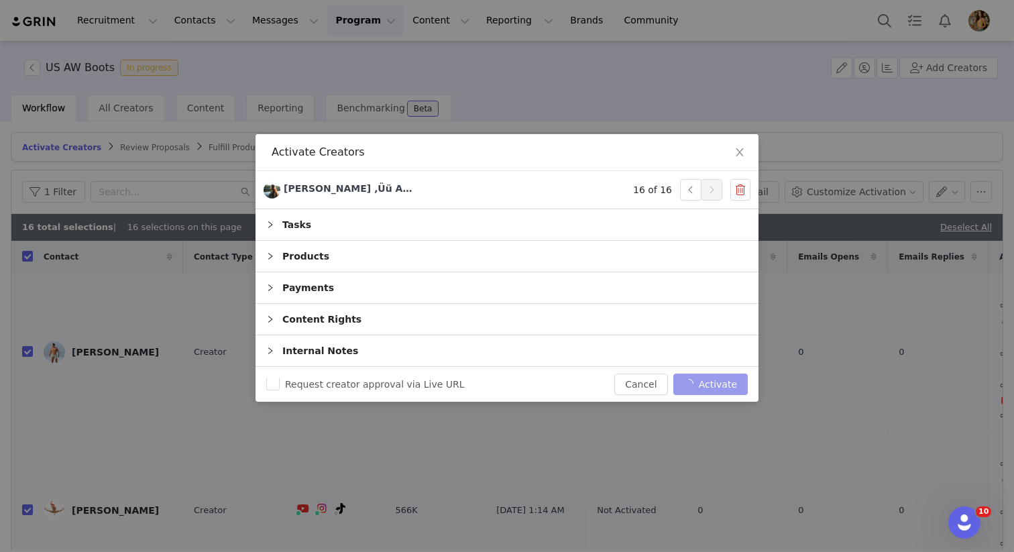
checkbox input "false"
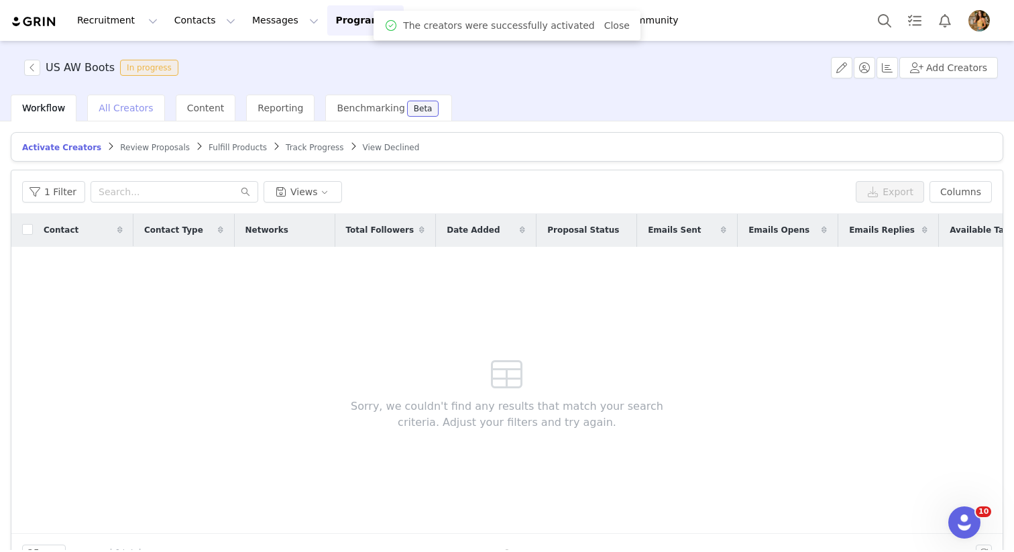
click at [122, 106] on span "All Creators" at bounding box center [126, 108] width 54 height 11
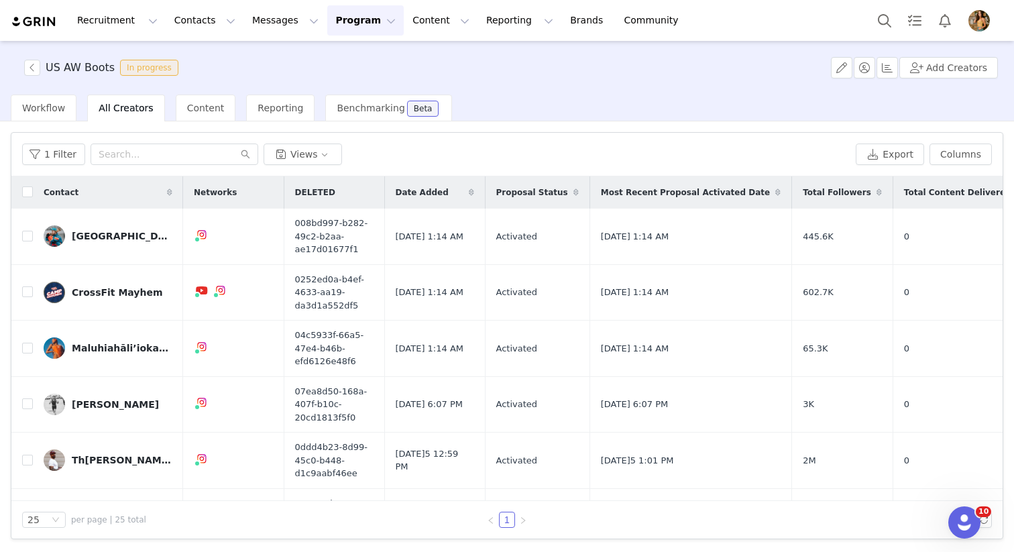
click at [357, 23] on button "Program Program" at bounding box center [365, 20] width 76 height 30
click at [344, 62] on p "Activations" at bounding box center [343, 59] width 52 height 14
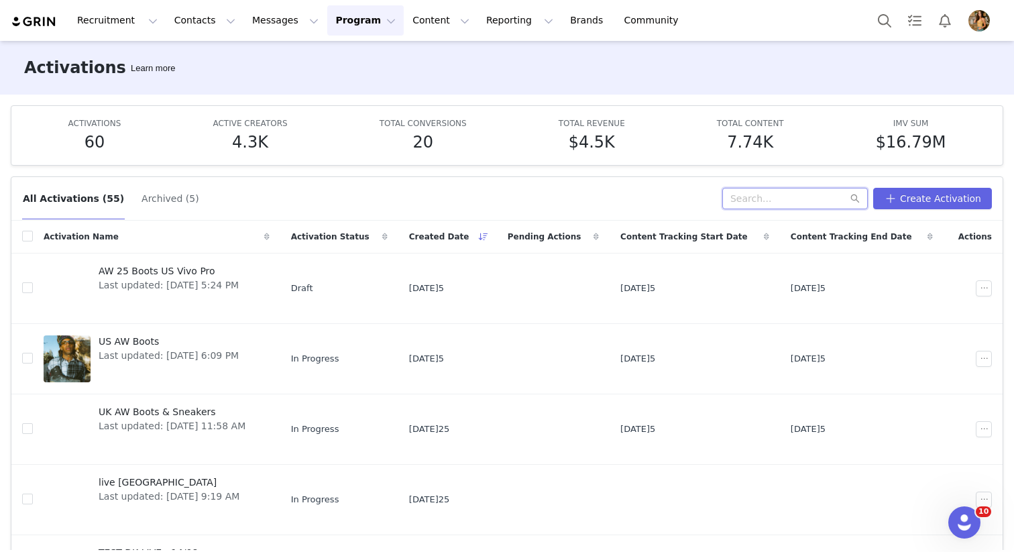
click at [793, 197] on input "text" at bounding box center [794, 198] width 145 height 21
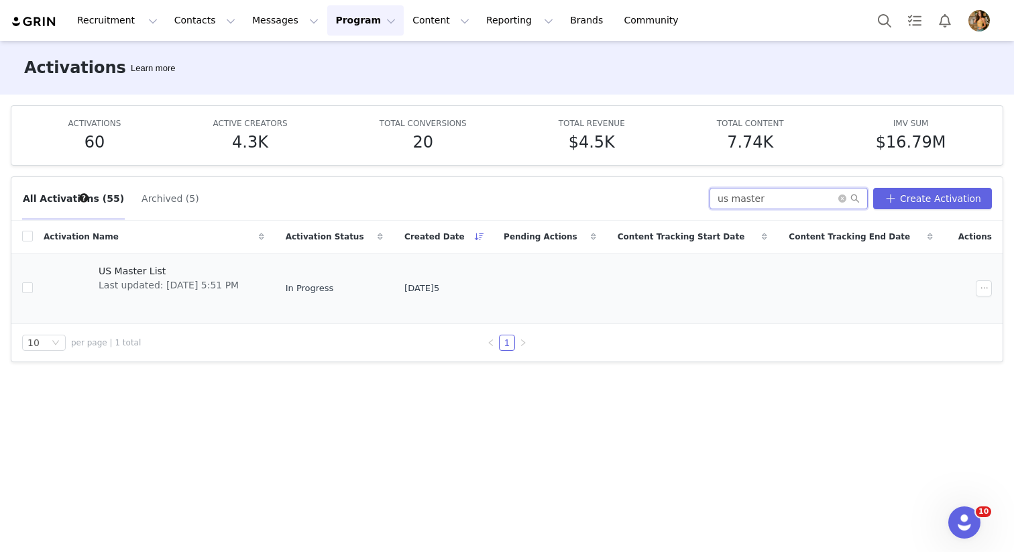
type input "us master"
click at [179, 281] on span "Last updated: Jul 23, 2025 5:51 PM" at bounding box center [169, 285] width 140 height 14
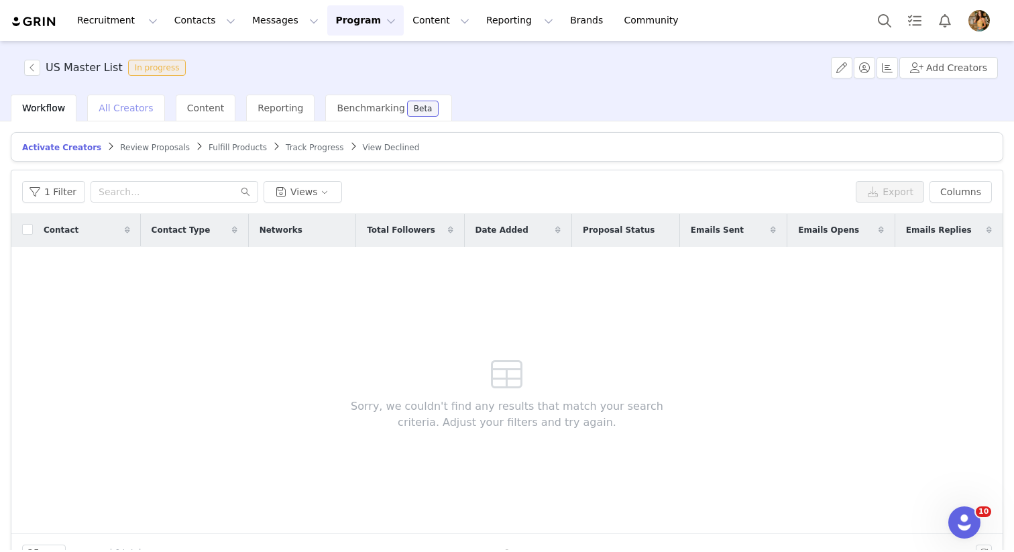
click at [143, 110] on span "All Creators" at bounding box center [126, 108] width 54 height 11
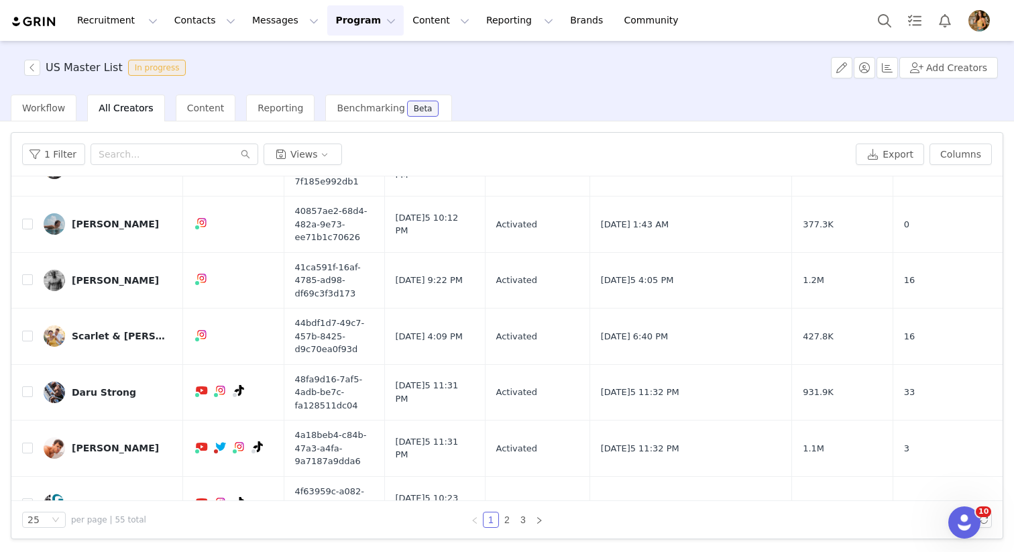
scroll to position [1107, 0]
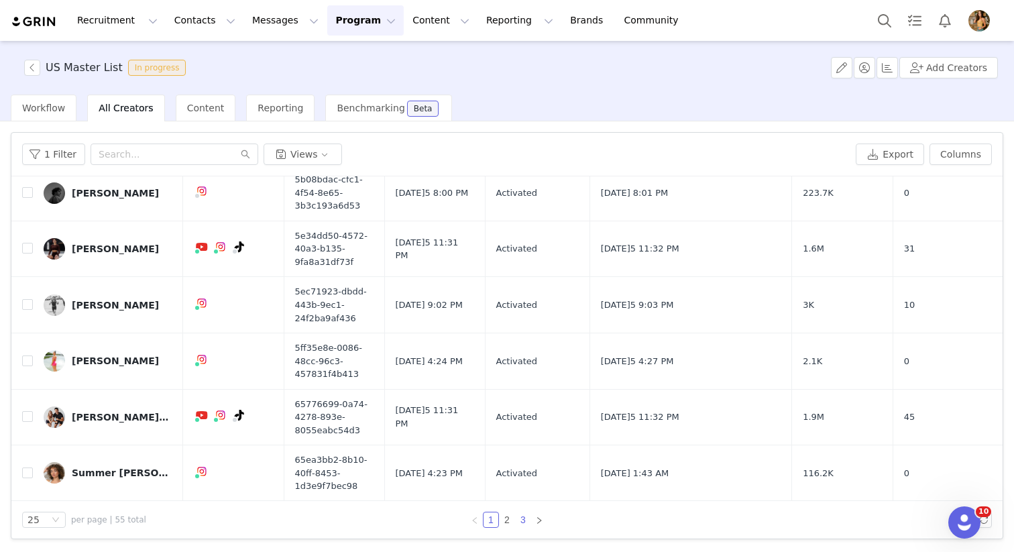
click at [522, 518] on link "3" at bounding box center [523, 519] width 15 height 15
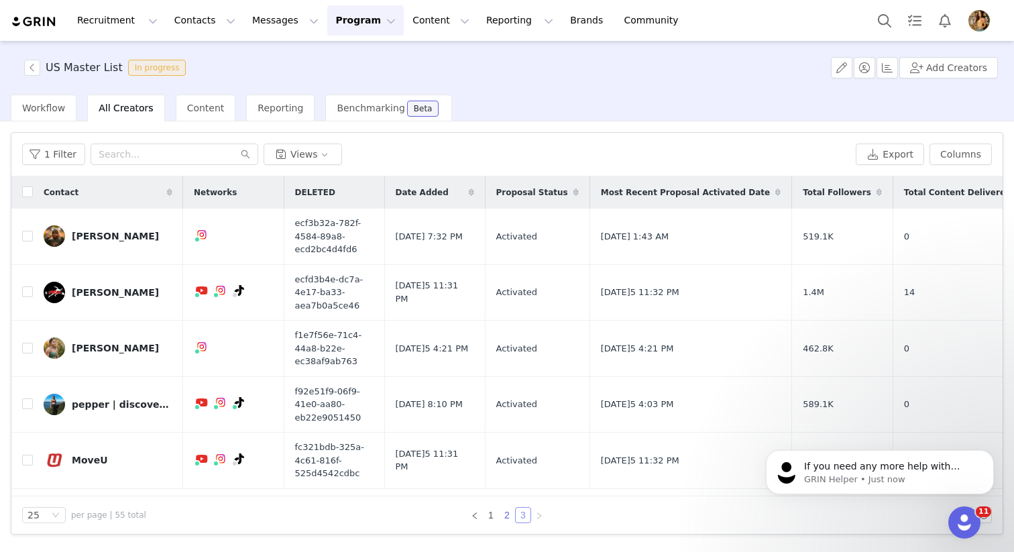
scroll to position [210, 0]
click at [507, 516] on link "2" at bounding box center [506, 514] width 15 height 15
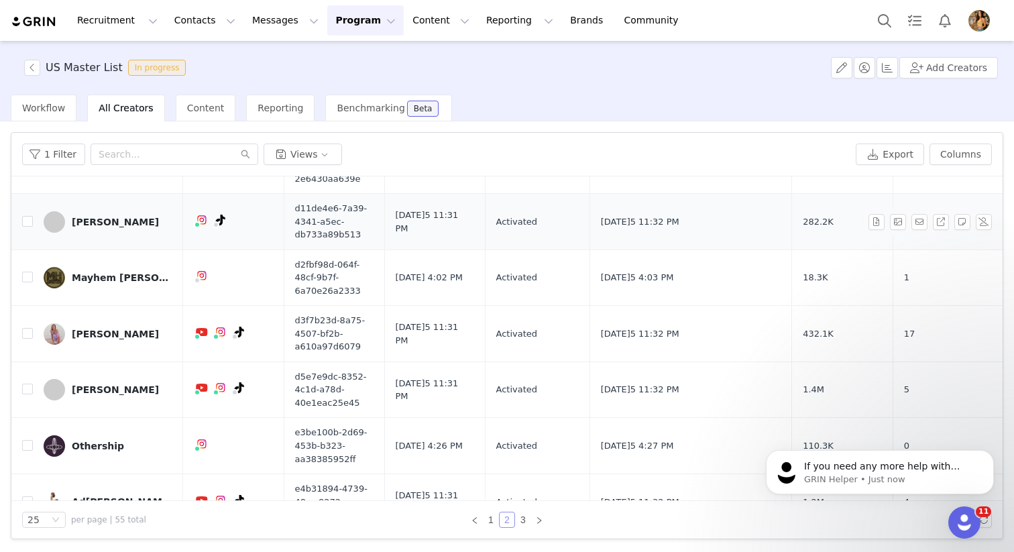
scroll to position [951, 0]
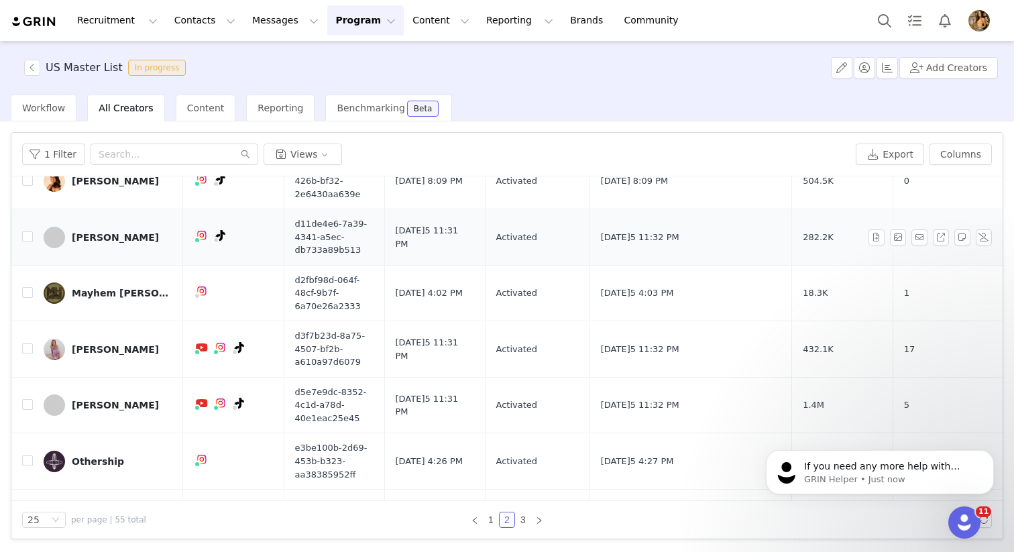
click at [130, 233] on div "[PERSON_NAME]" at bounding box center [115, 237] width 87 height 11
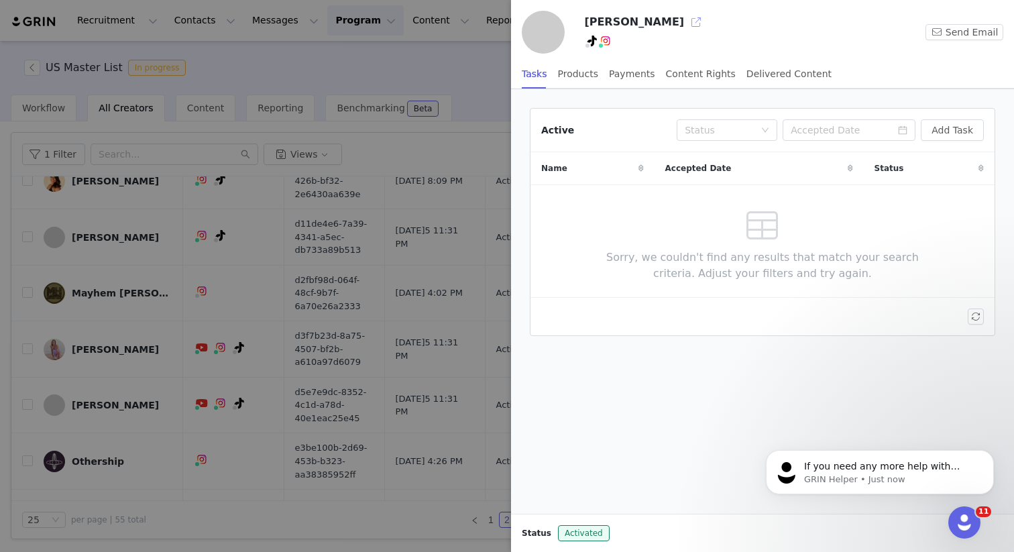
click at [685, 23] on button "button" at bounding box center [695, 21] width 21 height 21
click at [475, 154] on div at bounding box center [507, 276] width 1014 height 552
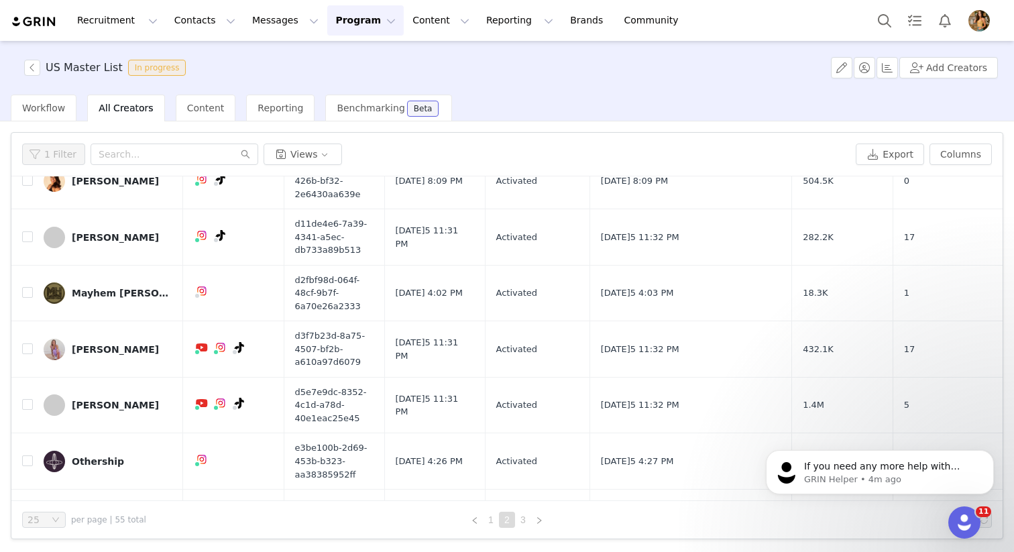
scroll to position [0, 0]
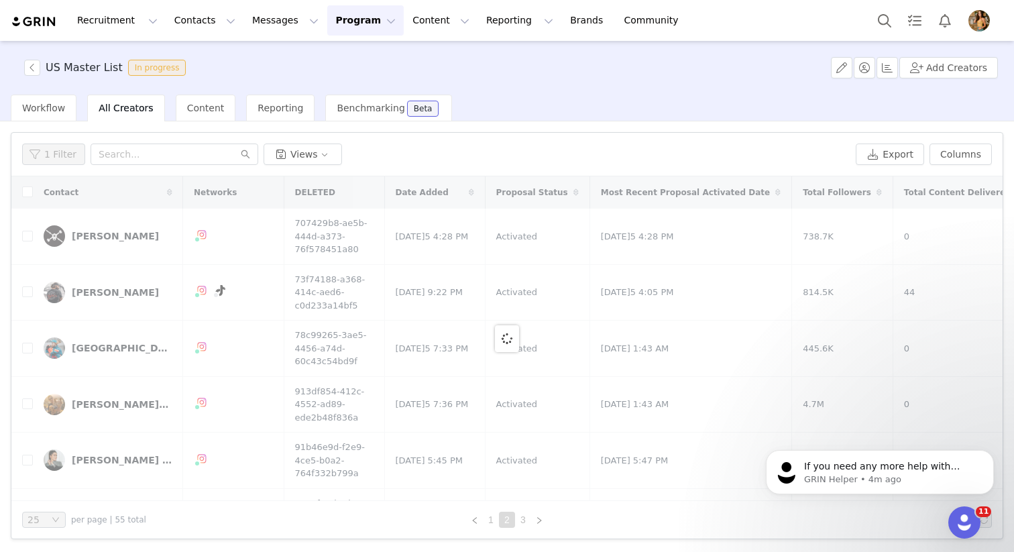
click at [362, 23] on button "Program Program" at bounding box center [365, 20] width 76 height 30
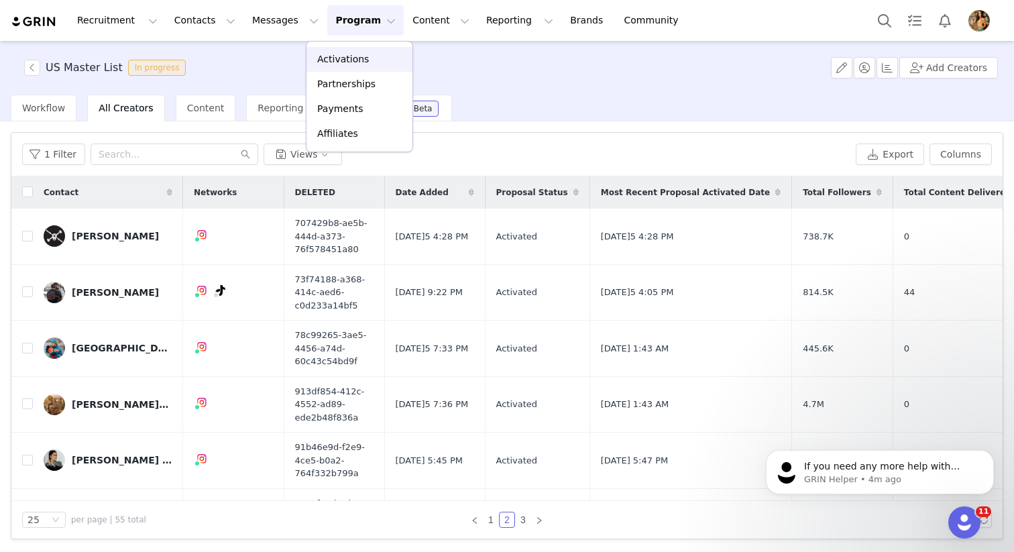
click at [349, 62] on p "Activations" at bounding box center [343, 59] width 52 height 14
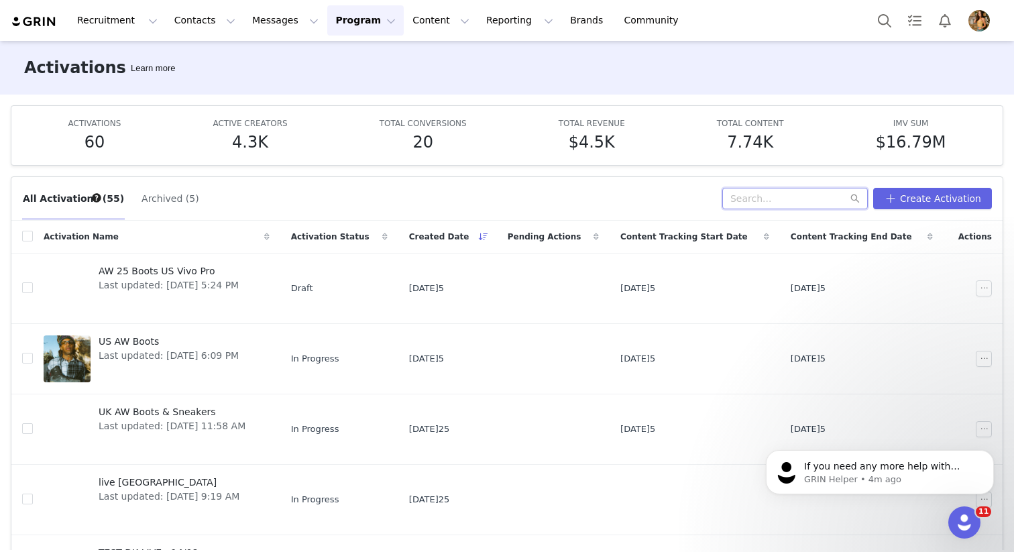
click at [774, 195] on input "text" at bounding box center [794, 198] width 145 height 21
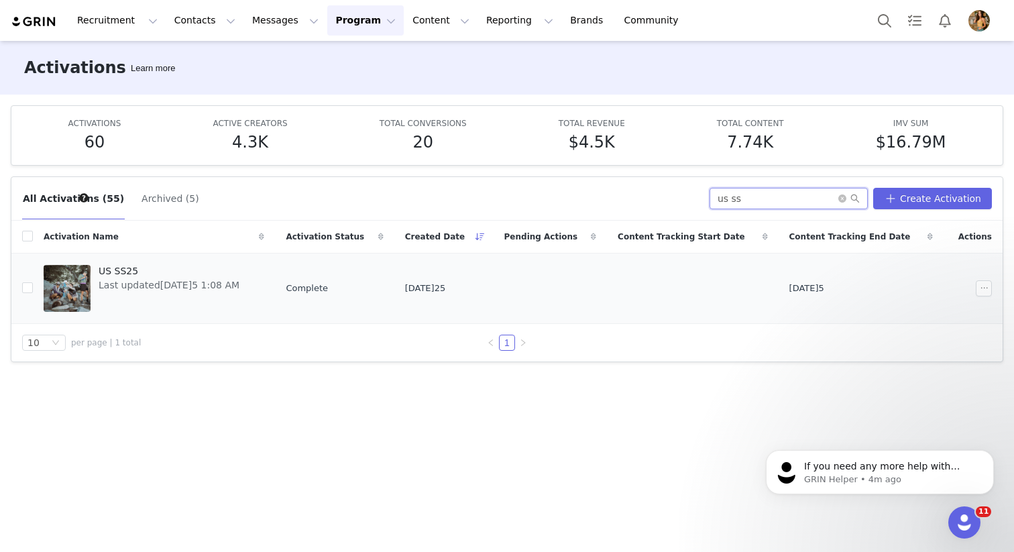
type input "us ss"
click at [156, 283] on span "Last updated: Sep 2, 2025 1:08 AM" at bounding box center [169, 285] width 141 height 14
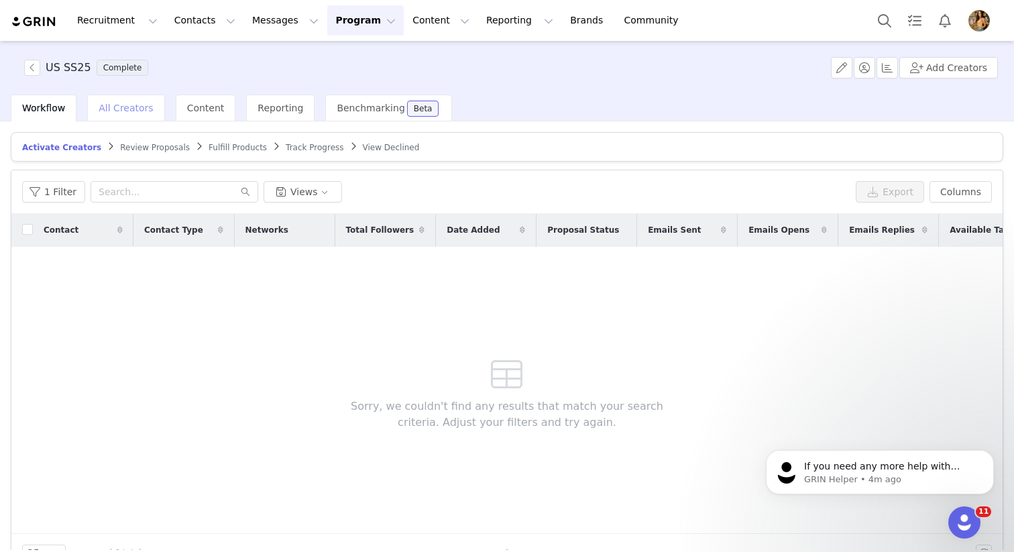
click at [127, 111] on span "All Creators" at bounding box center [126, 108] width 54 height 11
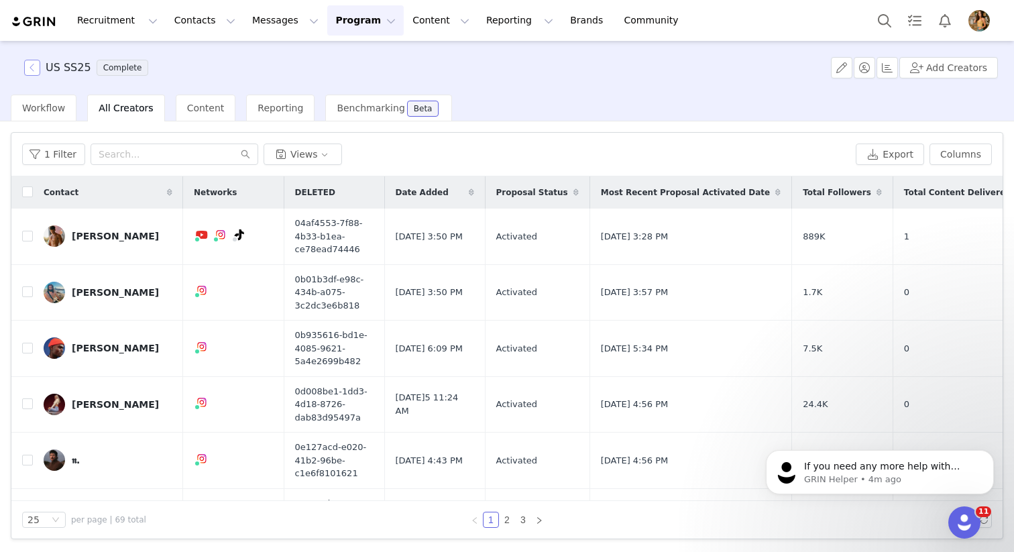
click at [29, 68] on button "button" at bounding box center [32, 68] width 16 height 16
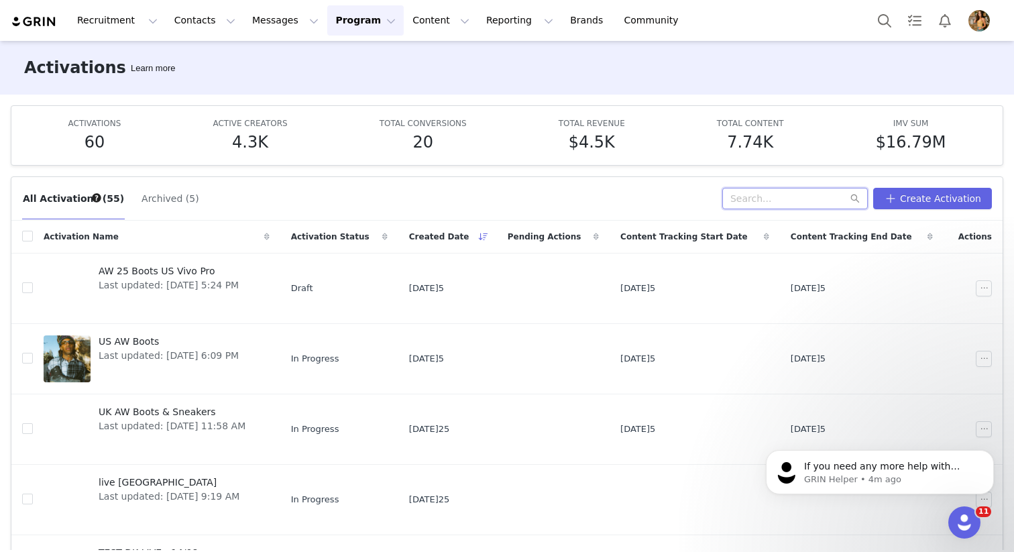
click at [791, 194] on input "text" at bounding box center [794, 198] width 145 height 21
type input "us master list"
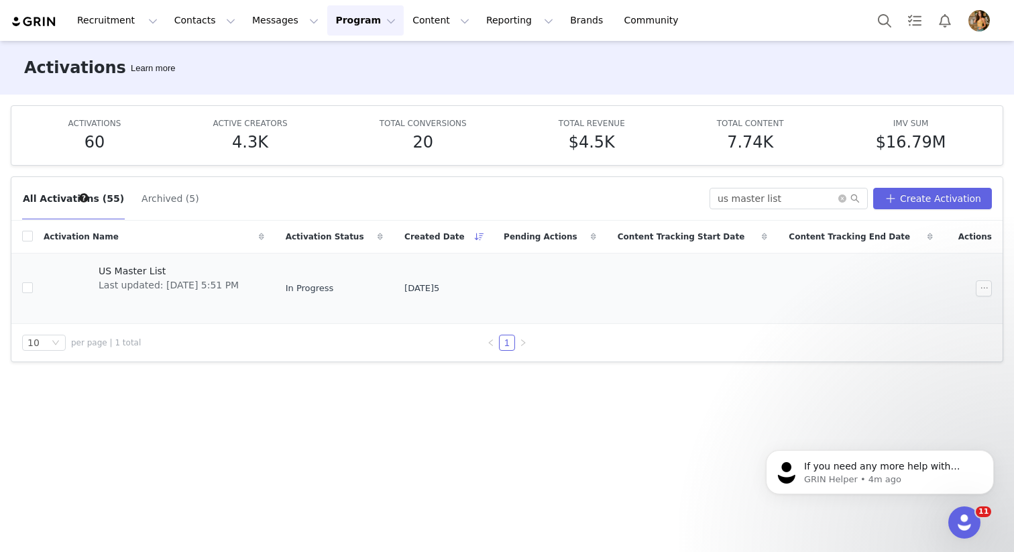
click at [139, 291] on span "Last updated: Jul 23, 2025 5:51 PM" at bounding box center [169, 285] width 140 height 14
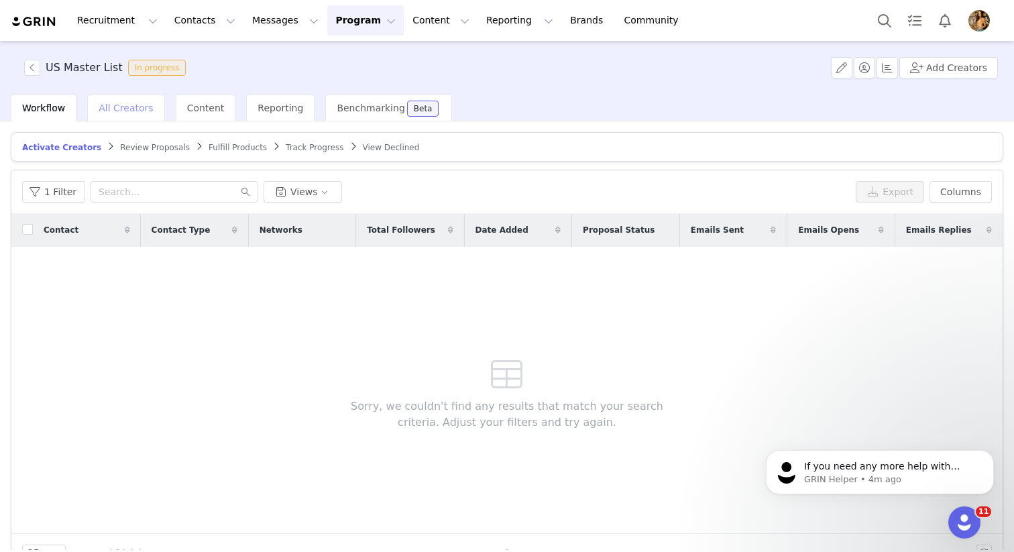
click at [121, 112] on span "All Creators" at bounding box center [126, 108] width 54 height 11
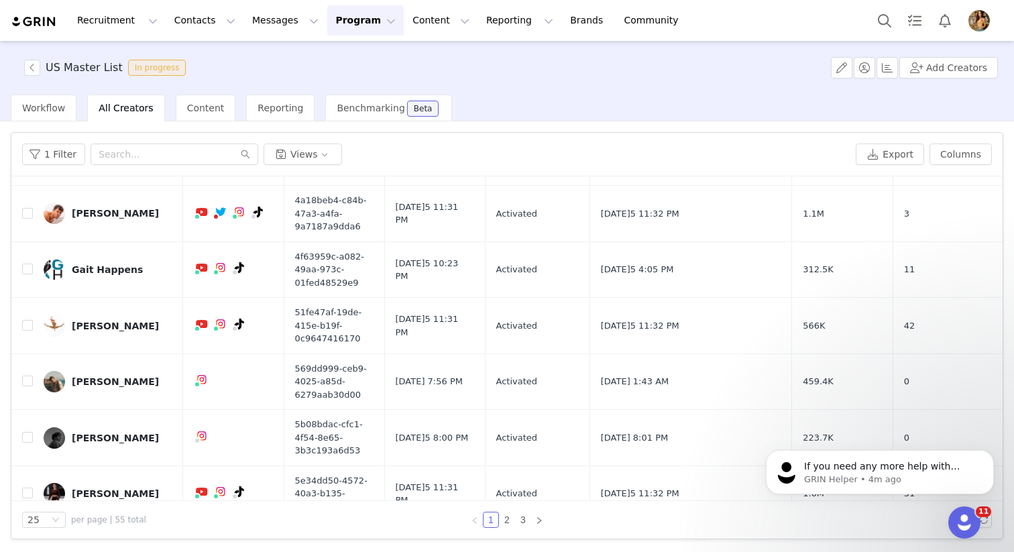
scroll to position [867, 0]
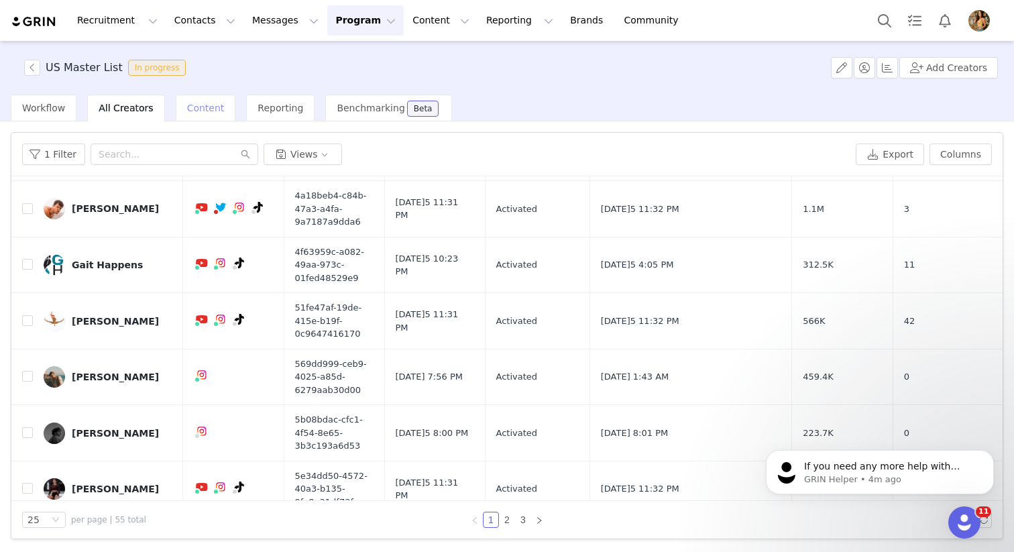
click at [204, 106] on span "Content" at bounding box center [206, 108] width 38 height 11
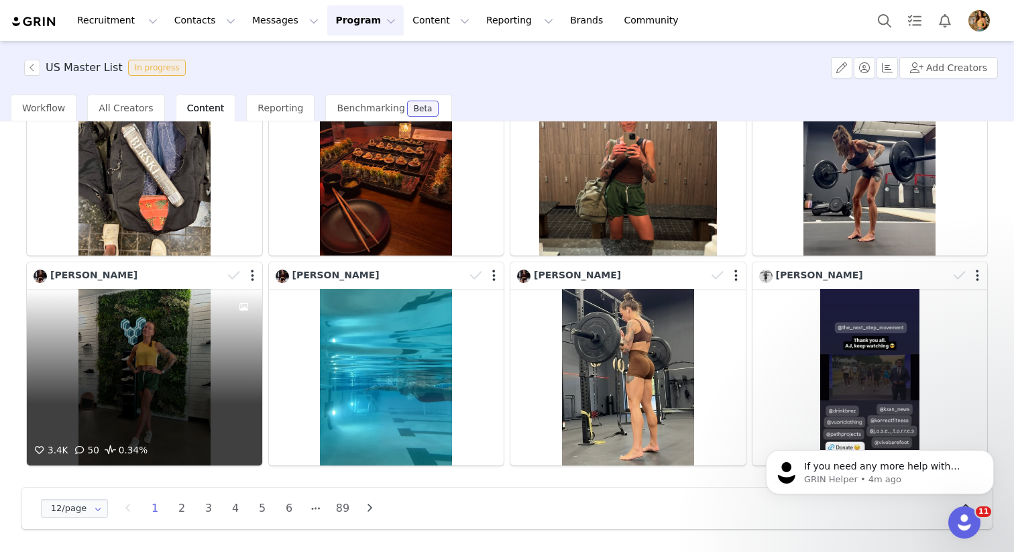
scroll to position [366, 0]
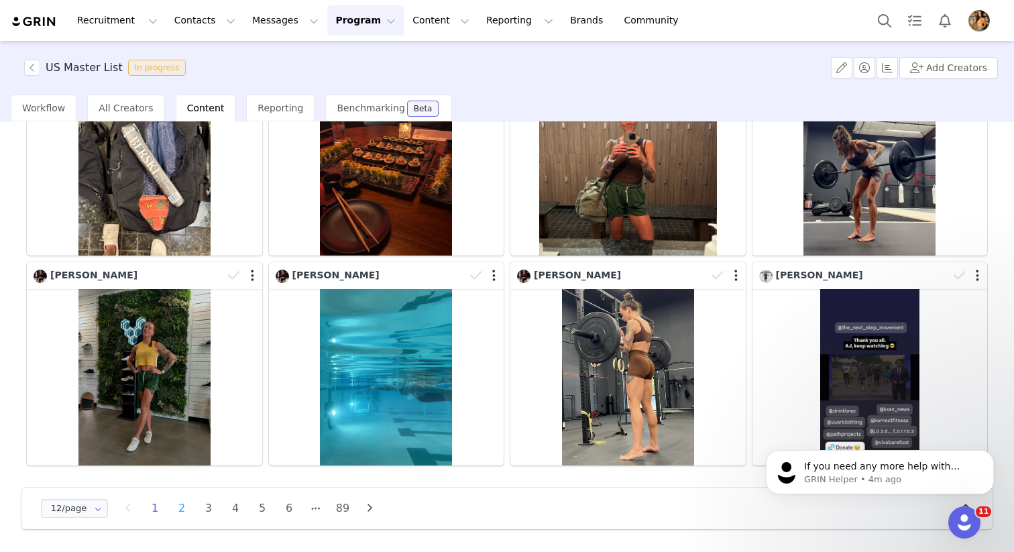
click at [186, 510] on li "2" at bounding box center [182, 508] width 20 height 19
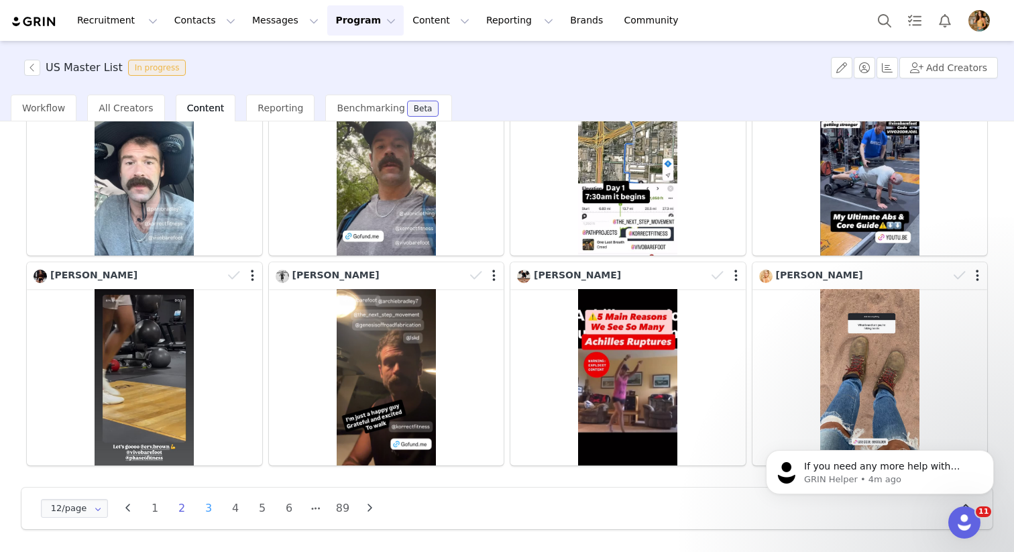
click at [208, 508] on li "3" at bounding box center [208, 508] width 20 height 19
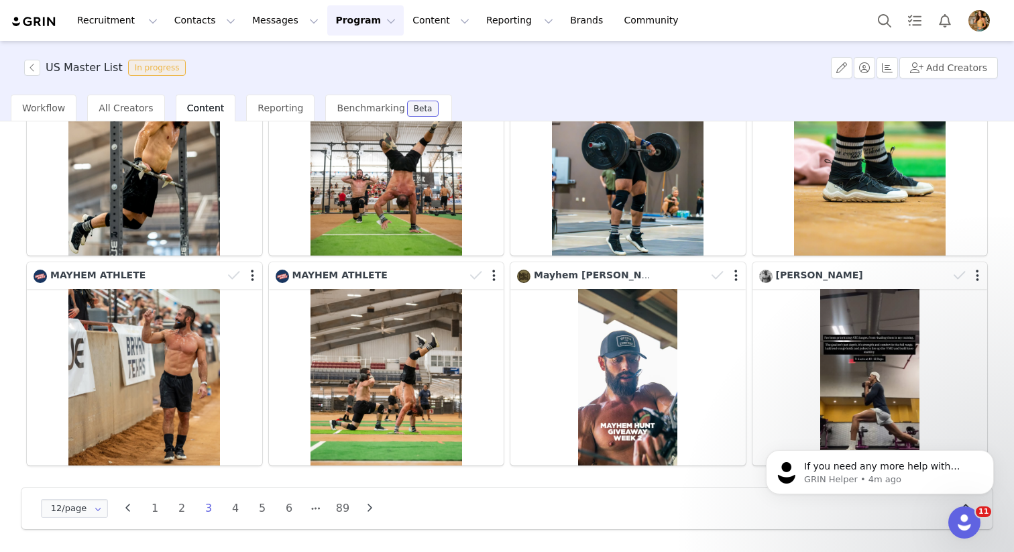
scroll to position [365, 0]
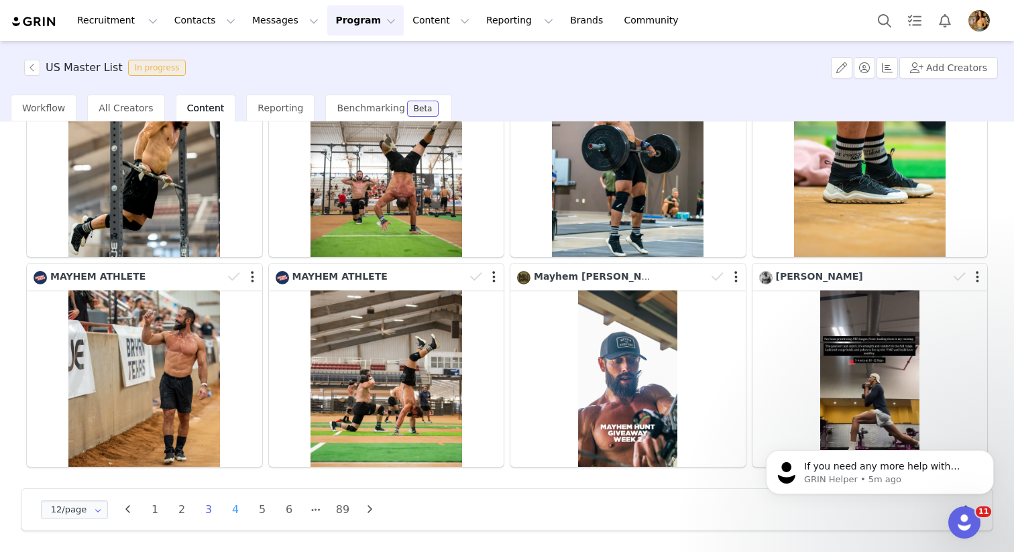
click at [237, 505] on li "4" at bounding box center [235, 509] width 20 height 19
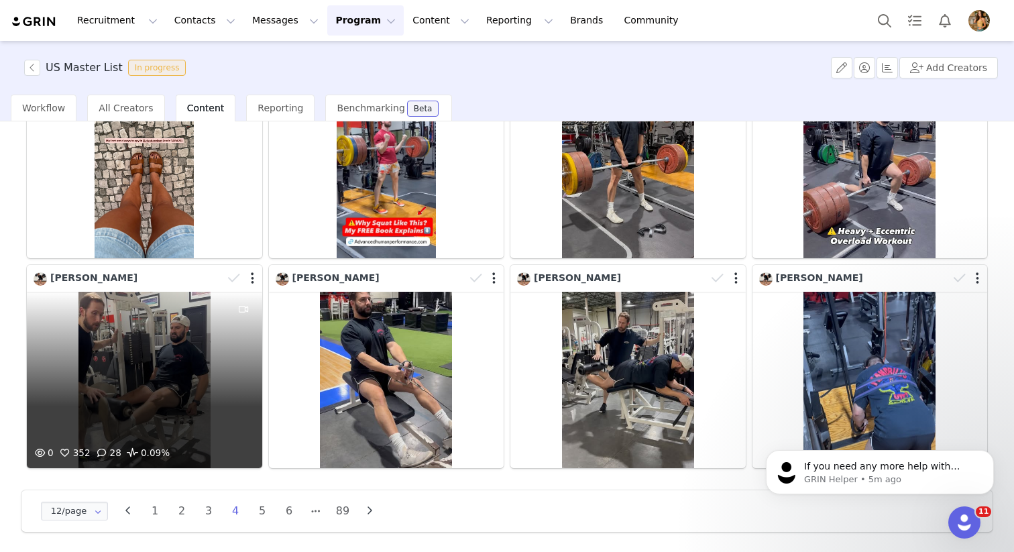
scroll to position [366, 0]
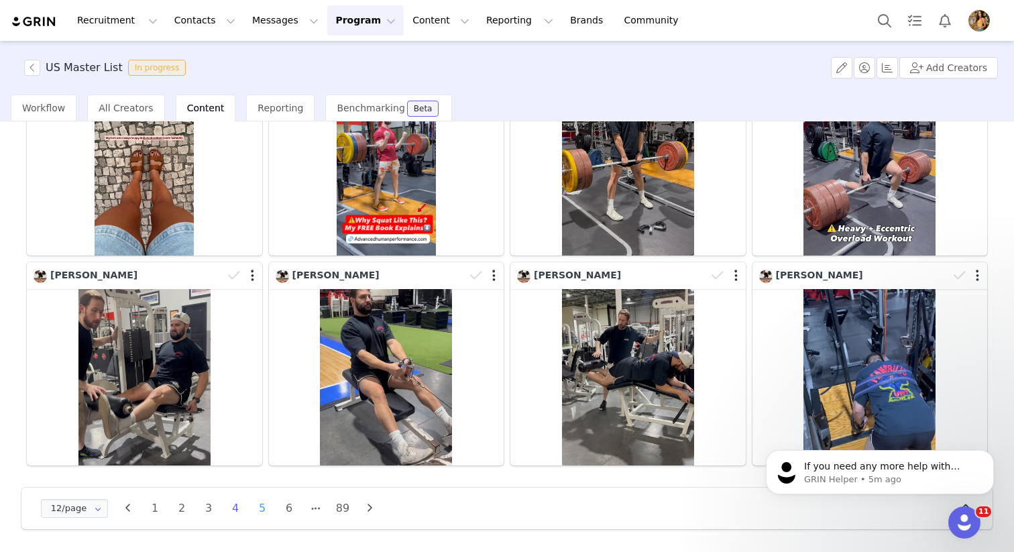
click at [261, 509] on li "5" at bounding box center [262, 508] width 20 height 19
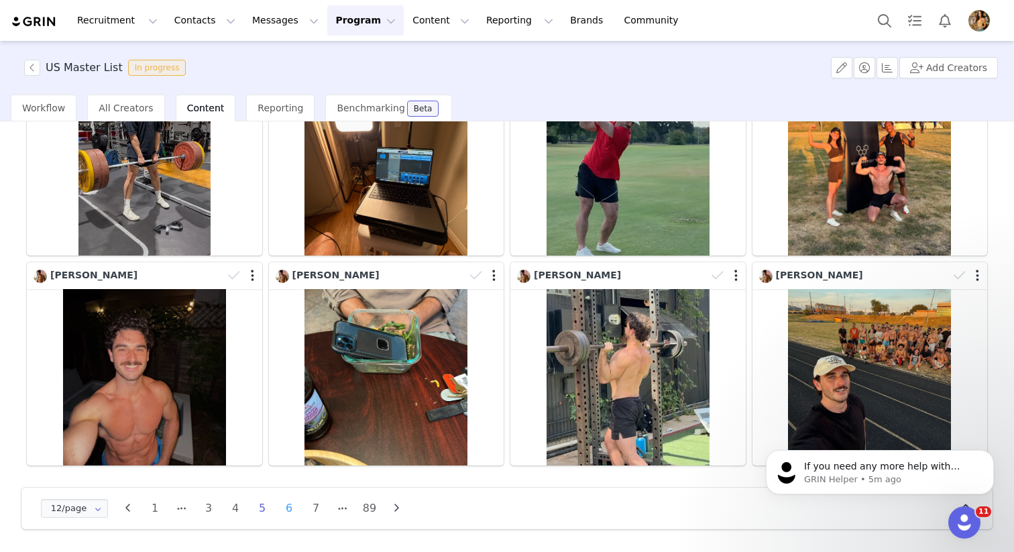
click at [288, 510] on li "6" at bounding box center [289, 508] width 20 height 19
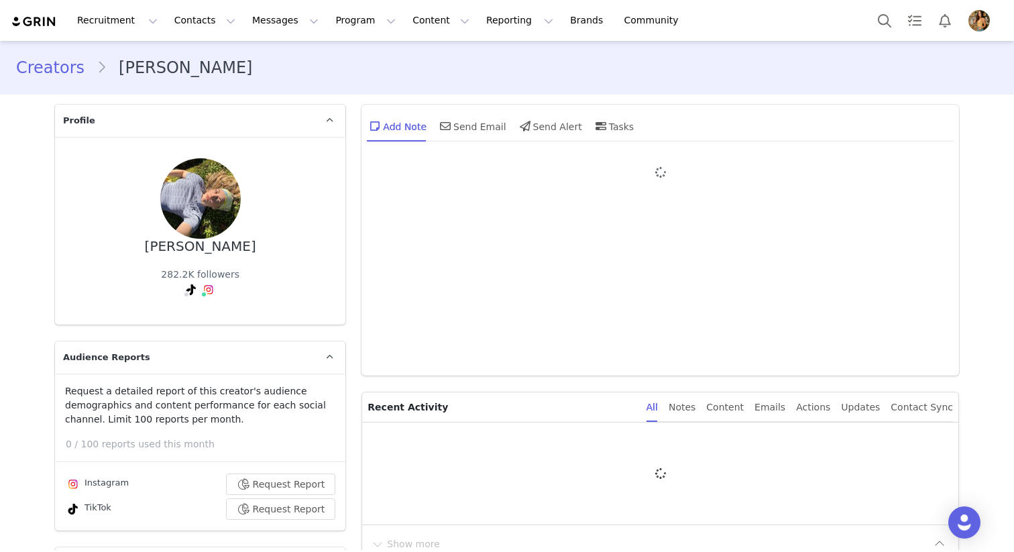
type input "+1 ([GEOGRAPHIC_DATA])"
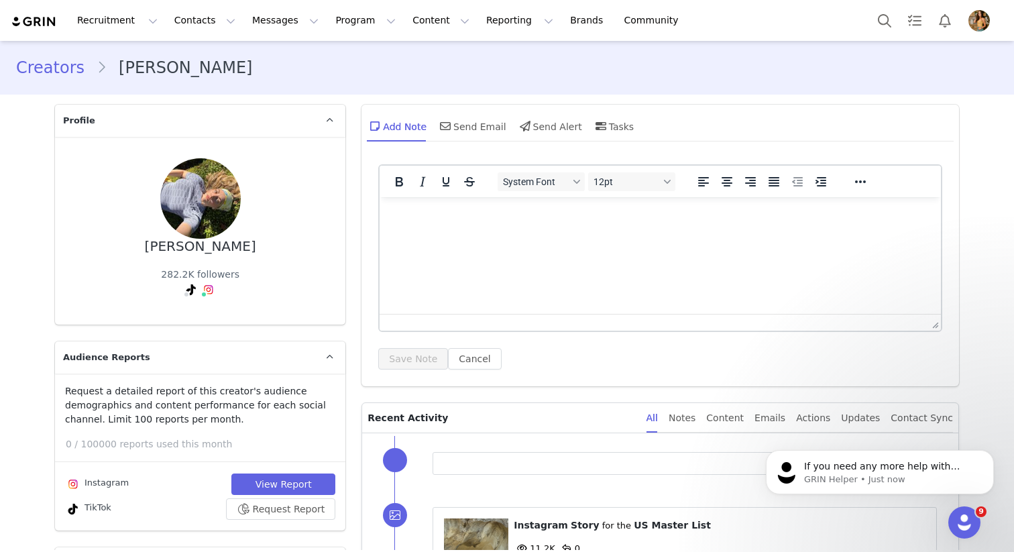
click at [166, 166] on img at bounding box center [200, 198] width 80 height 80
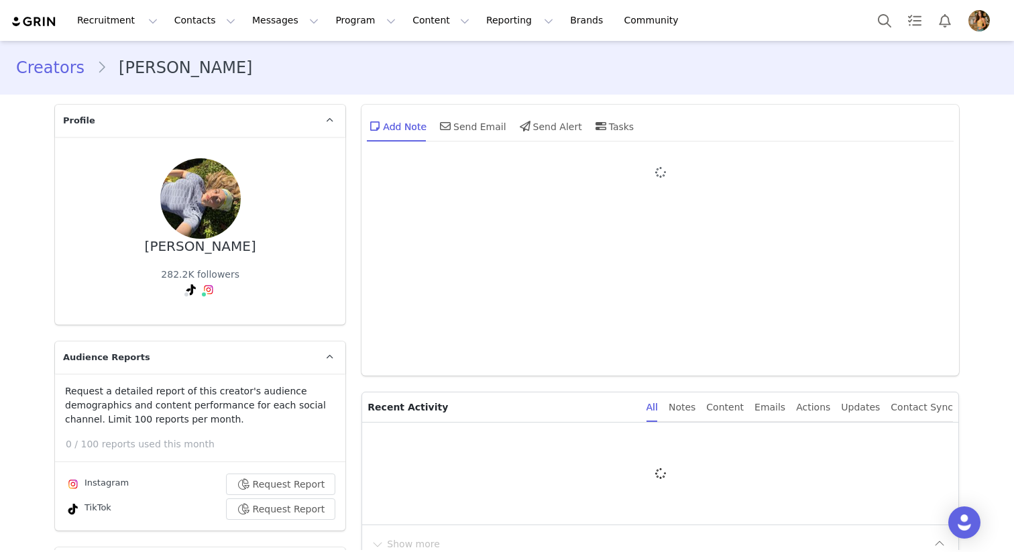
type input "+1 ([GEOGRAPHIC_DATA])"
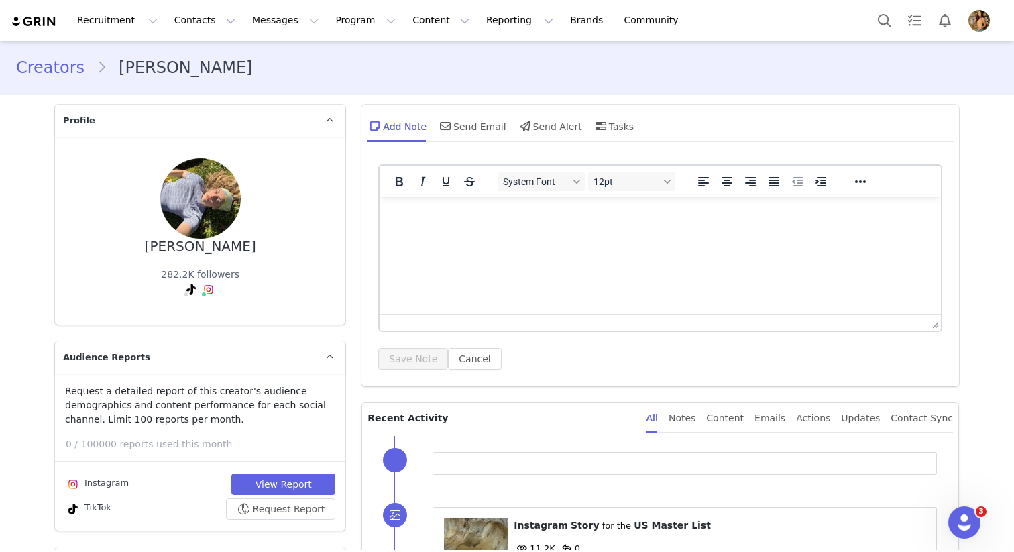
type input "+1 ([GEOGRAPHIC_DATA])"
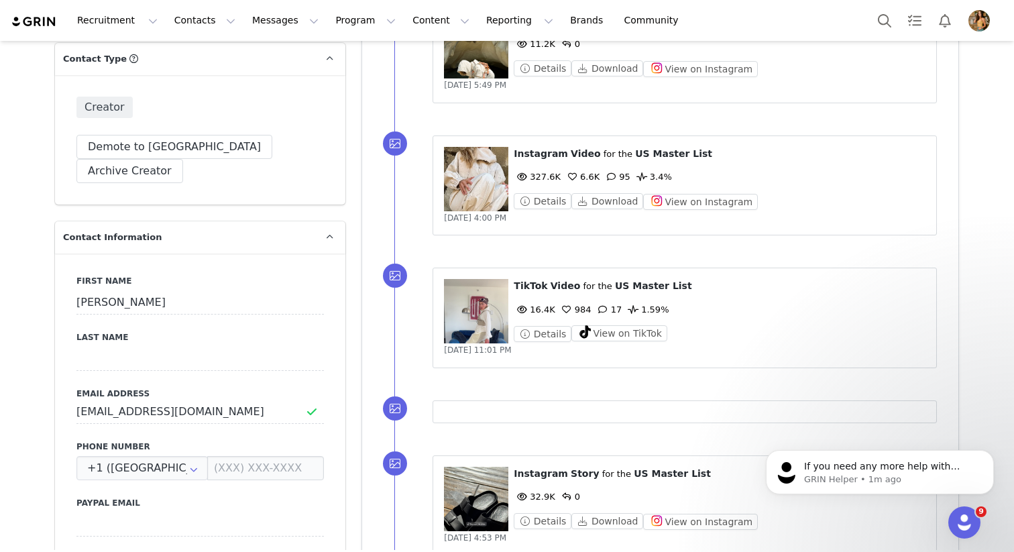
scroll to position [512, 0]
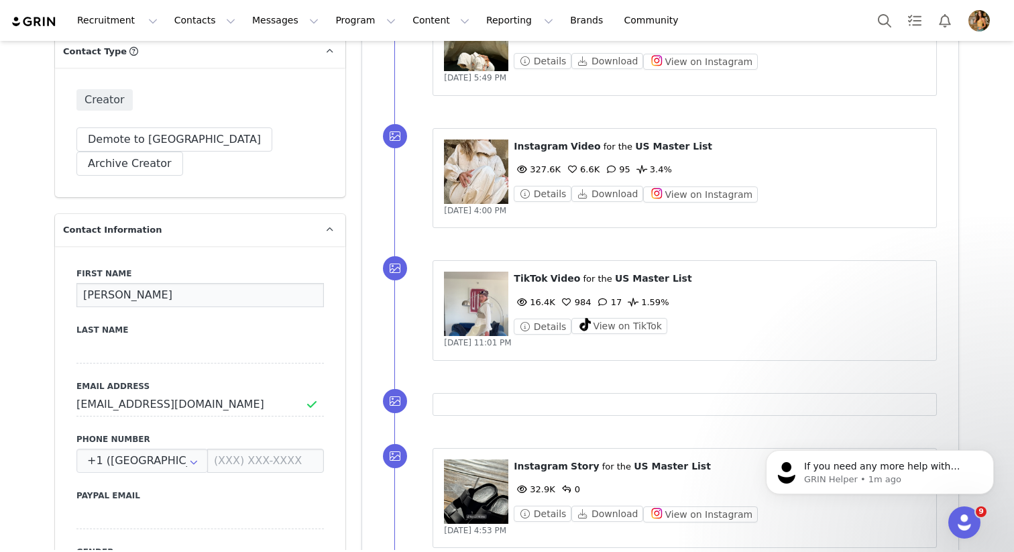
drag, startPoint x: 170, startPoint y: 199, endPoint x: 122, endPoint y: 200, distance: 47.6
click at [122, 283] on input "[PERSON_NAME]" at bounding box center [199, 295] width 247 height 24
click at [107, 339] on input at bounding box center [199, 351] width 247 height 24
paste input "Bloedorn"
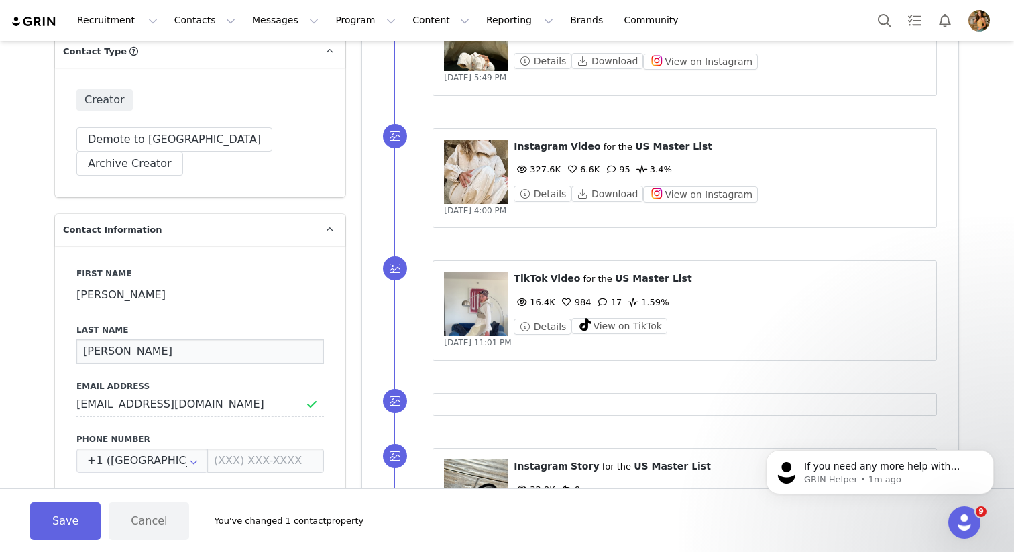
type input "Bloedorn"
drag, startPoint x: 170, startPoint y: 202, endPoint x: 124, endPoint y: 200, distance: 46.3
click at [124, 283] on input "[PERSON_NAME]" at bounding box center [199, 295] width 247 height 24
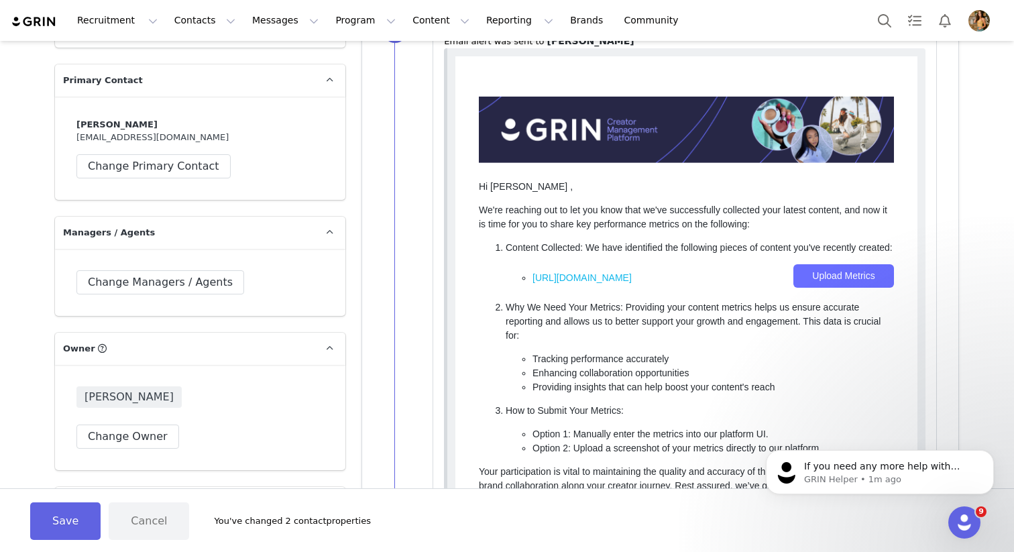
scroll to position [2008, 0]
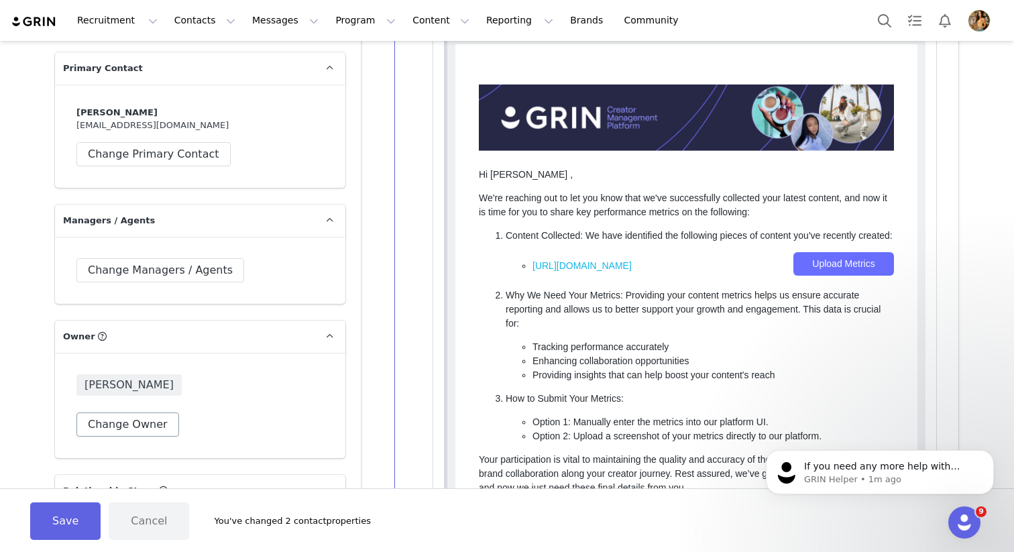
type input "Sabrina"
click at [144, 412] on button "Change Owner" at bounding box center [127, 424] width 103 height 24
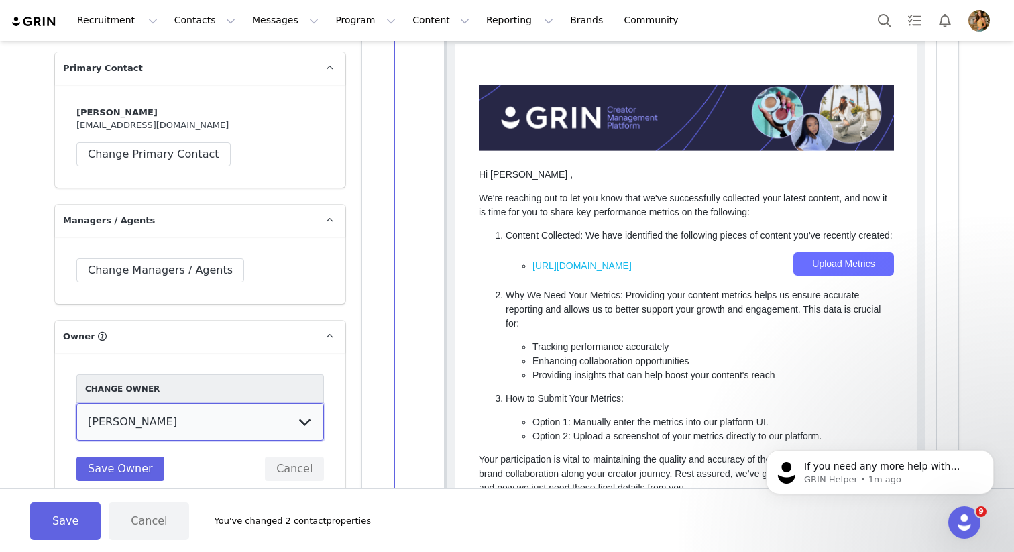
click at [197, 403] on select "Nicholas Charlier Amy Perez Kelly LaPrade Andrea Kruse Vivobarefoot Digital Phi…" at bounding box center [199, 422] width 247 height 38
select select "17f74e6d-7aa6-42e0-9b01-c5ab3d3af679"
click at [76, 403] on select "Nicholas Charlier Amy Perez Kelly LaPrade Andrea Kruse Vivobarefoot Digital Phi…" at bounding box center [199, 422] width 247 height 38
click at [135, 457] on button "Save Owner" at bounding box center [120, 469] width 88 height 24
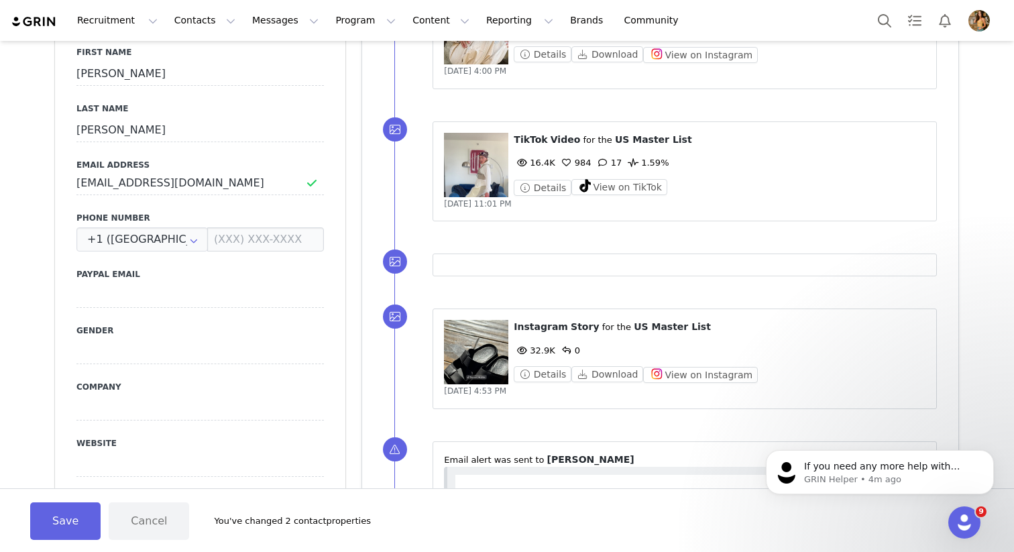
scroll to position [0, 0]
